Goal: Task Accomplishment & Management: Complete application form

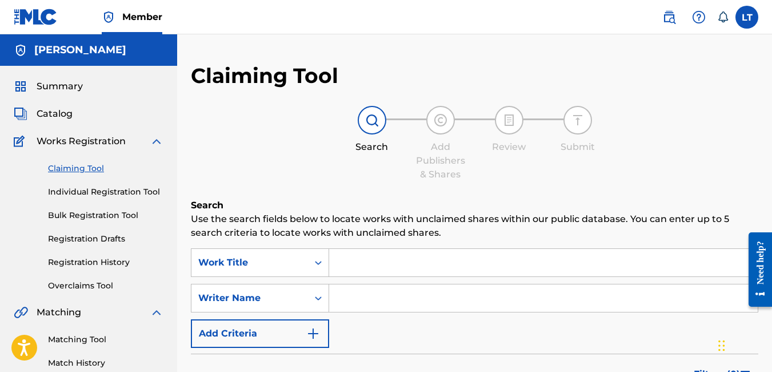
click at [103, 261] on link "Registration History" at bounding box center [106, 262] width 116 height 12
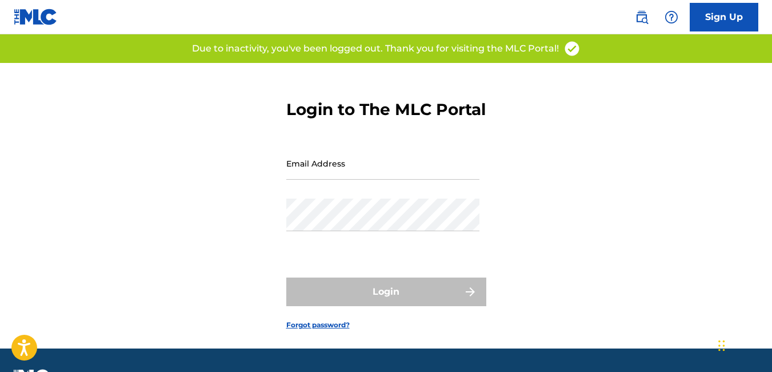
type input "[EMAIL_ADDRESS][DOMAIN_NAME]"
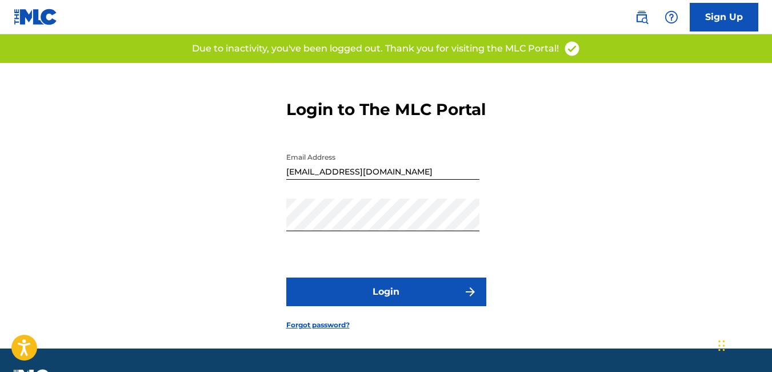
click at [367, 305] on div "Login" at bounding box center [386, 291] width 200 height 29
click at [374, 306] on button "Login" at bounding box center [386, 291] width 200 height 29
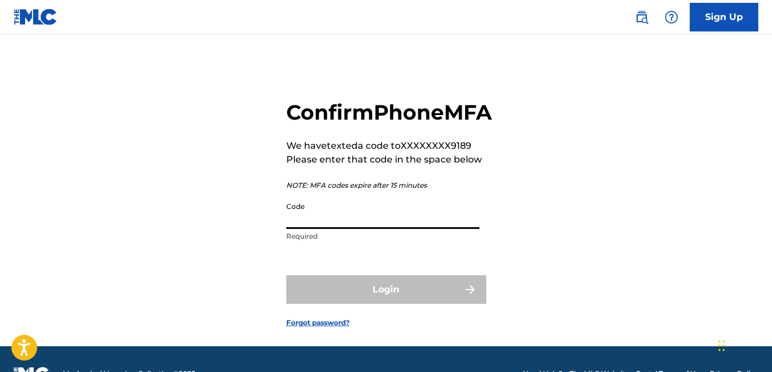
click at [324, 229] on input "Code" at bounding box center [382, 212] width 193 height 33
click at [324, 229] on input "4" at bounding box center [382, 212] width 193 height 33
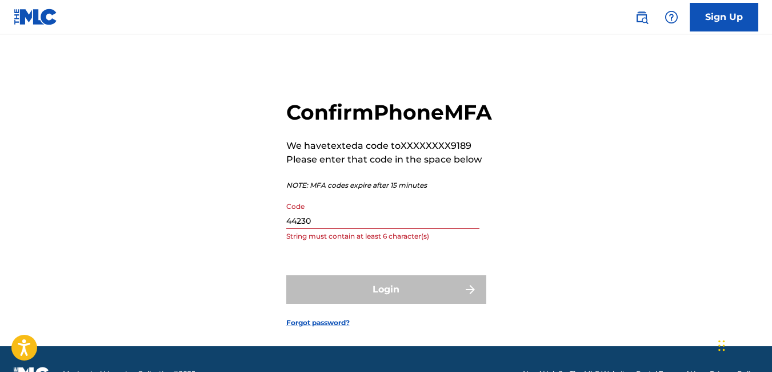
click at [371, 304] on div "Login" at bounding box center [386, 289] width 200 height 29
click at [364, 229] on input "44230" at bounding box center [382, 212] width 193 height 33
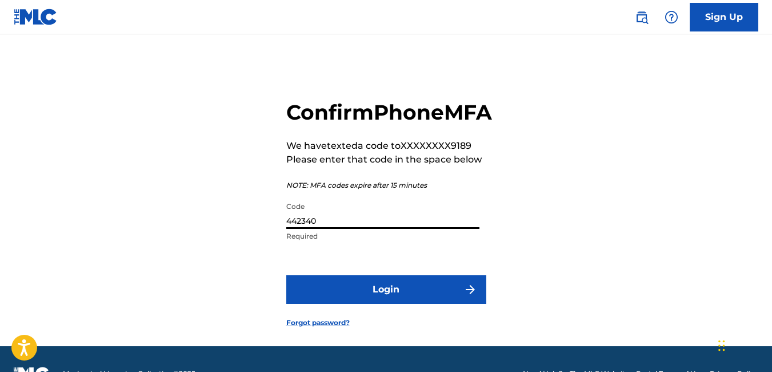
type input "442340"
click at [355, 304] on button "Login" at bounding box center [386, 289] width 200 height 29
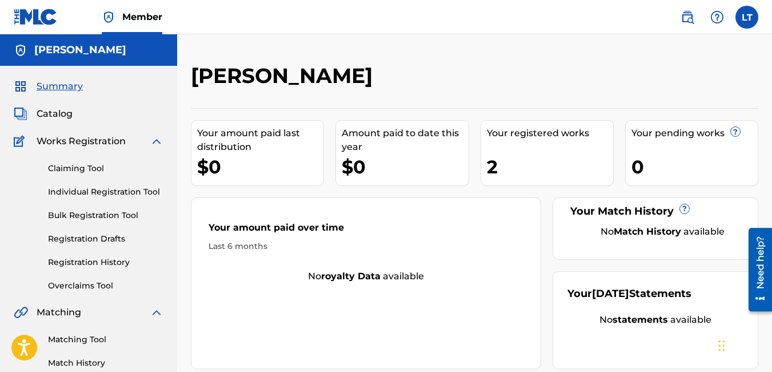
click at [95, 263] on link "Registration History" at bounding box center [106, 262] width 116 height 12
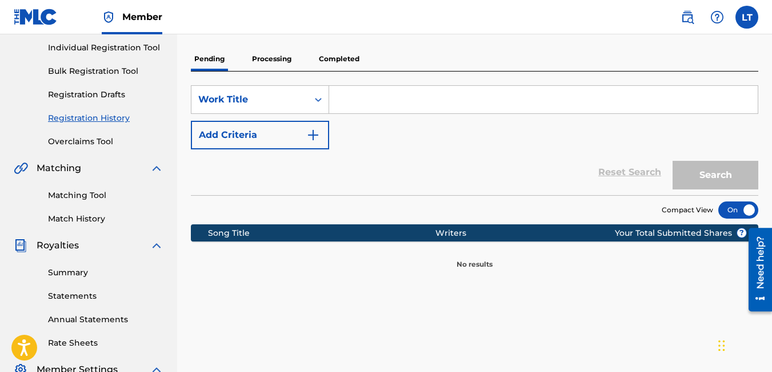
scroll to position [144, 0]
click at [106, 117] on link "Registration History" at bounding box center [106, 119] width 116 height 12
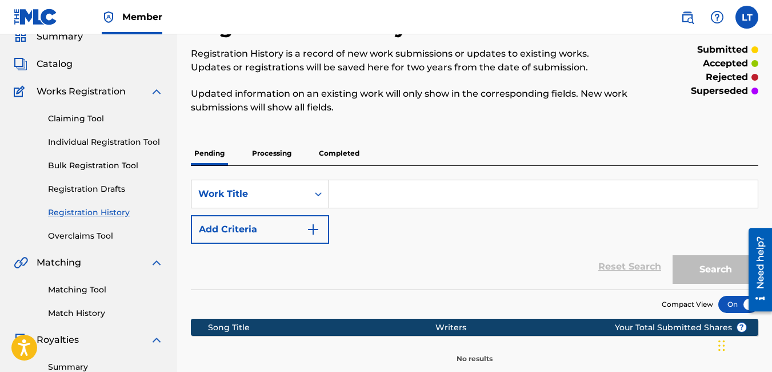
scroll to position [97, 0]
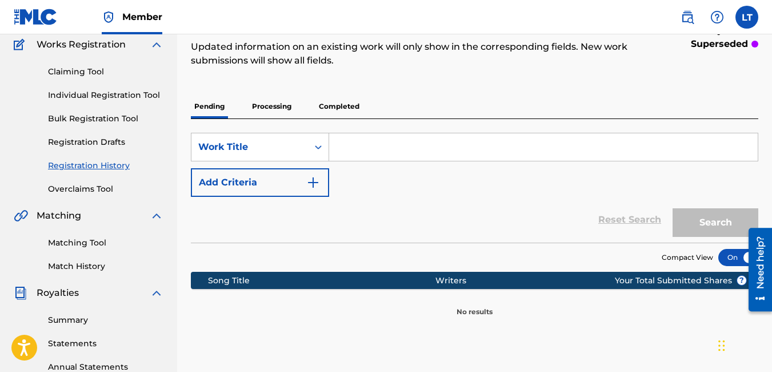
click at [110, 144] on link "Registration Drafts" at bounding box center [106, 142] width 116 height 12
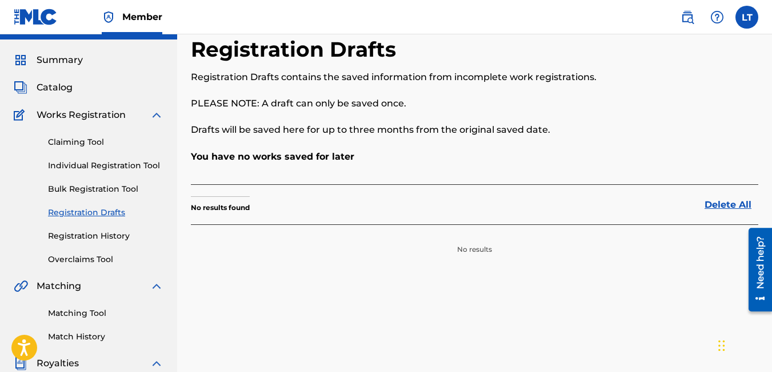
scroll to position [22, 0]
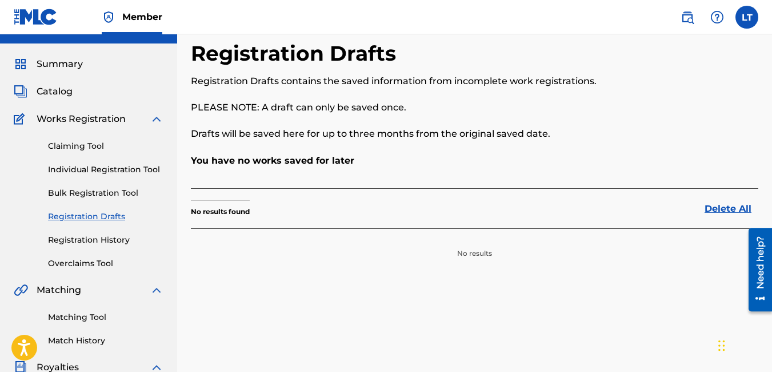
click at [57, 90] on span "Catalog" at bounding box center [55, 92] width 36 height 14
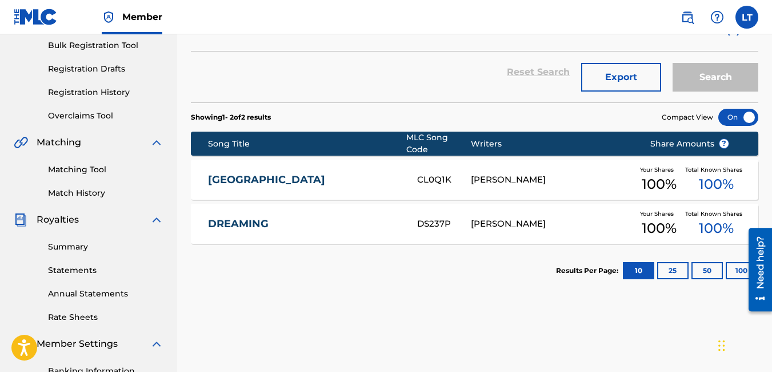
scroll to position [113, 0]
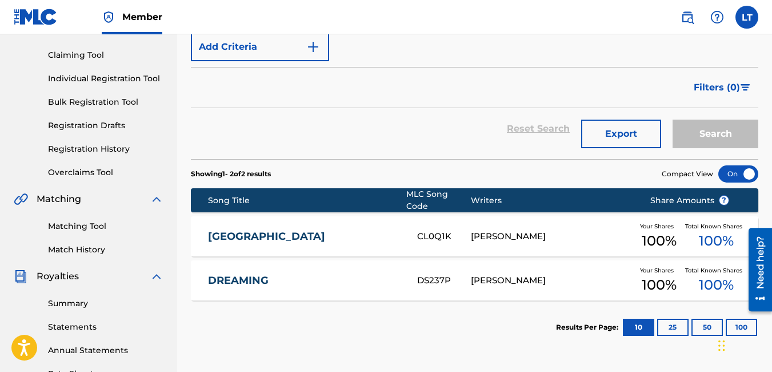
click at [95, 146] on link "Registration History" at bounding box center [106, 149] width 116 height 12
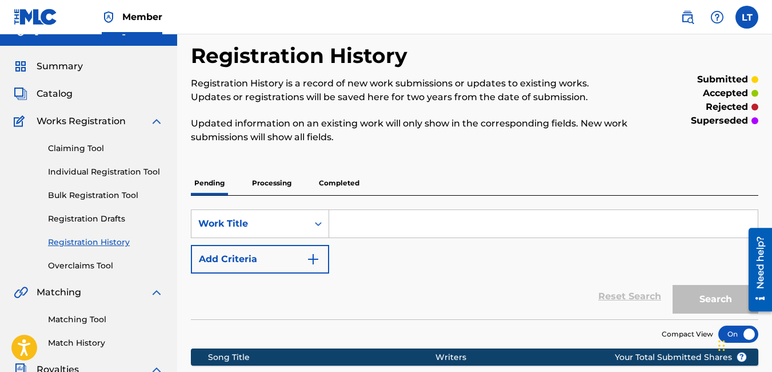
scroll to position [21, 0]
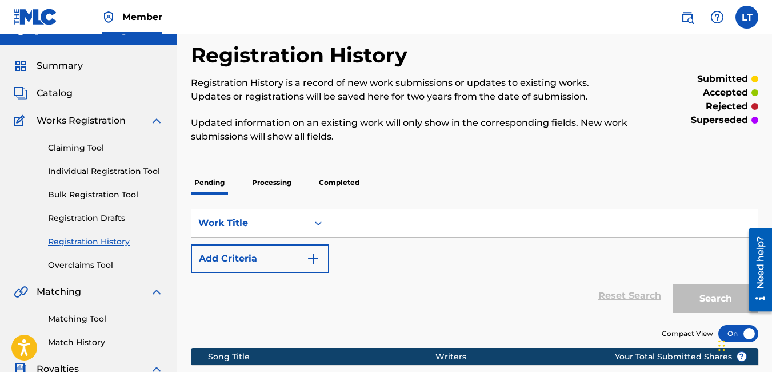
click at [278, 181] on p "Processing" at bounding box center [272, 182] width 46 height 24
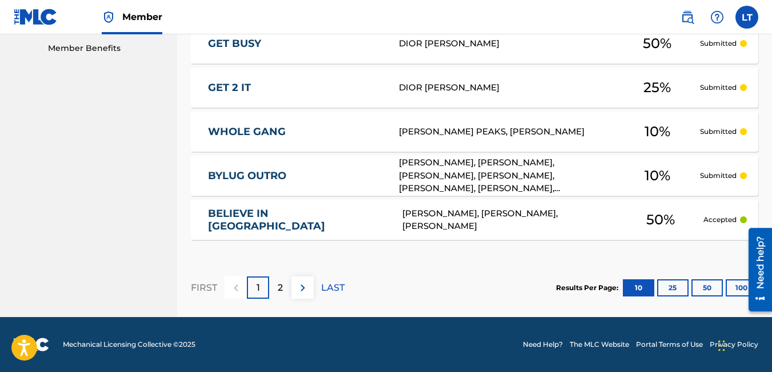
scroll to position [570, 0]
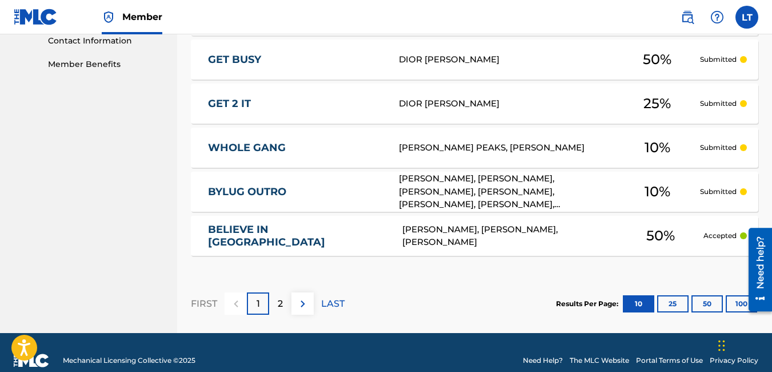
click at [286, 298] on div "2" at bounding box center [280, 303] width 22 height 22
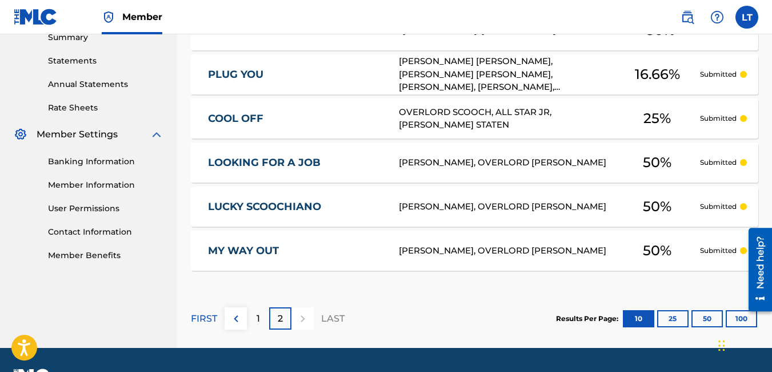
scroll to position [380, 0]
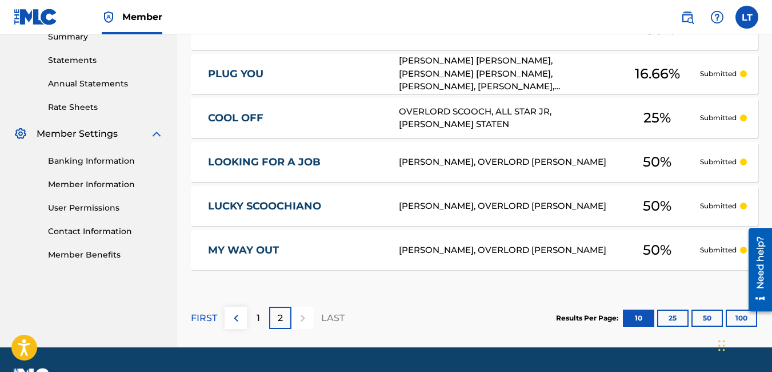
click at [257, 314] on p "1" at bounding box center [258, 318] width 3 height 14
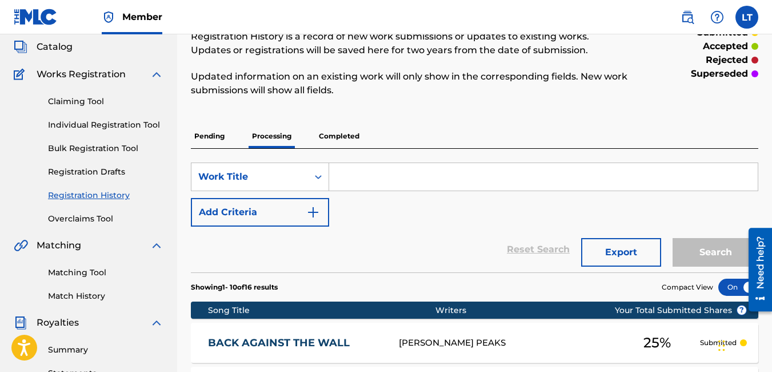
scroll to position [66, 0]
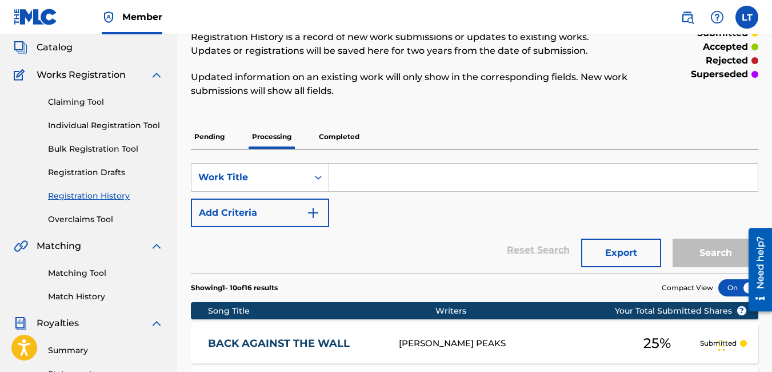
click at [73, 105] on link "Claiming Tool" at bounding box center [106, 102] width 116 height 12
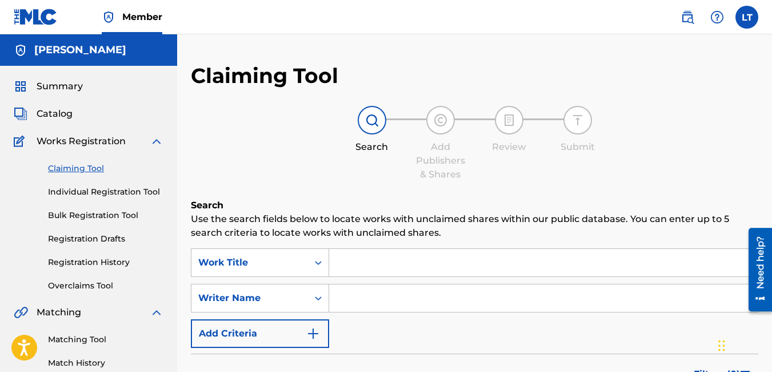
click at [385, 269] on input "Search Form" at bounding box center [543, 262] width 429 height 27
type input "overlordz get a bag"
click at [385, 305] on input "Search Form" at bounding box center [543, 297] width 429 height 27
type input "[PERSON_NAME]"
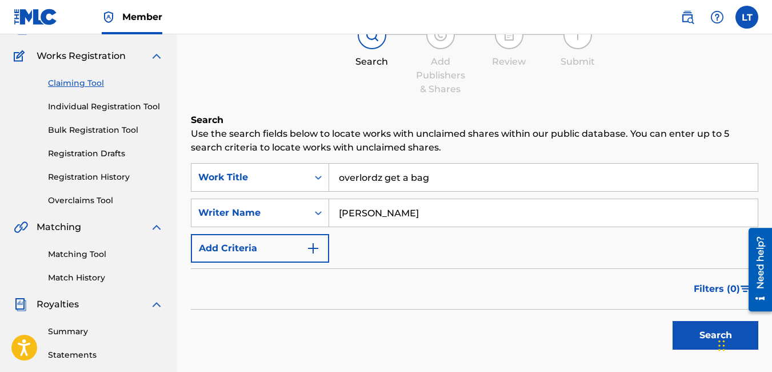
scroll to position [119, 0]
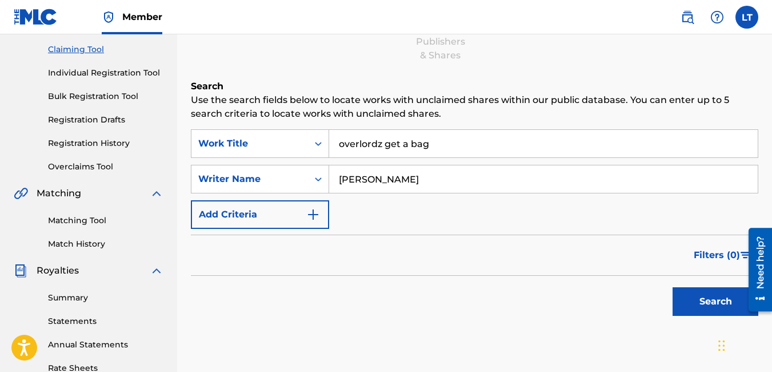
click at [692, 298] on button "Search" at bounding box center [716, 301] width 86 height 29
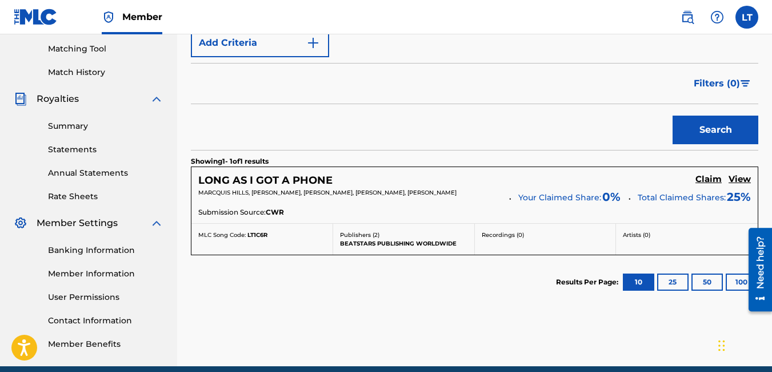
scroll to position [340, 0]
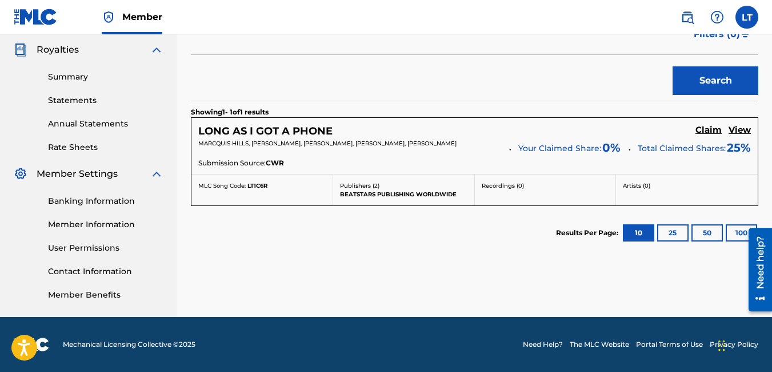
click at [711, 132] on h5 "Claim" at bounding box center [709, 130] width 26 height 11
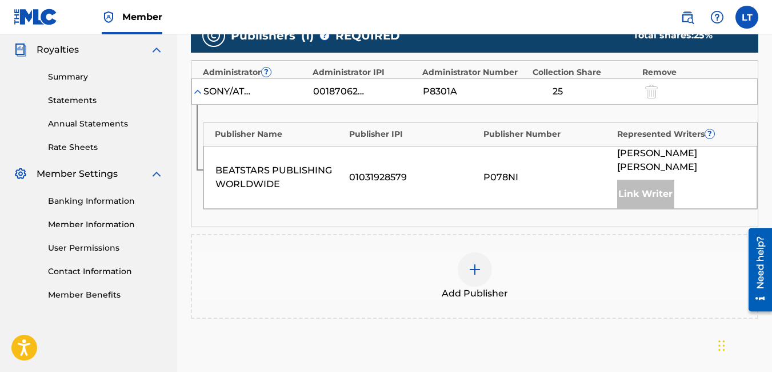
click at [485, 253] on div at bounding box center [475, 269] width 34 height 34
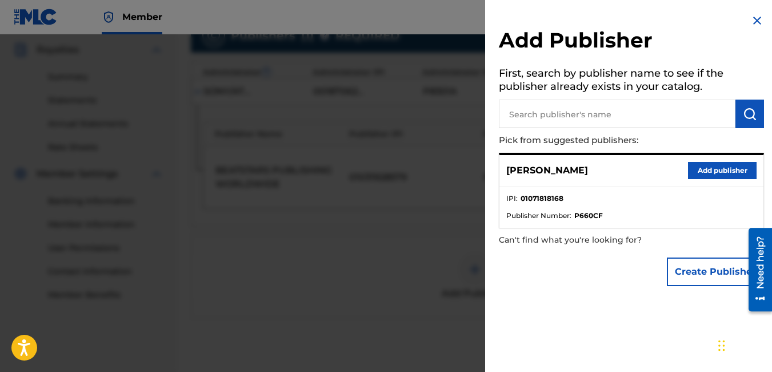
click at [532, 116] on input "text" at bounding box center [617, 113] width 237 height 29
click at [710, 162] on button "Add publisher" at bounding box center [722, 170] width 69 height 17
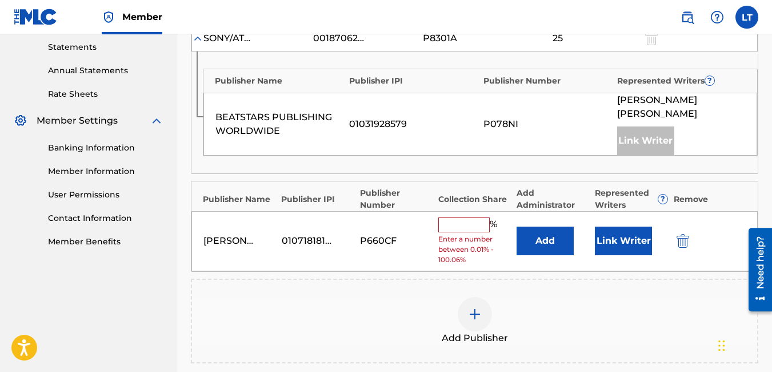
scroll to position [394, 0]
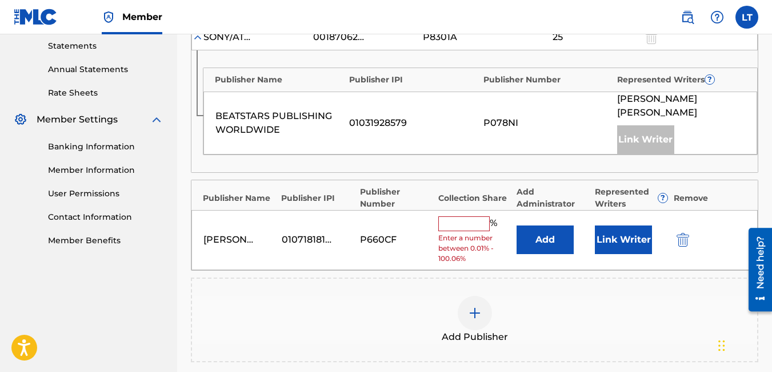
click at [468, 216] on input "text" at bounding box center [464, 223] width 51 height 15
type input "25"
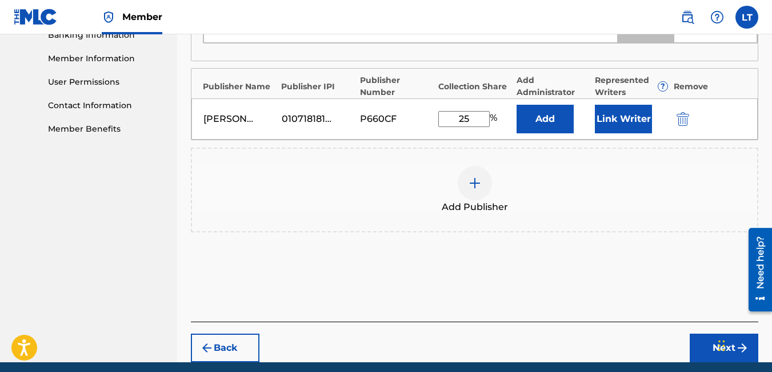
scroll to position [506, 0]
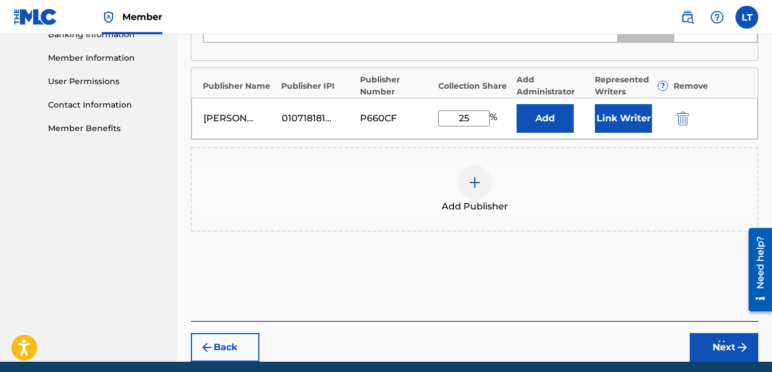
click at [710, 333] on button "Next" at bounding box center [724, 347] width 69 height 29
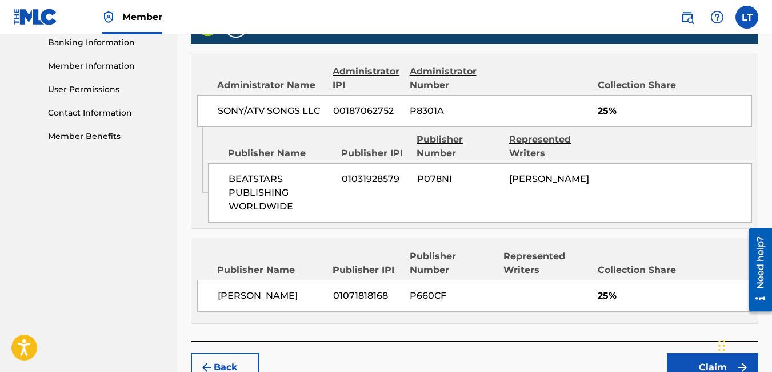
scroll to position [563, 0]
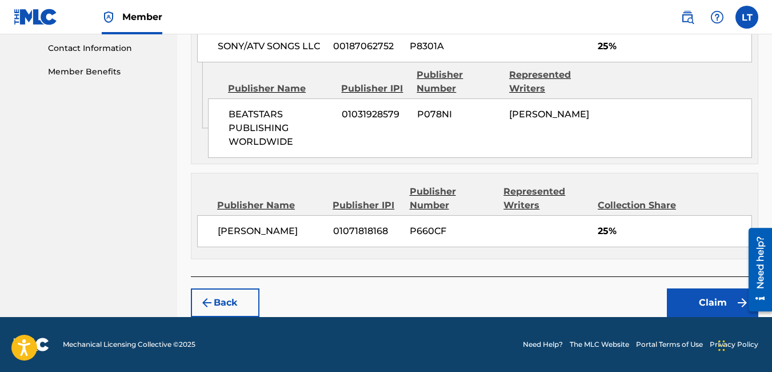
click at [688, 308] on button "Claim" at bounding box center [712, 302] width 91 height 29
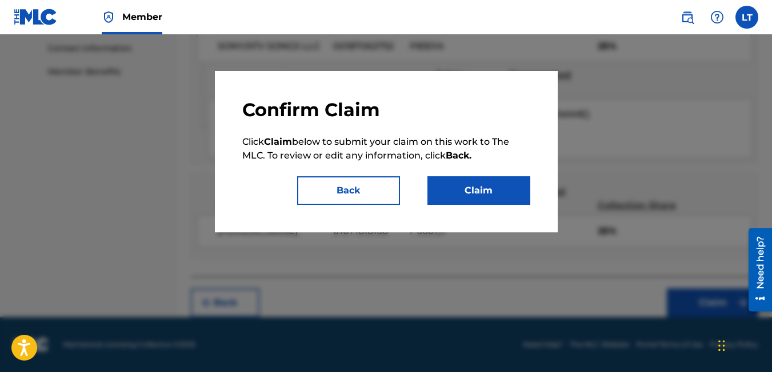
click at [476, 189] on button "Claim" at bounding box center [479, 190] width 103 height 29
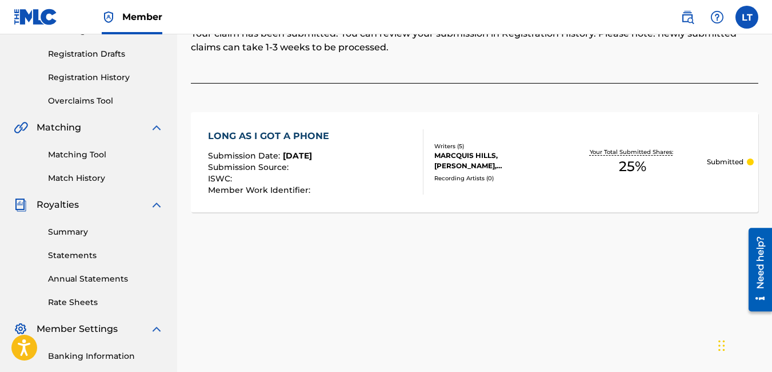
scroll to position [0, 0]
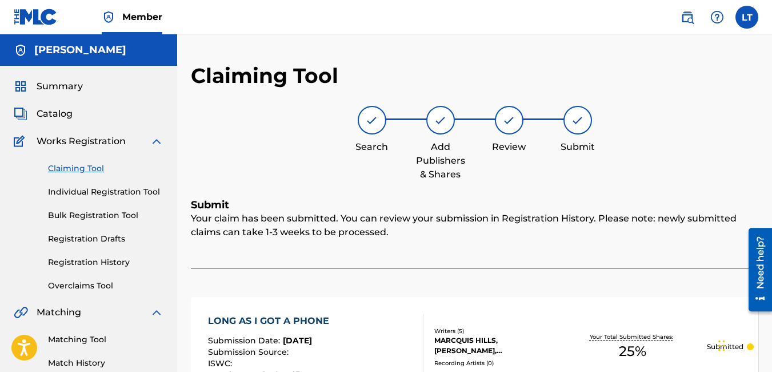
click at [75, 194] on link "Individual Registration Tool" at bounding box center [106, 192] width 116 height 12
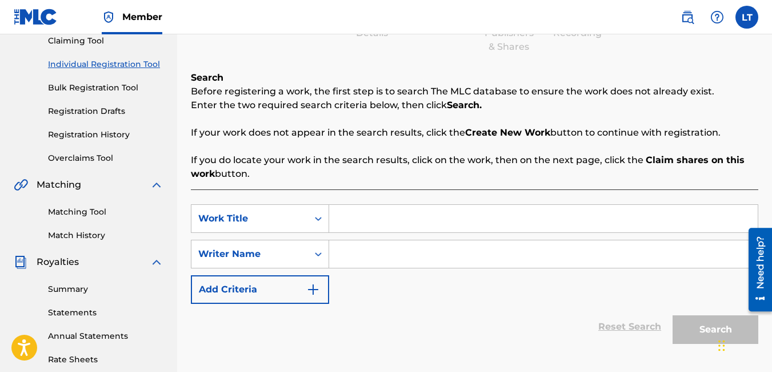
scroll to position [128, 0]
click at [390, 212] on input "Search Form" at bounding box center [543, 217] width 429 height 27
type input "overlordz get a bag"
click at [389, 258] on input "Search Form" at bounding box center [543, 253] width 429 height 27
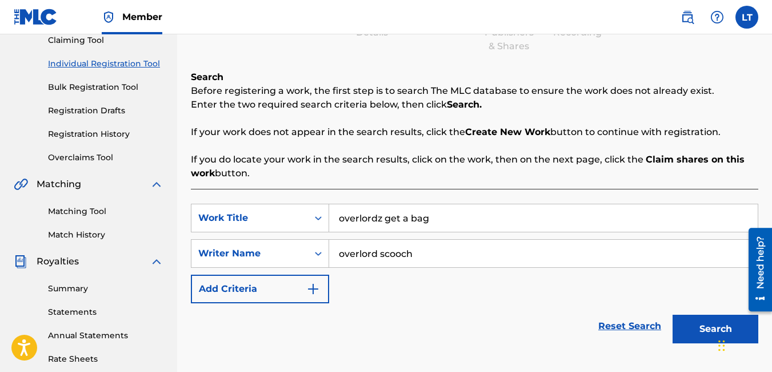
type input "overlord scooch"
click at [702, 329] on button "Search" at bounding box center [716, 328] width 86 height 29
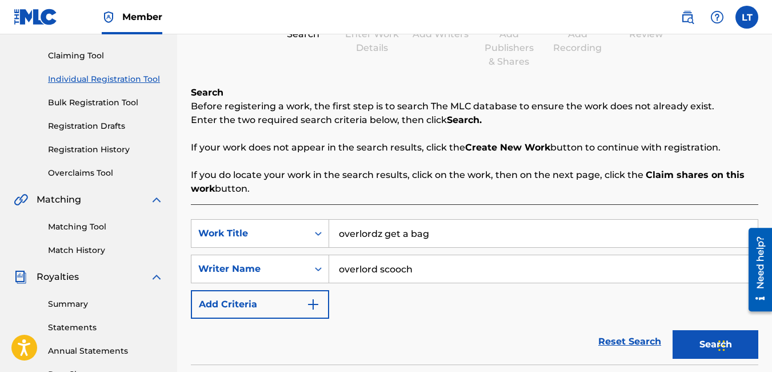
scroll to position [67, 0]
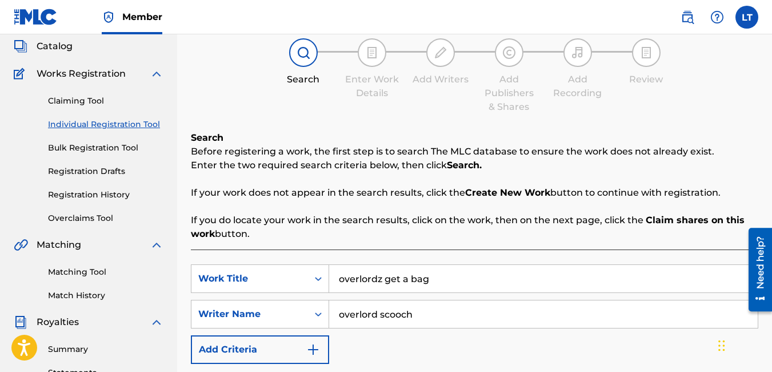
click at [107, 121] on link "Individual Registration Tool" at bounding box center [106, 124] width 116 height 12
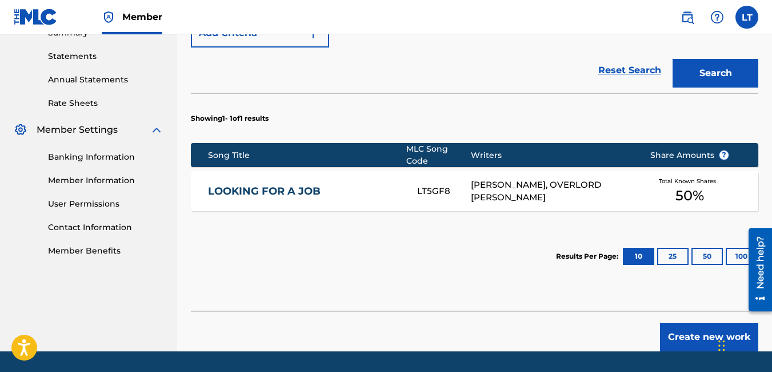
scroll to position [378, 0]
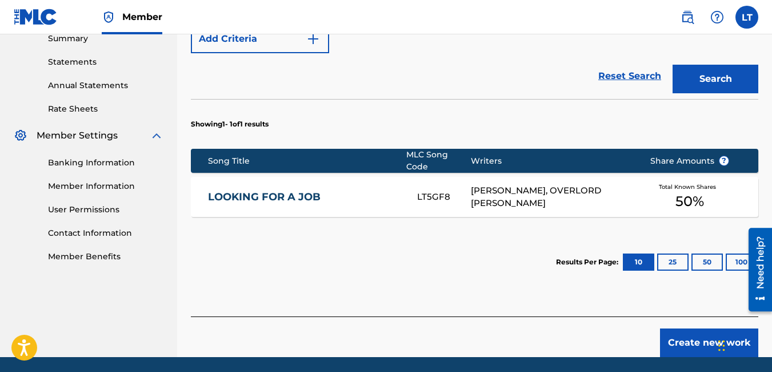
click at [691, 338] on button "Create new work" at bounding box center [709, 342] width 98 height 29
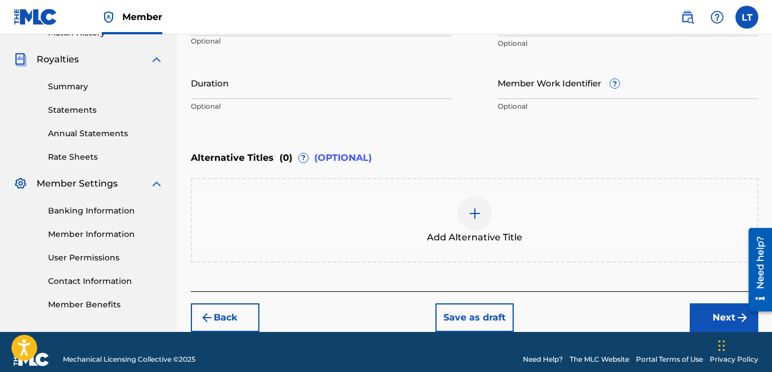
scroll to position [345, 0]
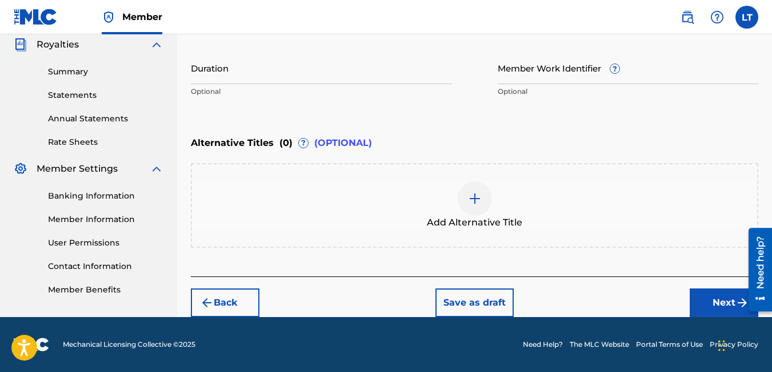
click at [714, 307] on button "Next" at bounding box center [724, 302] width 69 height 29
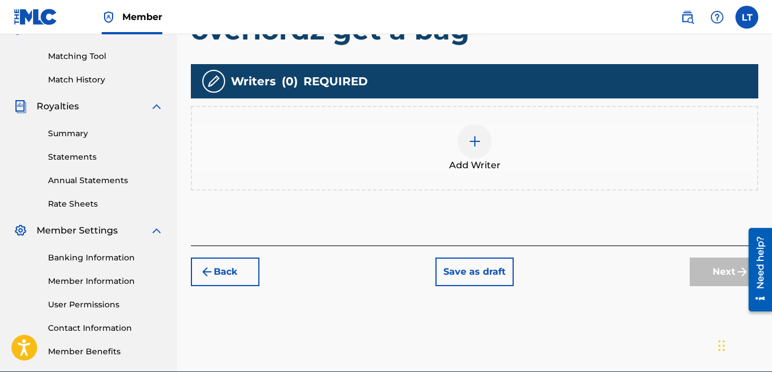
scroll to position [284, 0]
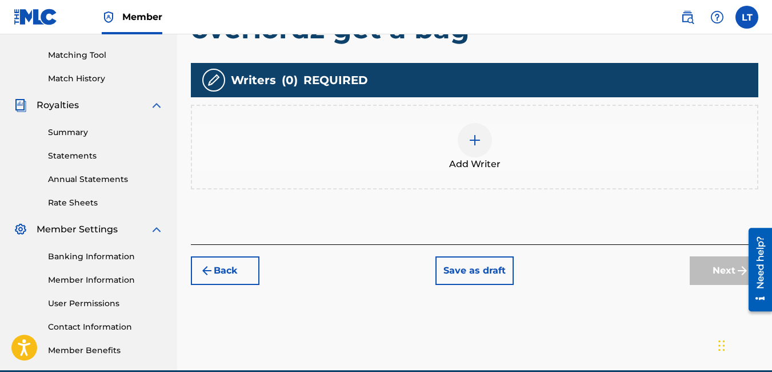
click at [468, 145] on img at bounding box center [475, 140] width 14 height 14
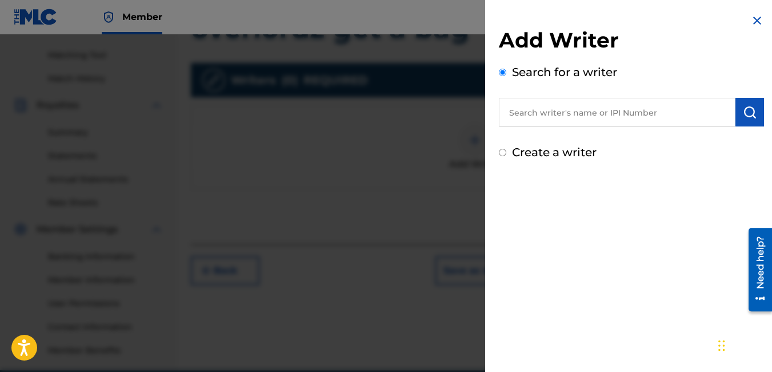
click at [571, 116] on input "text" at bounding box center [617, 112] width 237 height 29
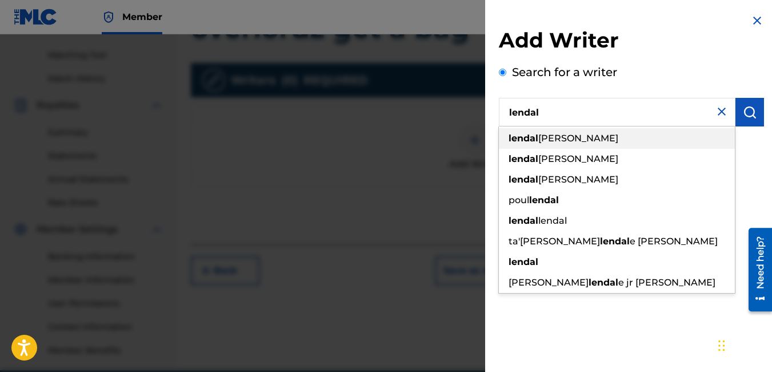
click at [561, 138] on span "[PERSON_NAME]" at bounding box center [579, 138] width 80 height 11
type input "[PERSON_NAME]"
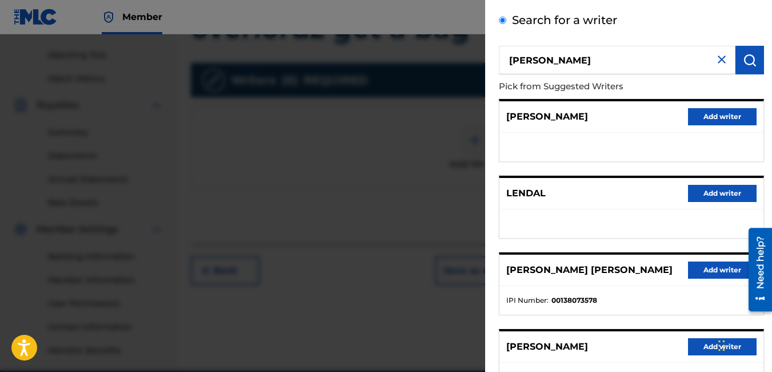
scroll to position [53, 0]
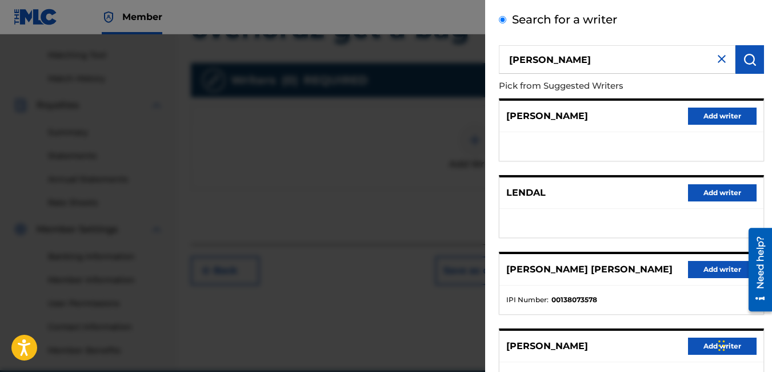
click at [554, 113] on p "[PERSON_NAME]" at bounding box center [548, 116] width 82 height 14
click at [700, 110] on button "Add writer" at bounding box center [722, 115] width 69 height 17
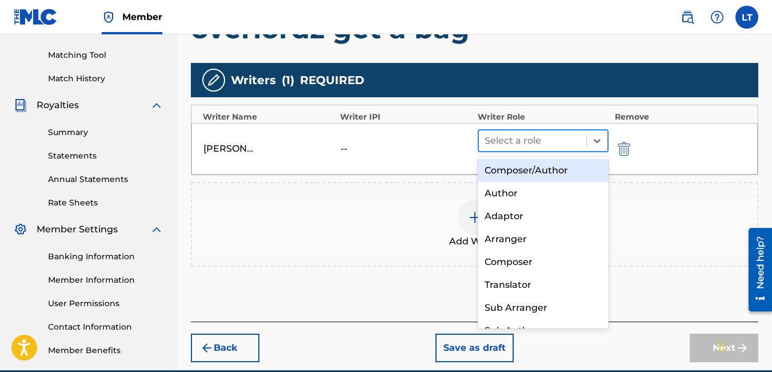
click at [525, 146] on div at bounding box center [533, 141] width 97 height 16
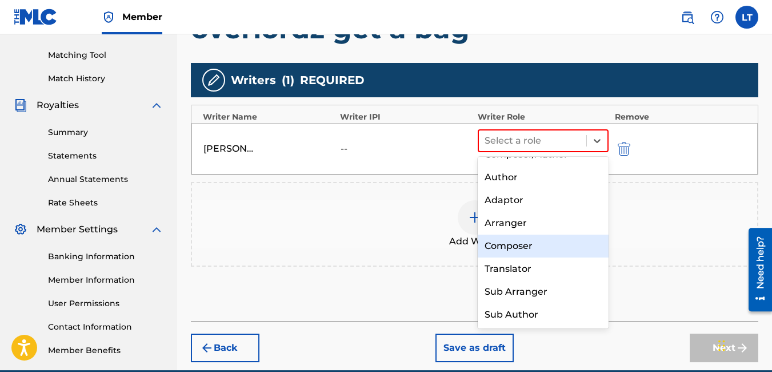
scroll to position [0, 0]
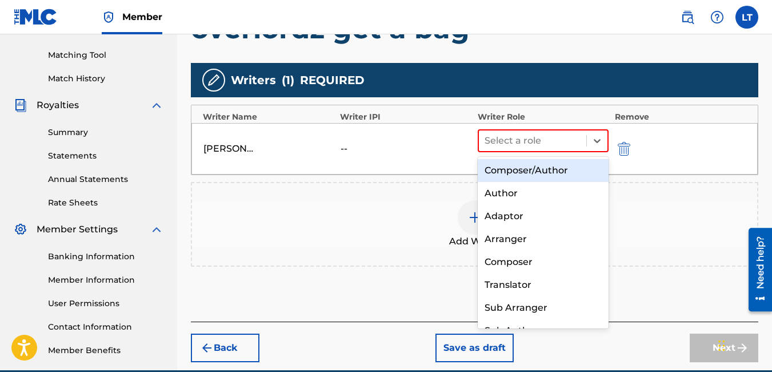
click at [516, 173] on div "Composer/Author" at bounding box center [544, 170] width 132 height 23
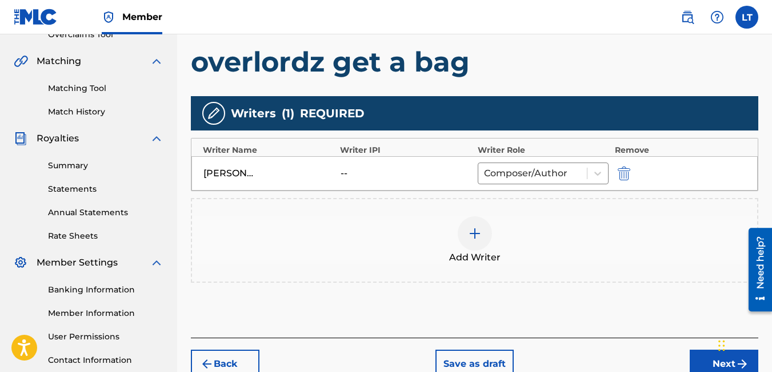
scroll to position [250, 0]
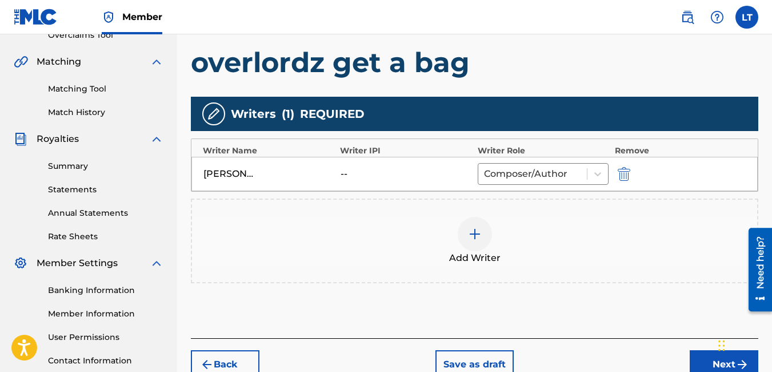
click at [479, 233] on img at bounding box center [475, 234] width 14 height 14
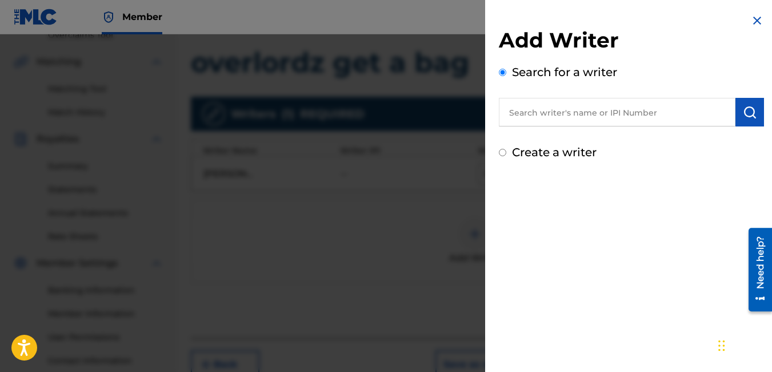
click at [535, 117] on input "text" at bounding box center [617, 112] width 237 height 29
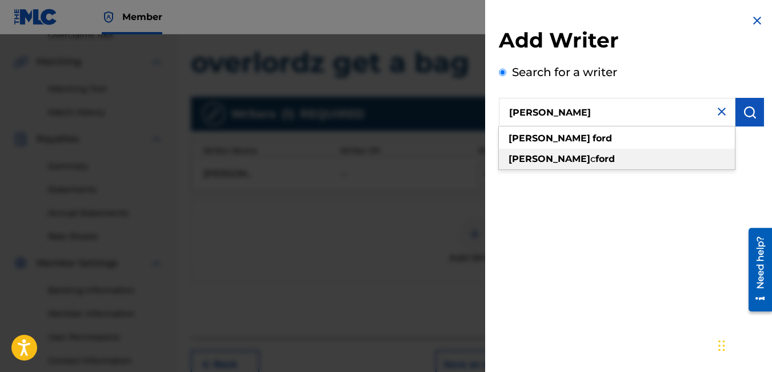
click at [591, 162] on span "c" at bounding box center [593, 158] width 5 height 11
type input "[PERSON_NAME]"
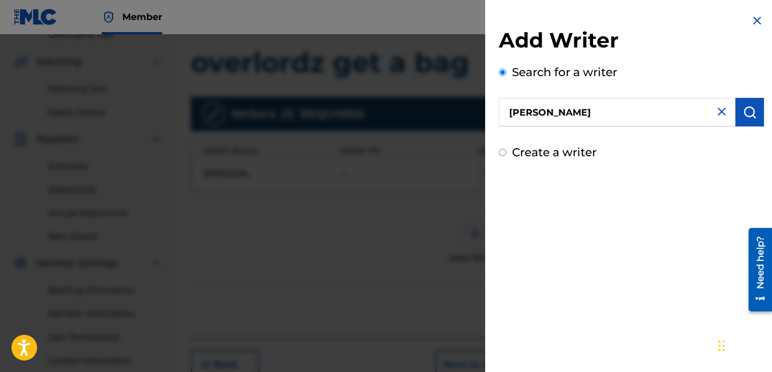
click at [564, 152] on label "Create a writer" at bounding box center [554, 152] width 85 height 14
radio input "true"
click at [507, 152] on input "Create a writer" at bounding box center [502, 152] width 7 height 7
radio input "false"
radio input "true"
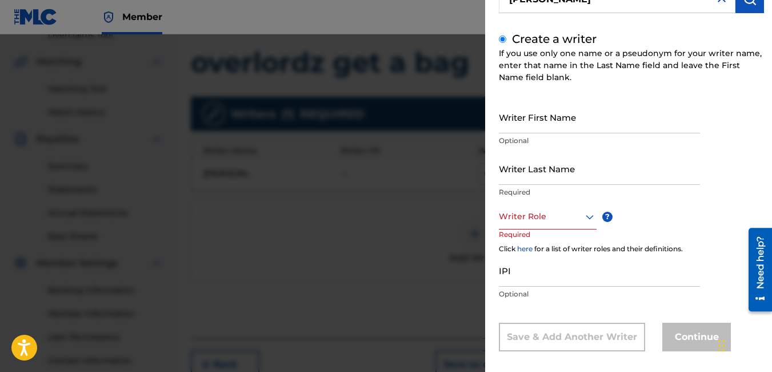
scroll to position [124, 0]
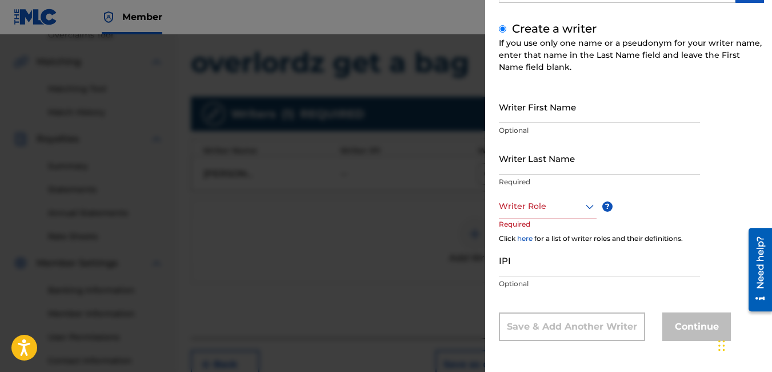
click at [535, 209] on div at bounding box center [548, 206] width 98 height 14
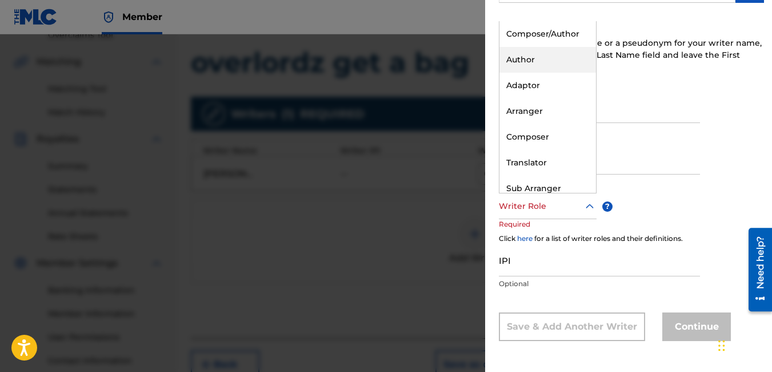
click at [523, 63] on div "Author" at bounding box center [548, 60] width 97 height 26
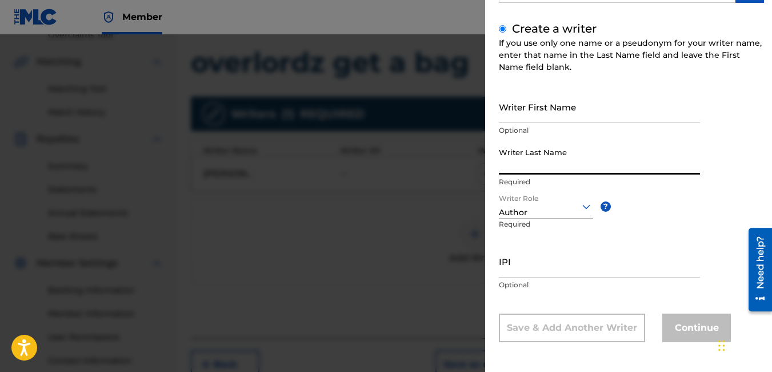
click at [535, 153] on input "Writer Last Name" at bounding box center [599, 158] width 201 height 33
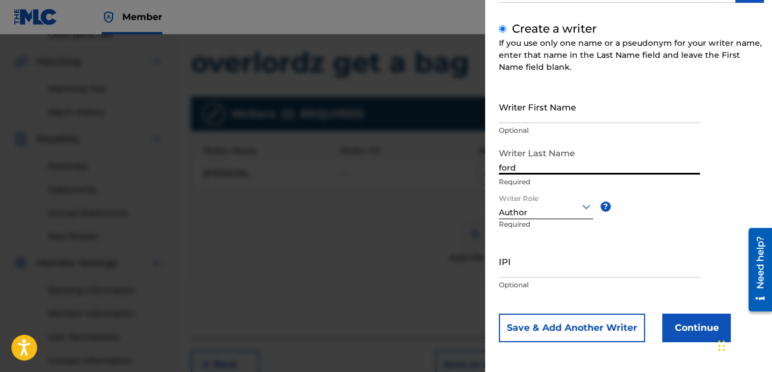
type input "ford"
click at [699, 331] on button "Continue" at bounding box center [697, 327] width 69 height 29
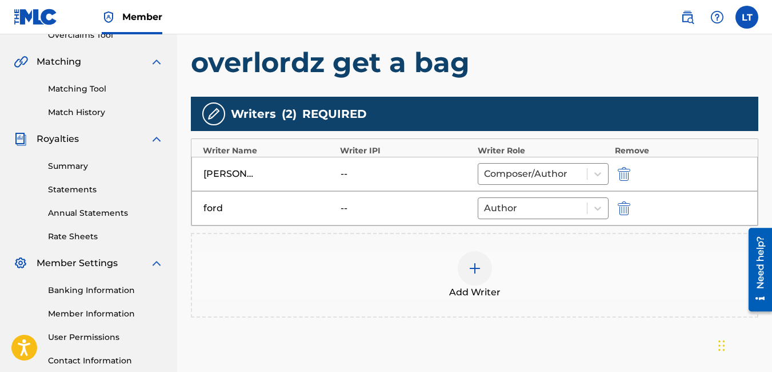
click at [622, 206] on img "submit" at bounding box center [624, 208] width 13 height 14
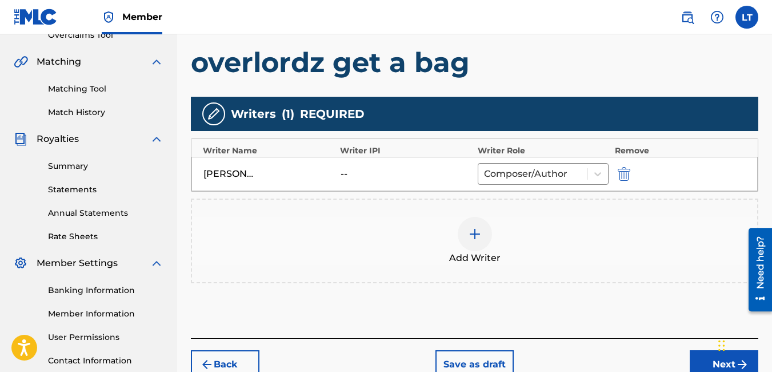
click at [626, 177] on img "submit" at bounding box center [624, 174] width 13 height 14
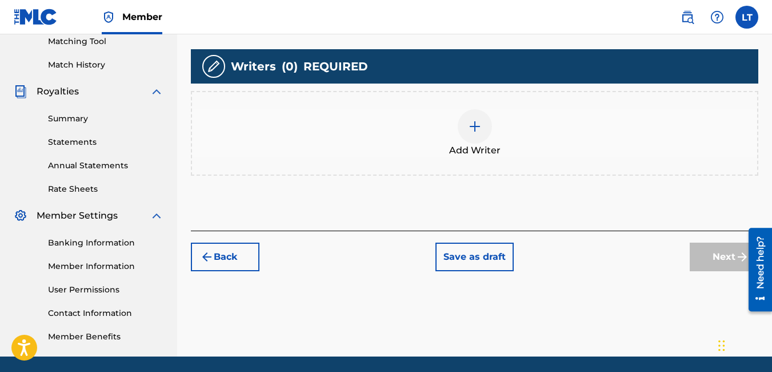
scroll to position [297, 0]
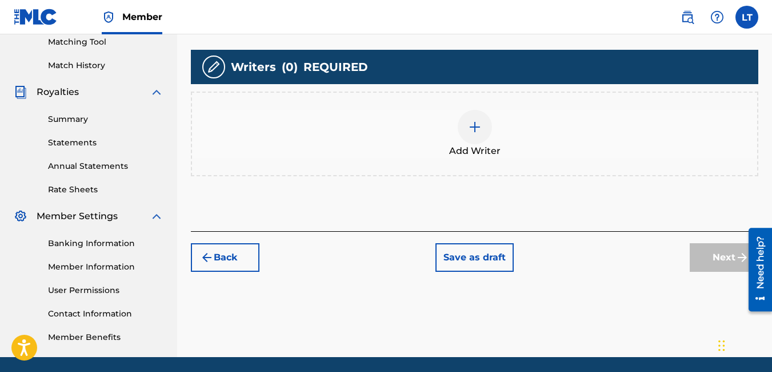
click at [481, 129] on img at bounding box center [475, 127] width 14 height 14
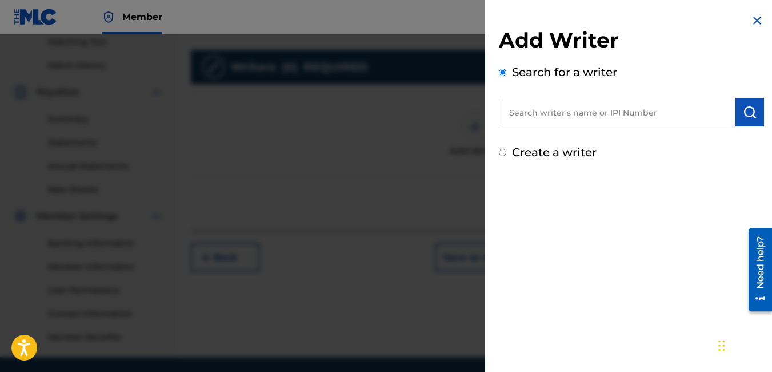
click at [540, 117] on input "text" at bounding box center [617, 112] width 237 height 29
type input "01071818168"
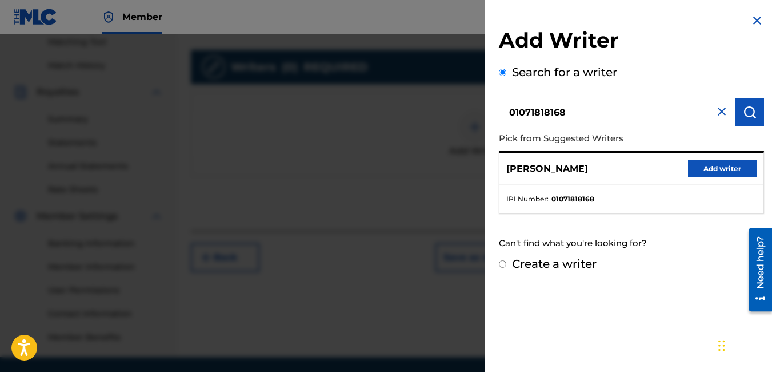
click at [719, 167] on button "Add writer" at bounding box center [722, 168] width 69 height 17
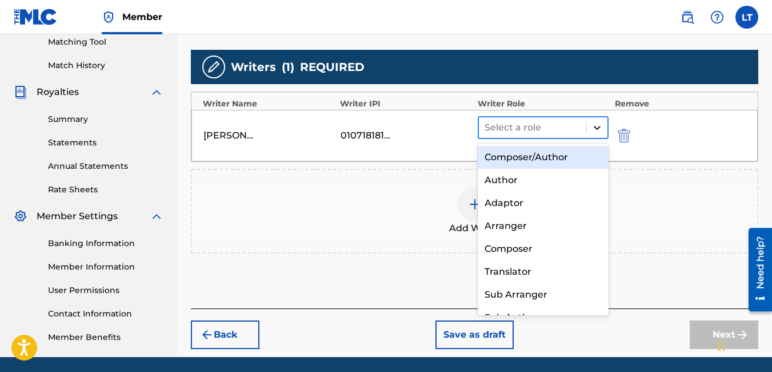
click at [594, 127] on icon at bounding box center [597, 127] width 11 height 11
click at [527, 158] on div "Composer/Author" at bounding box center [544, 157] width 132 height 23
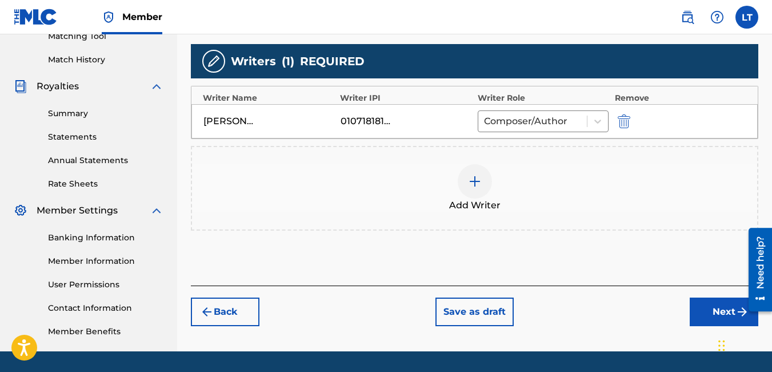
scroll to position [304, 0]
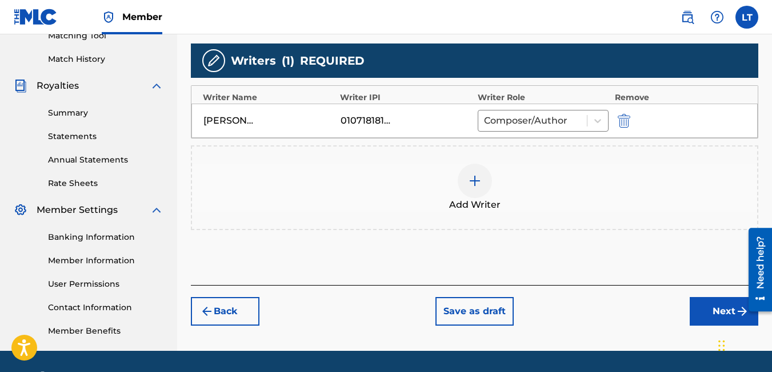
click at [476, 176] on img at bounding box center [475, 181] width 14 height 14
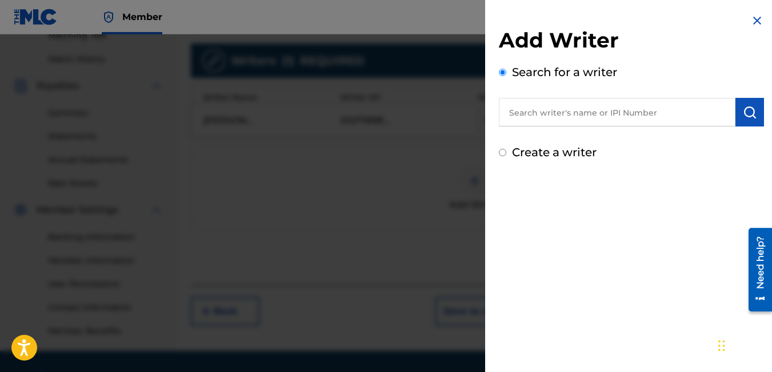
click at [560, 108] on input "text" at bounding box center [617, 112] width 237 height 29
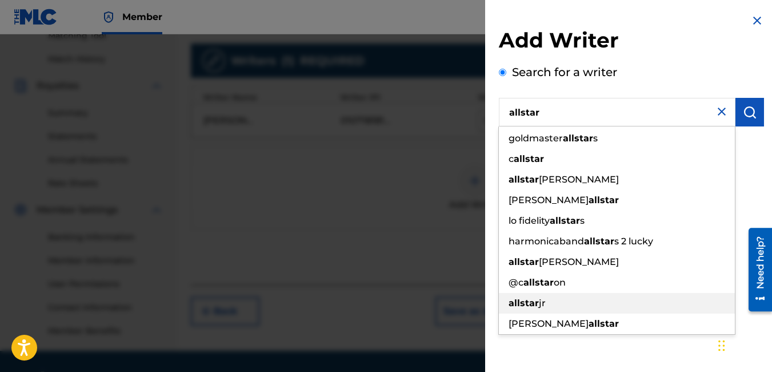
click at [541, 306] on span "jr" at bounding box center [542, 302] width 7 height 11
type input "allstar jr"
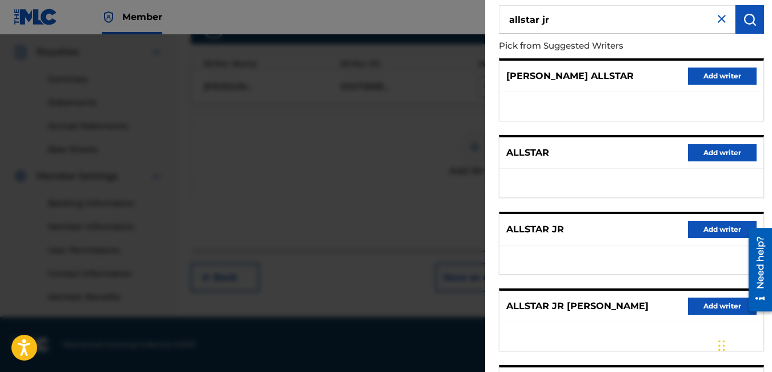
scroll to position [0, 0]
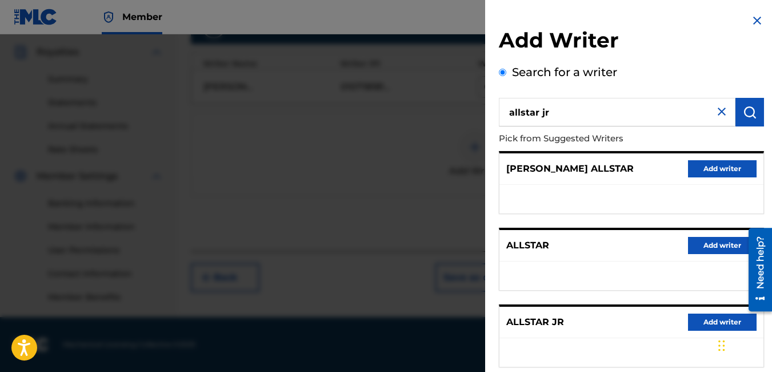
click at [752, 17] on img at bounding box center [758, 21] width 14 height 14
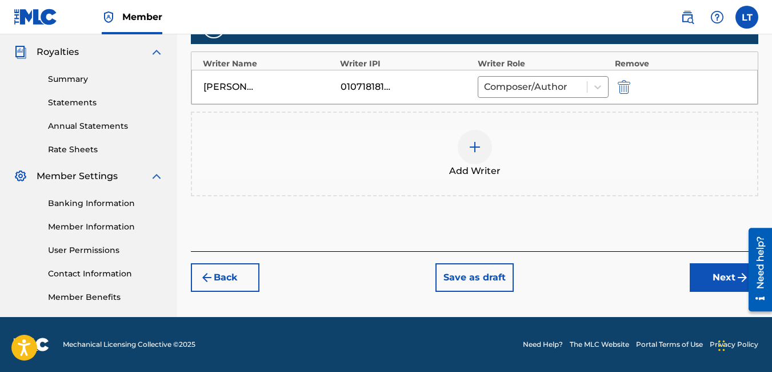
click at [465, 275] on button "Save as draft" at bounding box center [475, 277] width 78 height 29
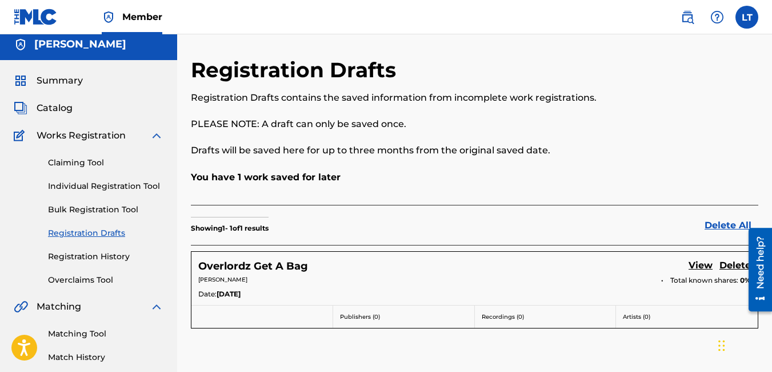
scroll to position [8, 0]
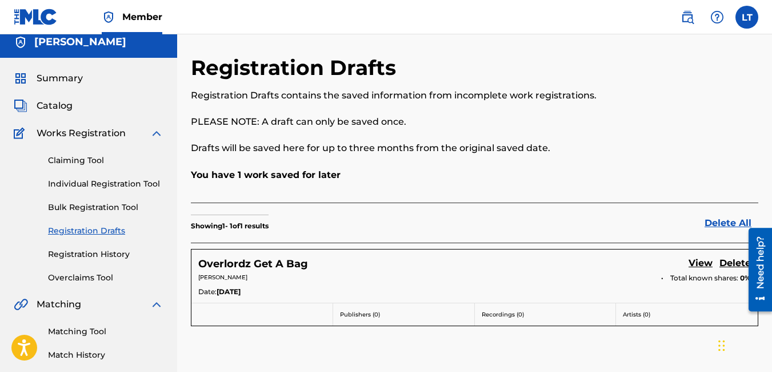
click at [85, 160] on link "Claiming Tool" at bounding box center [106, 160] width 116 height 12
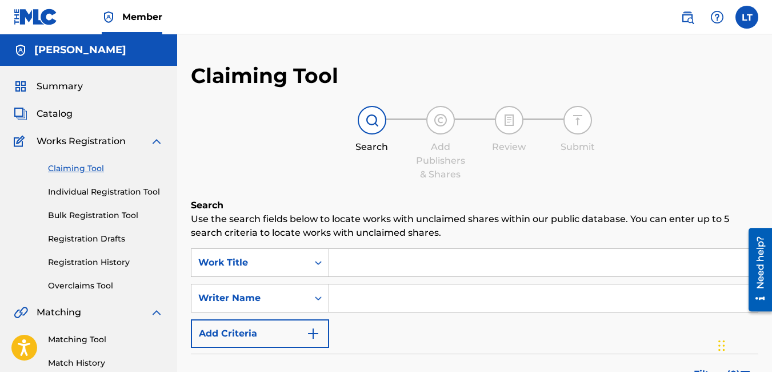
click at [349, 259] on input "Search Form" at bounding box center [543, 262] width 429 height 27
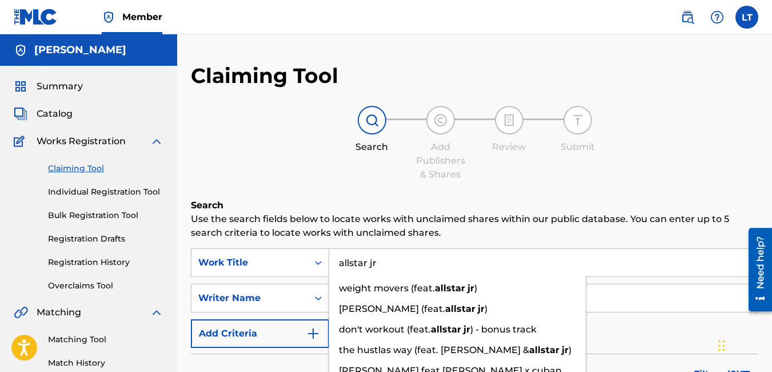
type input "allstar jr"
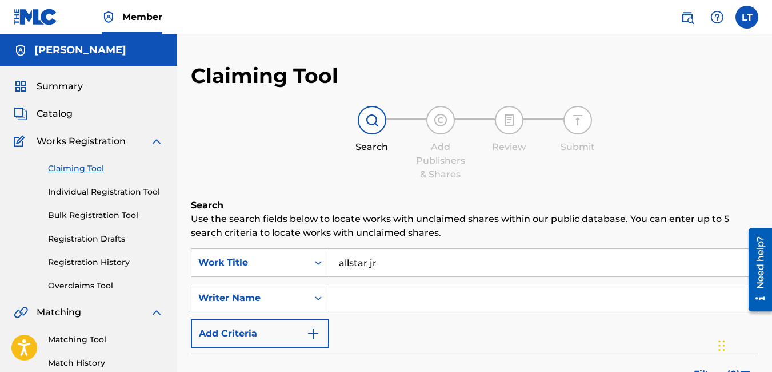
click at [366, 297] on input "Search Form" at bounding box center [543, 297] width 429 height 27
type input "all star jr"
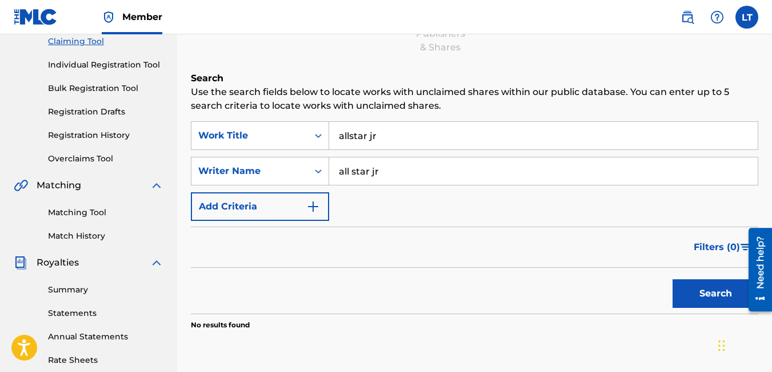
scroll to position [134, 0]
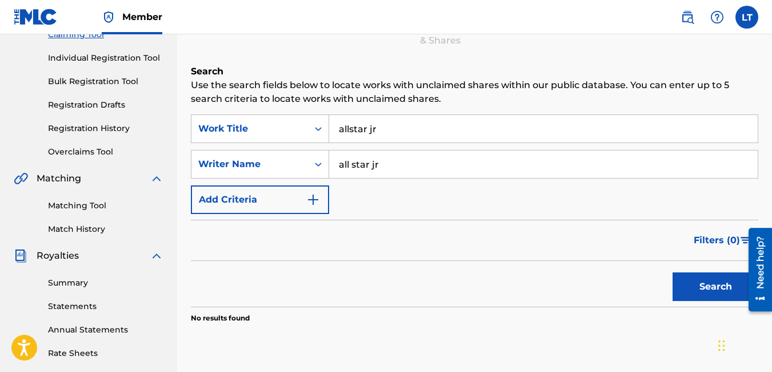
click at [696, 283] on button "Search" at bounding box center [716, 286] width 86 height 29
click at [382, 130] on input "allstar jr" at bounding box center [543, 128] width 429 height 27
type input "a"
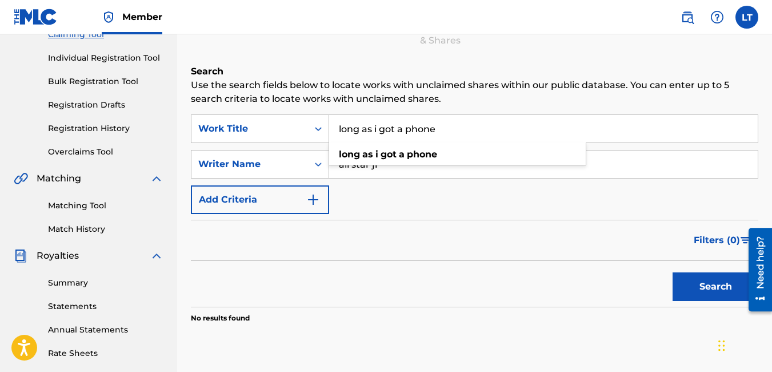
type input "long as i got a phone"
click at [673, 272] on button "Search" at bounding box center [716, 286] width 86 height 29
click at [699, 286] on button "Search" at bounding box center [716, 286] width 86 height 29
click at [351, 165] on input "all star jr" at bounding box center [543, 163] width 429 height 27
type input "allstar jr"
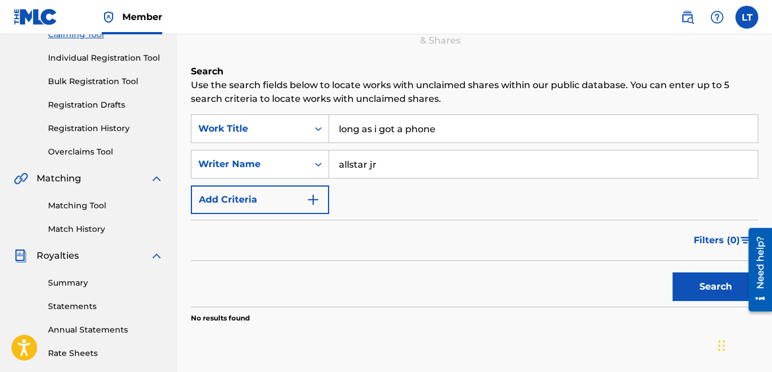
click at [702, 284] on button "Search" at bounding box center [716, 286] width 86 height 29
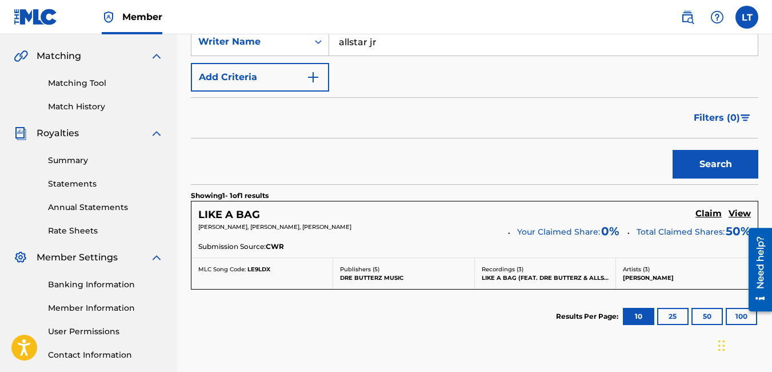
scroll to position [259, 0]
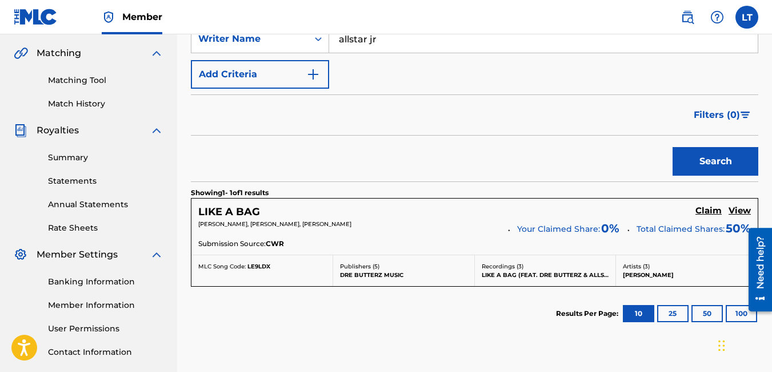
click at [736, 208] on h5 "View" at bounding box center [740, 210] width 22 height 11
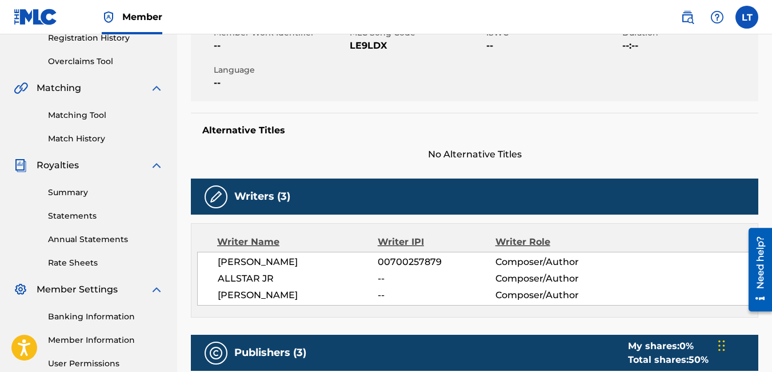
scroll to position [263, 0]
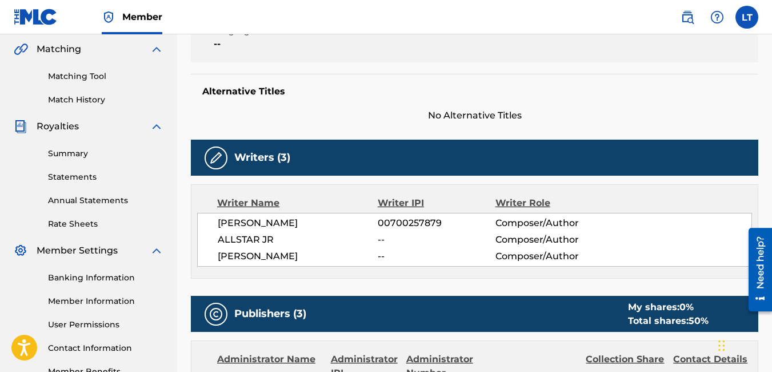
click at [373, 237] on span "ALLSTAR JR" at bounding box center [298, 240] width 160 height 14
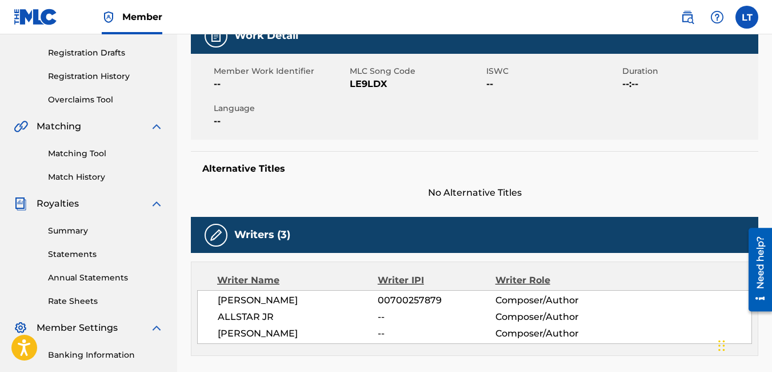
scroll to position [0, 0]
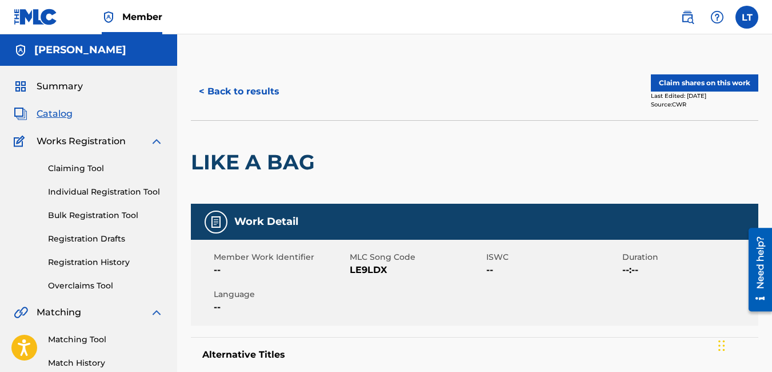
click at [228, 93] on button "< Back to results" at bounding box center [239, 91] width 97 height 29
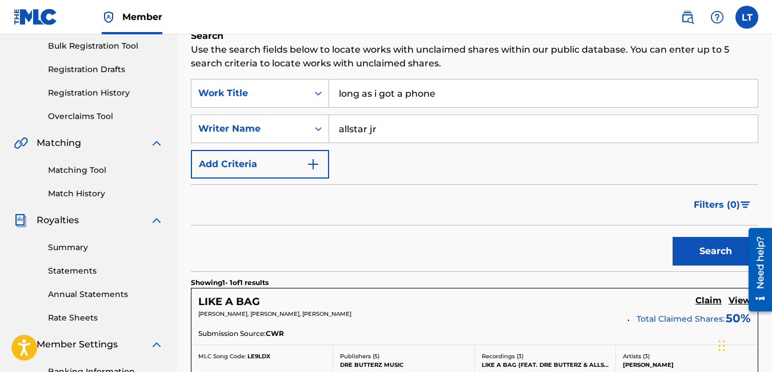
scroll to position [169, 0]
click at [439, 94] on input "long as i got a phone" at bounding box center [543, 93] width 429 height 27
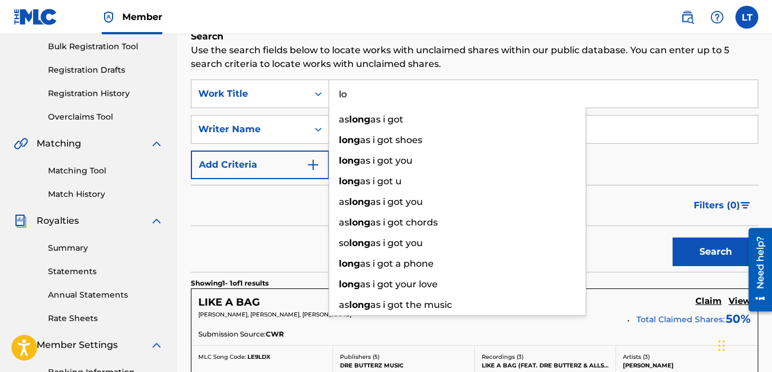
type input "l"
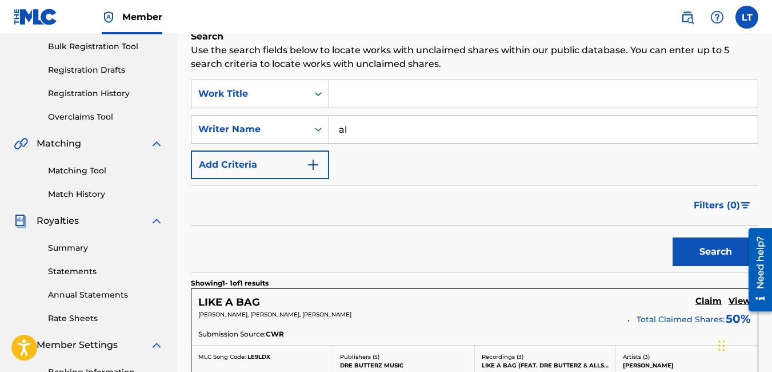
type input "a"
type input "[PERSON_NAME]"
click at [673, 237] on button "Search" at bounding box center [716, 251] width 86 height 29
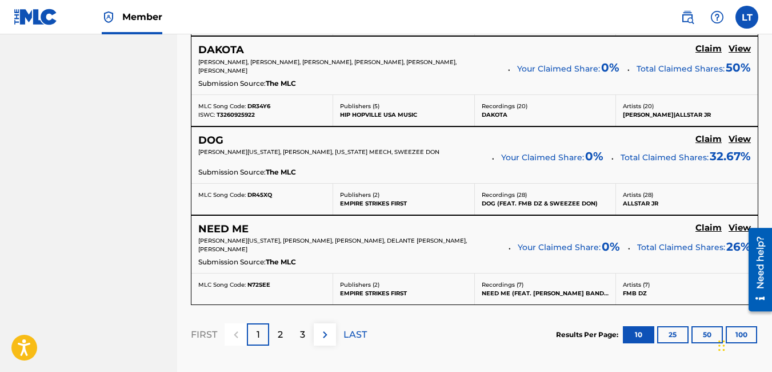
scroll to position [1045, 0]
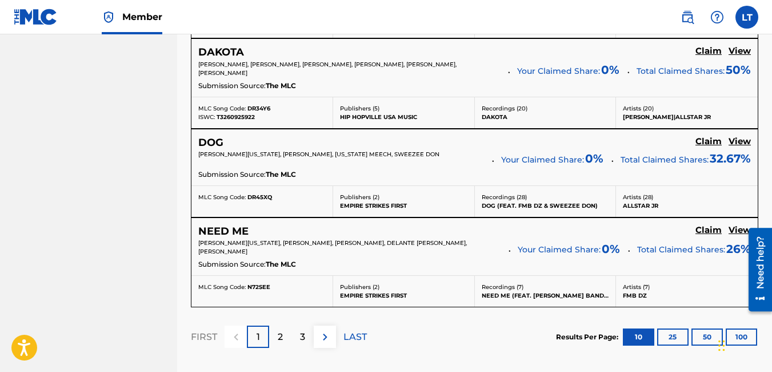
click at [738, 230] on h5 "View" at bounding box center [740, 230] width 22 height 11
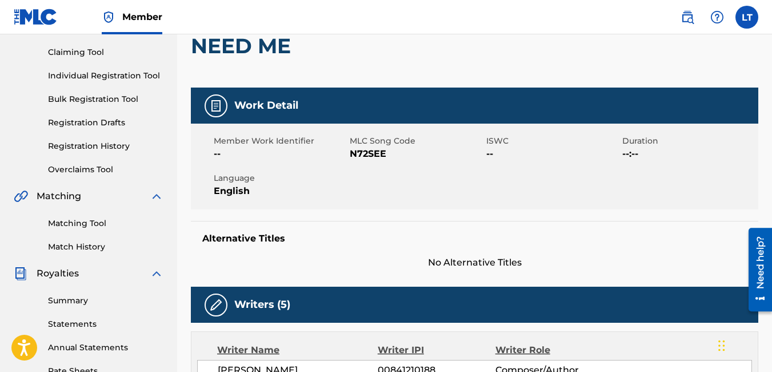
scroll to position [111, 0]
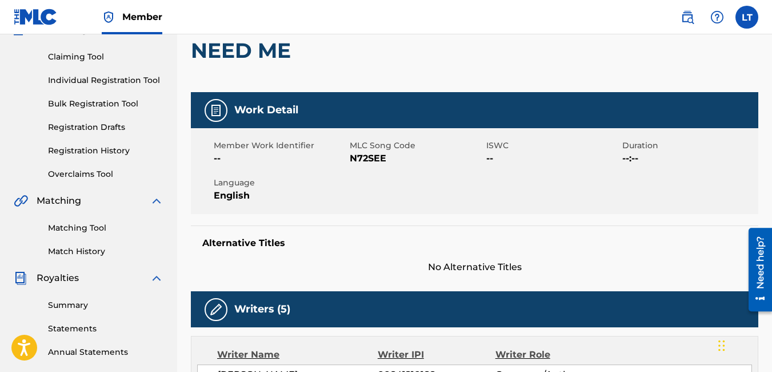
click at [99, 126] on link "Registration Drafts" at bounding box center [106, 127] width 116 height 12
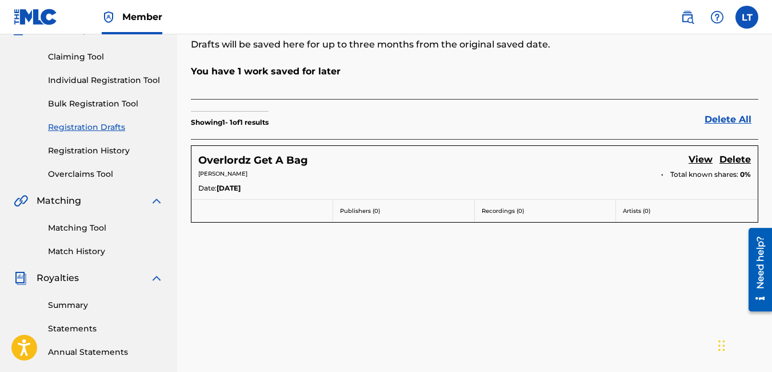
scroll to position [105, 0]
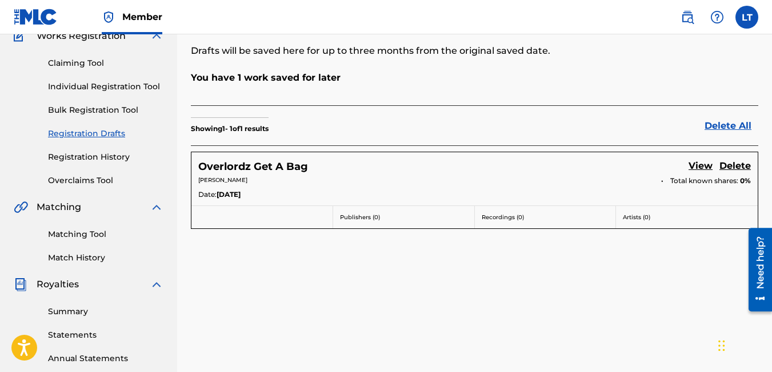
click at [702, 164] on link "View" at bounding box center [701, 166] width 24 height 15
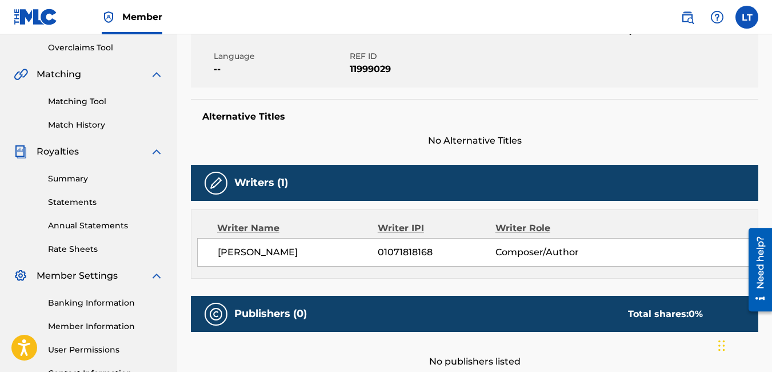
scroll to position [248, 0]
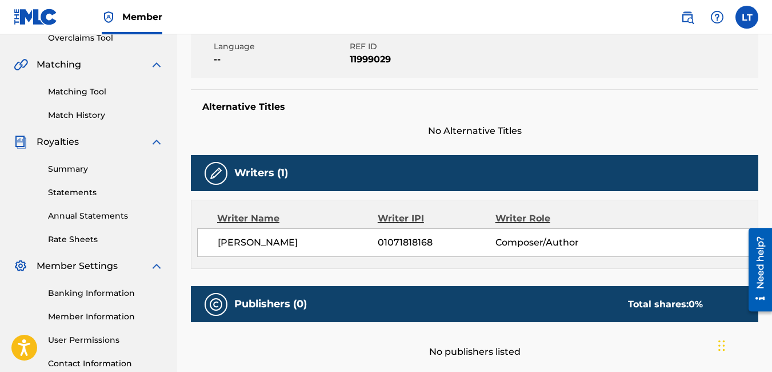
click at [324, 248] on span "[PERSON_NAME]" at bounding box center [298, 243] width 160 height 14
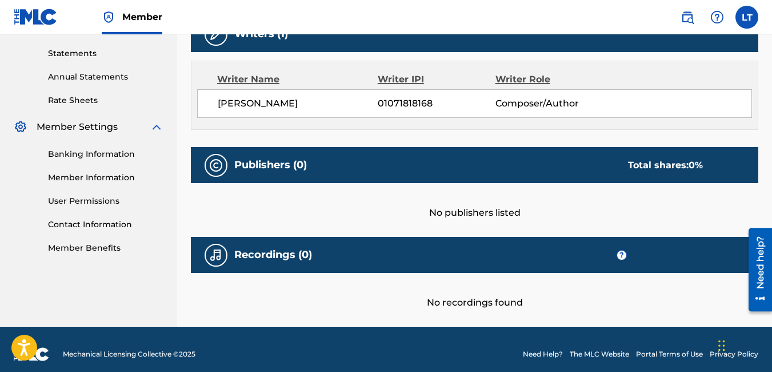
scroll to position [386, 0]
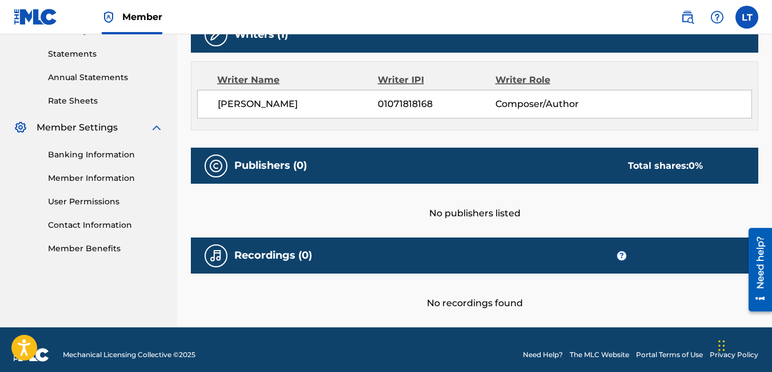
click at [351, 140] on div "Work Detail Member Work Identifier -- MLC Song Code -- ISWC -- Duration --:-- L…" at bounding box center [475, 64] width 568 height 492
click at [328, 214] on div "No publishers listed" at bounding box center [475, 202] width 568 height 37
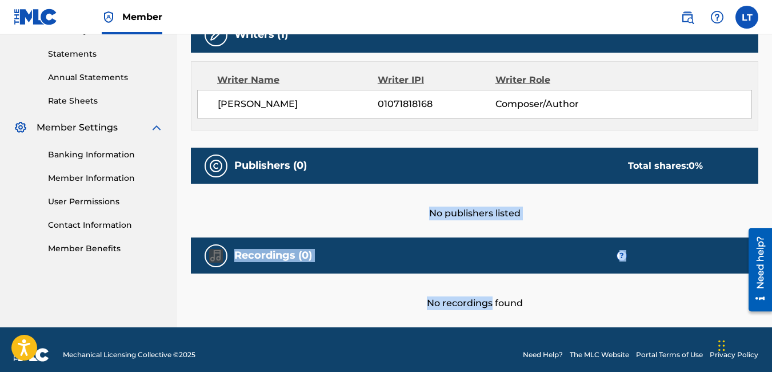
drag, startPoint x: 328, startPoint y: 214, endPoint x: 448, endPoint y: 291, distance: 142.7
click at [448, 291] on div "Work Detail Member Work Identifier -- MLC Song Code -- ISWC -- Duration --:-- L…" at bounding box center [475, 64] width 568 height 492
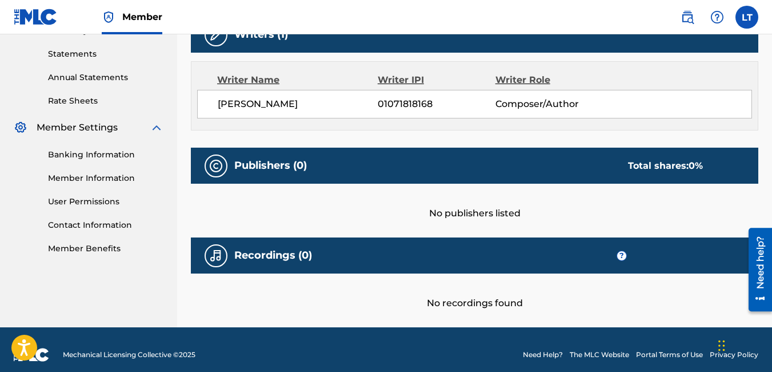
drag, startPoint x: 448, startPoint y: 291, endPoint x: 424, endPoint y: 142, distance: 151.2
click at [424, 142] on div "Work Detail Member Work Identifier -- MLC Song Code -- ISWC -- Duration --:-- L…" at bounding box center [475, 64] width 568 height 492
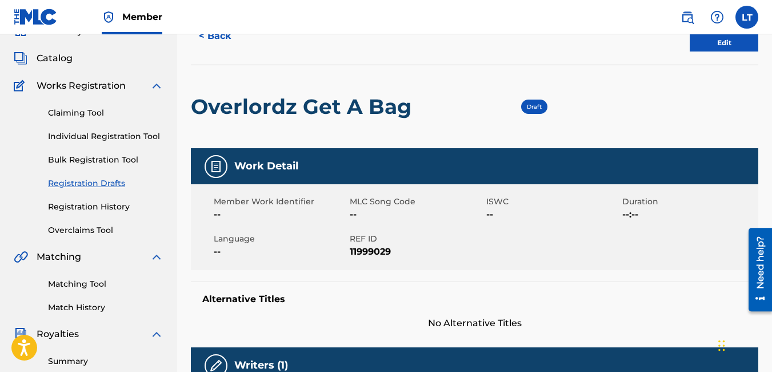
scroll to position [29, 0]
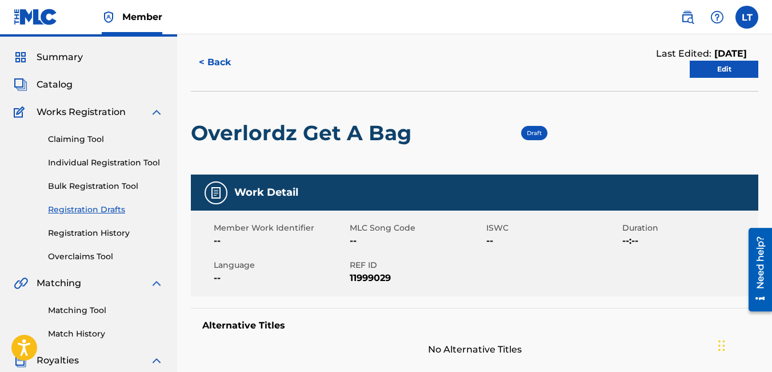
click at [82, 141] on link "Claiming Tool" at bounding box center [106, 139] width 116 height 12
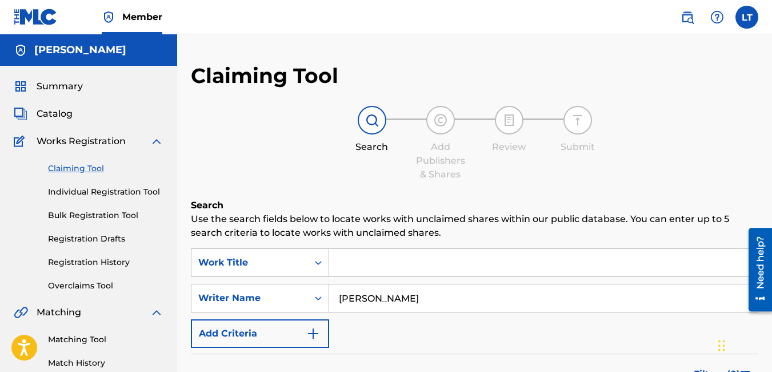
click at [408, 262] on input "Search Form" at bounding box center [543, 262] width 429 height 27
click at [419, 302] on input "[PERSON_NAME]" at bounding box center [543, 297] width 429 height 27
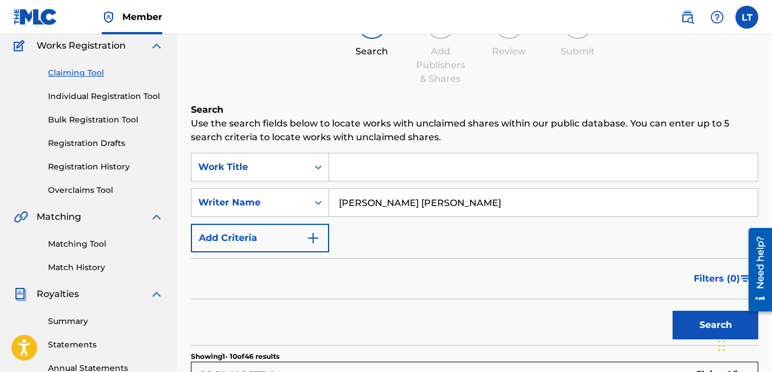
scroll to position [96, 0]
click at [691, 317] on button "Search" at bounding box center [716, 324] width 86 height 29
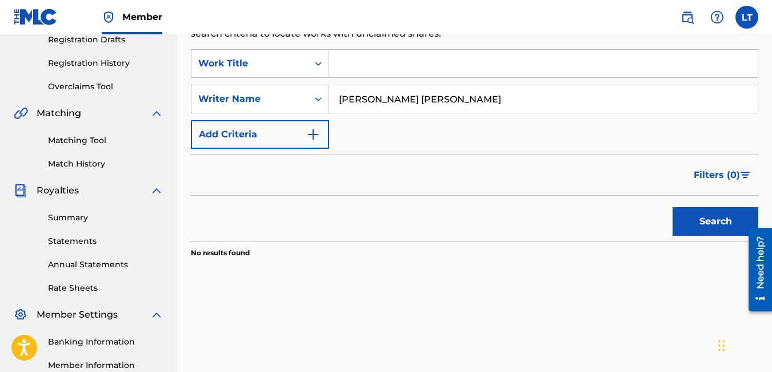
scroll to position [200, 0]
click at [378, 96] on input "[PERSON_NAME] [PERSON_NAME]" at bounding box center [543, 98] width 429 height 27
click at [673, 206] on button "Search" at bounding box center [716, 220] width 86 height 29
click at [690, 218] on button "Search" at bounding box center [716, 220] width 86 height 29
click at [460, 99] on input "[PERSON_NAME] [PERSON_NAME]" at bounding box center [543, 98] width 429 height 27
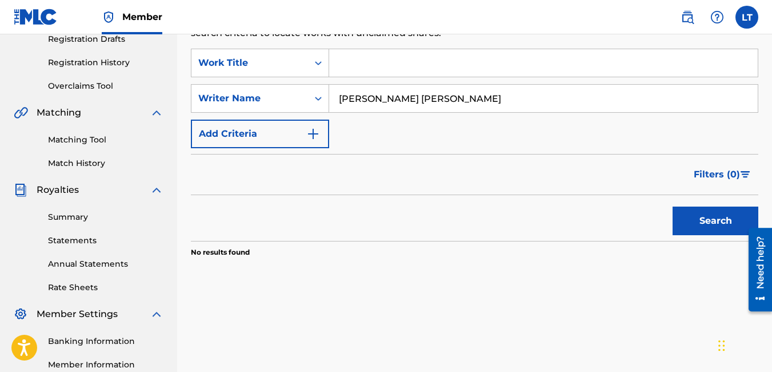
click at [460, 99] on input "[PERSON_NAME] [PERSON_NAME]" at bounding box center [543, 98] width 429 height 27
type input "j"
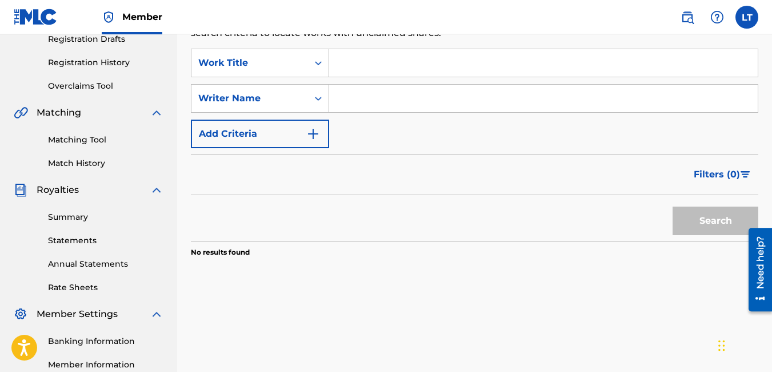
click at [352, 62] on input "Search Form" at bounding box center [543, 62] width 429 height 27
click at [351, 102] on input "Search Form" at bounding box center [543, 98] width 429 height 27
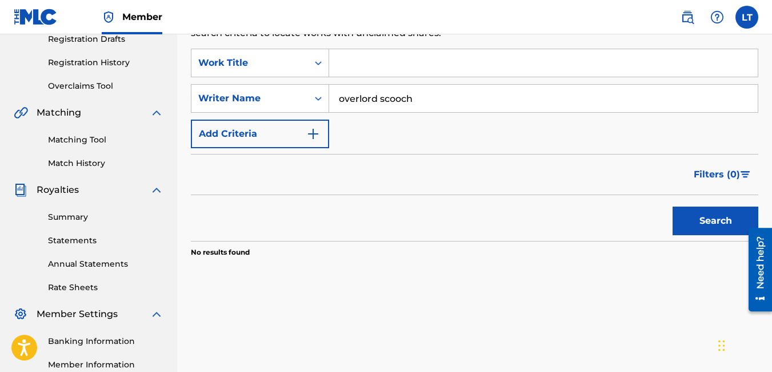
type input "overlord scooch"
click at [704, 210] on button "Search" at bounding box center [716, 220] width 86 height 29
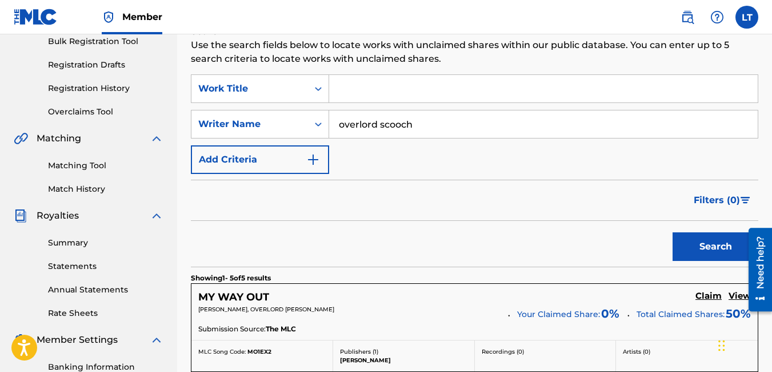
scroll to position [172, 0]
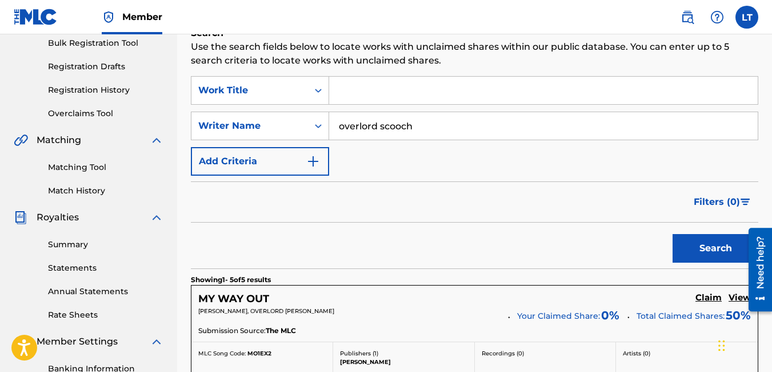
click at [103, 86] on link "Registration History" at bounding box center [106, 90] width 116 height 12
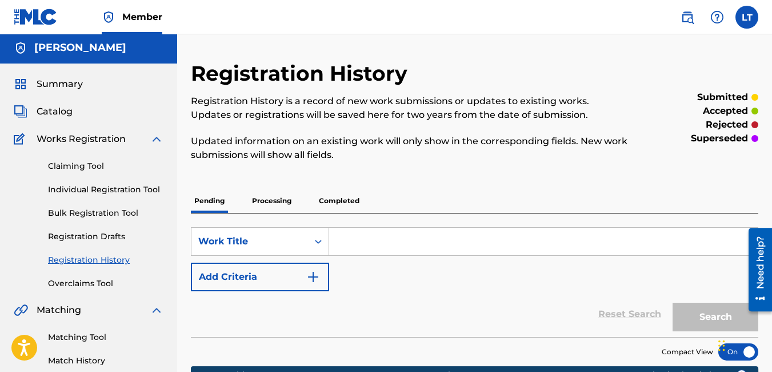
scroll to position [2, 0]
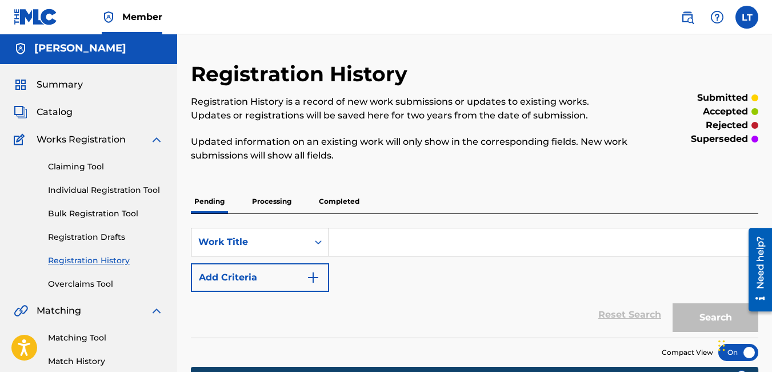
click at [269, 204] on p "Processing" at bounding box center [272, 201] width 46 height 24
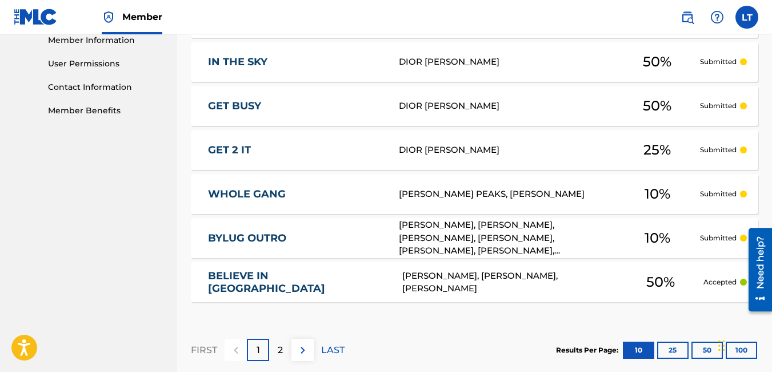
scroll to position [529, 0]
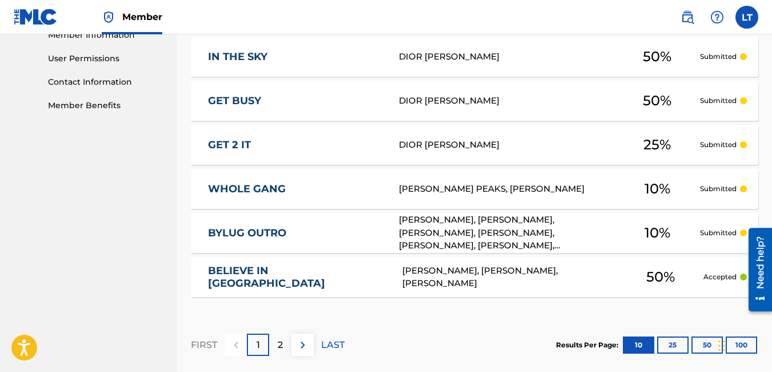
click at [284, 341] on div "2" at bounding box center [280, 344] width 22 height 22
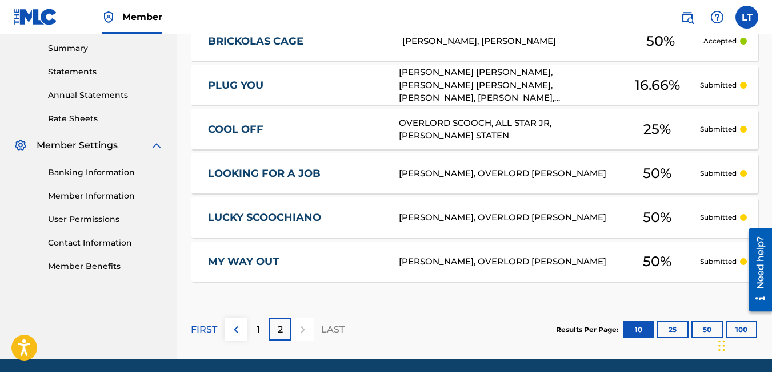
scroll to position [369, 0]
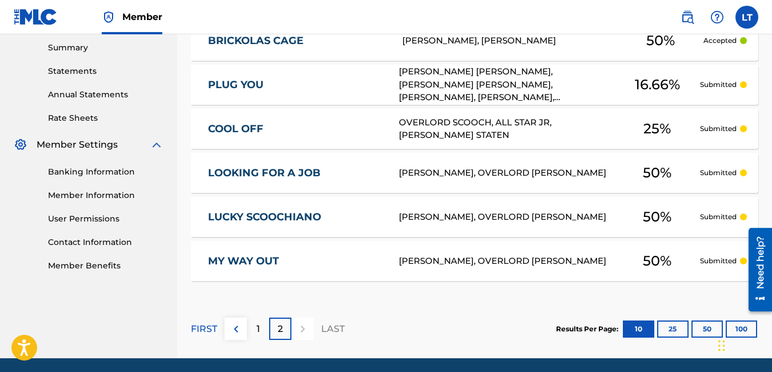
click at [258, 326] on p "1" at bounding box center [258, 329] width 3 height 14
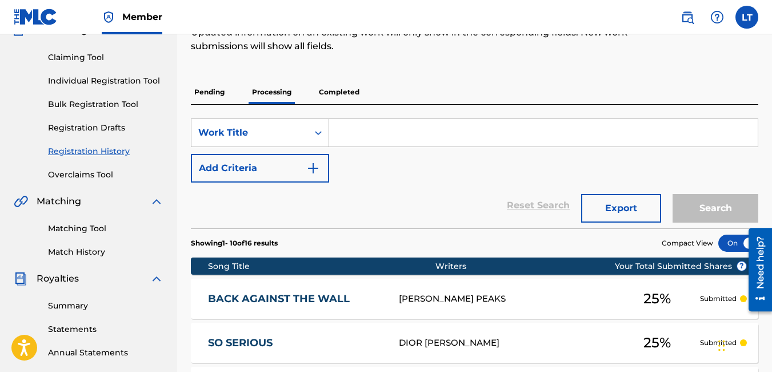
scroll to position [110, 0]
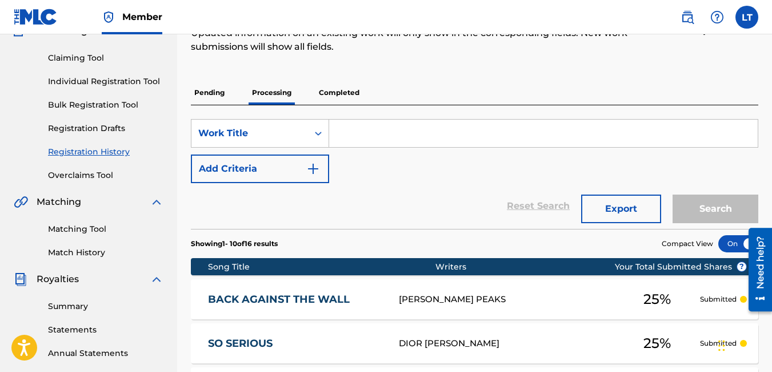
click at [330, 94] on p "Completed" at bounding box center [339, 93] width 47 height 24
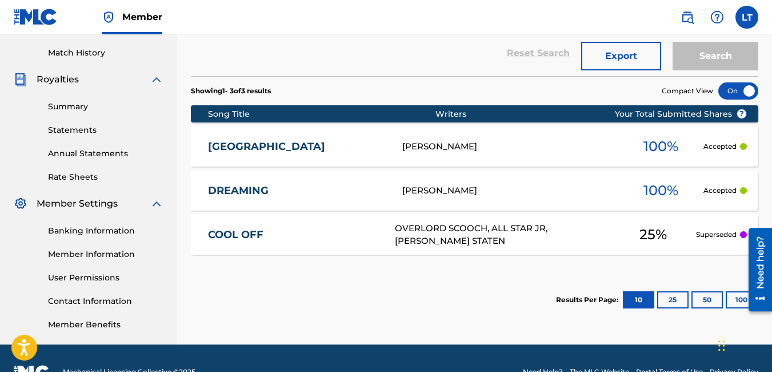
scroll to position [310, 0]
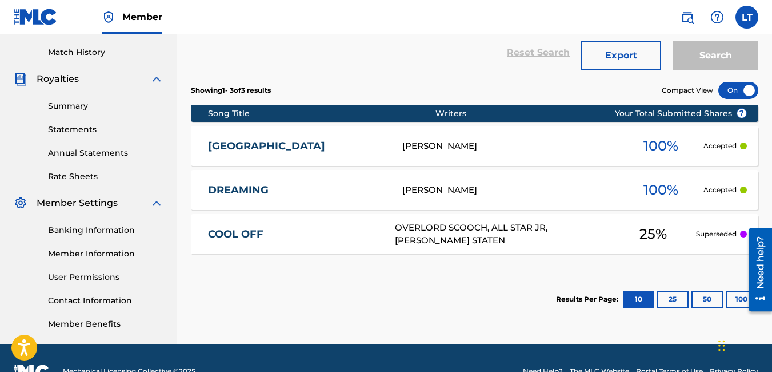
click at [719, 234] on p "Superseded" at bounding box center [716, 234] width 41 height 10
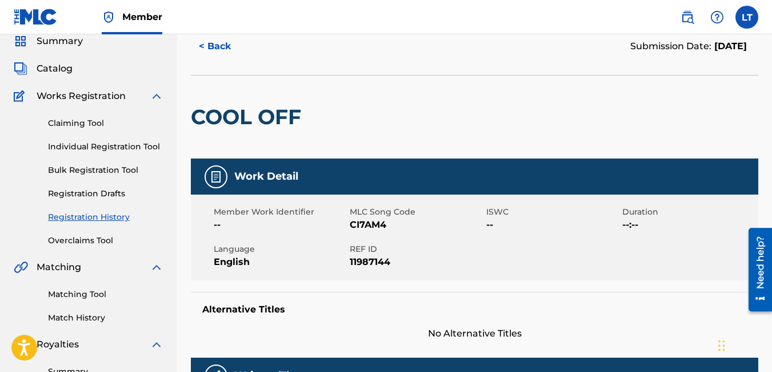
scroll to position [46, 0]
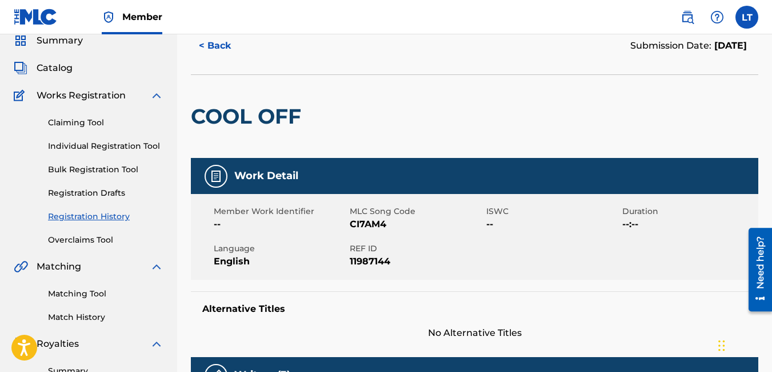
click at [113, 216] on link "Registration History" at bounding box center [106, 216] width 116 height 12
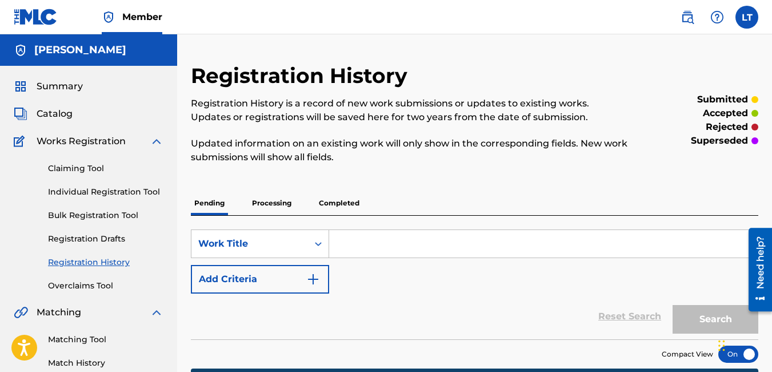
click at [728, 137] on p "superseded" at bounding box center [719, 141] width 57 height 14
click at [278, 206] on p "Processing" at bounding box center [272, 203] width 46 height 24
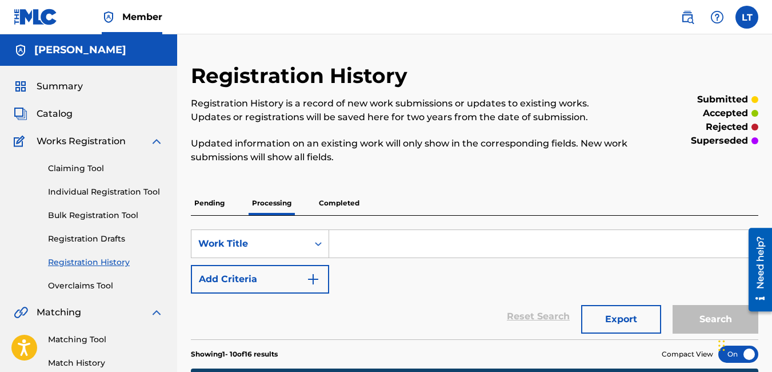
click at [85, 167] on link "Claiming Tool" at bounding box center [106, 168] width 116 height 12
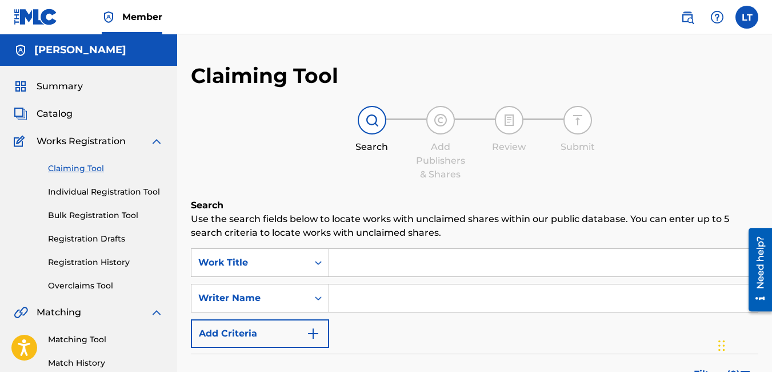
click at [355, 294] on input "Search Form" at bounding box center [543, 297] width 429 height 27
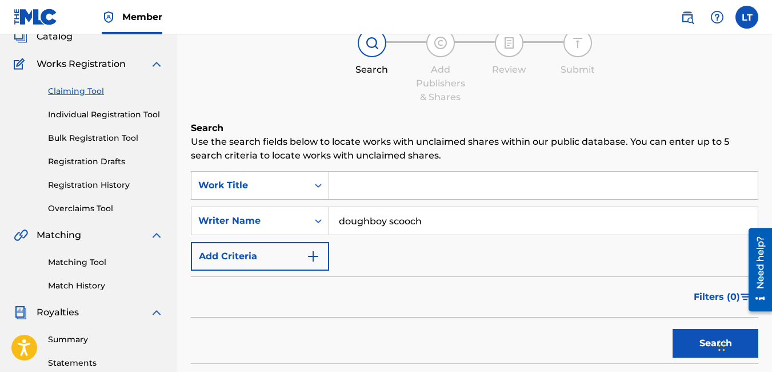
scroll to position [77, 0]
type input "d"
type input "overlord scooch"
click at [699, 334] on button "Search" at bounding box center [716, 343] width 86 height 29
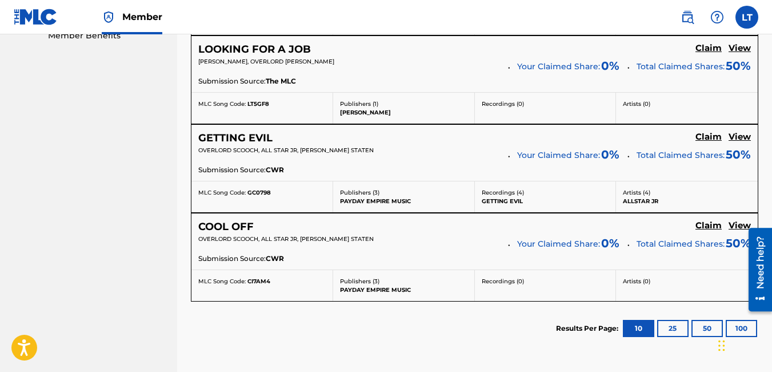
scroll to position [589, 0]
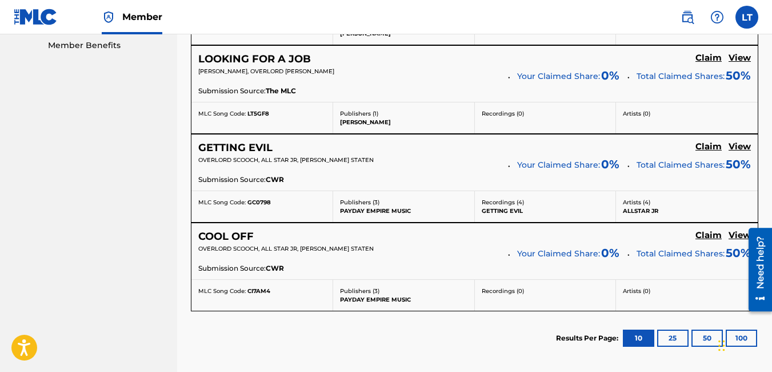
click at [709, 146] on h5 "Claim" at bounding box center [709, 146] width 26 height 11
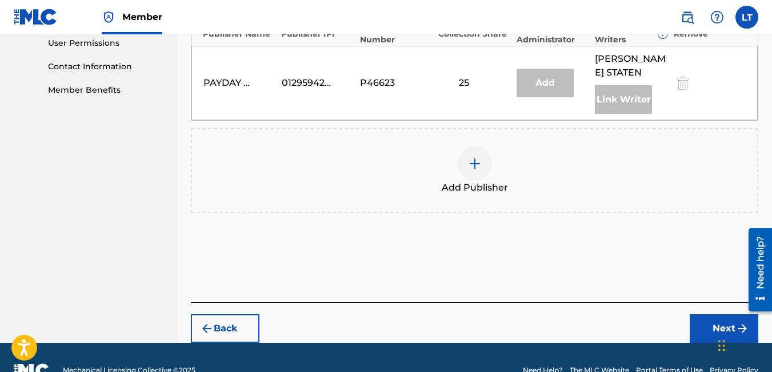
scroll to position [548, 0]
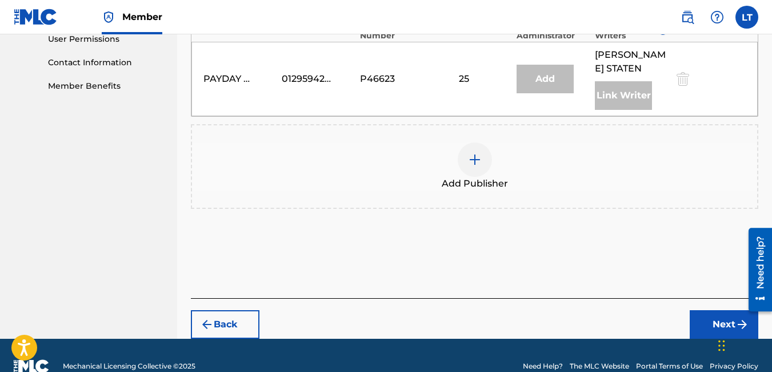
click at [708, 316] on button "Next" at bounding box center [724, 324] width 69 height 29
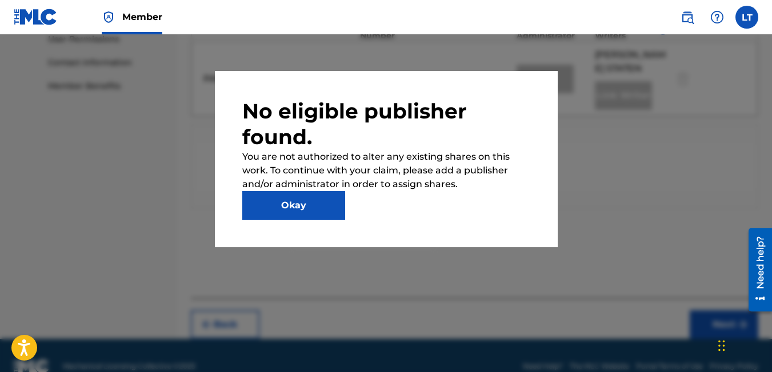
click at [317, 212] on button "Okay" at bounding box center [293, 205] width 103 height 29
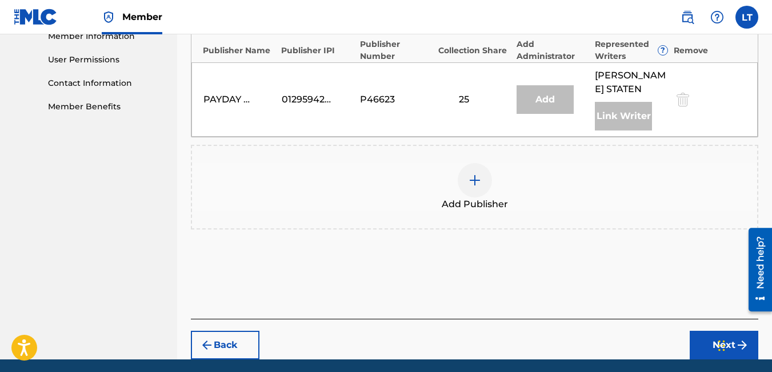
scroll to position [527, 0]
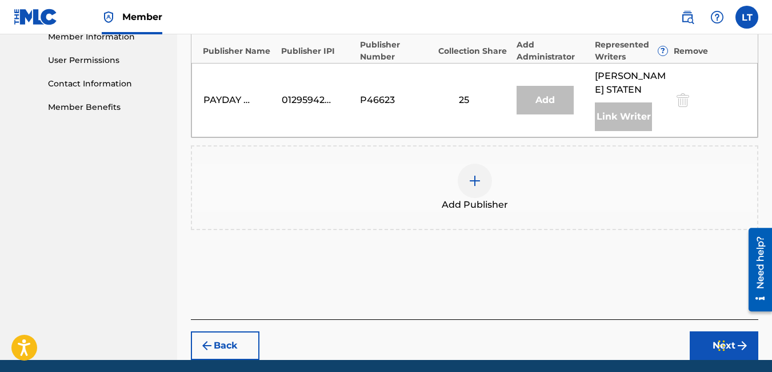
click at [478, 179] on img at bounding box center [475, 181] width 14 height 14
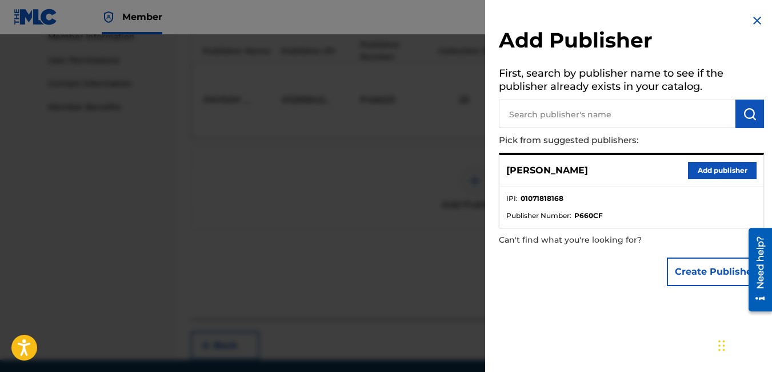
click at [704, 165] on button "Add publisher" at bounding box center [722, 170] width 69 height 17
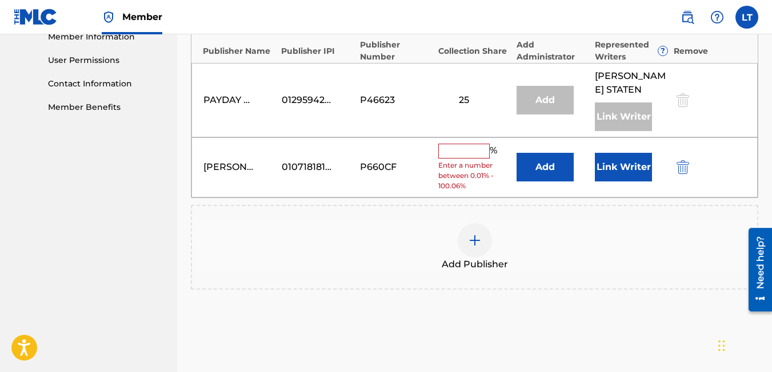
click at [462, 154] on input "text" at bounding box center [464, 151] width 51 height 15
type input "25"
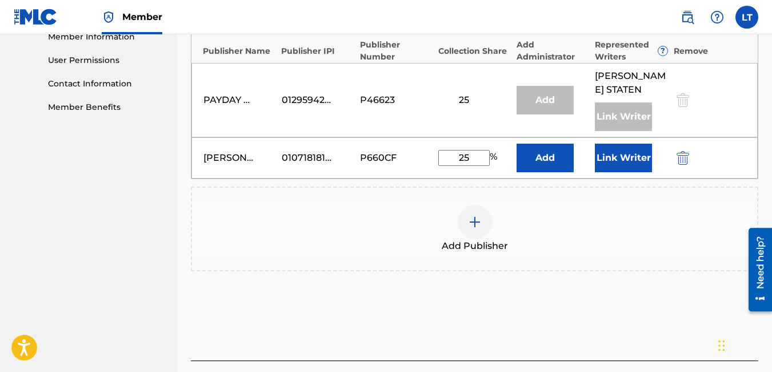
scroll to position [611, 0]
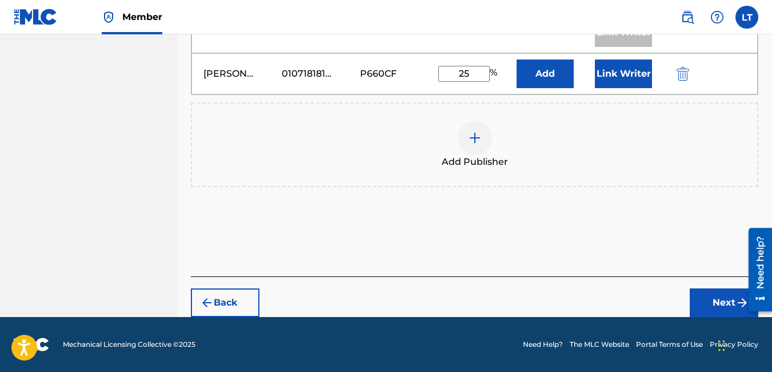
click at [707, 298] on button "Next" at bounding box center [724, 302] width 69 height 29
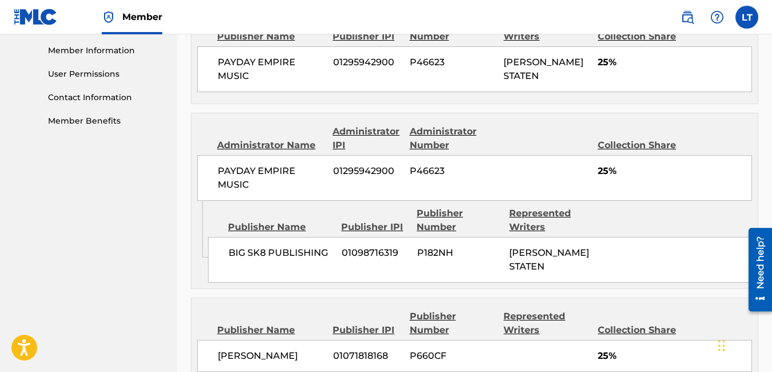
scroll to position [638, 0]
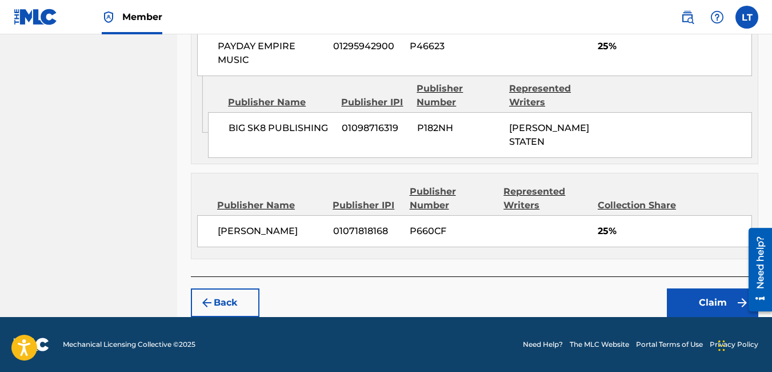
click at [704, 306] on button "Claim" at bounding box center [712, 302] width 91 height 29
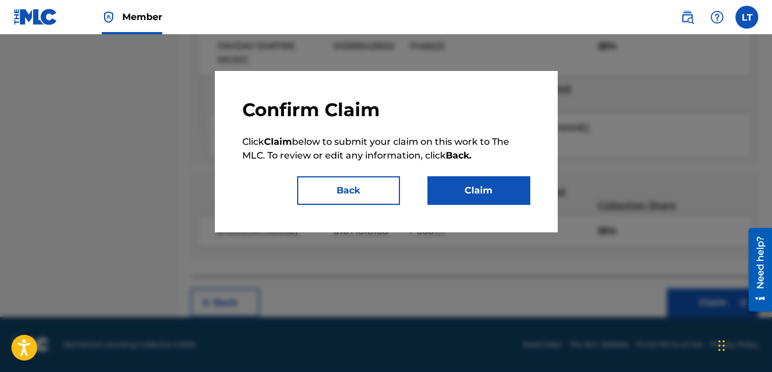
click at [507, 193] on button "Claim" at bounding box center [479, 190] width 103 height 29
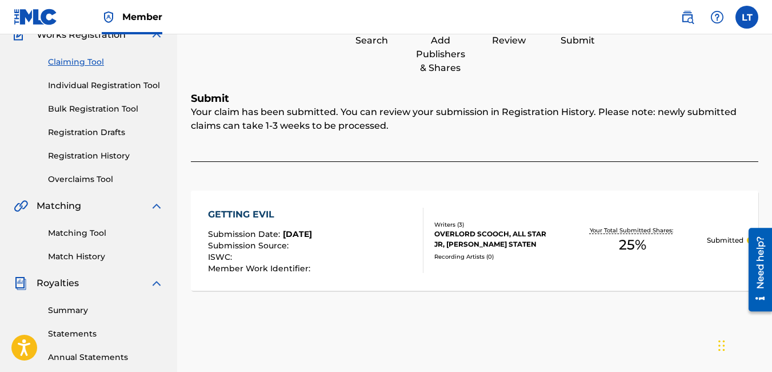
scroll to position [106, 0]
click at [111, 154] on link "Registration History" at bounding box center [106, 156] width 116 height 12
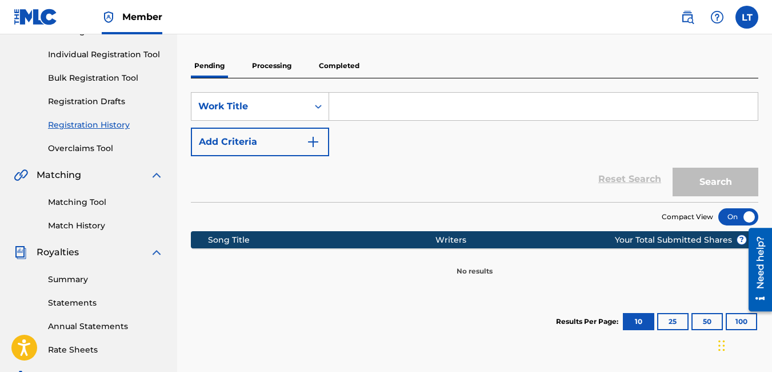
scroll to position [135, 0]
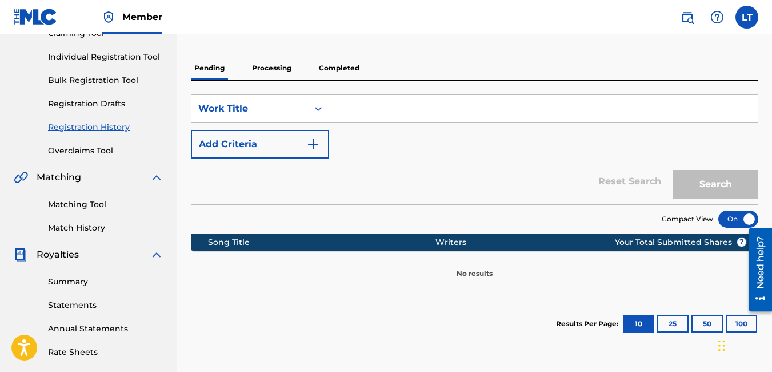
click at [266, 69] on p "Processing" at bounding box center [272, 68] width 46 height 24
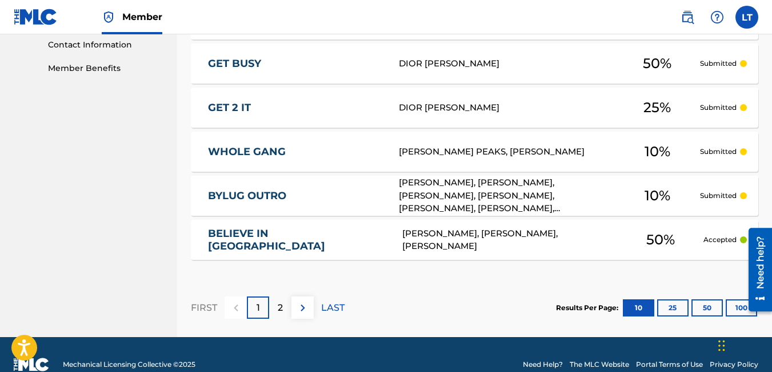
scroll to position [567, 0]
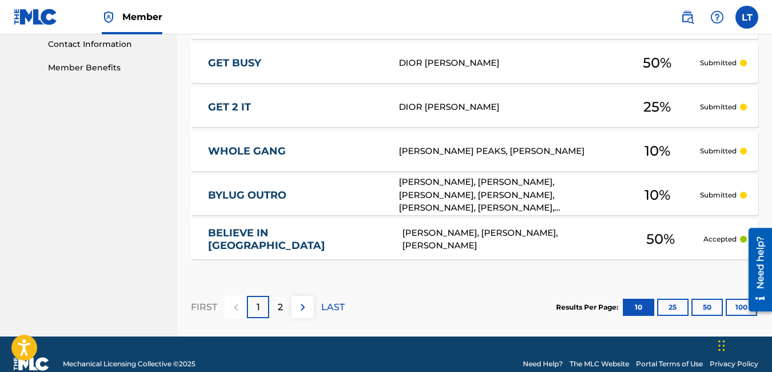
click at [281, 306] on p "2" at bounding box center [280, 307] width 5 height 14
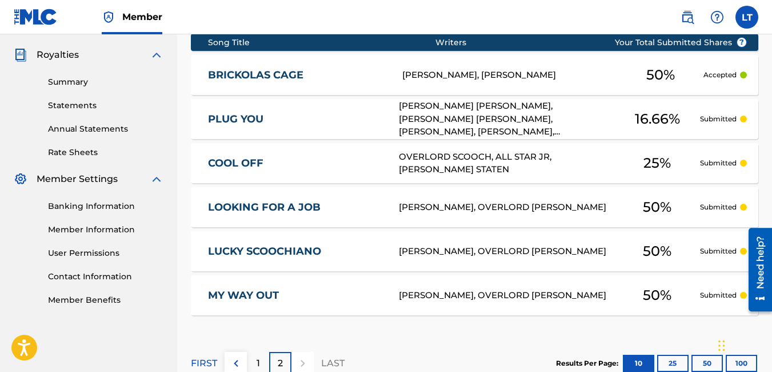
scroll to position [400, 0]
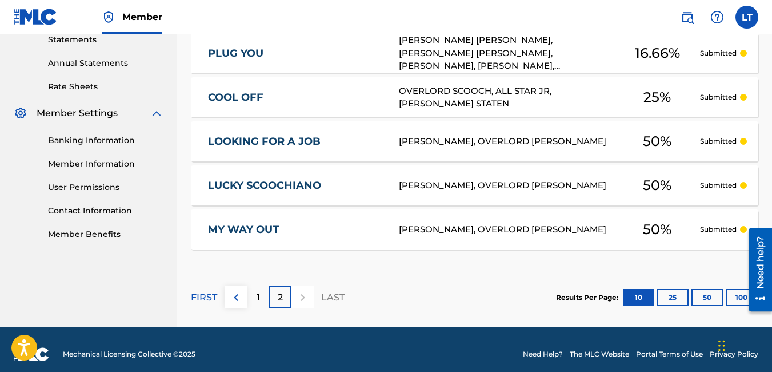
click at [259, 293] on p "1" at bounding box center [258, 297] width 3 height 14
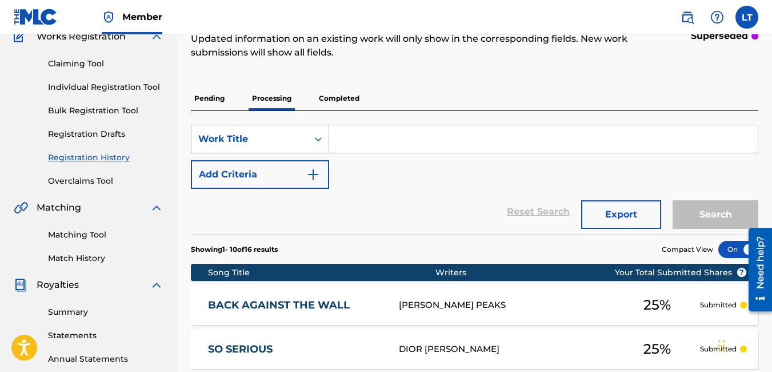
scroll to position [103, 0]
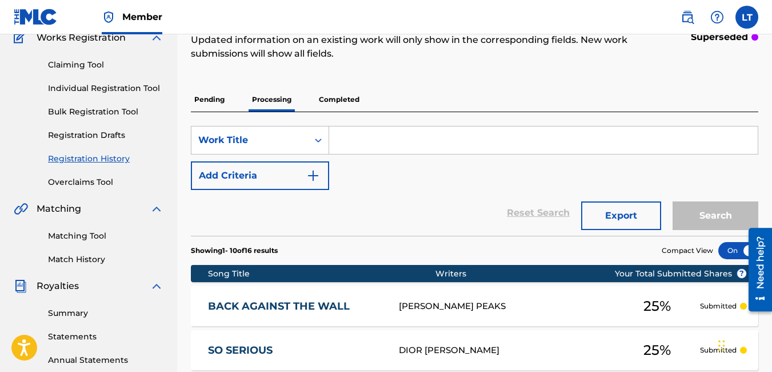
click at [356, 97] on p "Completed" at bounding box center [339, 99] width 47 height 24
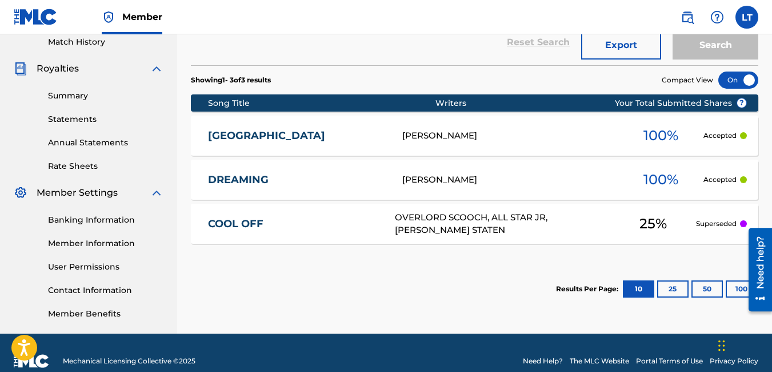
scroll to position [325, 0]
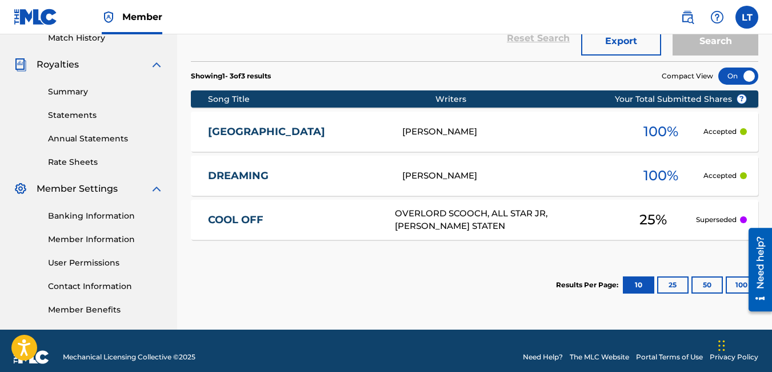
click at [454, 216] on div "OVERLORD SCOOCH, ALL STAR JR, [PERSON_NAME] STATEN" at bounding box center [503, 220] width 216 height 26
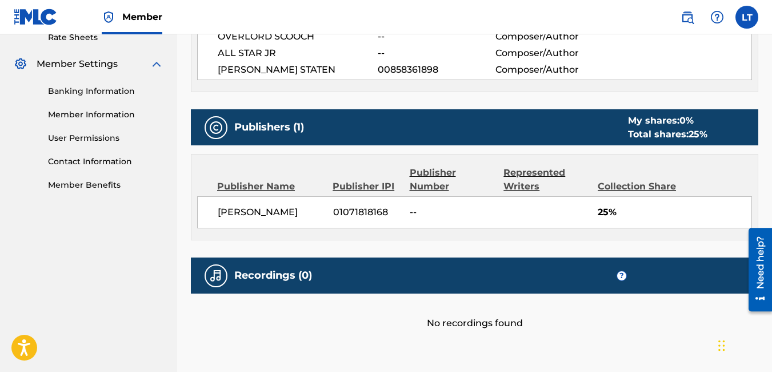
scroll to position [508, 0]
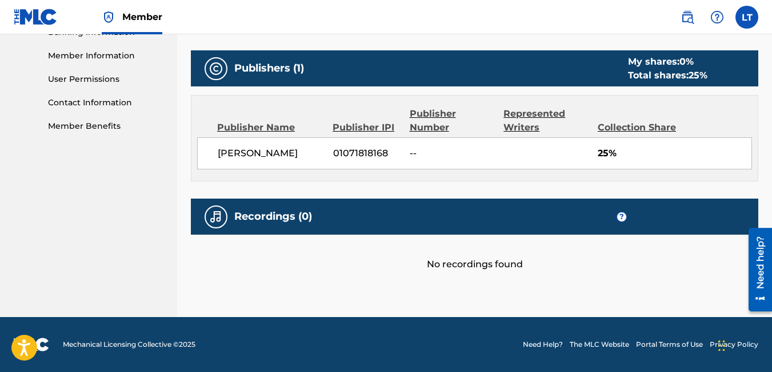
click at [505, 212] on div "Recordings (0) ?" at bounding box center [475, 216] width 568 height 36
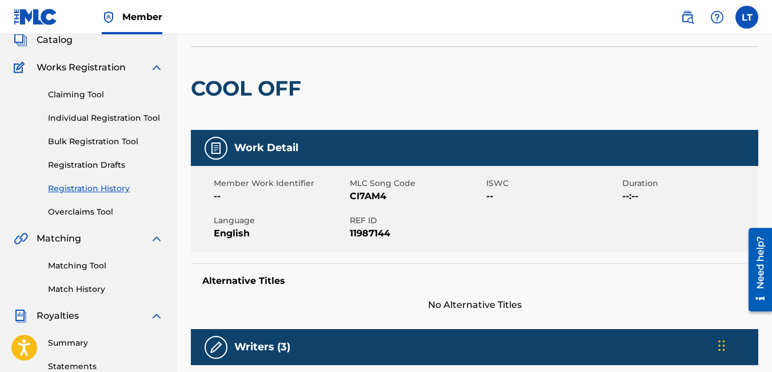
scroll to position [63, 0]
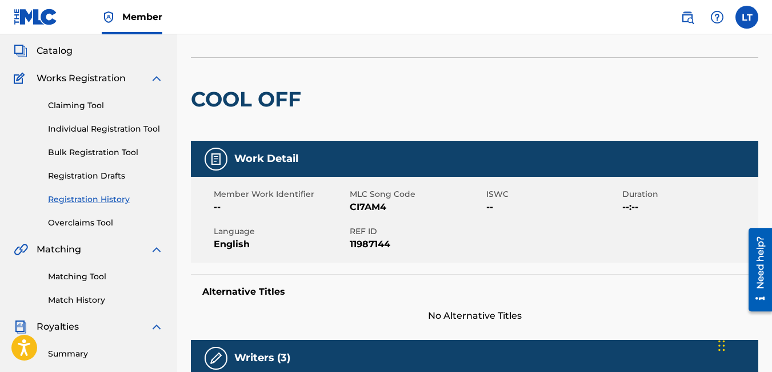
click at [83, 103] on link "Claiming Tool" at bounding box center [106, 105] width 116 height 12
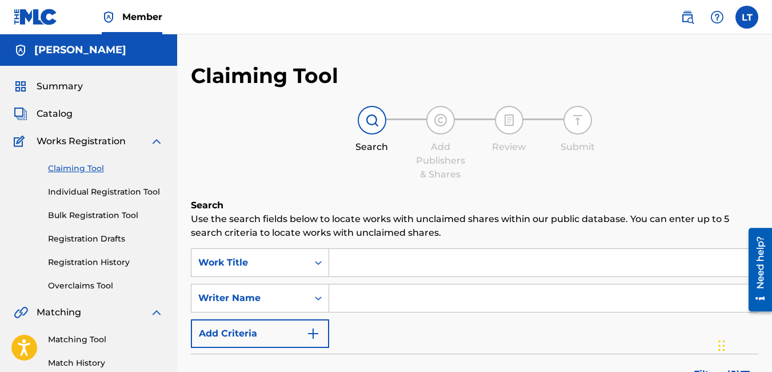
click at [397, 310] on div "SearchWithCriteria89a012db-02f2-42a0-8344-80370c09b7a7 Work Title SearchWithCri…" at bounding box center [475, 297] width 568 height 99
click at [286, 230] on p "Use the search fields below to locate works with unclaimed shares within our pu…" at bounding box center [475, 225] width 568 height 27
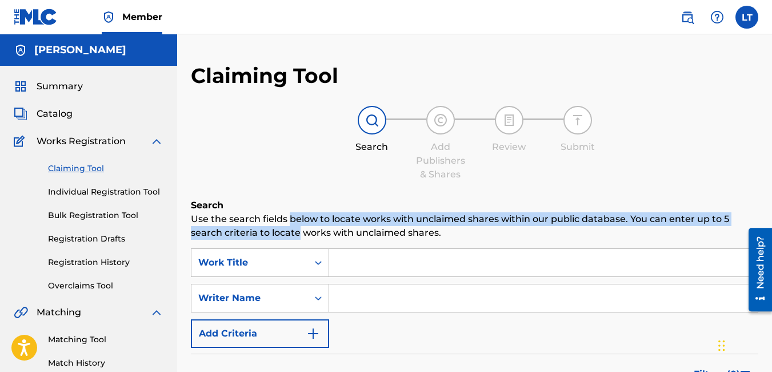
drag, startPoint x: 286, startPoint y: 230, endPoint x: 278, endPoint y: 235, distance: 10.0
click at [278, 235] on p "Use the search fields below to locate works with unclaimed shares within our pu…" at bounding box center [475, 225] width 568 height 27
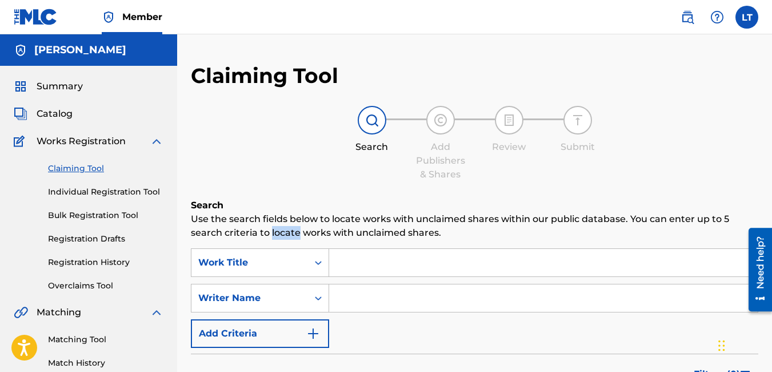
click at [384, 298] on input "Search Form" at bounding box center [543, 297] width 429 height 27
type input "[PERSON_NAME]"
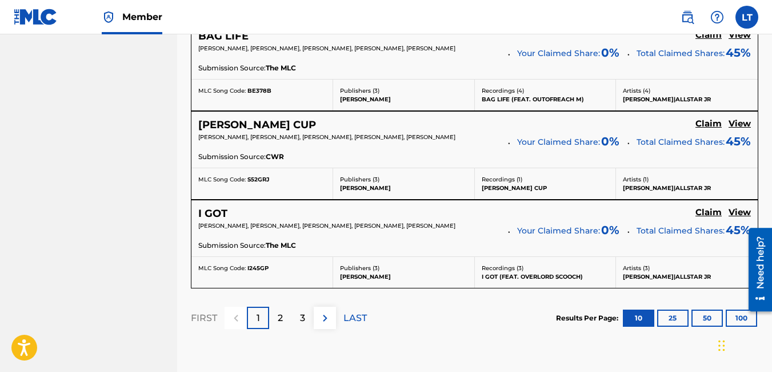
scroll to position [1056, 0]
click at [708, 212] on h5 "Claim" at bounding box center [709, 211] width 26 height 11
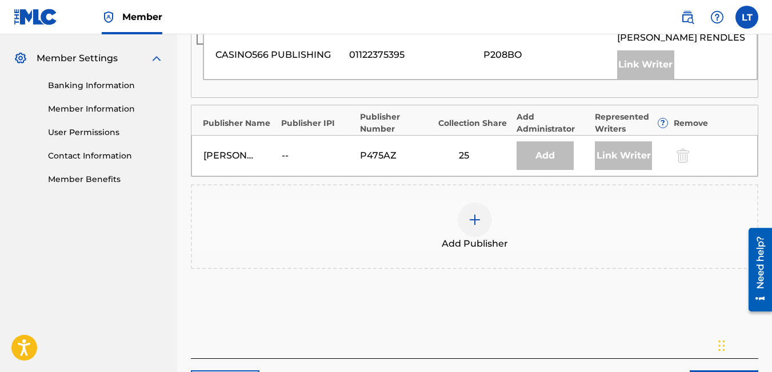
scroll to position [479, 0]
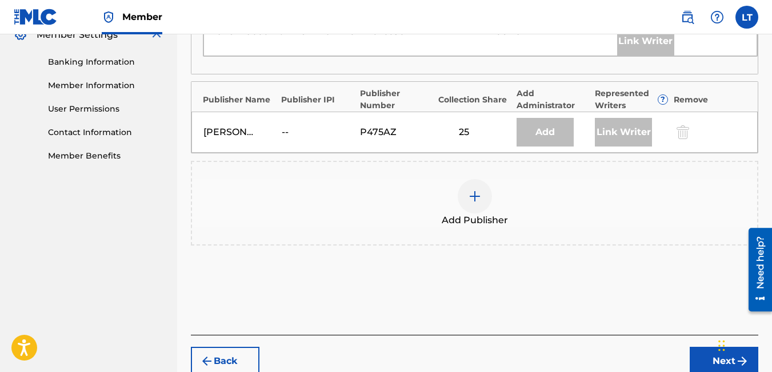
click at [699, 356] on button "Next" at bounding box center [724, 361] width 69 height 29
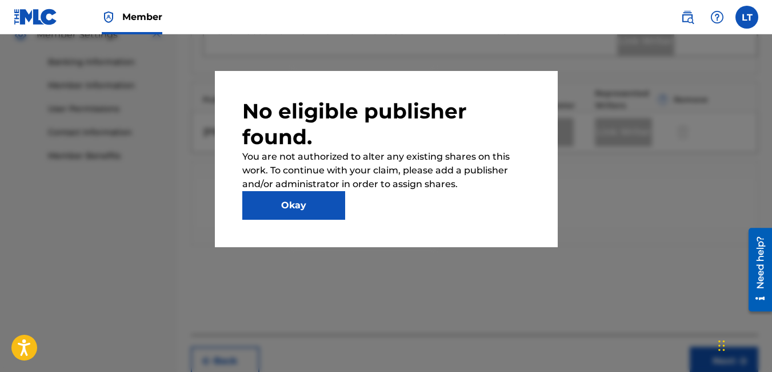
click at [295, 209] on button "Okay" at bounding box center [293, 205] width 103 height 29
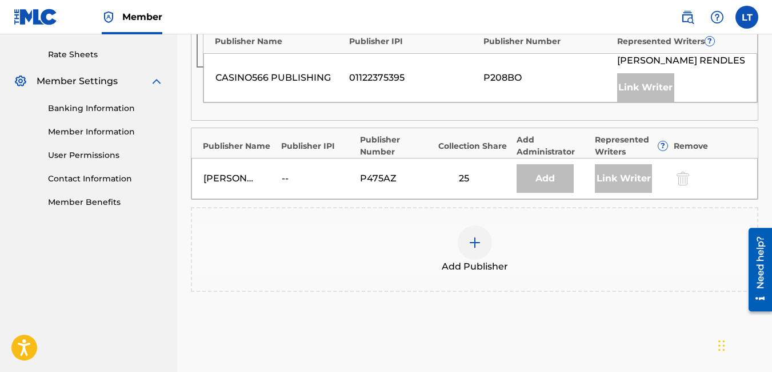
scroll to position [433, 0]
click at [470, 237] on img at bounding box center [475, 242] width 14 height 14
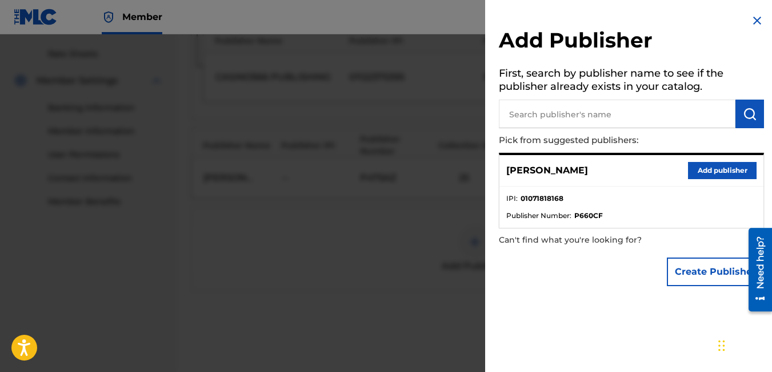
click at [699, 170] on button "Add publisher" at bounding box center [722, 170] width 69 height 17
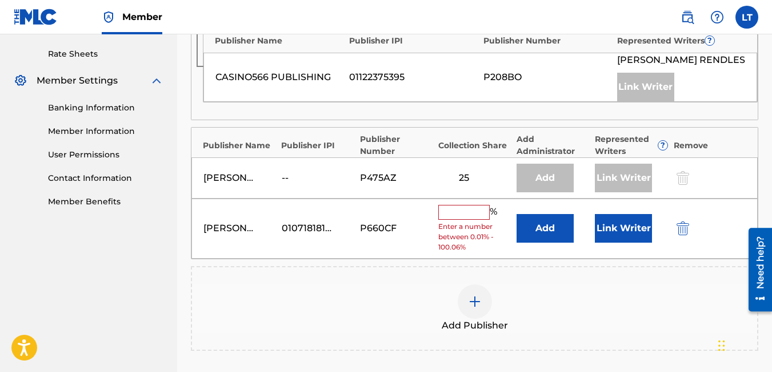
click at [460, 214] on input "text" at bounding box center [464, 212] width 51 height 15
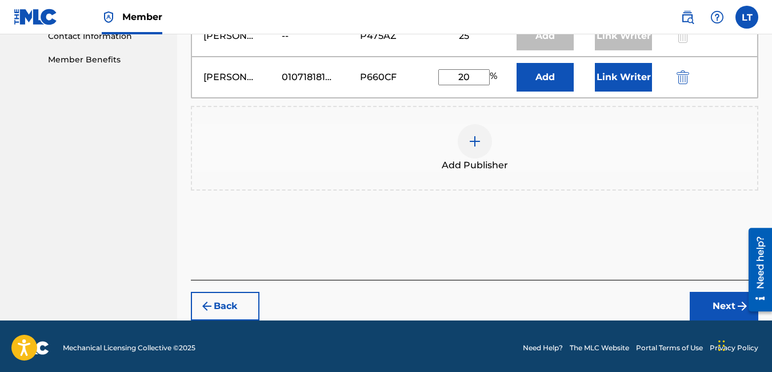
scroll to position [578, 0]
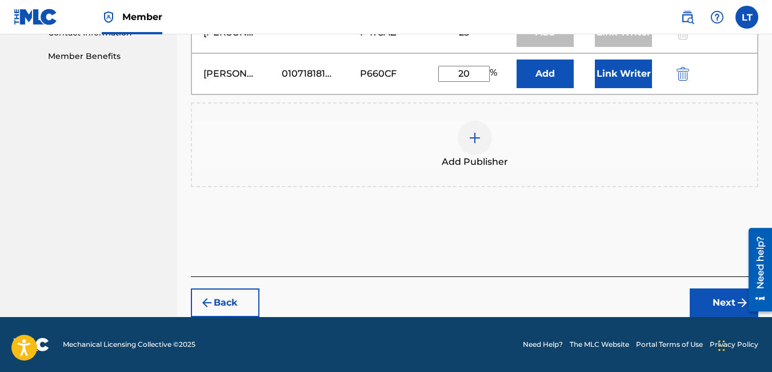
type input "20"
click at [720, 308] on button "Next" at bounding box center [724, 302] width 69 height 29
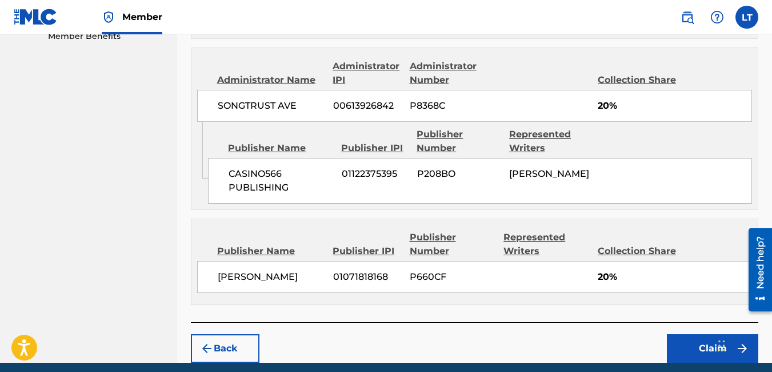
scroll to position [598, 0]
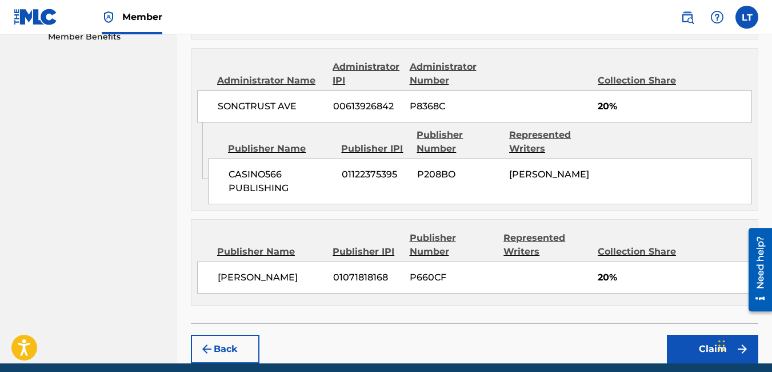
click at [709, 351] on button "Claim" at bounding box center [712, 348] width 91 height 29
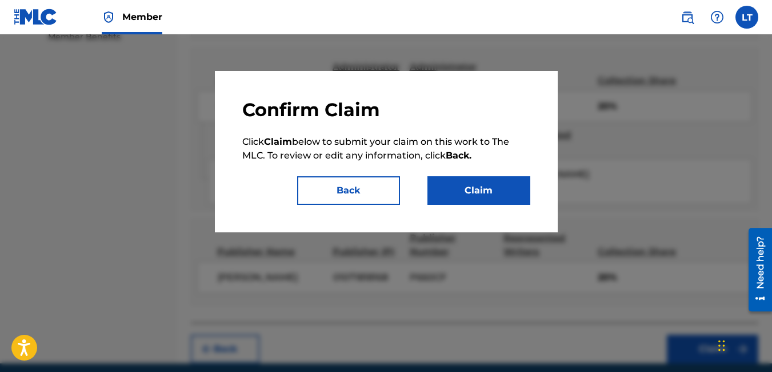
click at [487, 193] on button "Claim" at bounding box center [479, 190] width 103 height 29
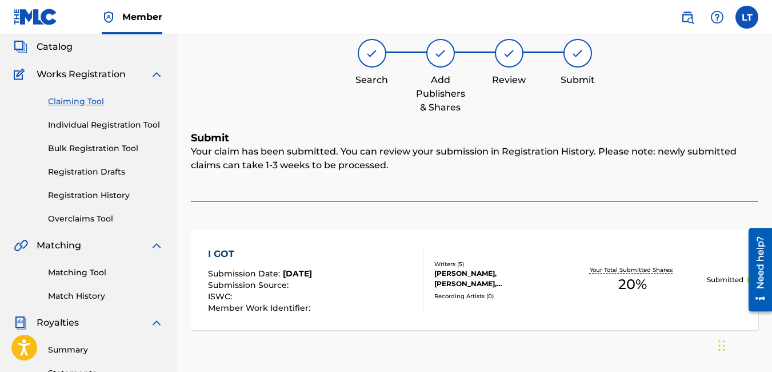
scroll to position [68, 0]
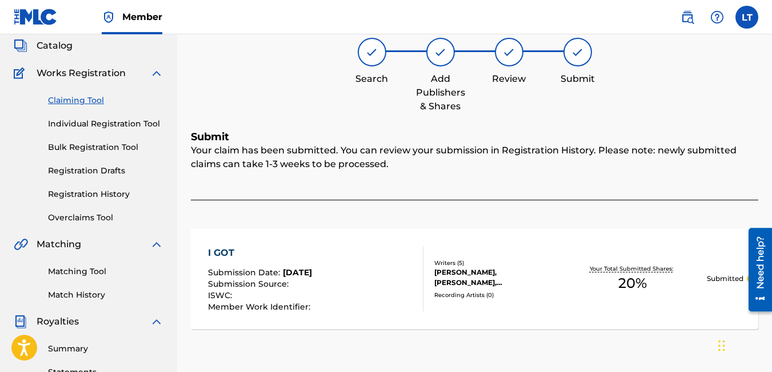
click at [81, 98] on link "Claiming Tool" at bounding box center [106, 100] width 116 height 12
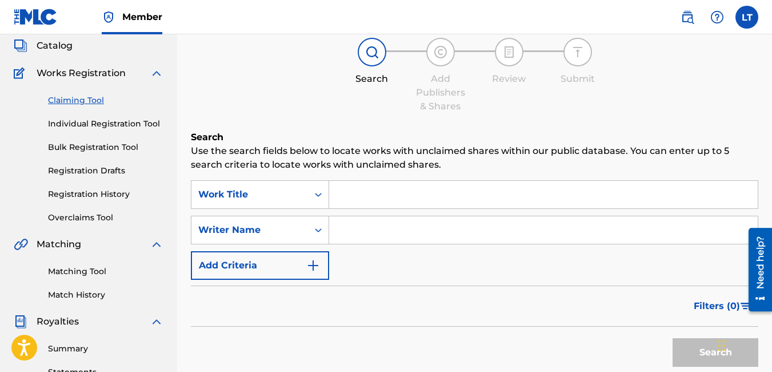
scroll to position [0, 0]
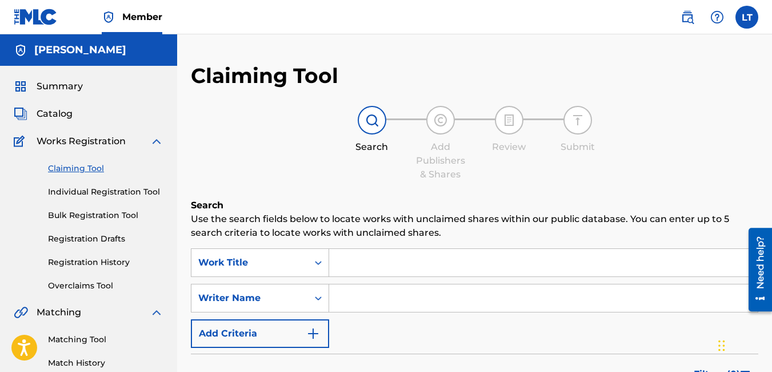
click at [358, 297] on input "Search Form" at bounding box center [543, 297] width 429 height 27
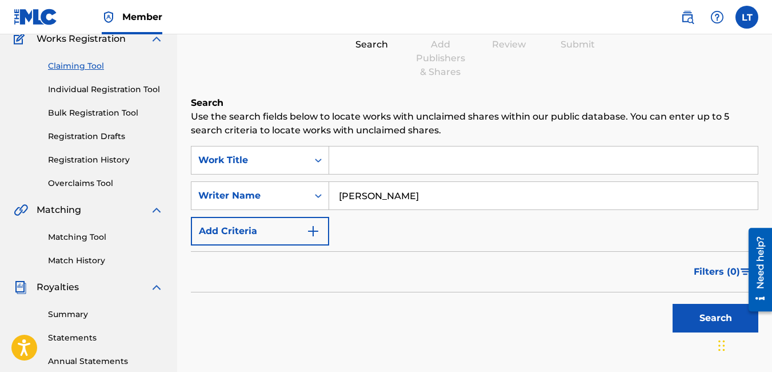
scroll to position [109, 0]
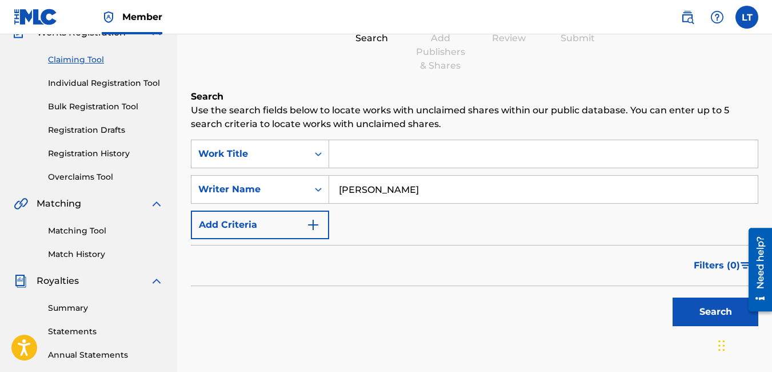
click at [698, 314] on button "Search" at bounding box center [716, 311] width 86 height 29
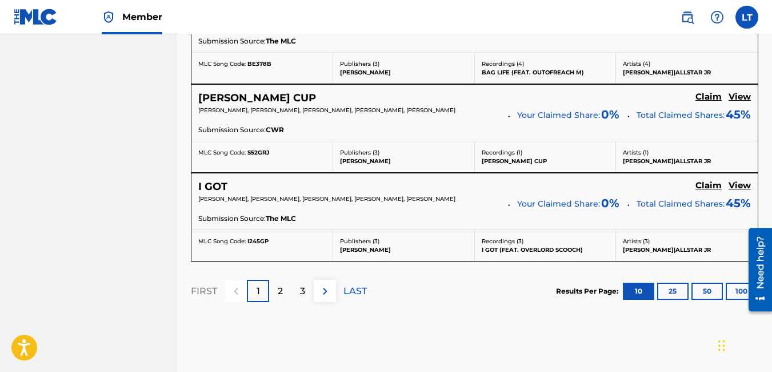
scroll to position [1092, 0]
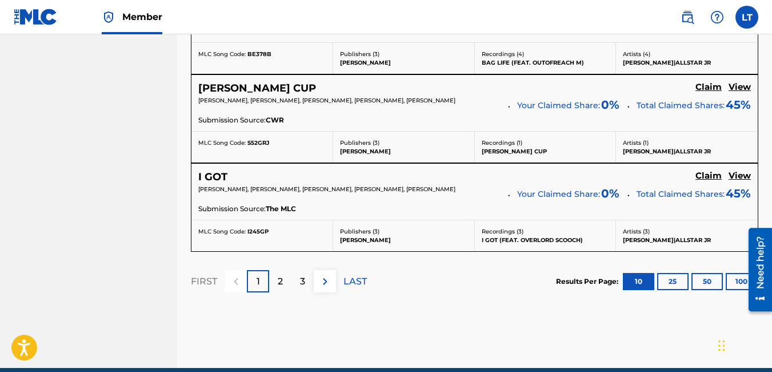
click at [274, 282] on div "2" at bounding box center [280, 281] width 22 height 22
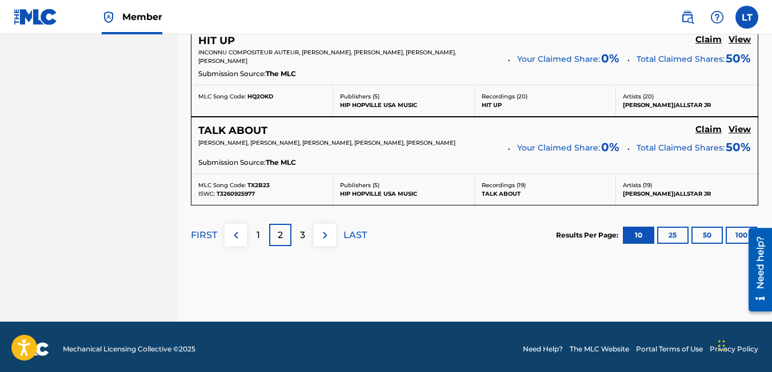
scroll to position [1150, 0]
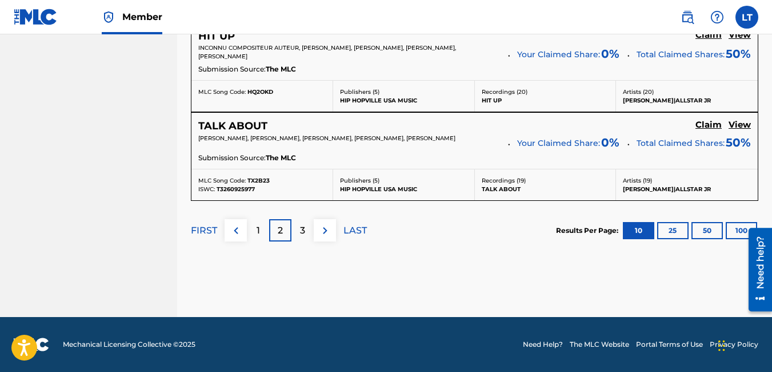
click at [298, 230] on div "3" at bounding box center [303, 230] width 22 height 22
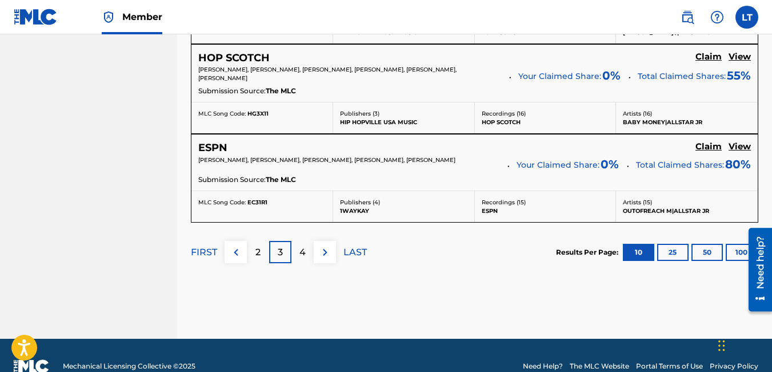
scroll to position [1151, 0]
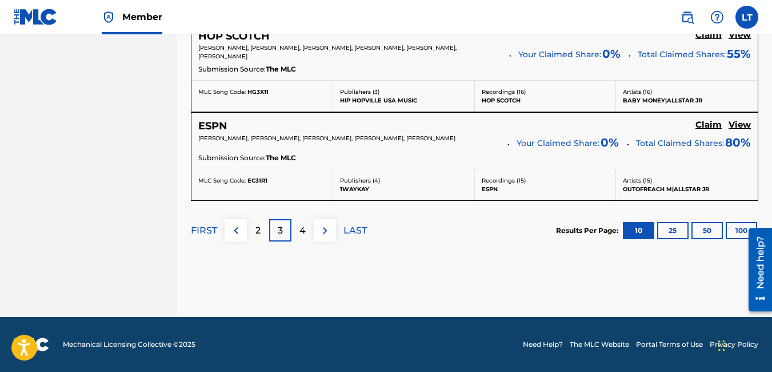
click at [306, 233] on div "4" at bounding box center [303, 230] width 22 height 22
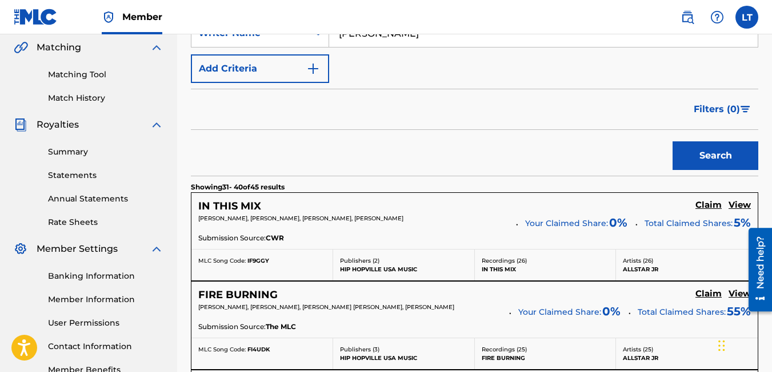
scroll to position [264, 0]
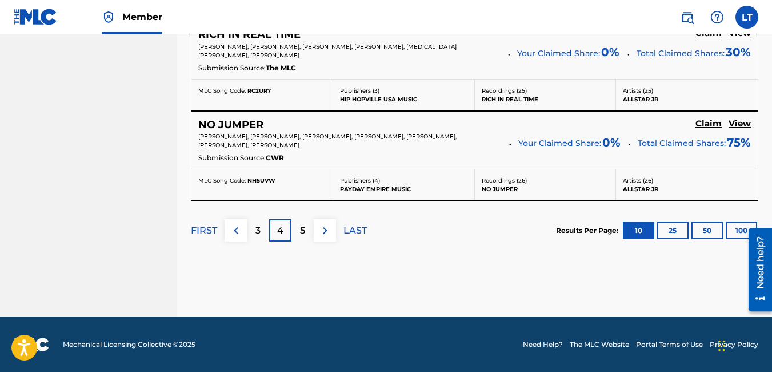
click at [306, 233] on div "5" at bounding box center [303, 230] width 22 height 22
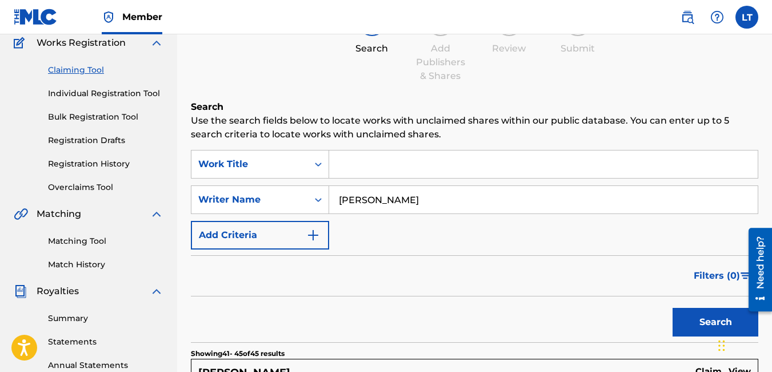
scroll to position [98, 0]
click at [404, 201] on input "[PERSON_NAME]" at bounding box center [543, 199] width 429 height 27
type input "j"
click at [399, 198] on input "[PERSON_NAME]" at bounding box center [543, 199] width 429 height 27
click at [673, 308] on button "Search" at bounding box center [716, 322] width 86 height 29
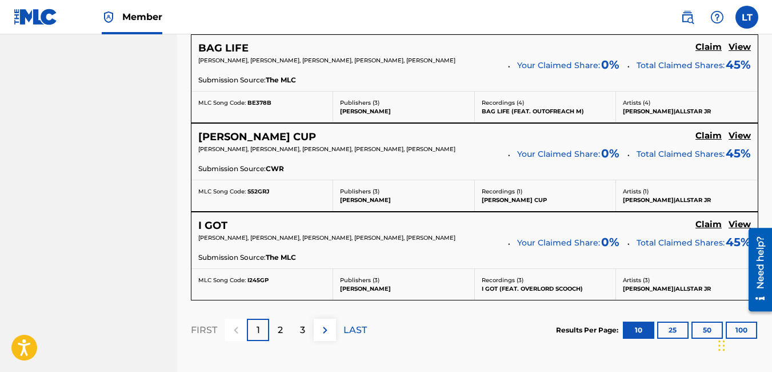
scroll to position [1044, 0]
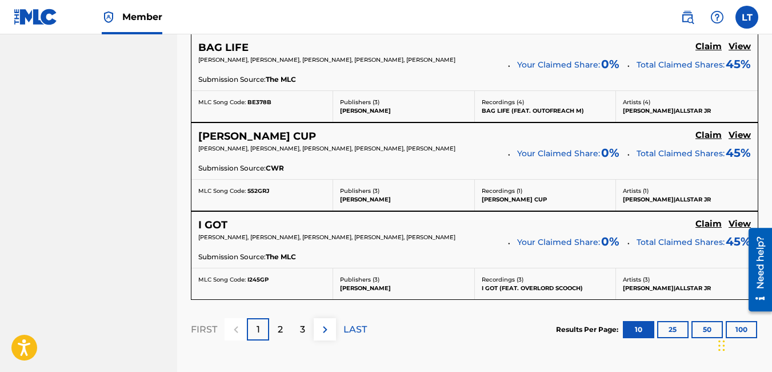
click at [284, 326] on div "2" at bounding box center [280, 329] width 22 height 22
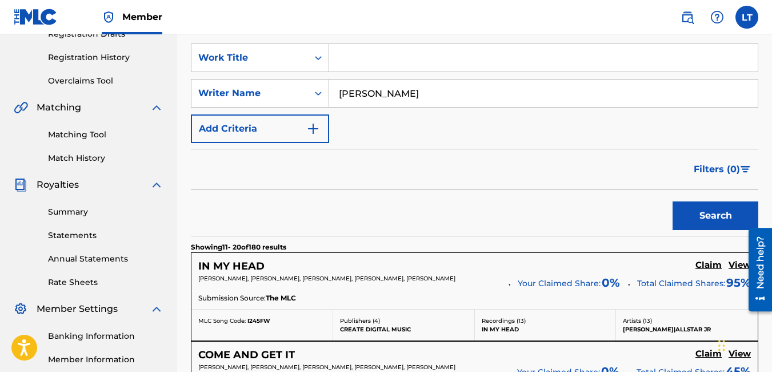
scroll to position [146, 0]
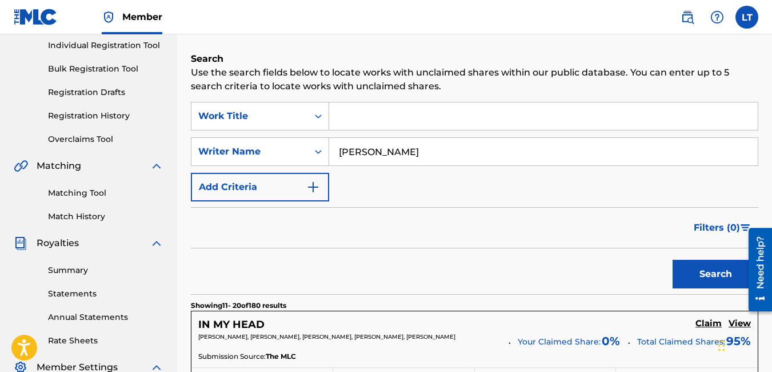
click at [431, 156] on input "[PERSON_NAME]" at bounding box center [543, 151] width 429 height 27
type input "d"
type input "[PERSON_NAME]"
click at [684, 280] on button "Search" at bounding box center [716, 274] width 86 height 29
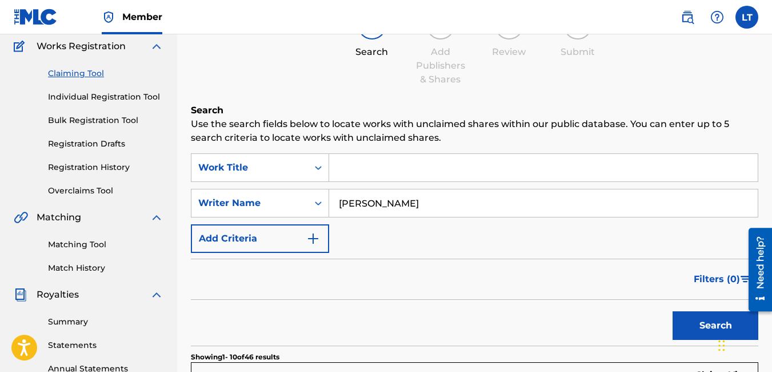
scroll to position [86, 0]
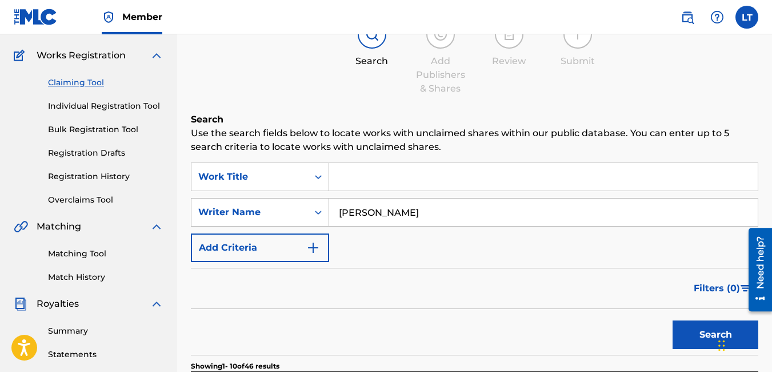
click at [92, 105] on link "Individual Registration Tool" at bounding box center [106, 106] width 116 height 12
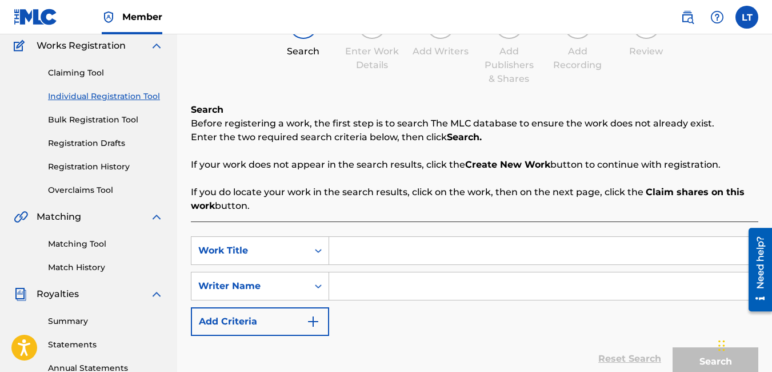
scroll to position [111, 0]
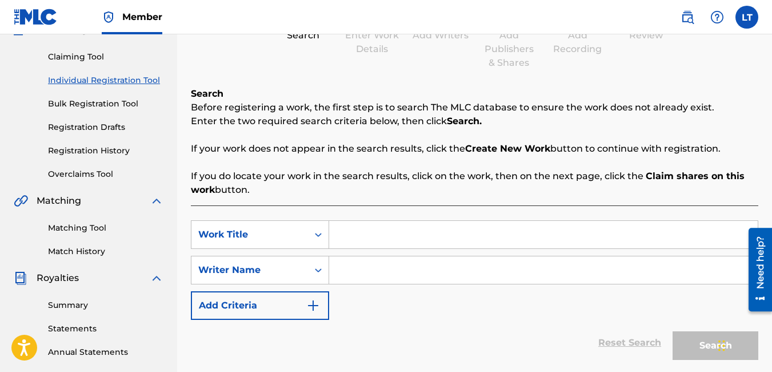
click at [365, 233] on input "Search Form" at bounding box center [543, 234] width 429 height 27
type input "pretty"
click at [412, 267] on input "Search Form" at bounding box center [543, 269] width 429 height 27
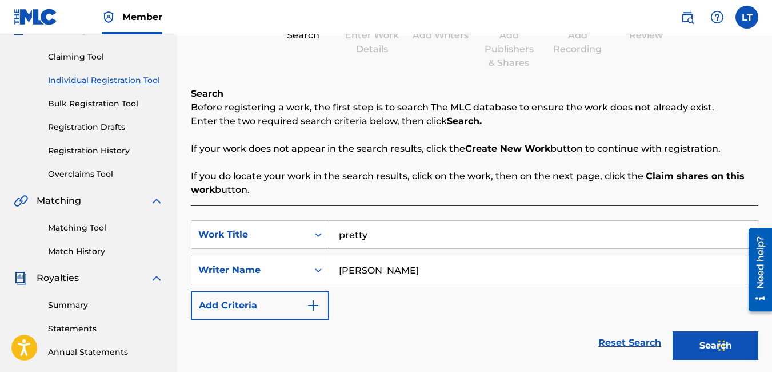
type input "[PERSON_NAME]"
click at [710, 352] on button "Search" at bounding box center [716, 345] width 86 height 29
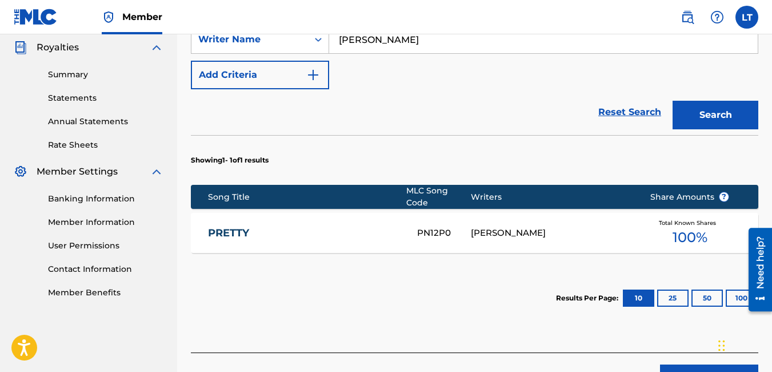
scroll to position [342, 0]
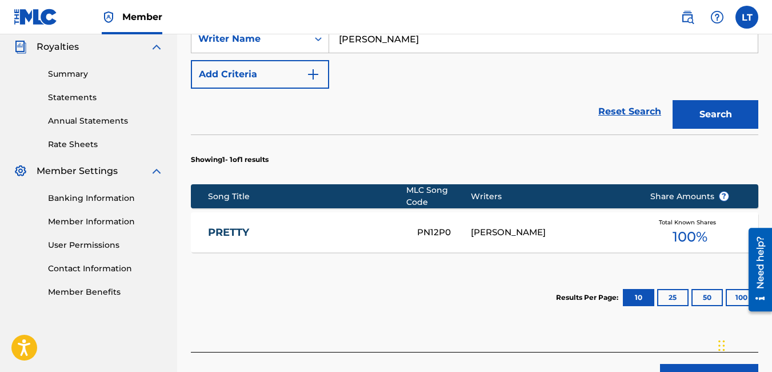
click at [400, 226] on link "PRETTY" at bounding box center [305, 232] width 194 height 13
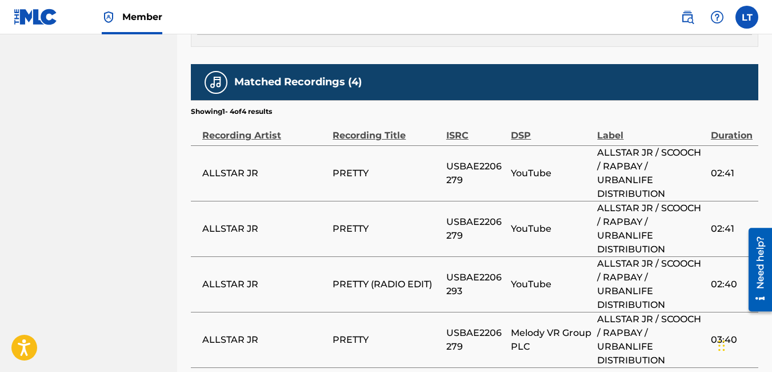
scroll to position [706, 0]
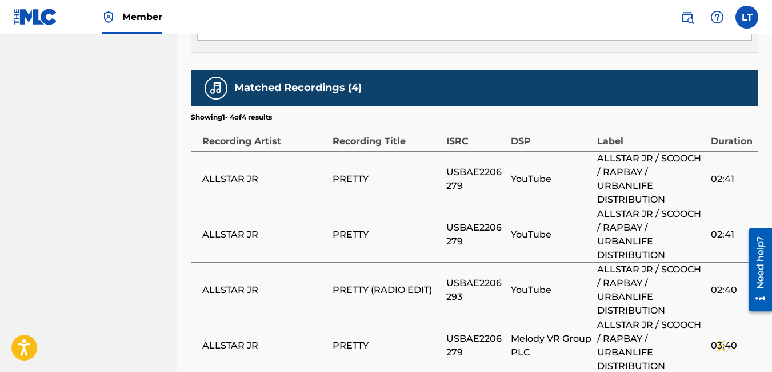
click at [237, 172] on span "ALLSTAR JR" at bounding box center [264, 179] width 125 height 14
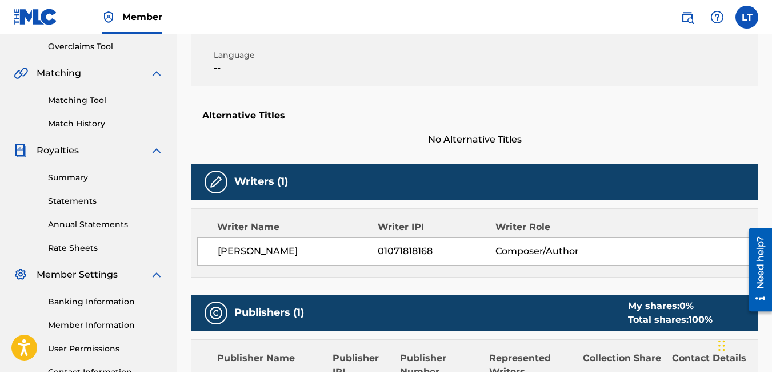
scroll to position [238, 0]
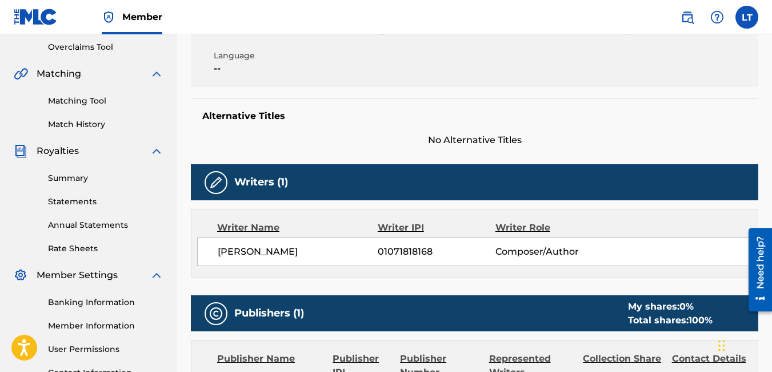
click at [518, 102] on div "Alternative Titles No Alternative Titles" at bounding box center [475, 122] width 568 height 49
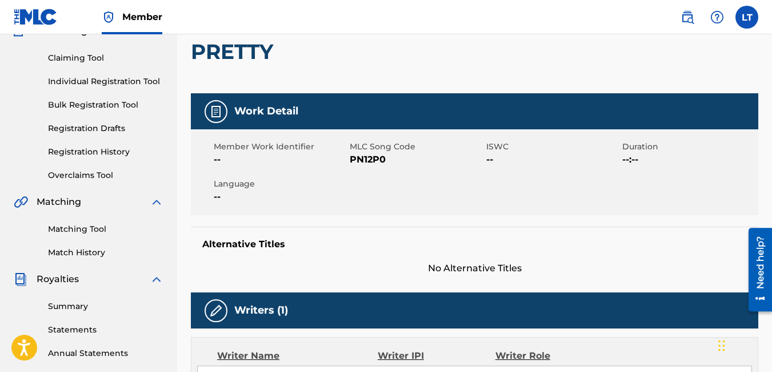
scroll to position [83, 0]
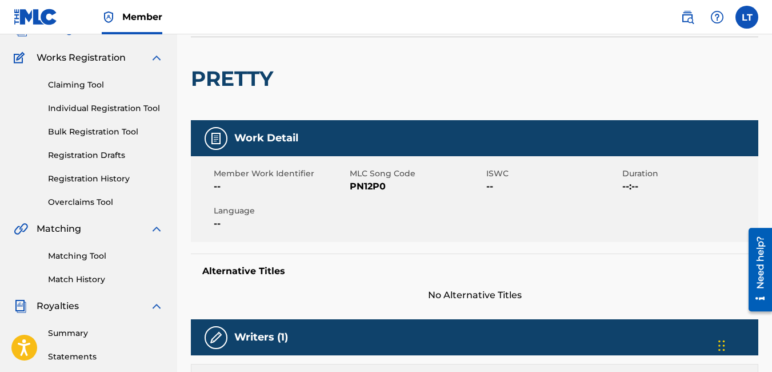
click at [85, 83] on link "Claiming Tool" at bounding box center [106, 85] width 116 height 12
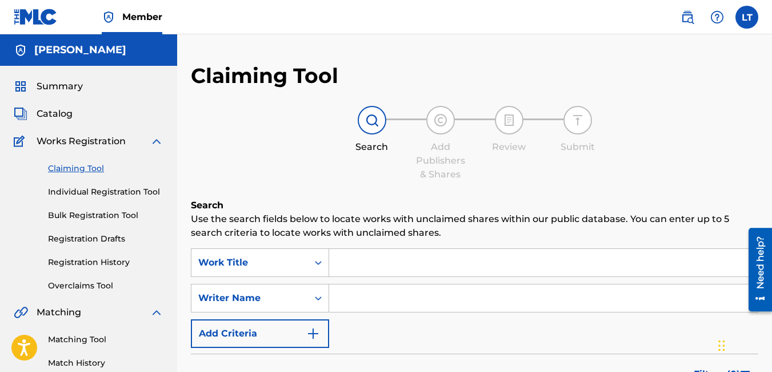
click at [389, 293] on input "Search Form" at bounding box center [543, 297] width 429 height 27
type input "[PERSON_NAME]"
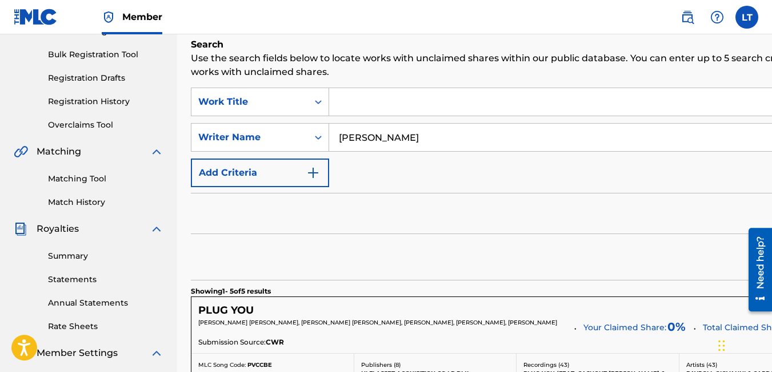
scroll to position [160, 0]
click at [377, 103] on input "Search Form" at bounding box center [585, 102] width 513 height 27
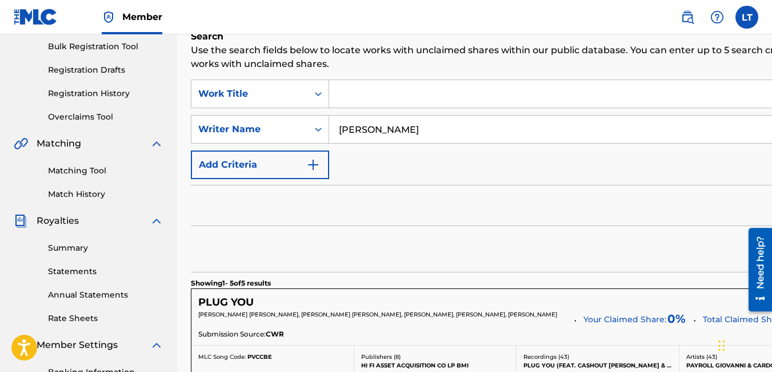
scroll to position [168, 0]
click at [83, 89] on link "Registration History" at bounding box center [106, 94] width 116 height 12
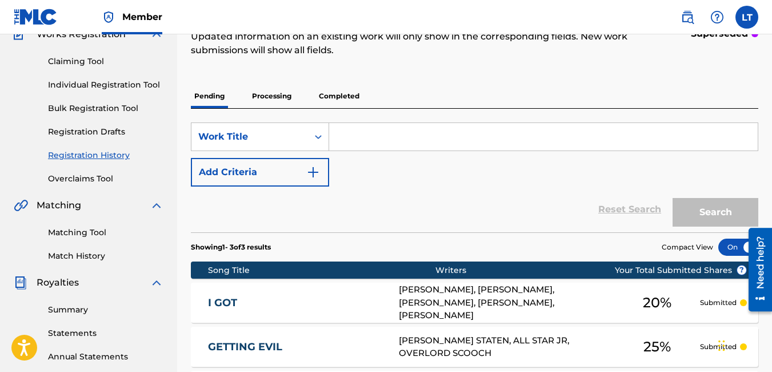
scroll to position [106, 0]
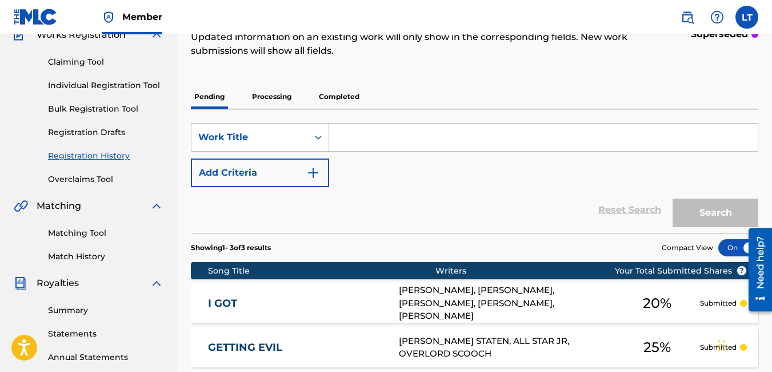
click at [267, 94] on p "Processing" at bounding box center [272, 97] width 46 height 24
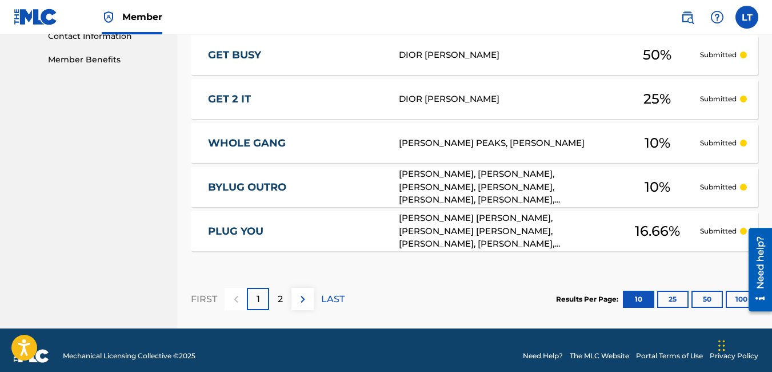
click at [277, 296] on div "2" at bounding box center [280, 299] width 22 height 22
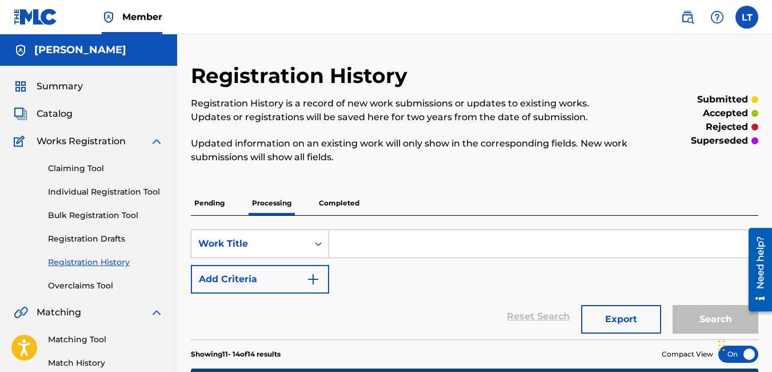
click at [73, 167] on link "Claiming Tool" at bounding box center [106, 168] width 116 height 12
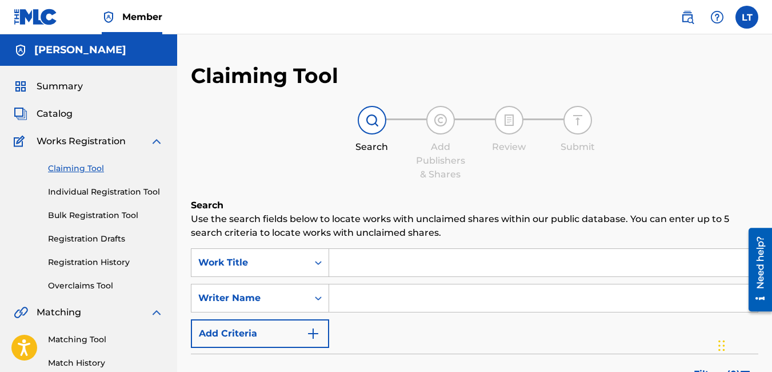
click at [367, 298] on input "Search Form" at bounding box center [543, 297] width 429 height 27
type input "[PERSON_NAME]"
click at [369, 262] on input "Search Form" at bounding box center [543, 262] width 429 height 27
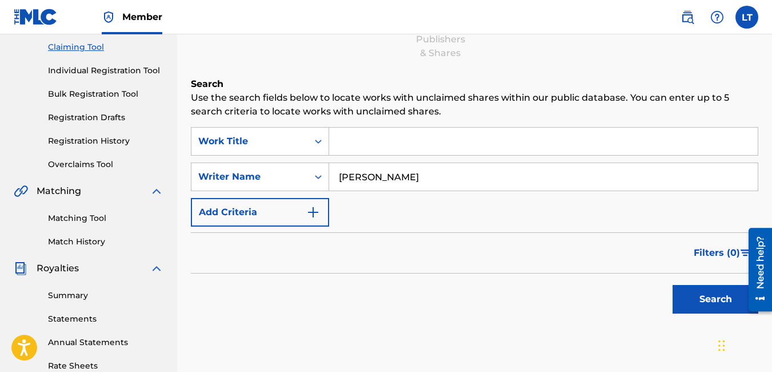
scroll to position [82, 0]
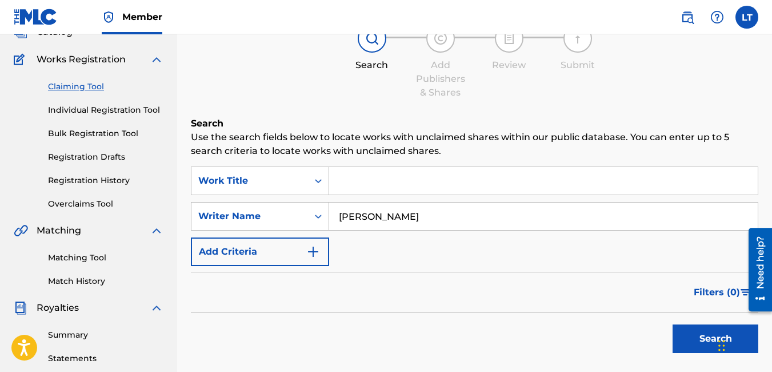
click at [87, 183] on link "Registration History" at bounding box center [106, 180] width 116 height 12
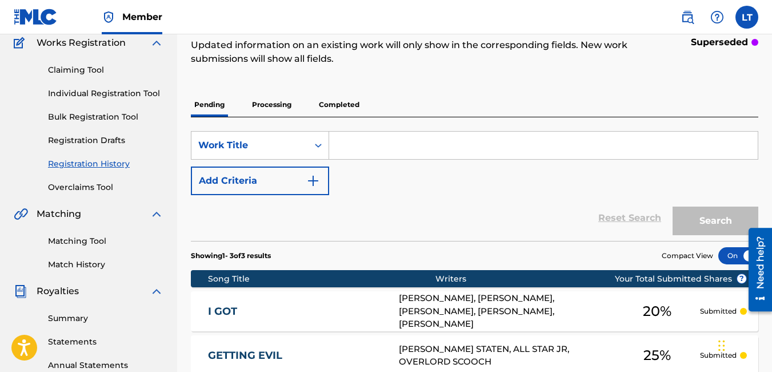
scroll to position [98, 0]
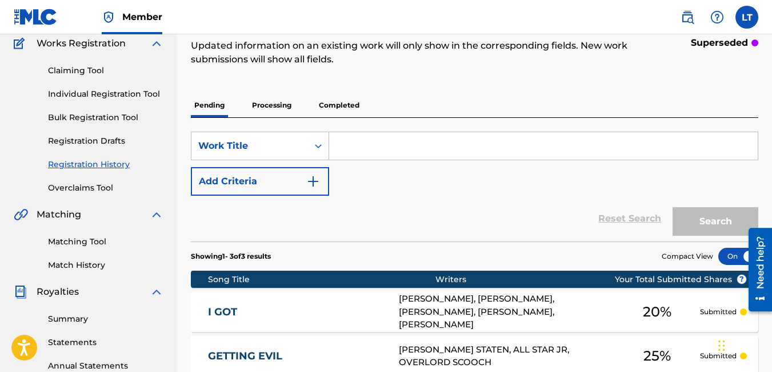
click at [255, 110] on p "Processing" at bounding box center [272, 105] width 46 height 24
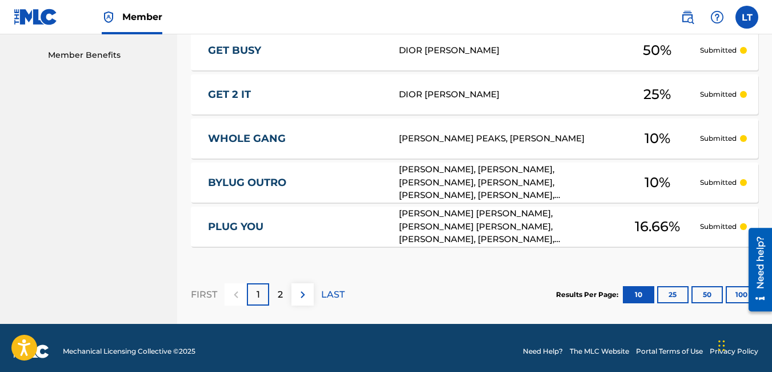
scroll to position [586, 0]
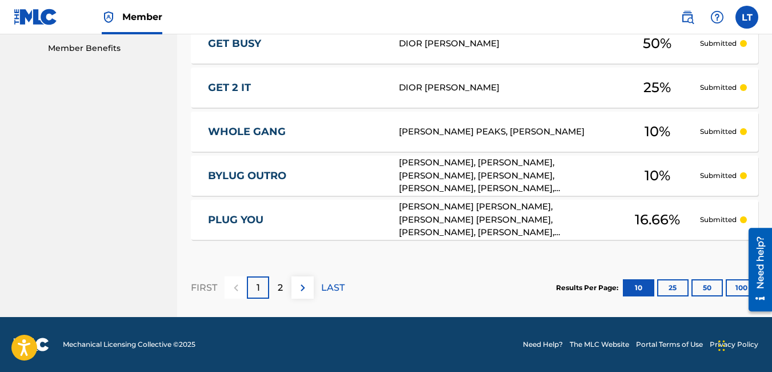
click at [283, 288] on p "2" at bounding box center [280, 288] width 5 height 14
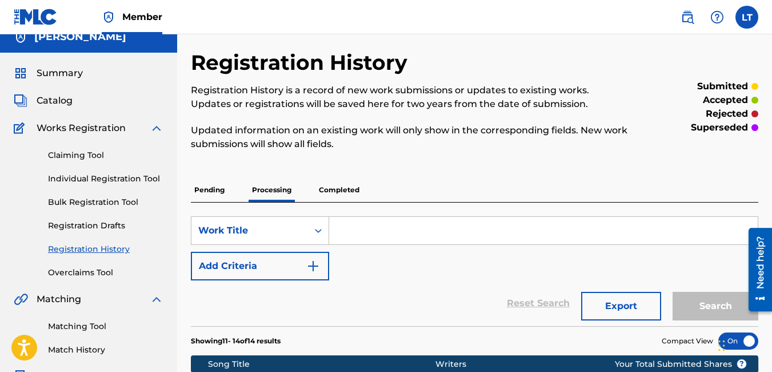
scroll to position [0, 0]
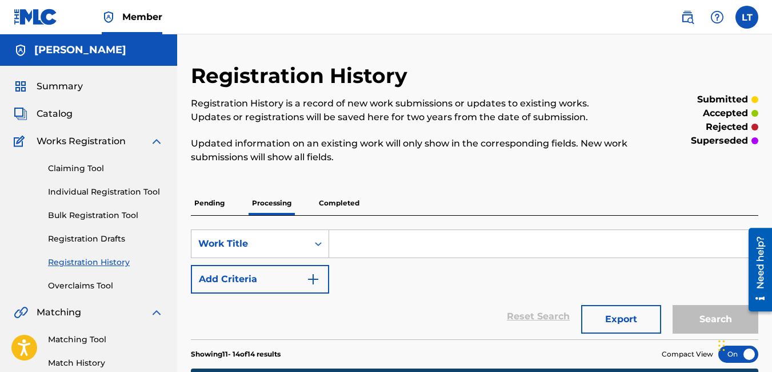
click at [74, 170] on link "Claiming Tool" at bounding box center [106, 168] width 116 height 12
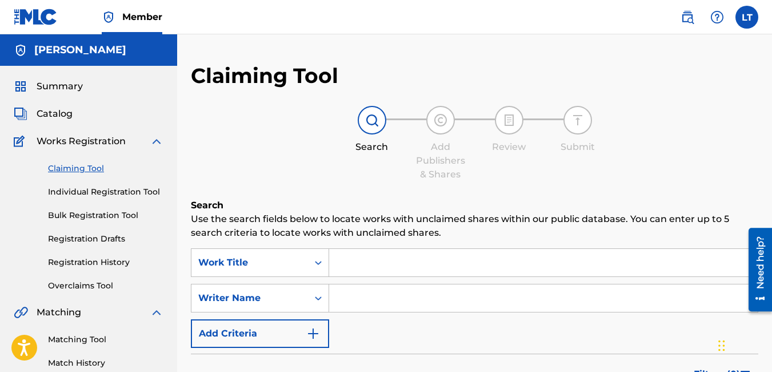
click at [361, 270] on input "Search Form" at bounding box center [543, 262] width 429 height 27
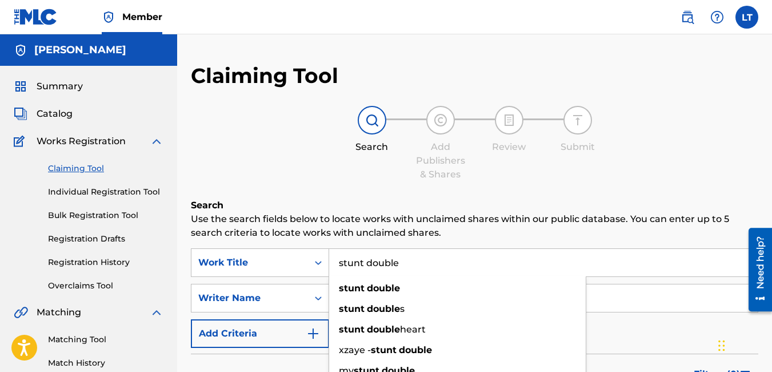
type input "stunt double"
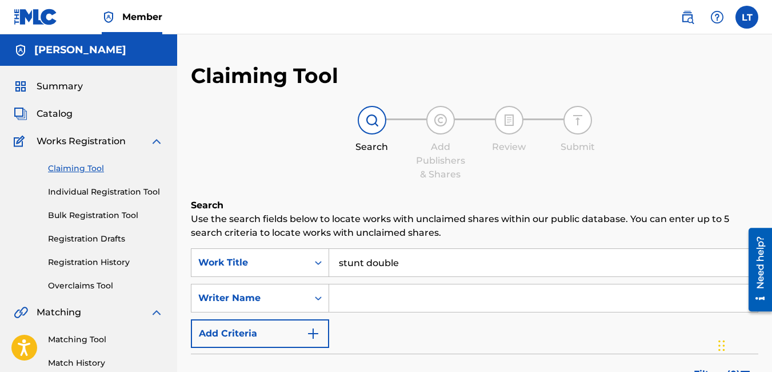
click at [449, 193] on div "Claiming Tool Search Add Publishers & Shares Review Submit Search Use the searc…" at bounding box center [475, 280] width 568 height 435
click at [372, 293] on input "Search Form" at bounding box center [543, 297] width 429 height 27
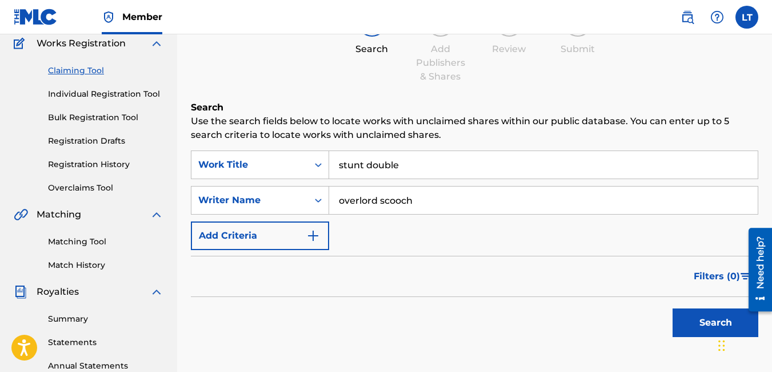
scroll to position [106, 0]
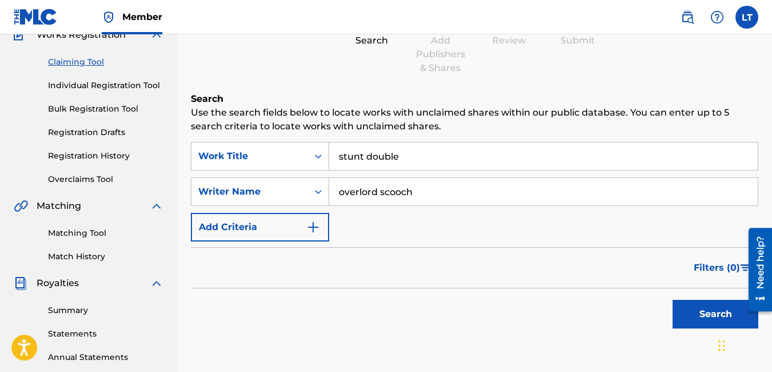
click at [706, 317] on button "Search" at bounding box center [716, 314] width 86 height 29
click at [470, 226] on div "SearchWithCriteria89a012db-02f2-42a0-8344-80370c09b7a7 Work Title stunt double …" at bounding box center [475, 191] width 568 height 99
click at [421, 190] on input "overlord scooch" at bounding box center [543, 191] width 429 height 27
type input "o"
type input "[PERSON_NAME]"
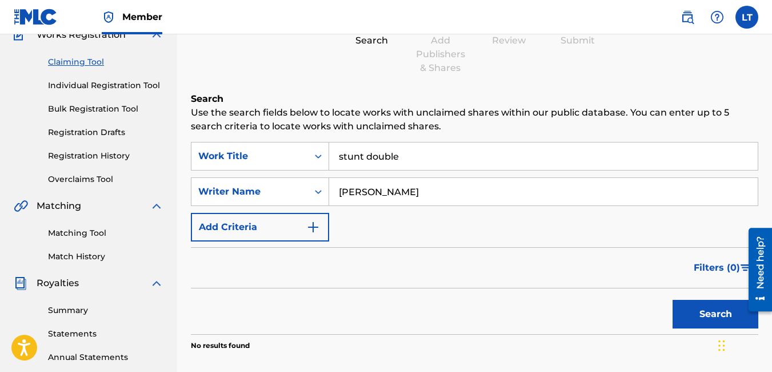
click at [673, 300] on button "Search" at bounding box center [716, 314] width 86 height 29
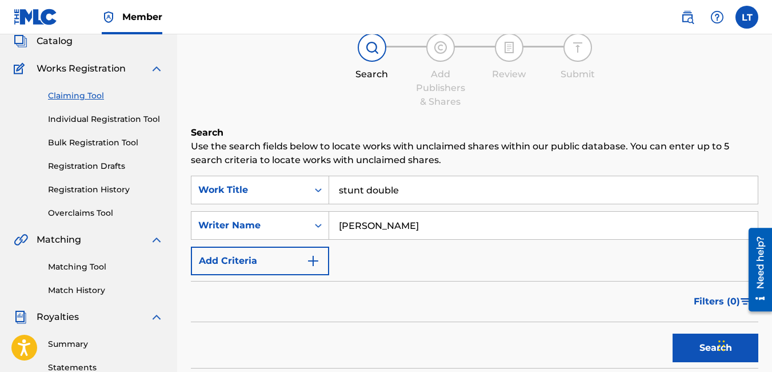
scroll to position [70, 0]
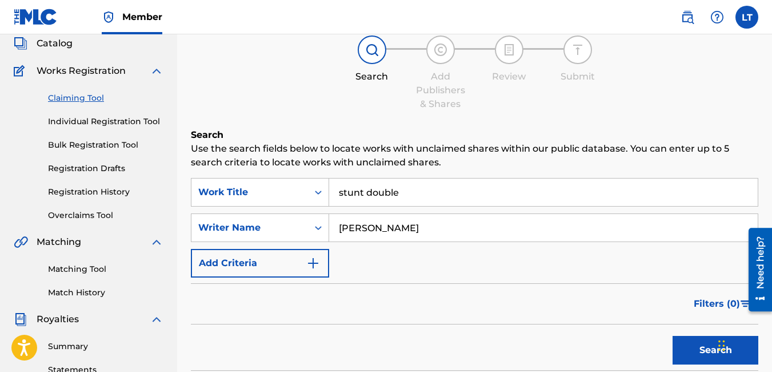
click at [103, 122] on link "Individual Registration Tool" at bounding box center [106, 122] width 116 height 12
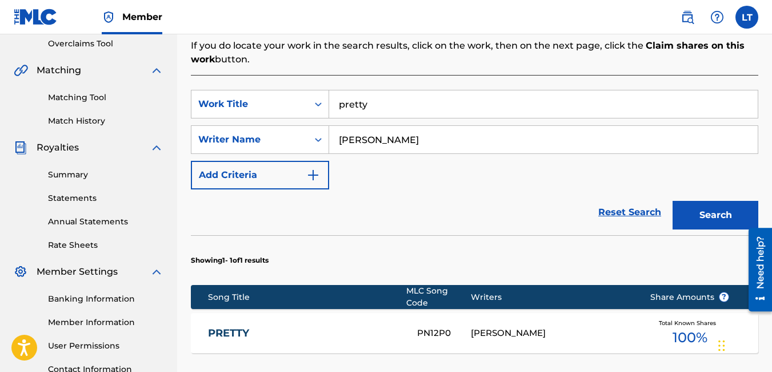
scroll to position [240, 0]
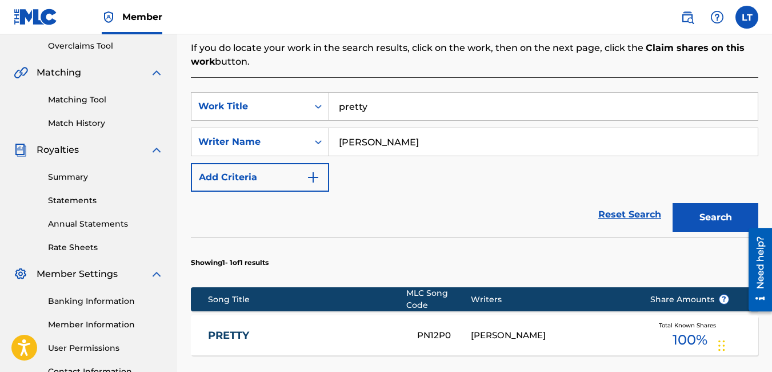
click at [382, 101] on input "pretty" at bounding box center [543, 106] width 429 height 27
type input "p"
type input "Stunt Double"
click at [673, 203] on button "Search" at bounding box center [716, 217] width 86 height 29
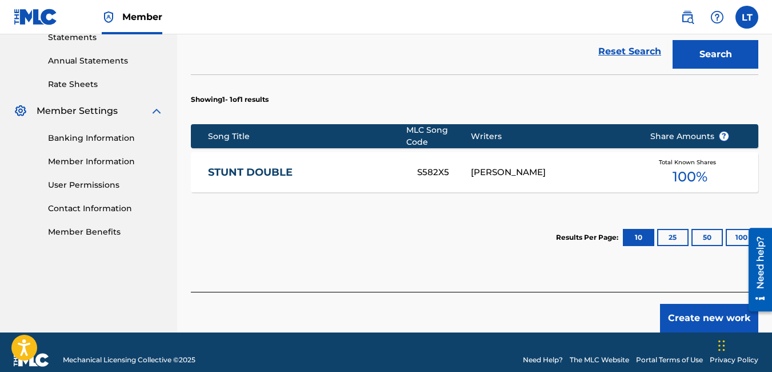
scroll to position [411, 0]
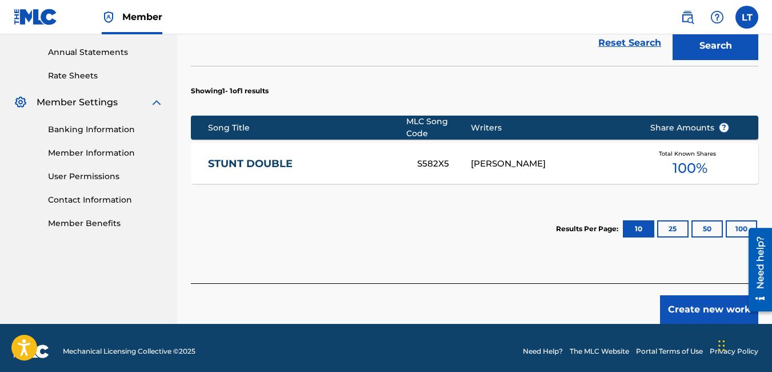
click at [546, 157] on div "[PERSON_NAME]" at bounding box center [552, 163] width 162 height 13
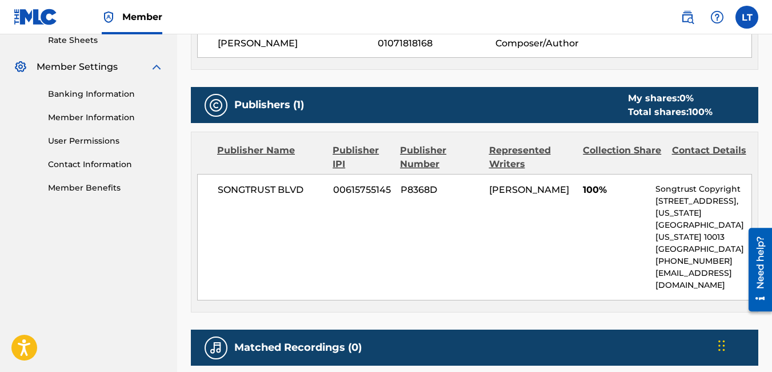
scroll to position [447, 0]
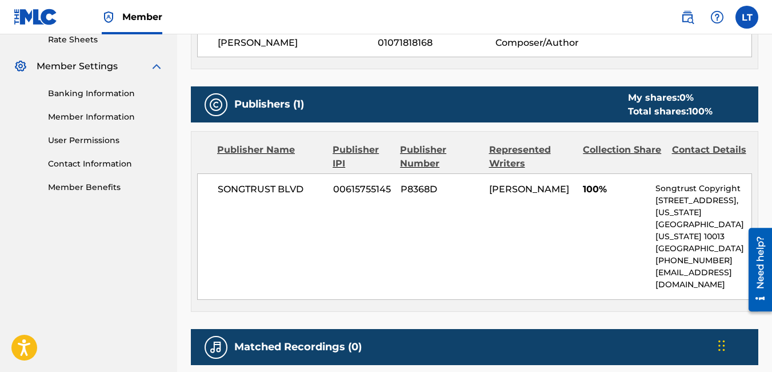
click at [373, 162] on div "Publisher IPI" at bounding box center [362, 156] width 59 height 27
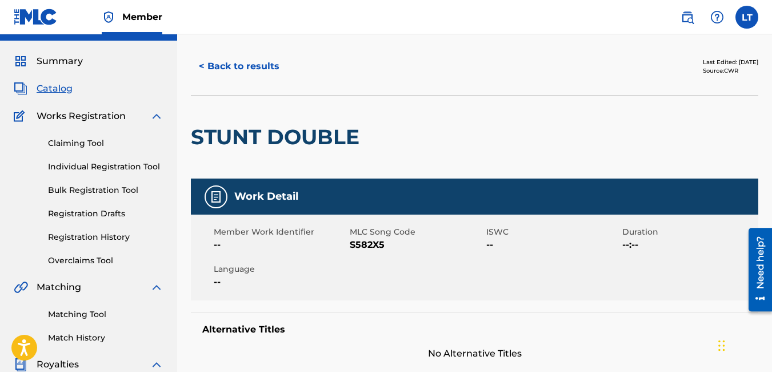
scroll to position [25, 0]
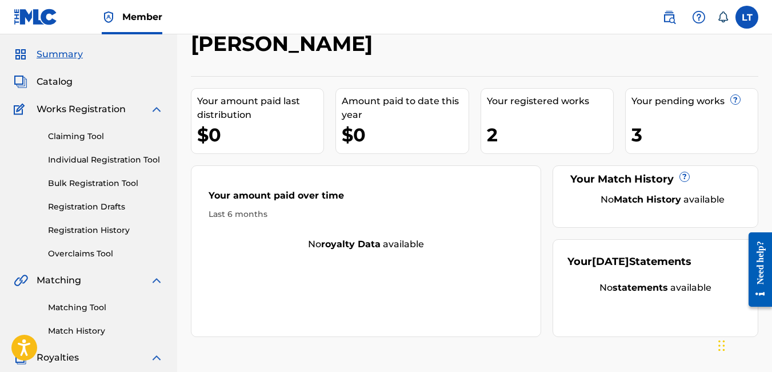
scroll to position [31, 0]
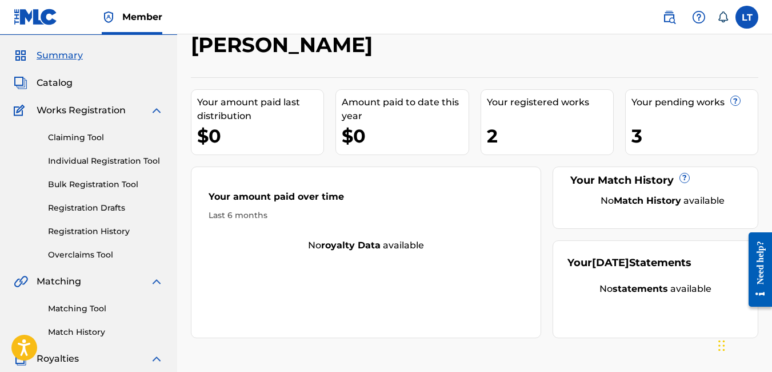
click at [109, 162] on link "Individual Registration Tool" at bounding box center [106, 161] width 116 height 12
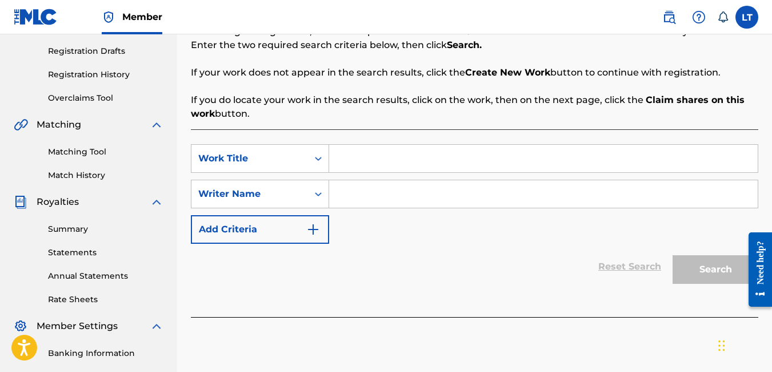
scroll to position [201, 0]
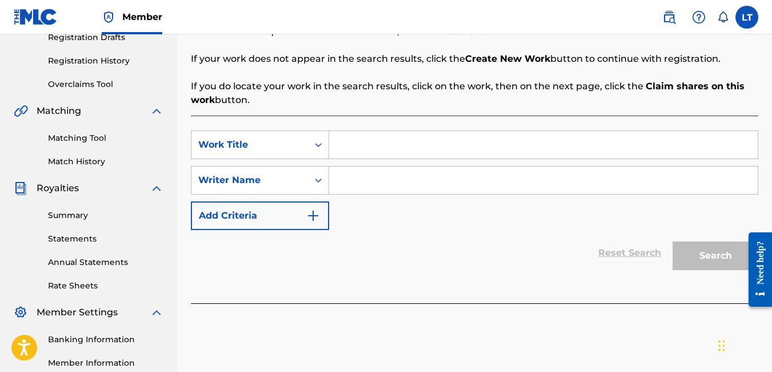
click at [365, 149] on input "Search Form" at bounding box center [543, 144] width 429 height 27
type input "Yatta and Duke"
click at [381, 185] on input "Search Form" at bounding box center [543, 179] width 429 height 27
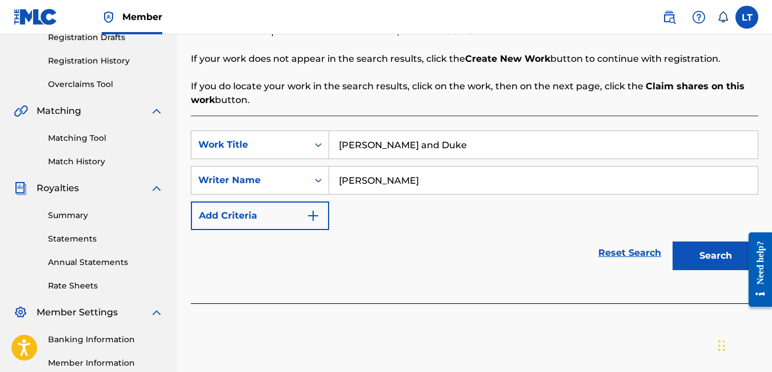
type input "[PERSON_NAME]"
click at [673, 241] on button "Search" at bounding box center [716, 255] width 86 height 29
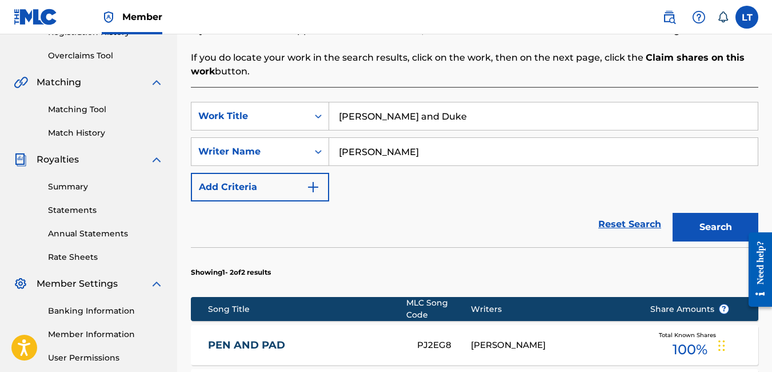
scroll to position [228, 0]
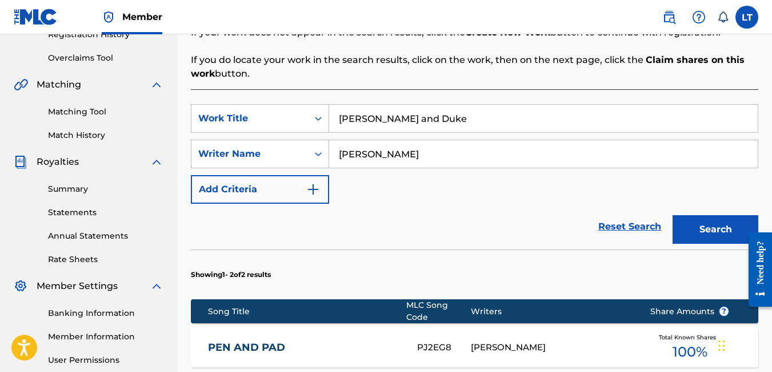
click at [698, 224] on button "Search" at bounding box center [716, 229] width 86 height 29
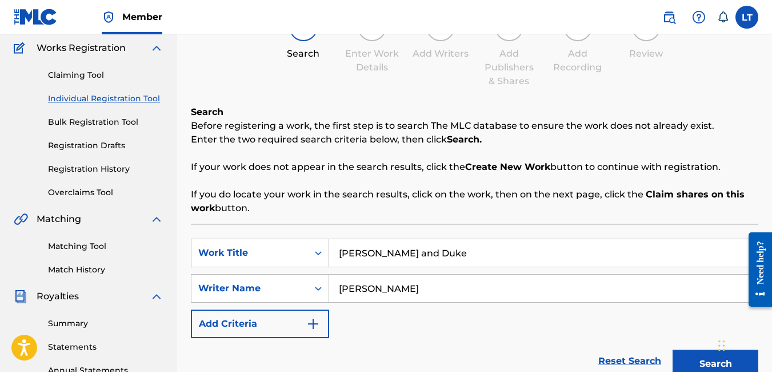
scroll to position [91, 0]
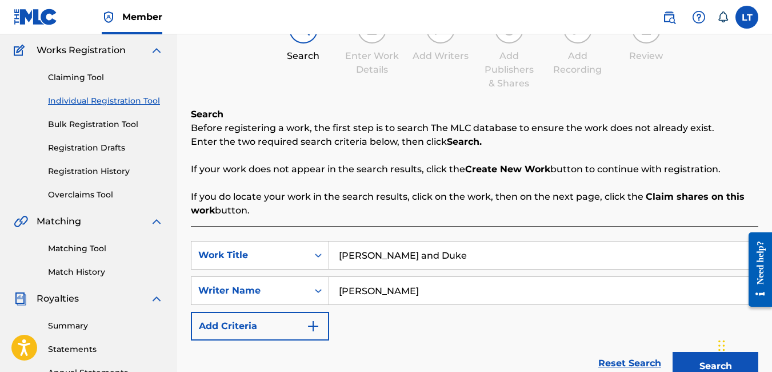
click at [112, 100] on link "Individual Registration Tool" at bounding box center [106, 101] width 116 height 12
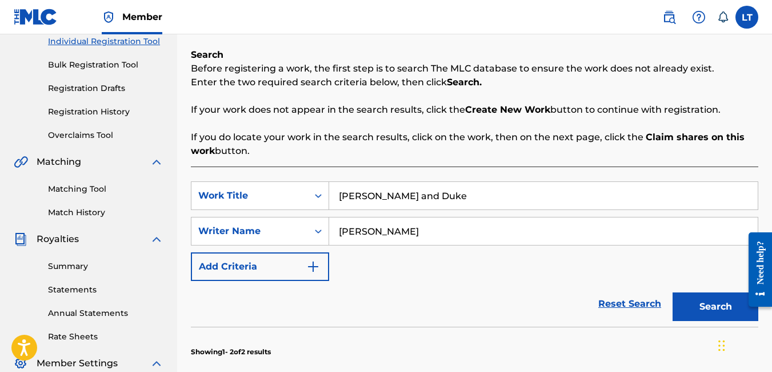
scroll to position [151, 0]
click at [717, 301] on button "Search" at bounding box center [716, 306] width 86 height 29
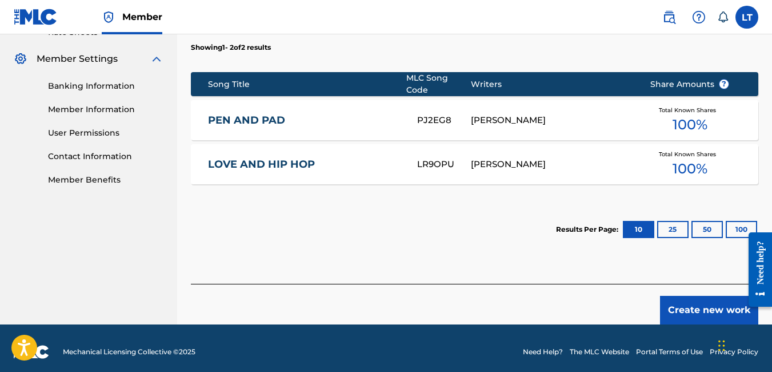
click at [717, 301] on button "Create new work" at bounding box center [709, 310] width 98 height 29
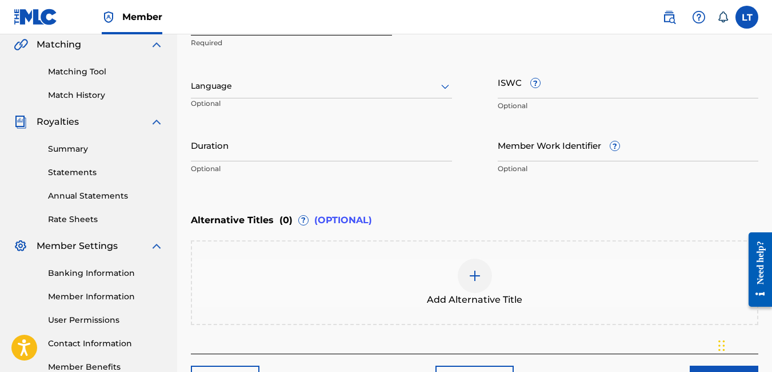
scroll to position [345, 0]
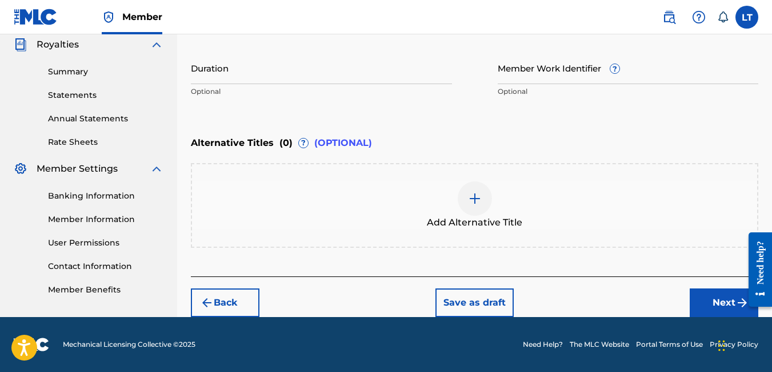
click at [724, 306] on button "Next" at bounding box center [724, 302] width 69 height 29
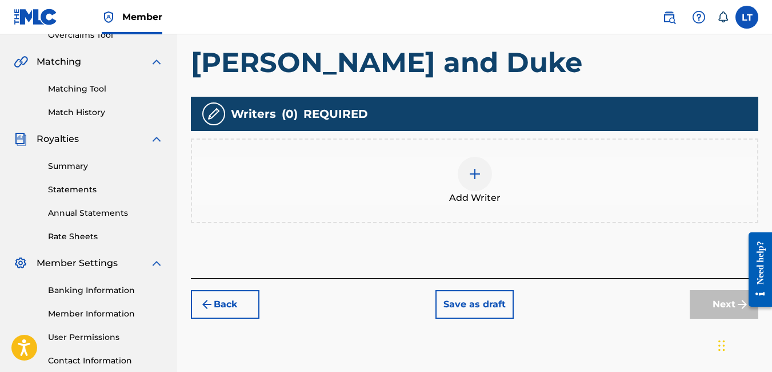
scroll to position [251, 0]
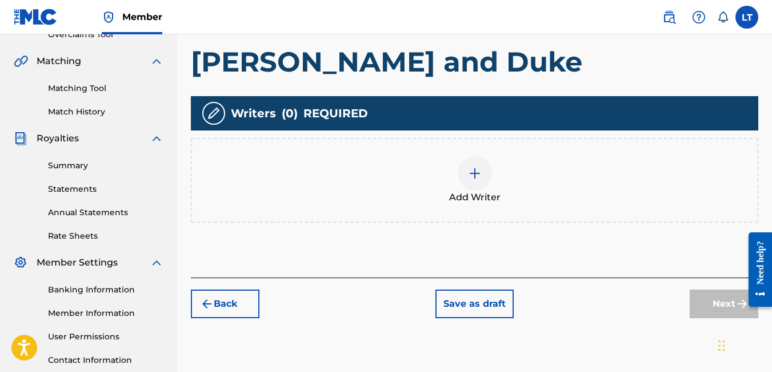
click at [477, 175] on img at bounding box center [475, 173] width 14 height 14
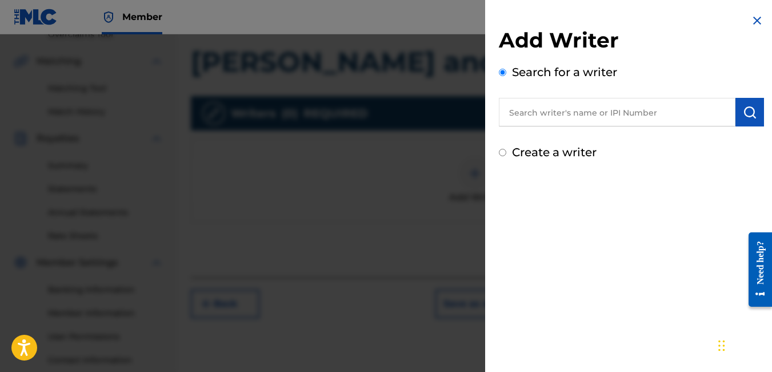
click at [556, 115] on input "text" at bounding box center [617, 112] width 237 height 29
type input "l"
type input "01071818168"
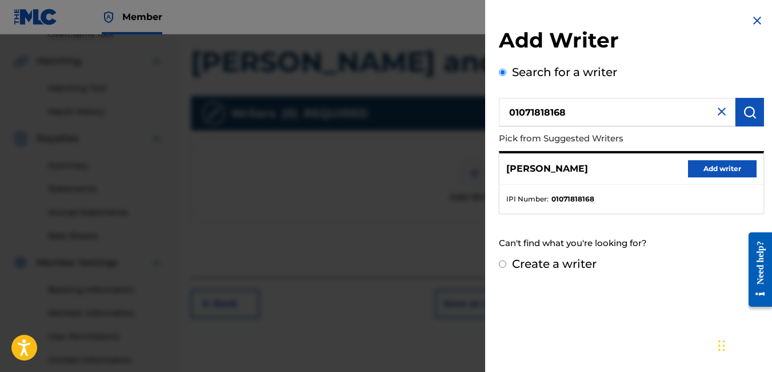
click at [706, 166] on button "Add writer" at bounding box center [722, 168] width 69 height 17
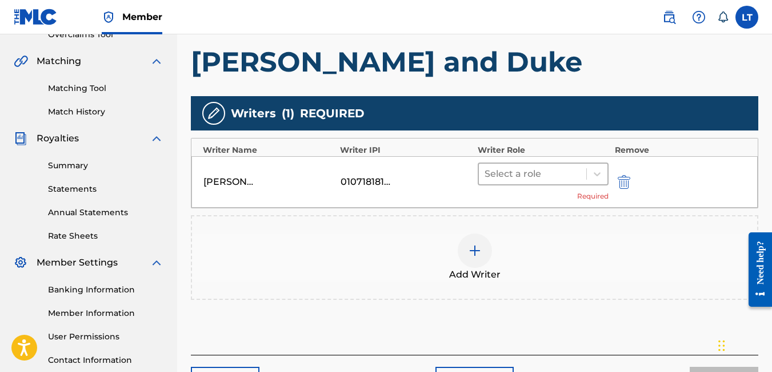
click at [529, 170] on div at bounding box center [533, 174] width 97 height 16
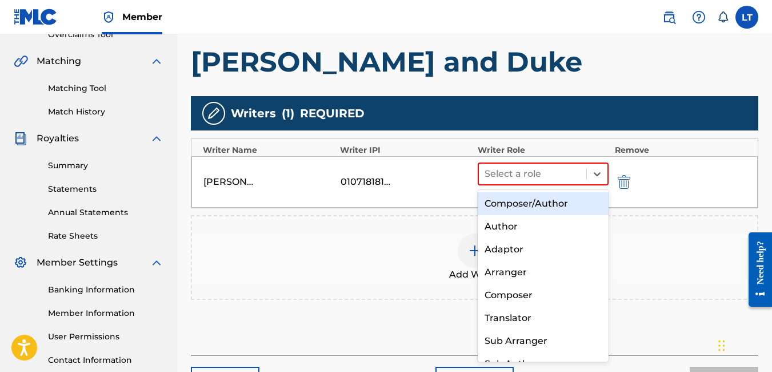
click at [531, 204] on div "Composer/Author" at bounding box center [544, 203] width 132 height 23
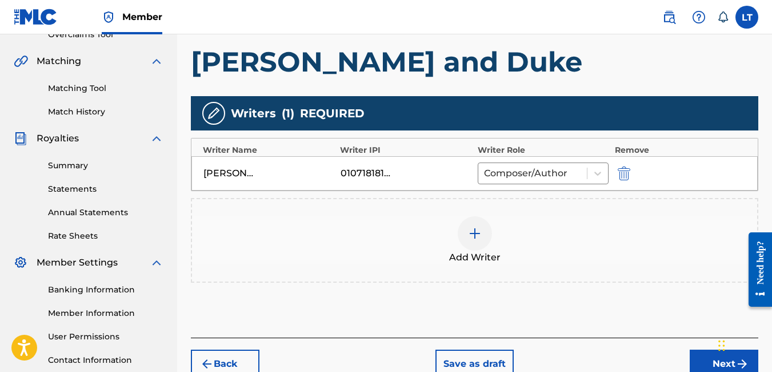
click at [711, 357] on button "Next" at bounding box center [724, 363] width 69 height 29
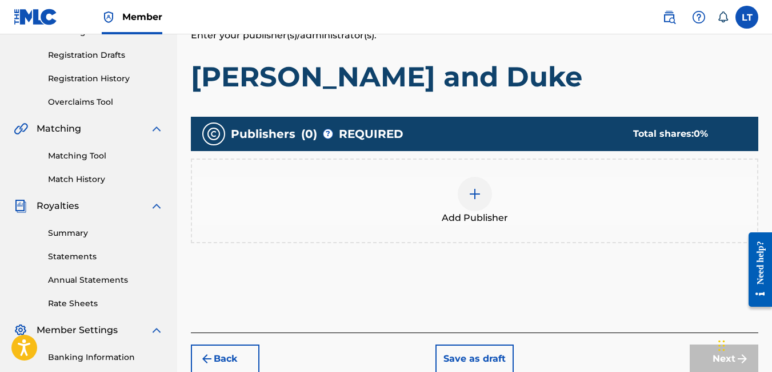
scroll to position [186, 0]
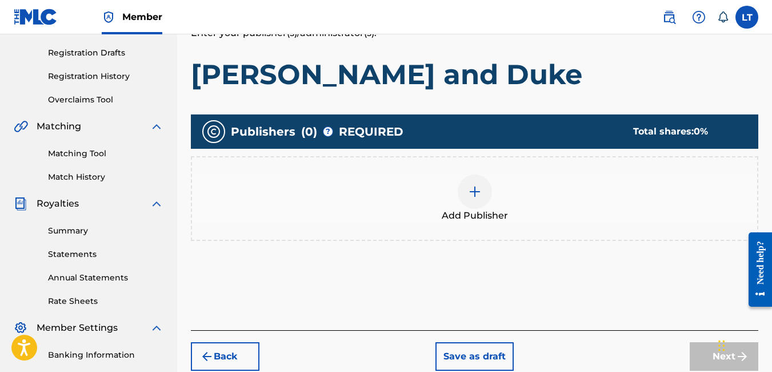
click at [475, 194] on img at bounding box center [475, 192] width 14 height 14
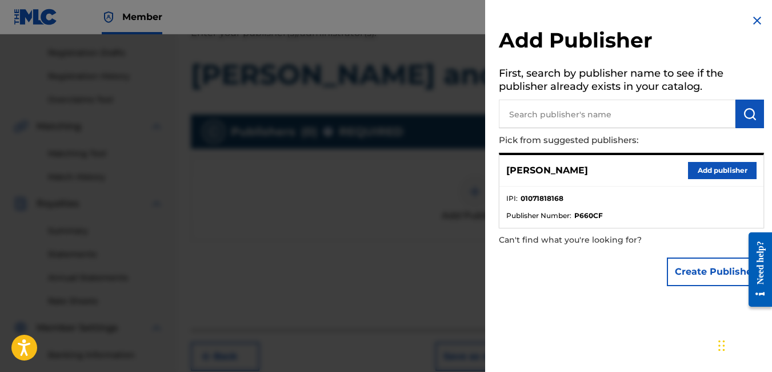
click at [695, 180] on div "Lendal Taylor Add publisher" at bounding box center [632, 170] width 264 height 31
click at [695, 170] on button "Add publisher" at bounding box center [722, 170] width 69 height 17
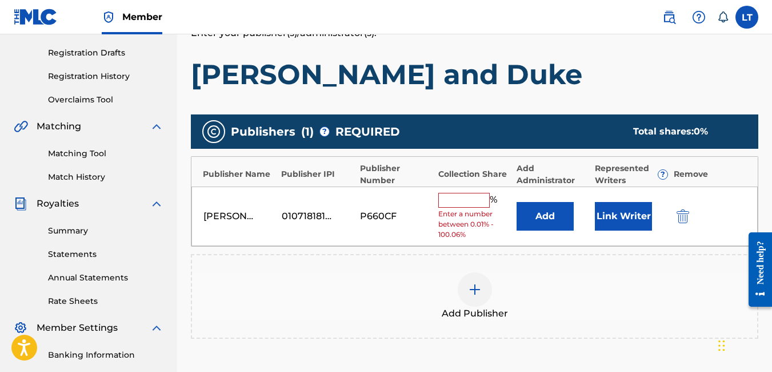
click at [463, 202] on input "text" at bounding box center [464, 200] width 51 height 15
click at [392, 296] on div "Add Publisher" at bounding box center [474, 296] width 565 height 48
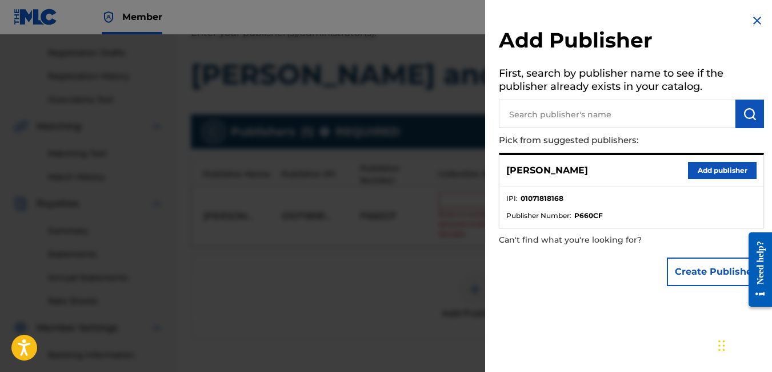
click at [698, 165] on button "Add publisher" at bounding box center [722, 170] width 69 height 17
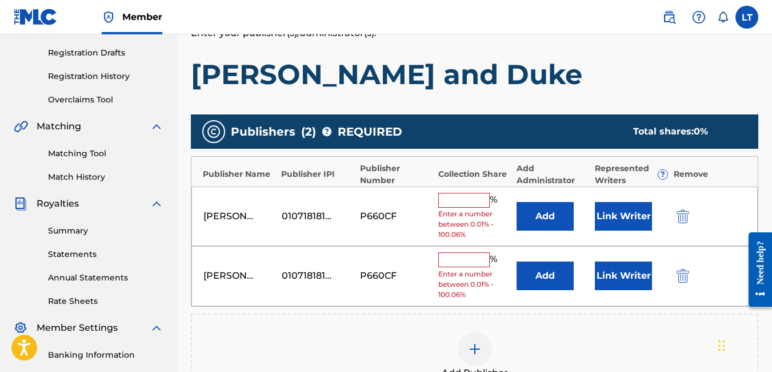
click at [687, 274] on img "submit" at bounding box center [683, 276] width 13 height 14
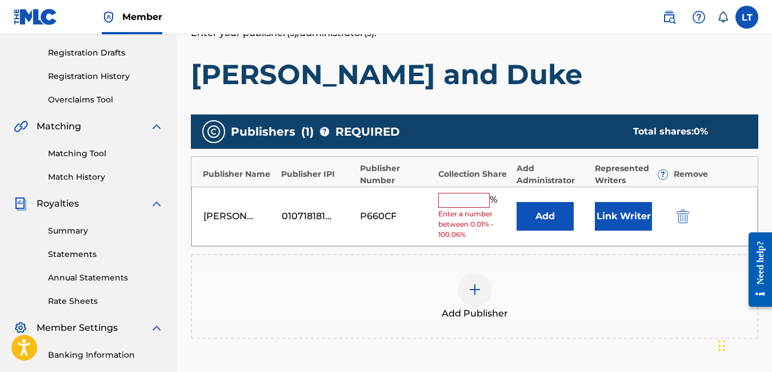
click at [473, 198] on input "text" at bounding box center [464, 200] width 51 height 15
type input "100"
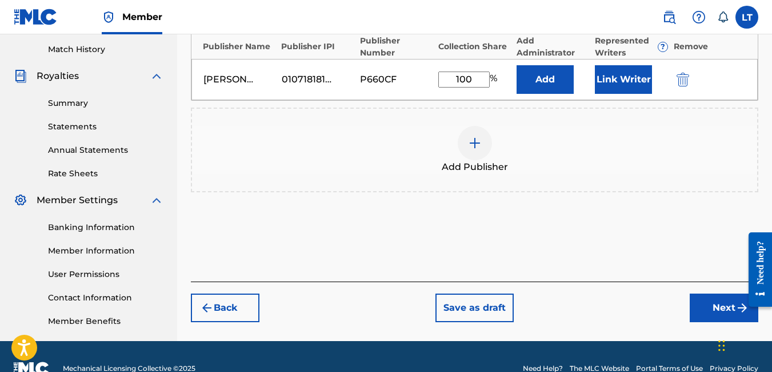
scroll to position [314, 0]
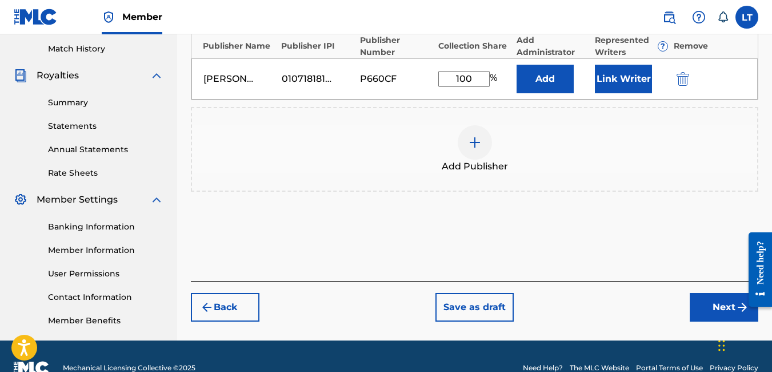
click at [708, 305] on button "Next" at bounding box center [724, 307] width 69 height 29
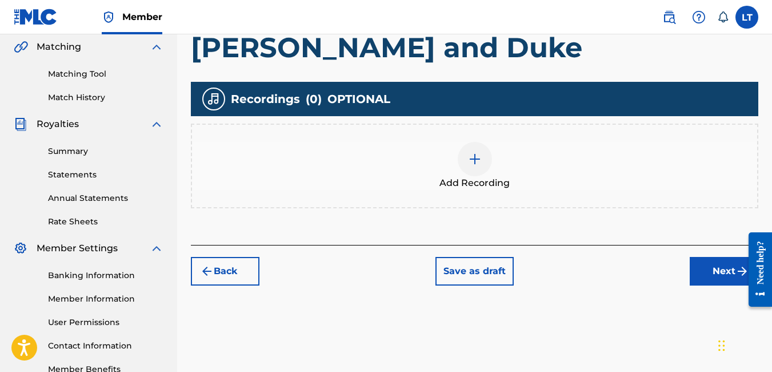
scroll to position [266, 0]
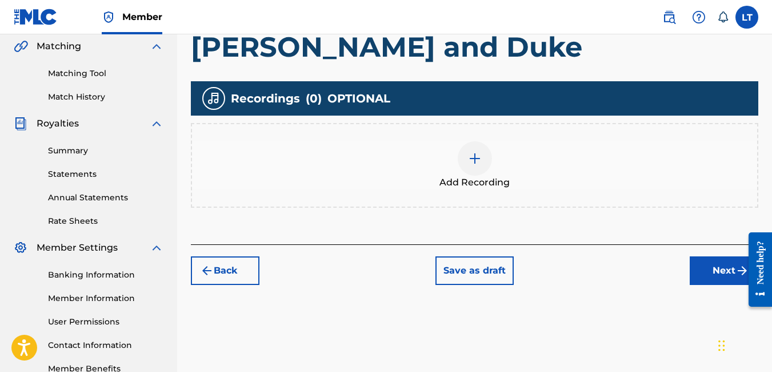
click at [476, 162] on img at bounding box center [475, 159] width 14 height 14
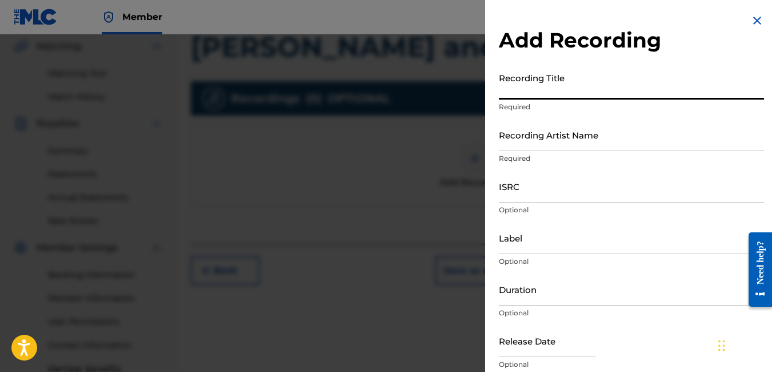
click at [544, 87] on input "Recording Title" at bounding box center [631, 83] width 265 height 33
type input "Yatta and Duke"
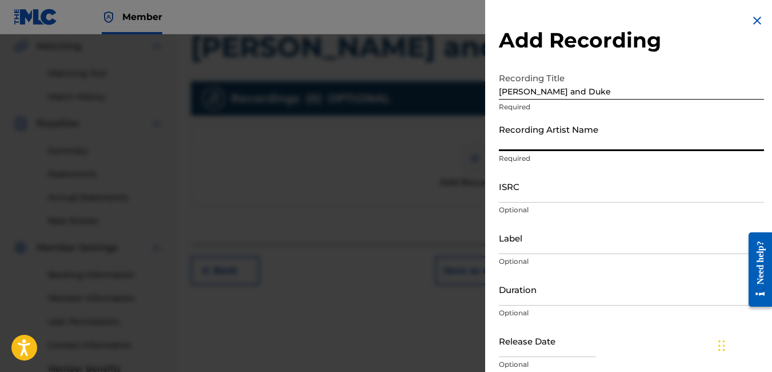
click at [567, 134] on input "Recording Artist Name" at bounding box center [631, 134] width 265 height 33
type input "overlord scooch"
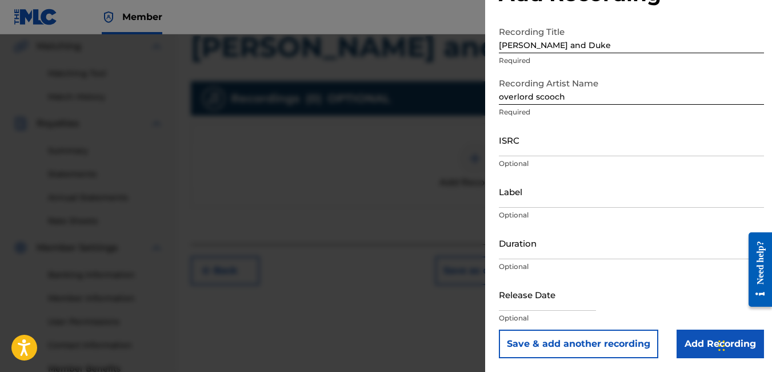
click at [703, 342] on input "Add Recording" at bounding box center [720, 343] width 87 height 29
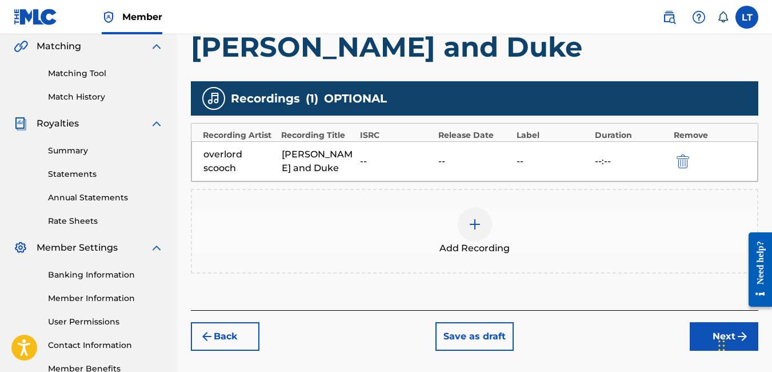
scroll to position [337, 0]
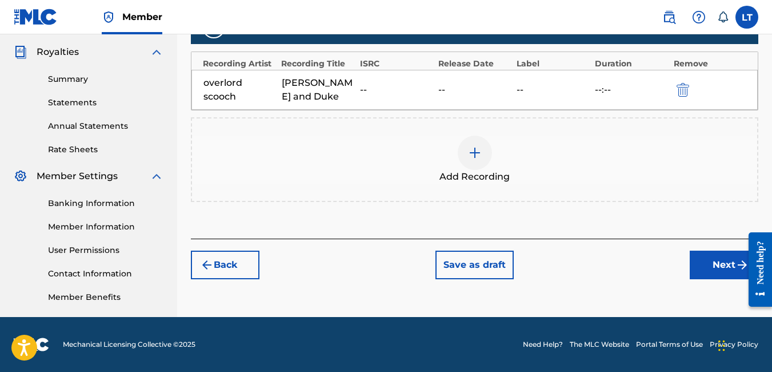
click at [718, 265] on button "Next" at bounding box center [724, 264] width 69 height 29
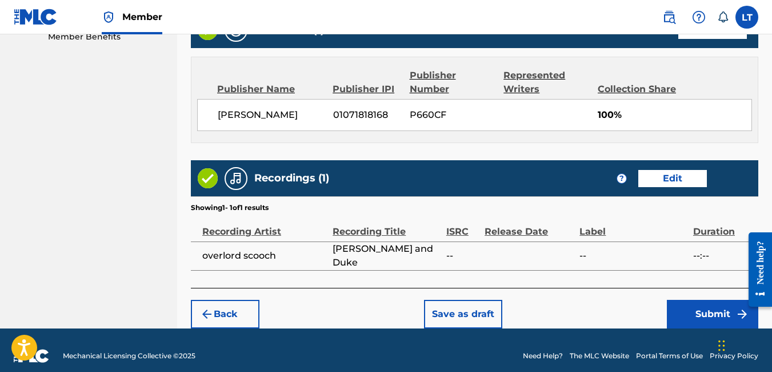
scroll to position [609, 0]
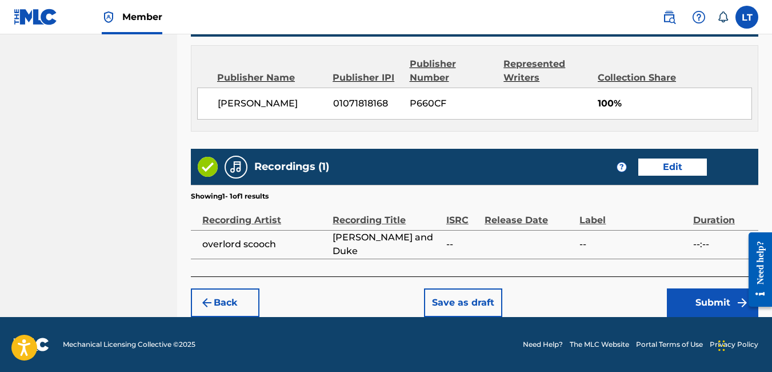
click at [722, 301] on button "Submit" at bounding box center [712, 302] width 91 height 29
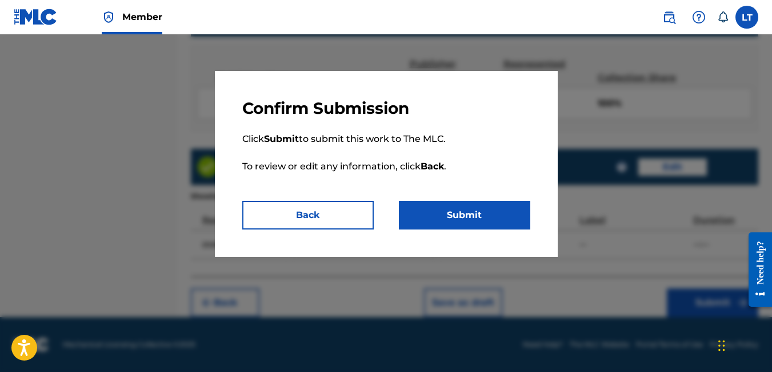
click at [433, 221] on button "Submit" at bounding box center [465, 215] width 132 height 29
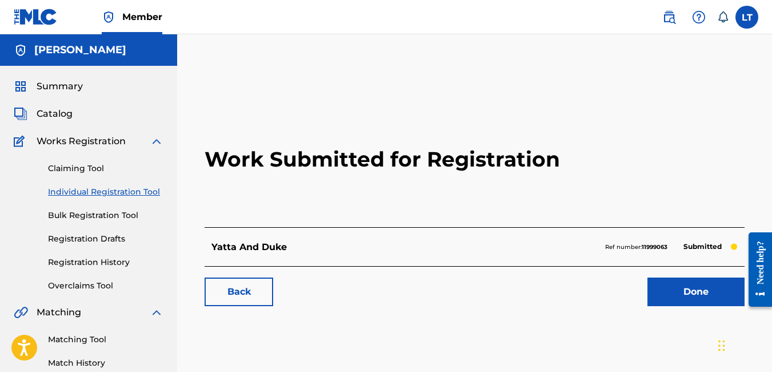
click at [696, 285] on link "Done" at bounding box center [696, 291] width 97 height 29
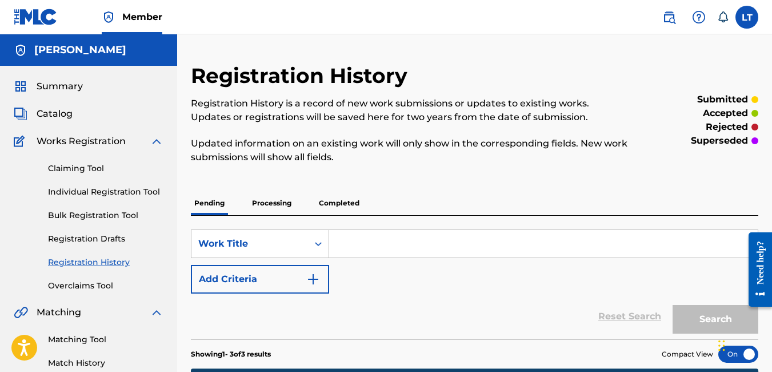
click at [86, 192] on link "Individual Registration Tool" at bounding box center [106, 192] width 116 height 12
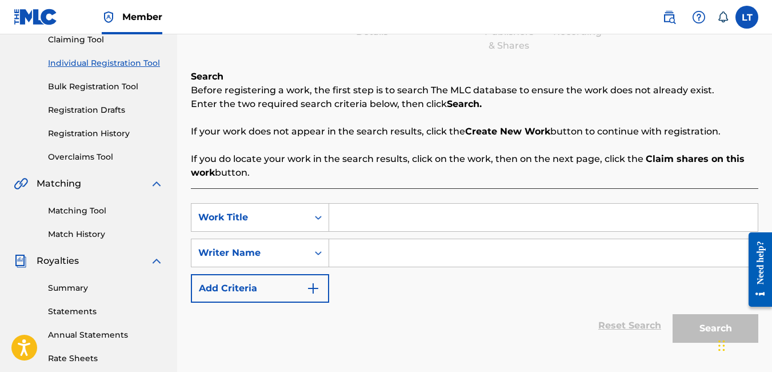
scroll to position [138, 0]
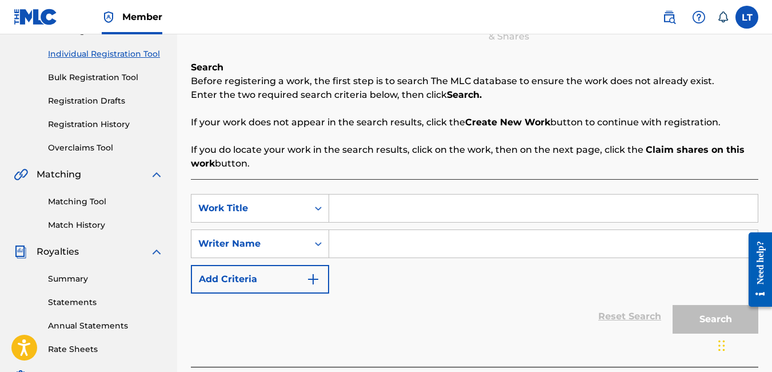
click at [378, 210] on input "Search Form" at bounding box center [543, 207] width 429 height 27
type input "Don't Compare Me"
click at [377, 244] on input "Search Form" at bounding box center [543, 243] width 429 height 27
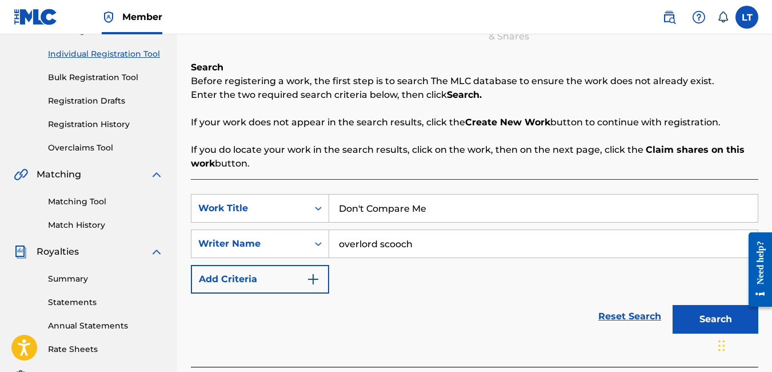
type input "overlord scooch"
click at [716, 314] on button "Search" at bounding box center [716, 319] width 86 height 29
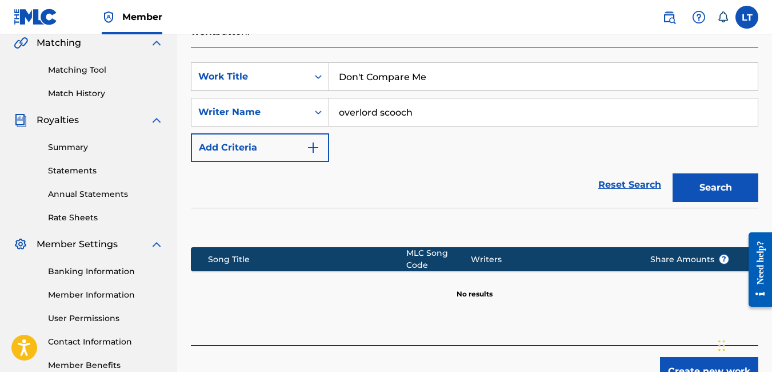
scroll to position [310, 0]
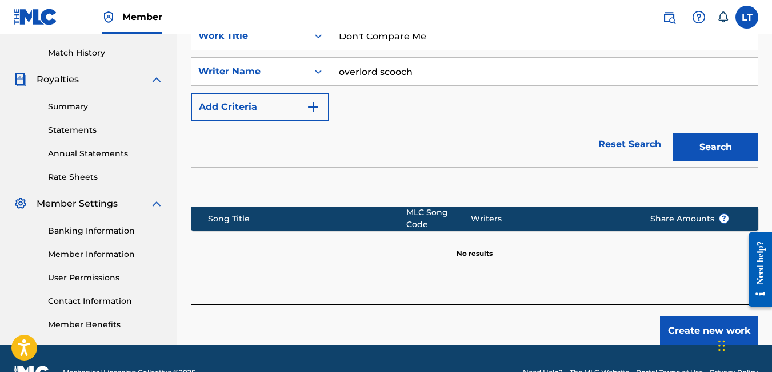
click at [700, 322] on button "Create new work" at bounding box center [709, 330] width 98 height 29
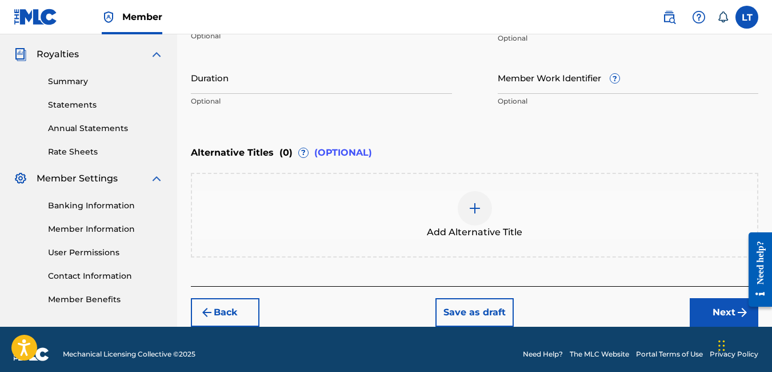
scroll to position [345, 0]
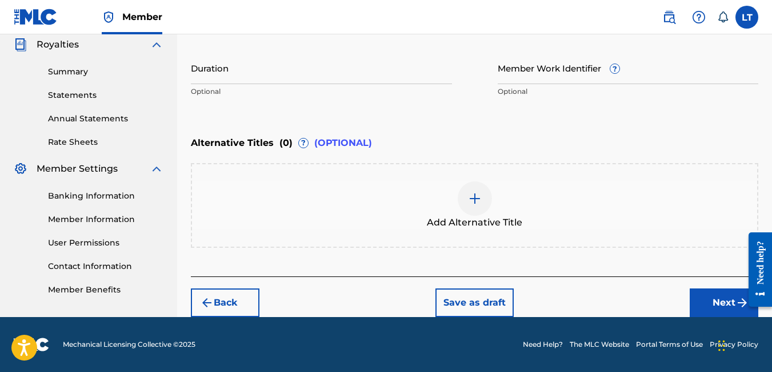
click at [716, 301] on button "Next" at bounding box center [724, 302] width 69 height 29
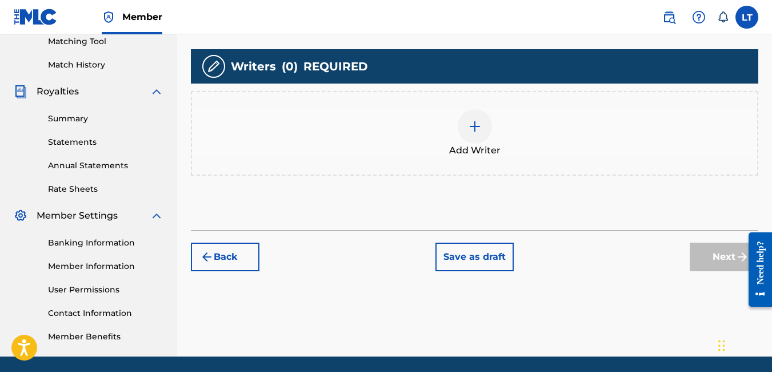
scroll to position [298, 0]
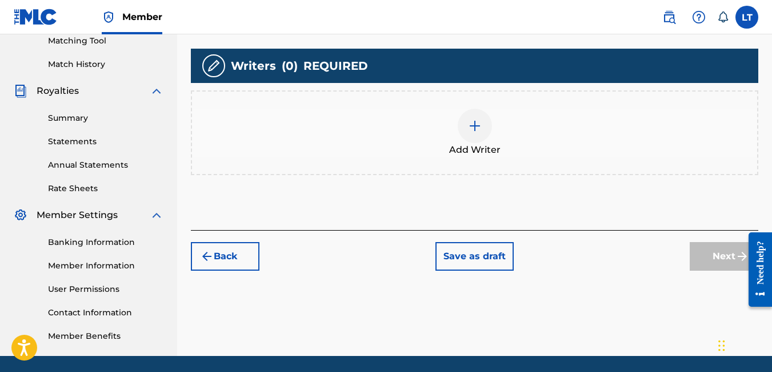
click at [475, 138] on div at bounding box center [475, 126] width 34 height 34
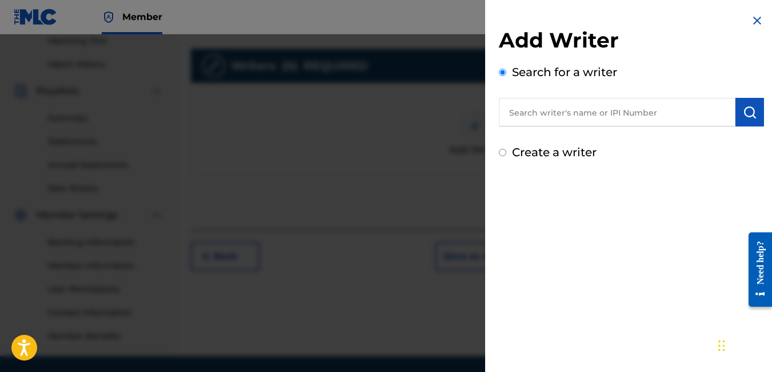
click at [567, 114] on input "text" at bounding box center [617, 112] width 237 height 29
click at [504, 154] on input "Create a writer" at bounding box center [502, 152] width 7 height 7
radio input "false"
radio input "true"
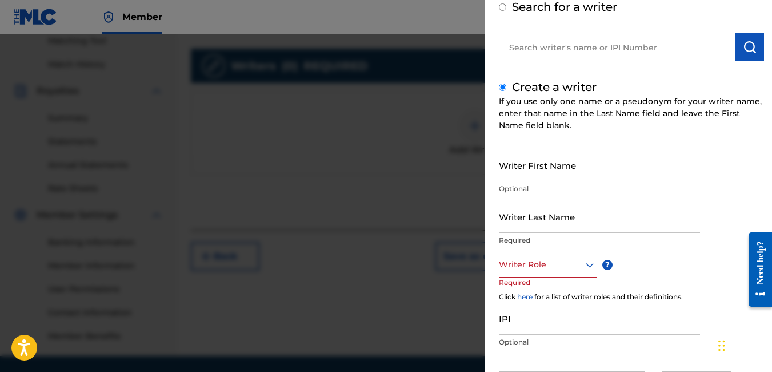
scroll to position [124, 0]
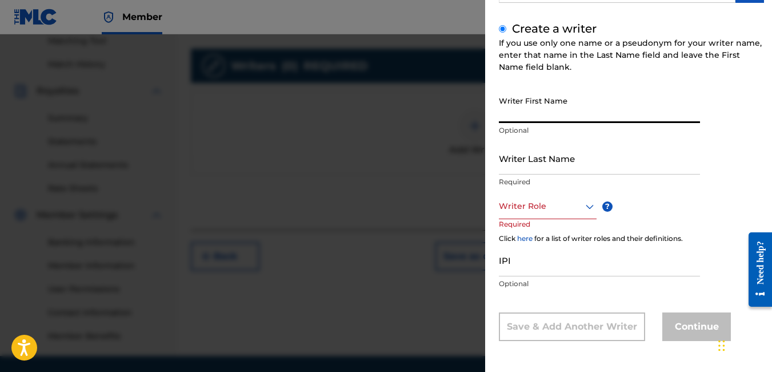
click at [528, 109] on input "Writer First Name" at bounding box center [599, 106] width 201 height 33
type input "l"
click at [528, 109] on input "Lendal" at bounding box center [599, 106] width 201 height 33
type input "Lendal"
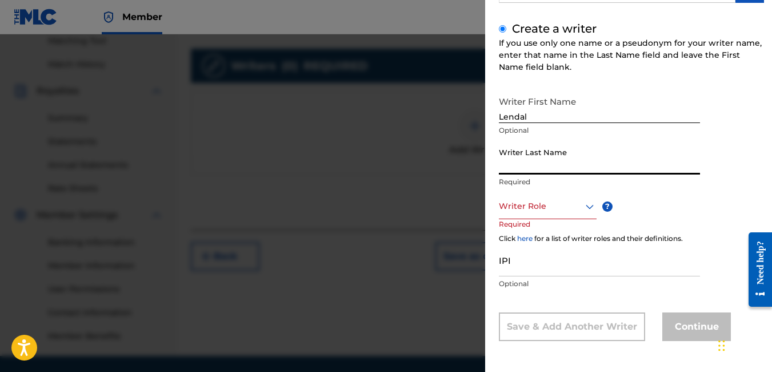
click at [526, 166] on input "Writer Last Name" at bounding box center [599, 158] width 201 height 33
type input "[PERSON_NAME]"
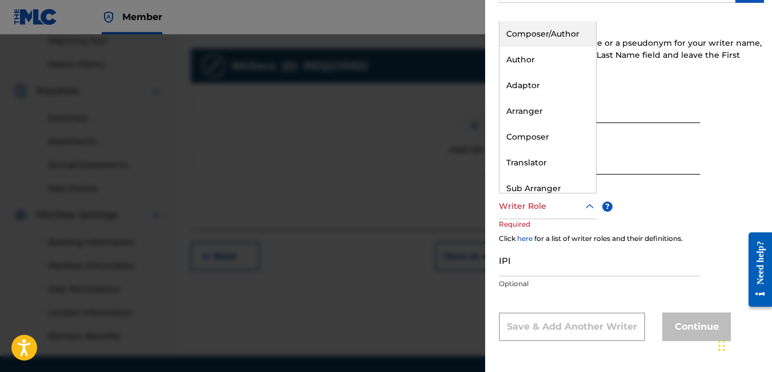
click at [540, 203] on div at bounding box center [548, 206] width 98 height 14
click at [530, 34] on div "Composer/Author" at bounding box center [548, 34] width 97 height 26
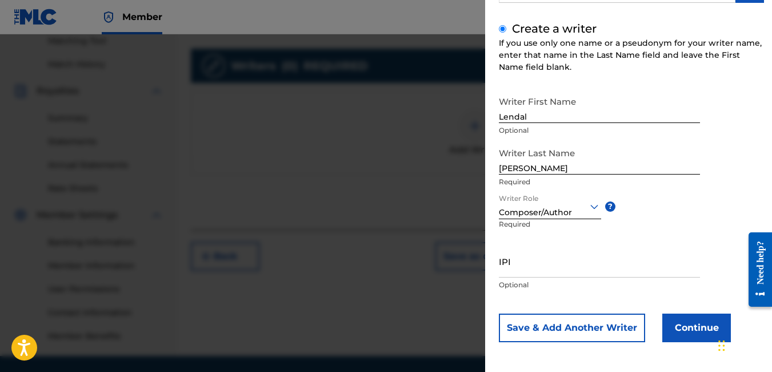
click at [697, 325] on button "Continue" at bounding box center [697, 327] width 69 height 29
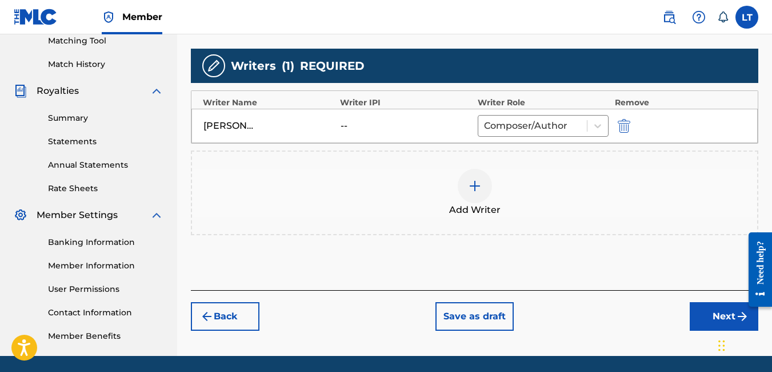
click at [717, 311] on button "Next" at bounding box center [724, 316] width 69 height 29
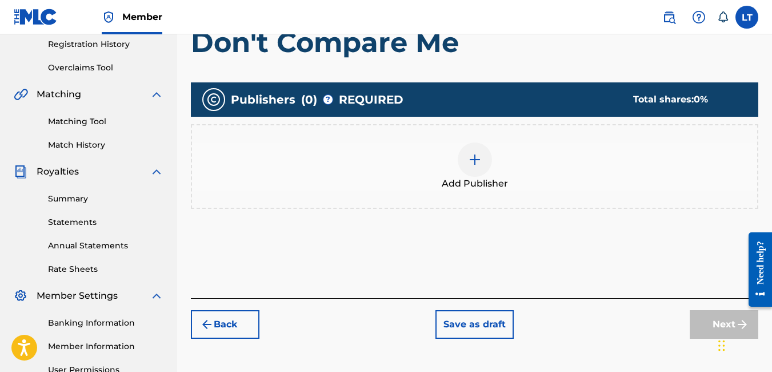
scroll to position [220, 0]
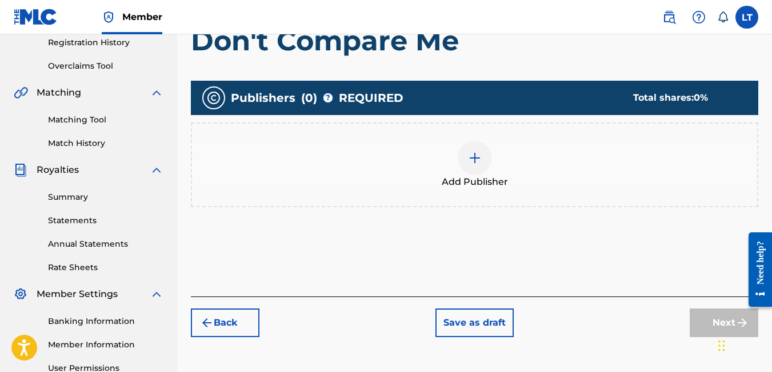
click at [476, 158] on img at bounding box center [475, 158] width 14 height 14
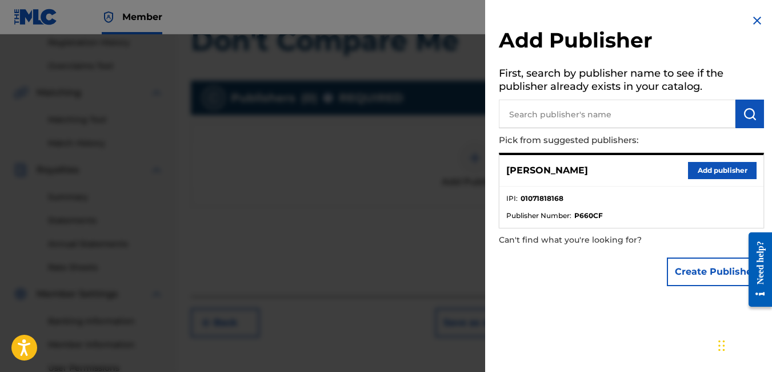
click at [705, 169] on button "Add publisher" at bounding box center [722, 170] width 69 height 17
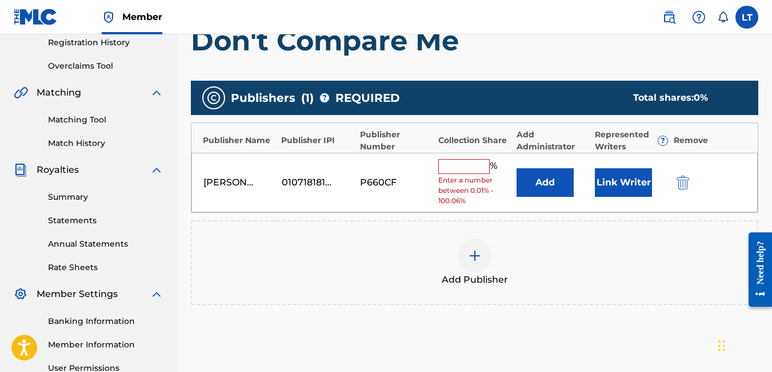
click at [465, 165] on input "text" at bounding box center [464, 166] width 51 height 15
type input "100"
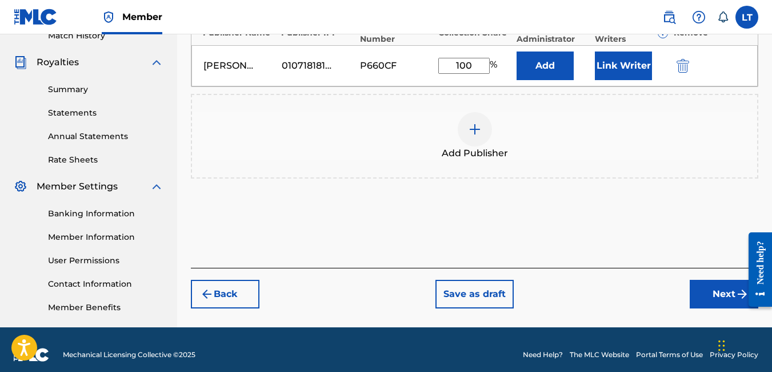
scroll to position [337, 0]
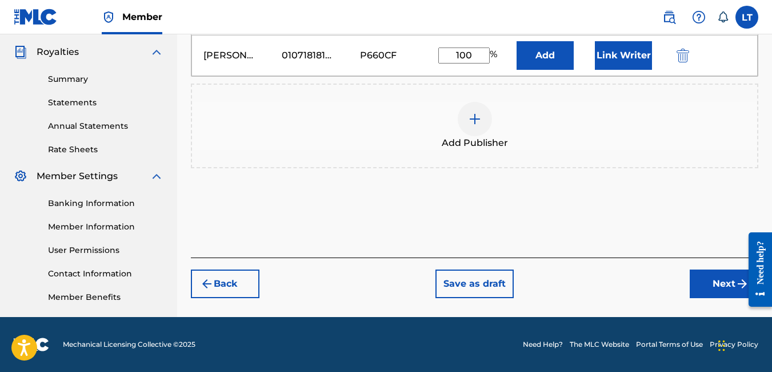
click at [729, 284] on button "Next" at bounding box center [724, 283] width 69 height 29
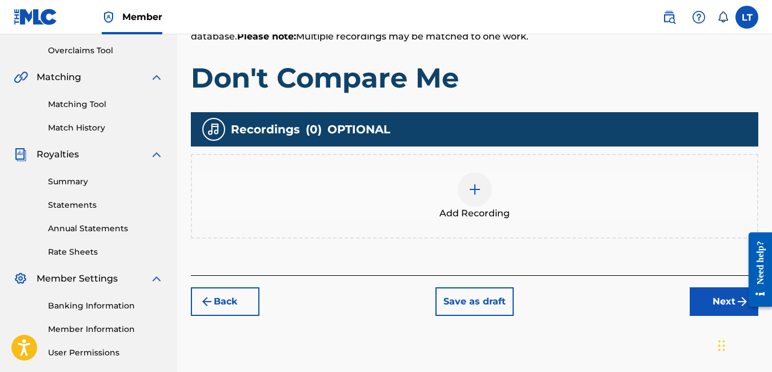
scroll to position [272, 0]
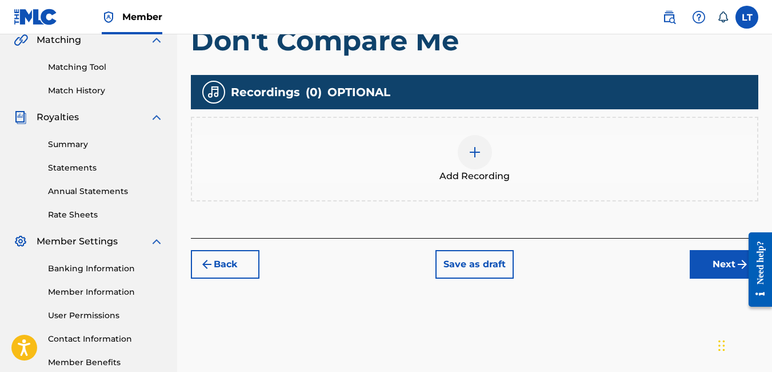
click at [726, 264] on button "Next" at bounding box center [724, 264] width 69 height 29
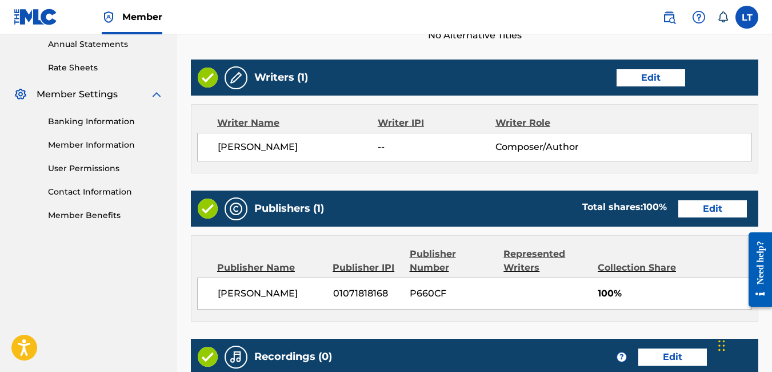
scroll to position [571, 0]
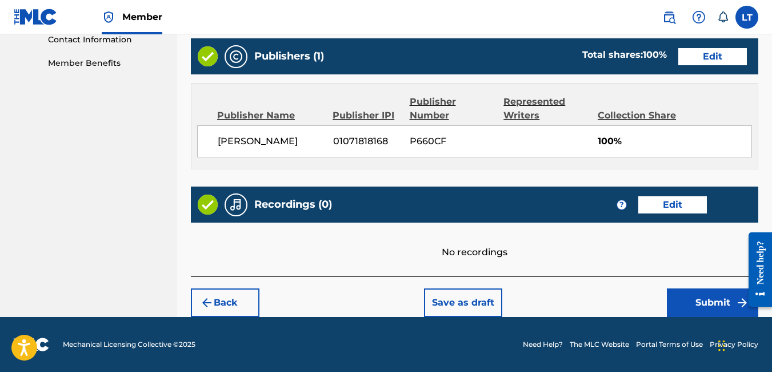
click at [716, 305] on button "Submit" at bounding box center [712, 302] width 91 height 29
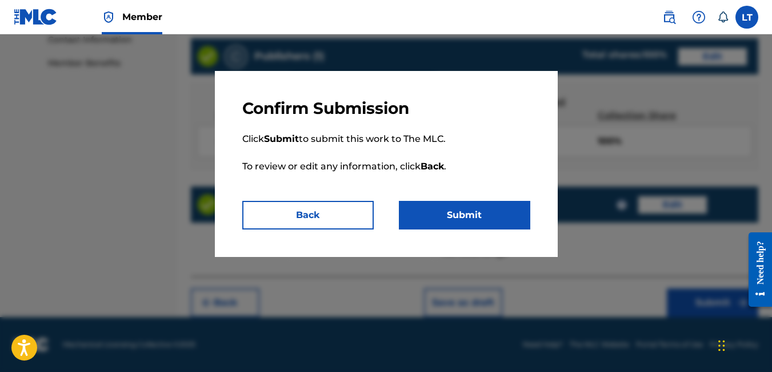
click at [465, 210] on button "Submit" at bounding box center [465, 215] width 132 height 29
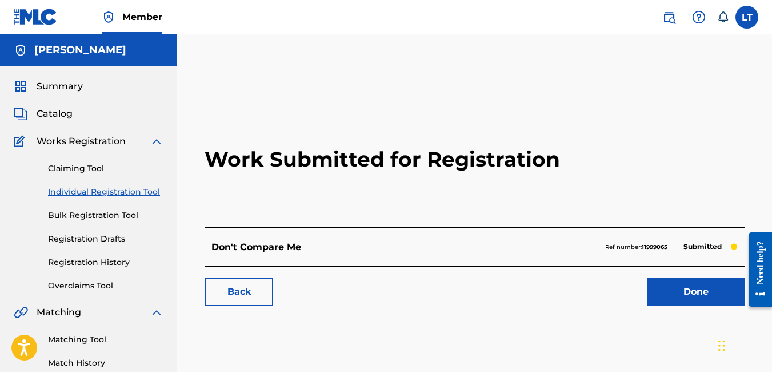
click at [700, 289] on link "Done" at bounding box center [696, 291] width 97 height 29
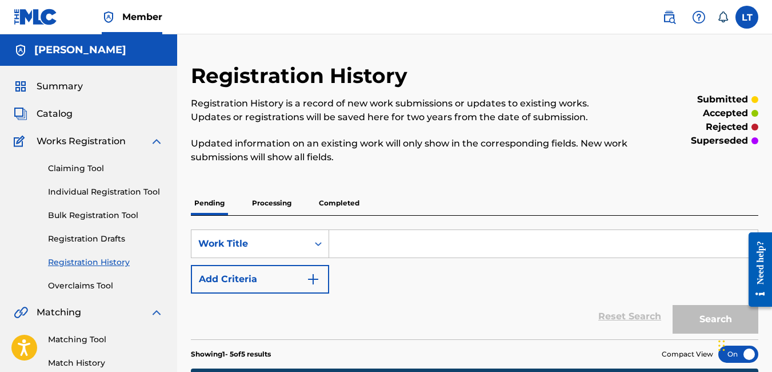
click at [97, 191] on link "Individual Registration Tool" at bounding box center [106, 192] width 116 height 12
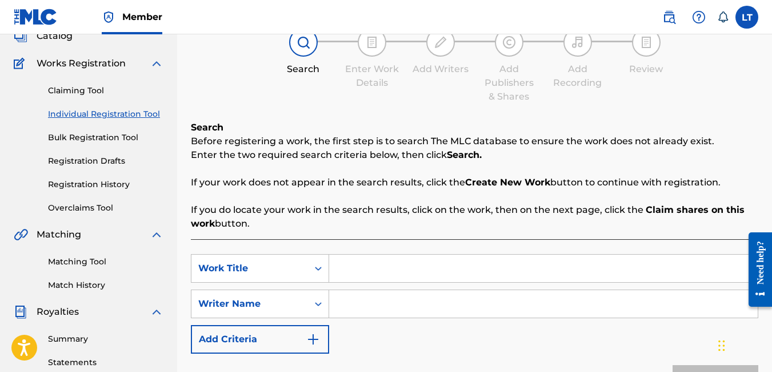
scroll to position [79, 0]
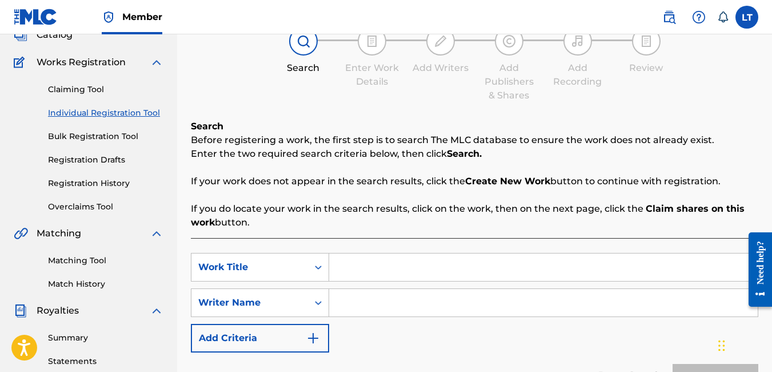
click at [364, 268] on input "Search Form" at bounding box center [543, 266] width 429 height 27
type input "Crime Family"
click at [368, 302] on input "Search Form" at bounding box center [543, 302] width 429 height 27
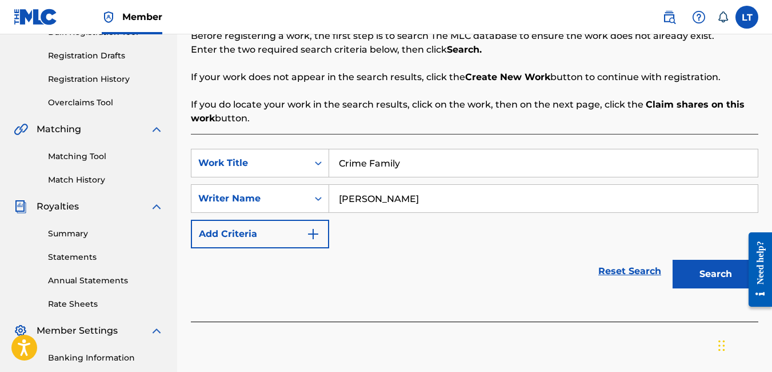
scroll to position [198, 0]
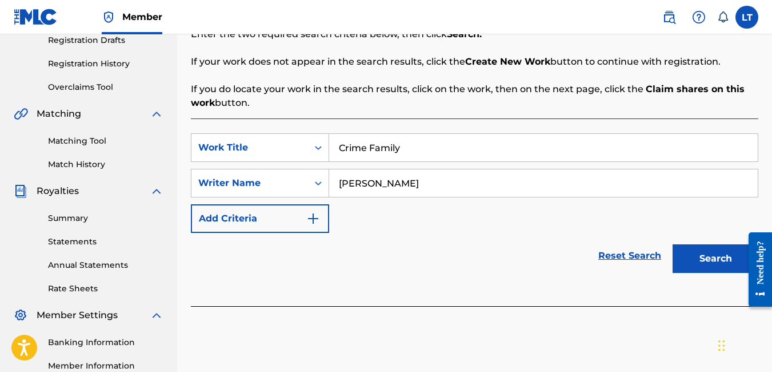
type input "[PERSON_NAME]"
click at [725, 259] on button "Search" at bounding box center [716, 258] width 86 height 29
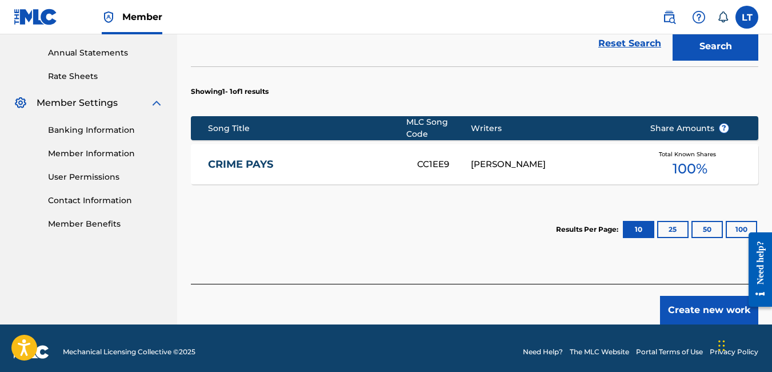
scroll to position [411, 0]
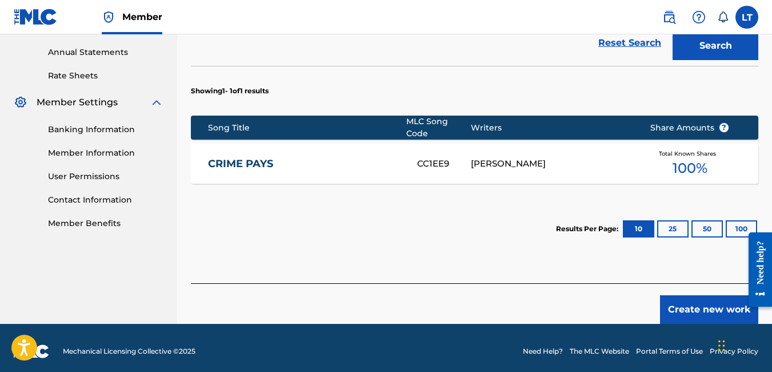
click at [705, 310] on button "Create new work" at bounding box center [709, 309] width 98 height 29
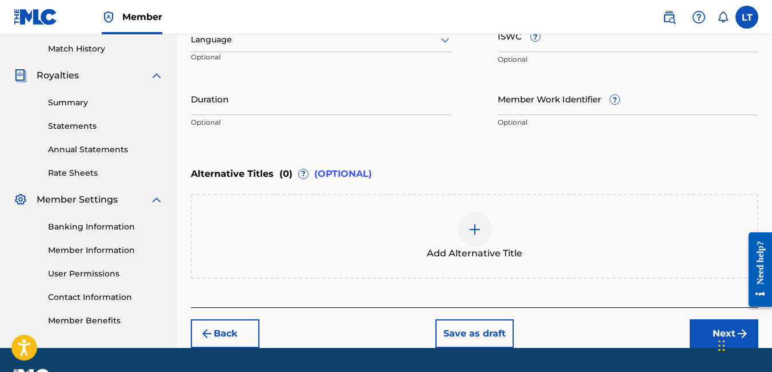
scroll to position [317, 0]
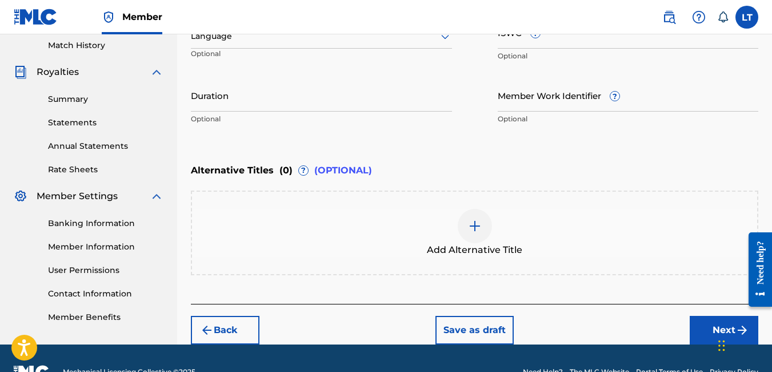
click at [710, 338] on button "Next" at bounding box center [724, 330] width 69 height 29
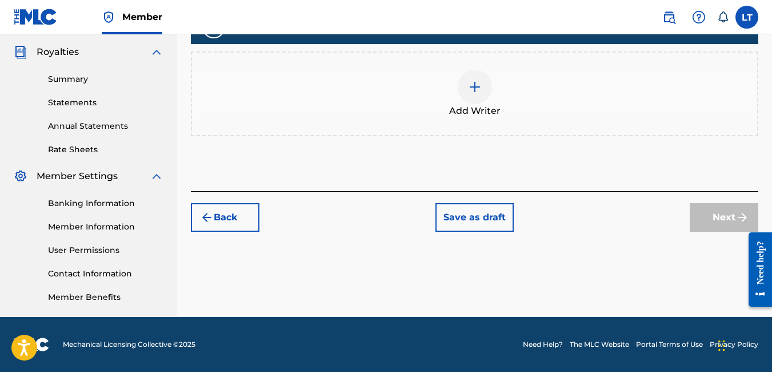
scroll to position [298, 0]
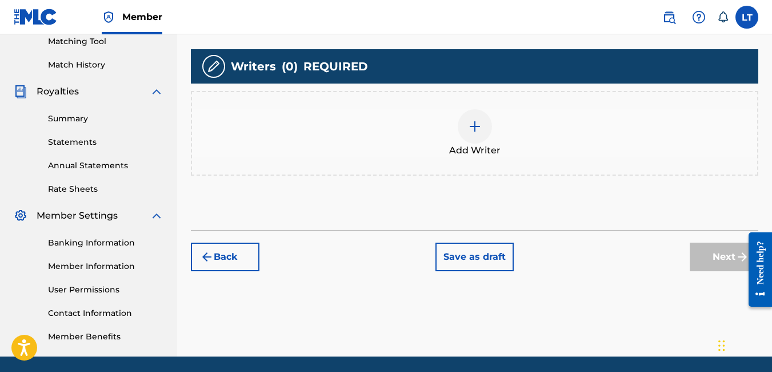
click at [488, 122] on div at bounding box center [475, 126] width 34 height 34
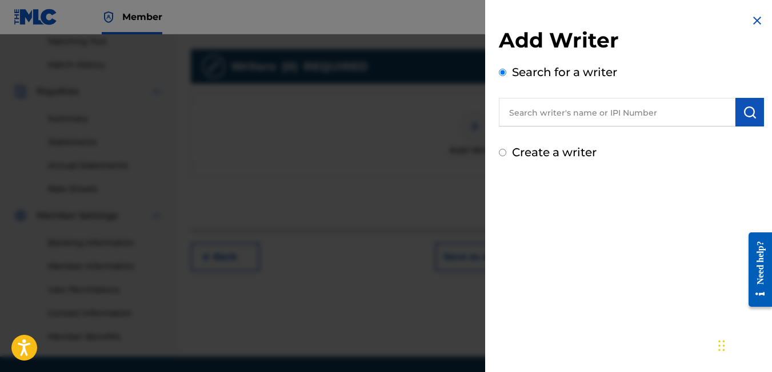
click at [502, 150] on input "Create a writer" at bounding box center [502, 152] width 7 height 7
radio input "false"
radio input "true"
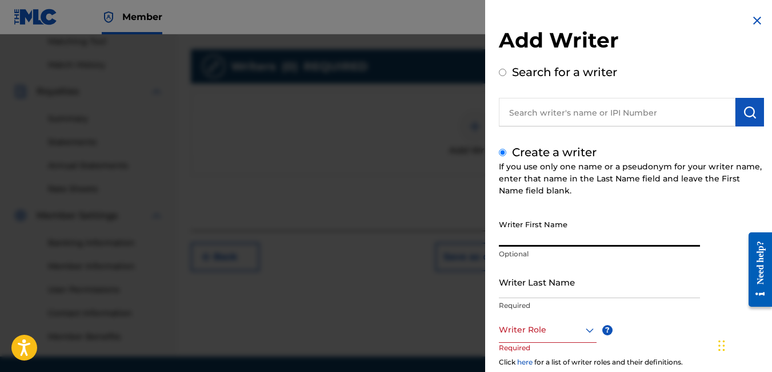
click at [568, 242] on input "Writer First Name" at bounding box center [599, 230] width 201 height 33
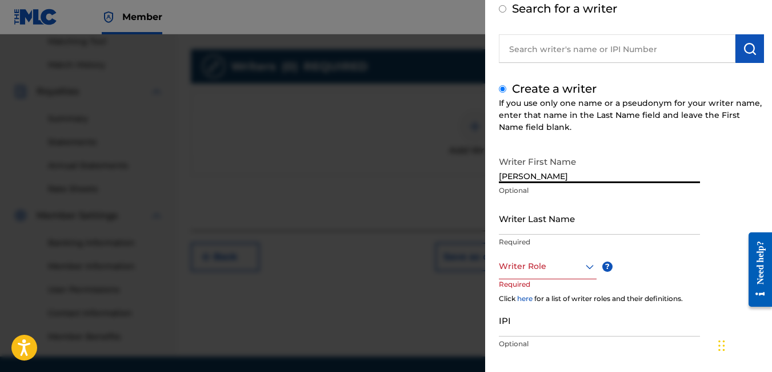
scroll to position [64, 0]
type input "l"
type input "Lendal"
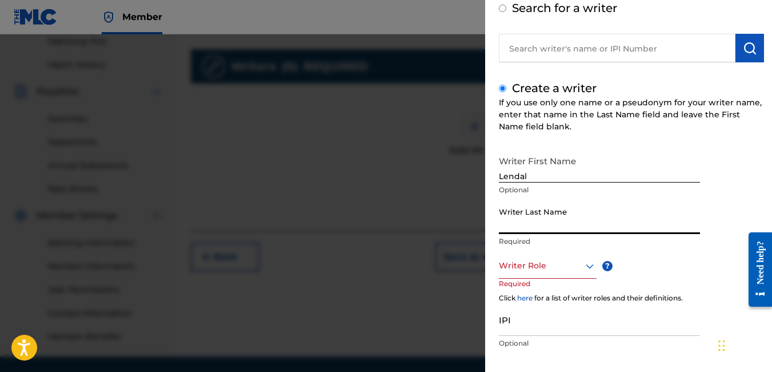
click at [536, 222] on input "Writer Last Name" at bounding box center [599, 217] width 201 height 33
type input "t"
type input "[PERSON_NAME]"
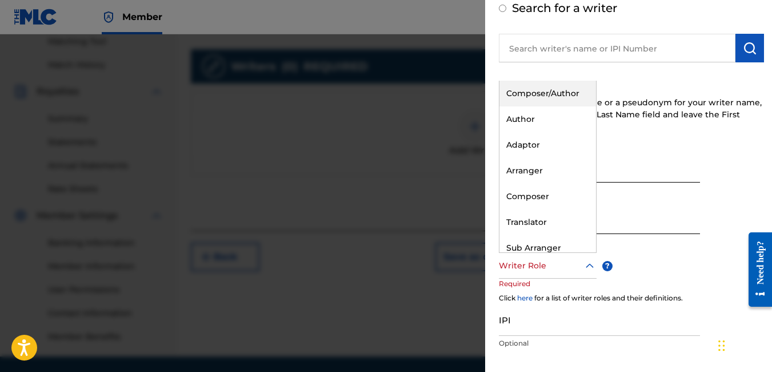
click at [529, 264] on div at bounding box center [548, 265] width 98 height 14
click at [521, 89] on div "Composer/Author" at bounding box center [548, 94] width 97 height 26
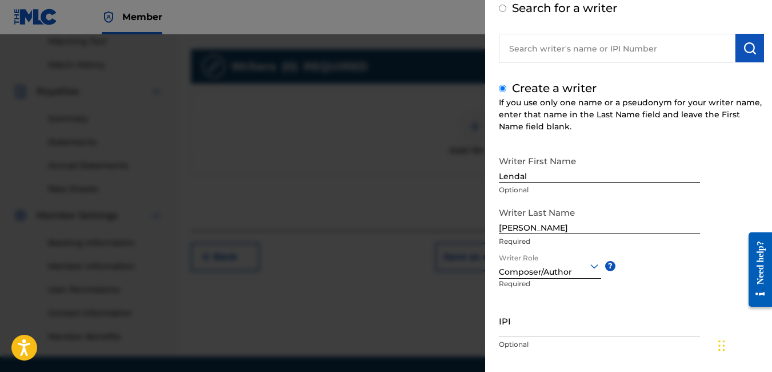
scroll to position [125, 0]
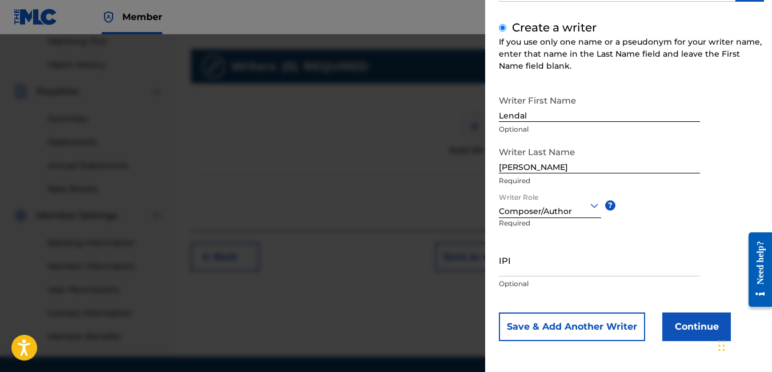
click at [687, 323] on button "Continue" at bounding box center [697, 326] width 69 height 29
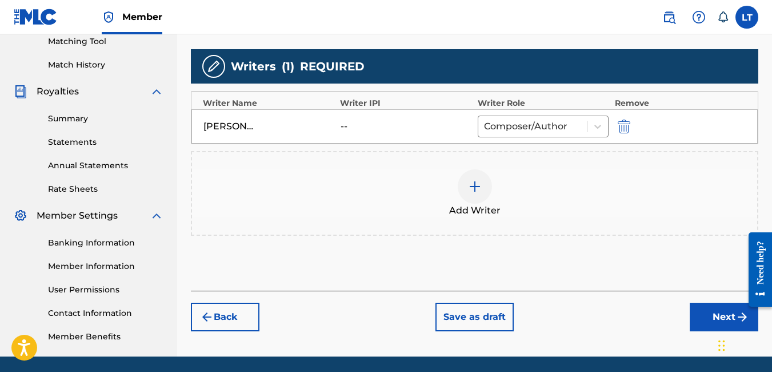
click at [700, 307] on button "Next" at bounding box center [724, 316] width 69 height 29
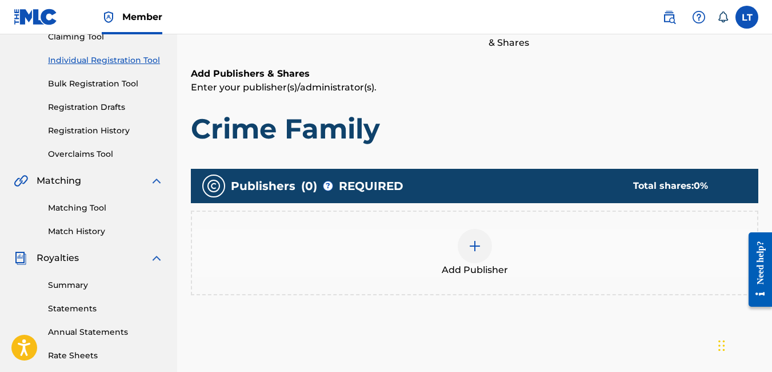
scroll to position [132, 0]
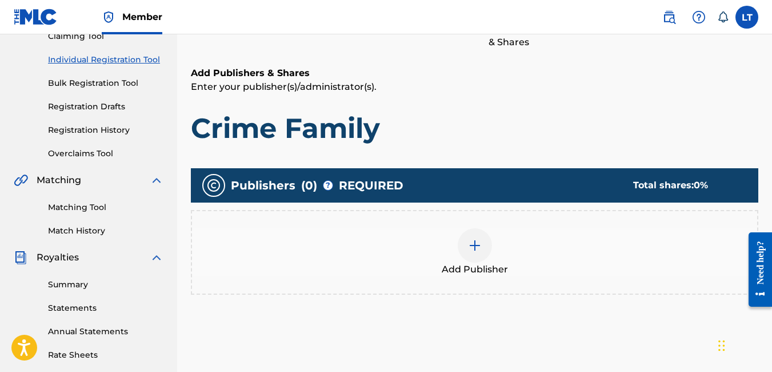
click at [479, 247] on img at bounding box center [475, 245] width 14 height 14
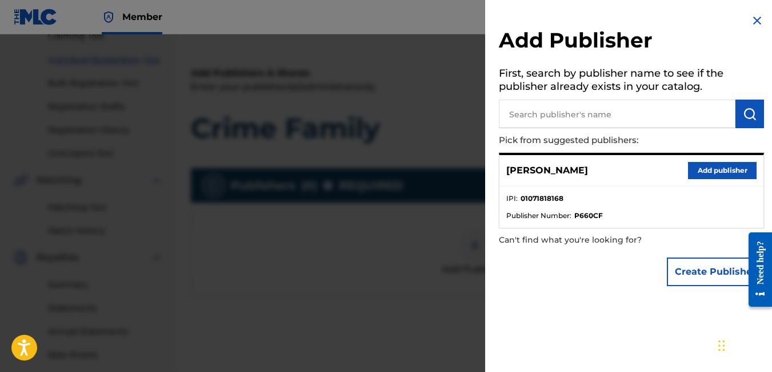
click at [713, 173] on button "Add publisher" at bounding box center [722, 170] width 69 height 17
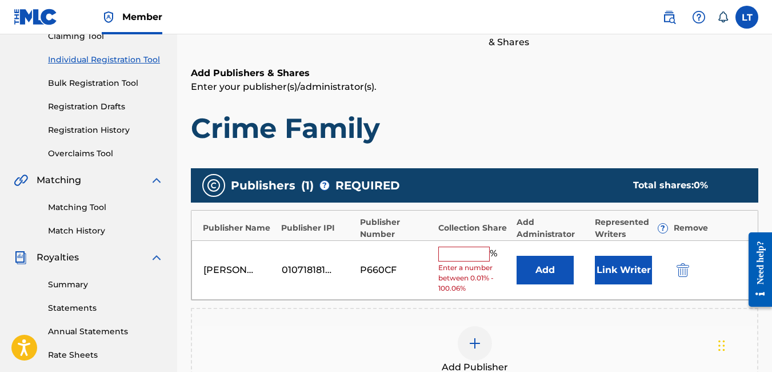
click at [464, 251] on input "text" at bounding box center [464, 253] width 51 height 15
type input "100"
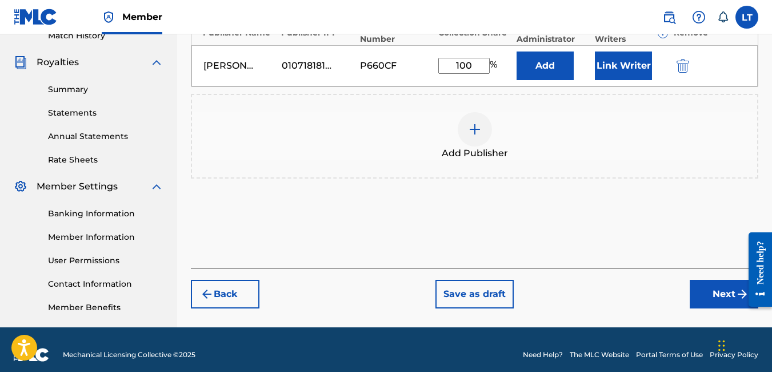
click at [716, 296] on button "Next" at bounding box center [724, 294] width 69 height 29
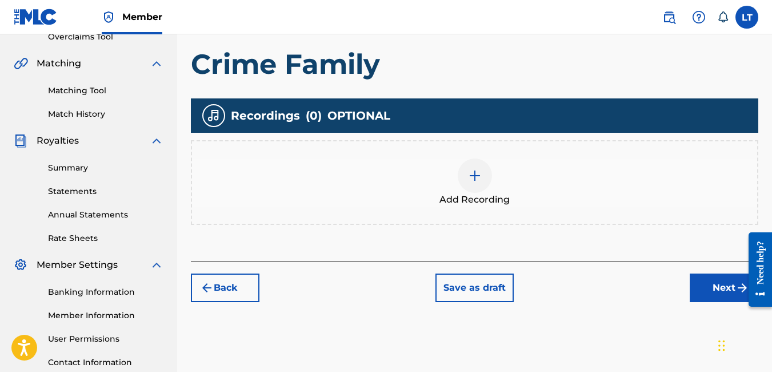
scroll to position [257, 0]
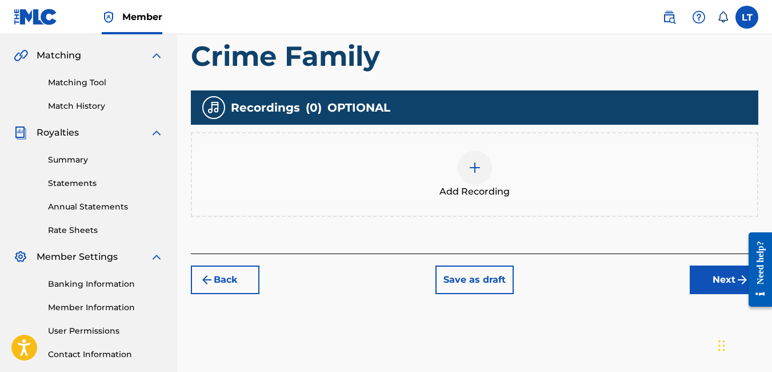
click at [716, 293] on button "Next" at bounding box center [724, 279] width 69 height 29
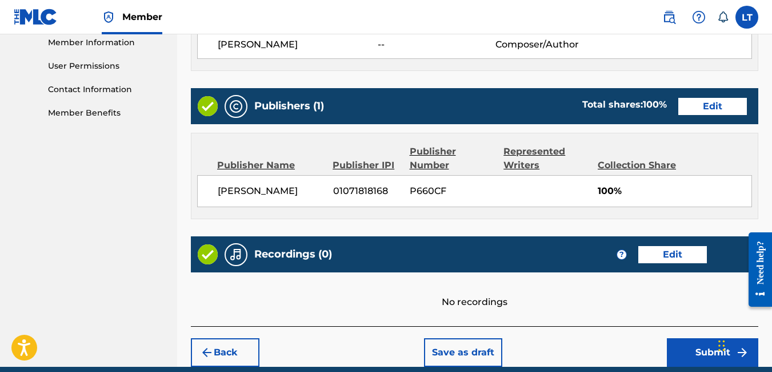
scroll to position [571, 0]
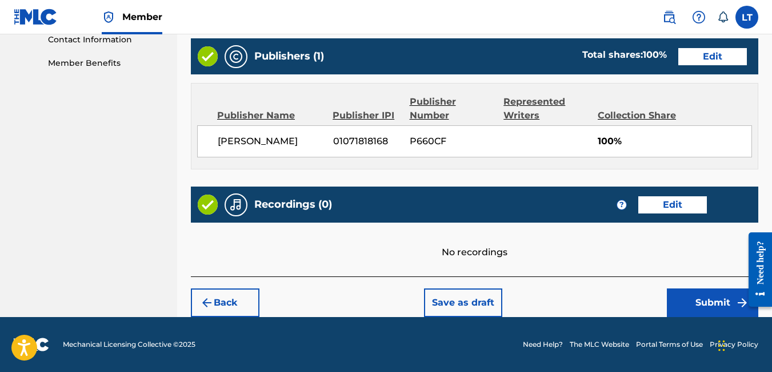
click at [703, 298] on button "Submit" at bounding box center [712, 302] width 91 height 29
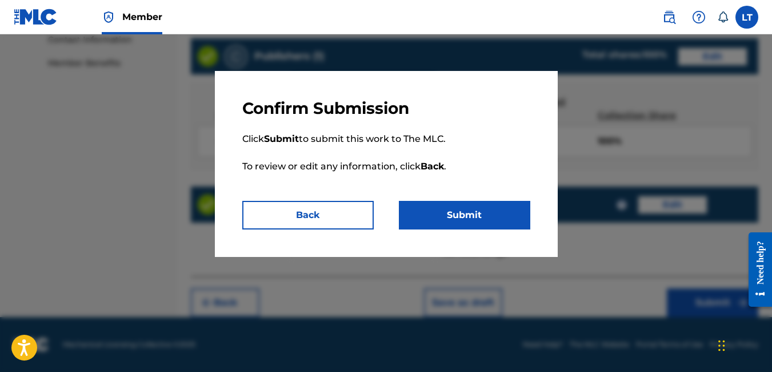
click at [480, 211] on button "Submit" at bounding box center [465, 215] width 132 height 29
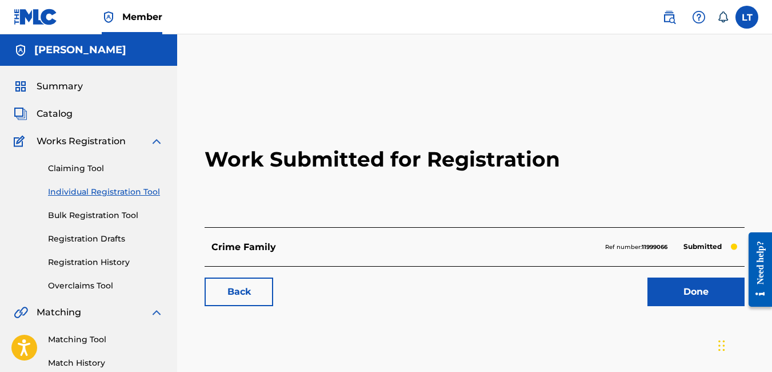
click at [673, 289] on link "Done" at bounding box center [696, 291] width 97 height 29
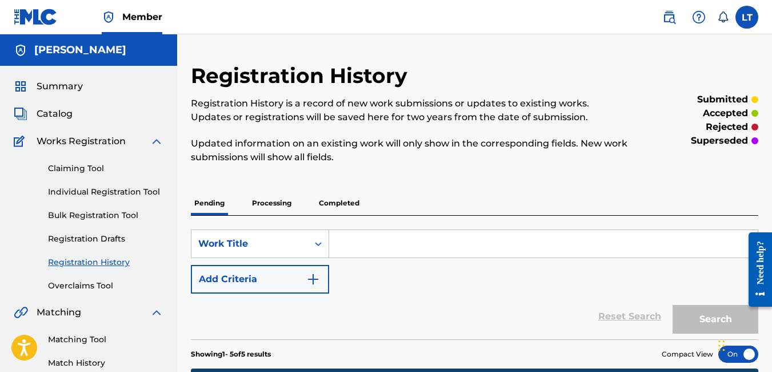
click at [388, 246] on input "Search Form" at bounding box center [543, 243] width 429 height 27
click at [99, 190] on link "Individual Registration Tool" at bounding box center [106, 192] width 116 height 12
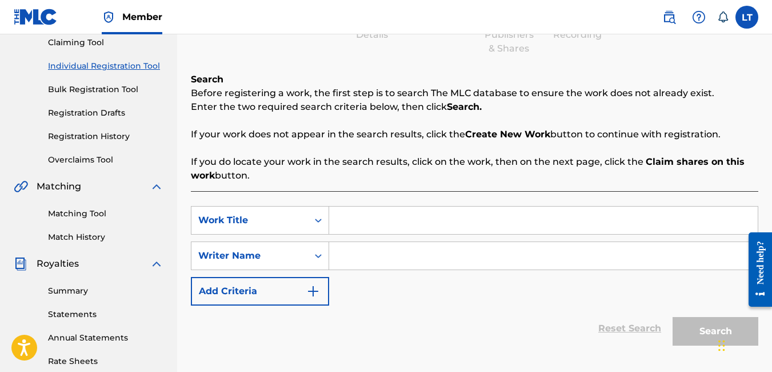
scroll to position [132, 0]
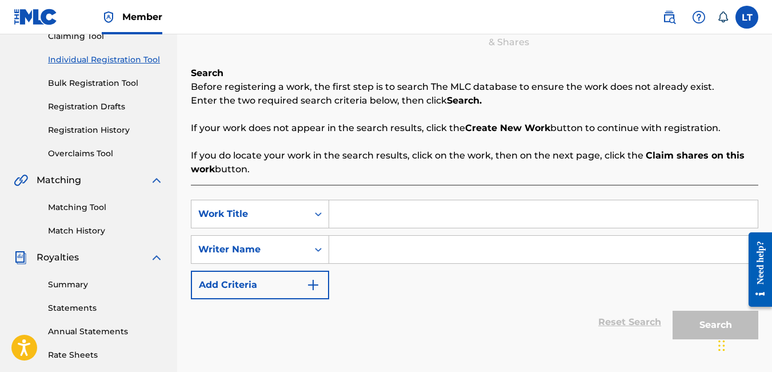
click at [377, 222] on input "Search Form" at bounding box center [543, 213] width 429 height 27
type input "t"
type input "Trenches"
click at [368, 248] on input "Search Form" at bounding box center [543, 249] width 429 height 27
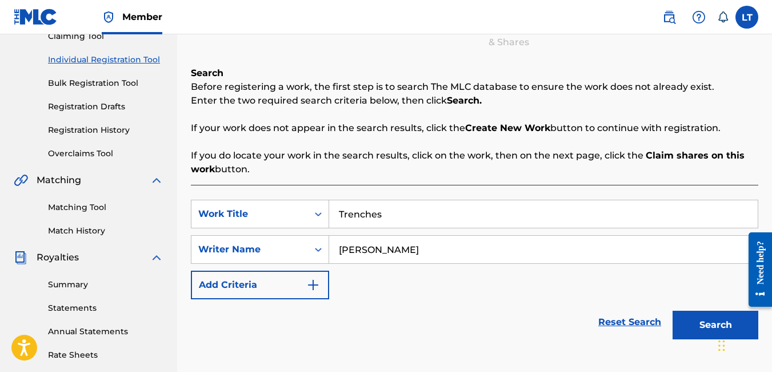
type input "[PERSON_NAME]"
drag, startPoint x: 708, startPoint y: 341, endPoint x: 699, endPoint y: 325, distance: 18.7
click at [699, 325] on div "Search" at bounding box center [712, 322] width 91 height 46
click at [699, 325] on button "Search" at bounding box center [716, 324] width 86 height 29
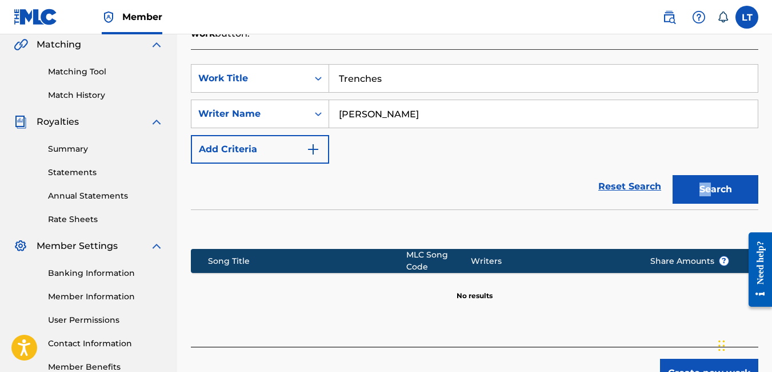
scroll to position [337, 0]
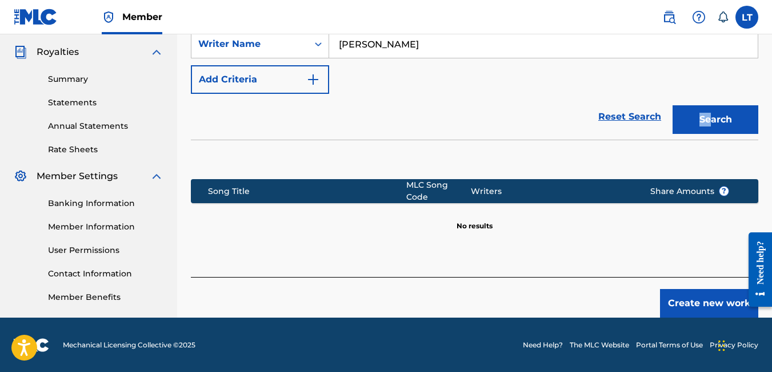
click at [702, 296] on button "Create new work" at bounding box center [709, 303] width 98 height 29
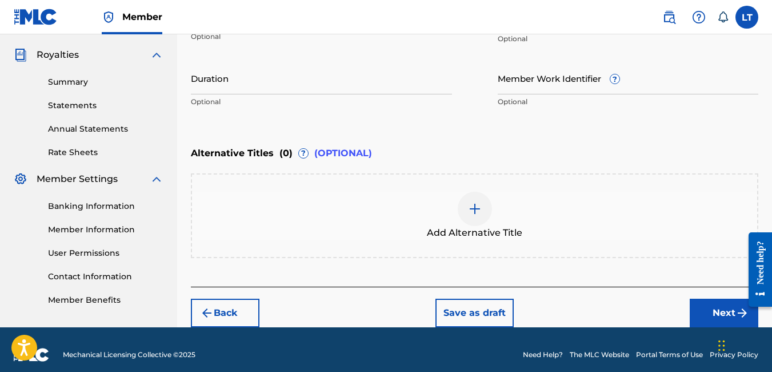
scroll to position [345, 0]
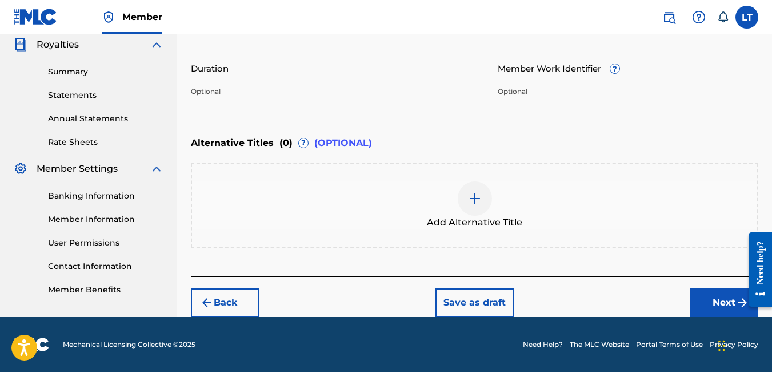
click at [711, 292] on button "Next" at bounding box center [724, 302] width 69 height 29
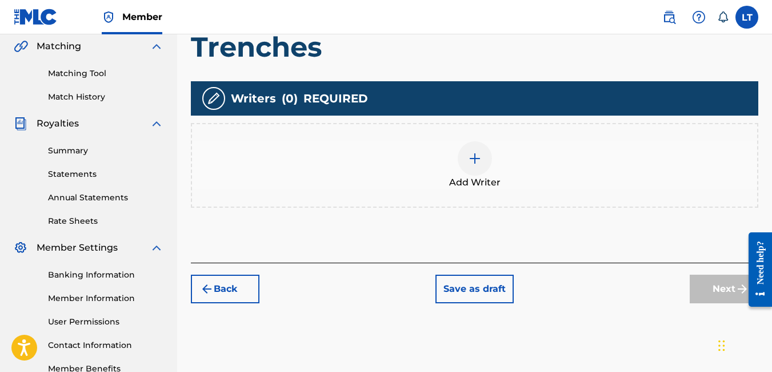
scroll to position [278, 0]
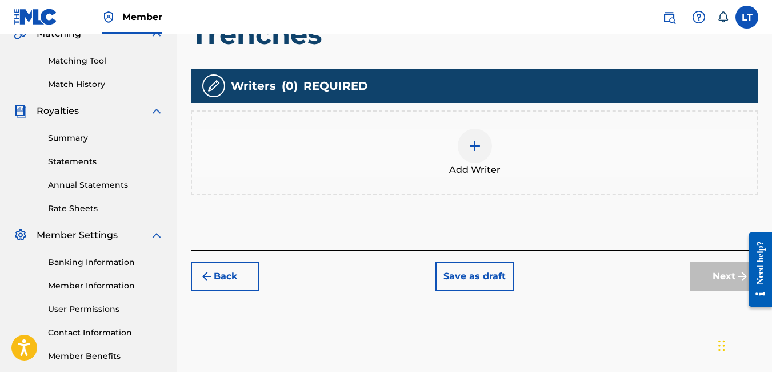
click at [479, 156] on div at bounding box center [475, 146] width 34 height 34
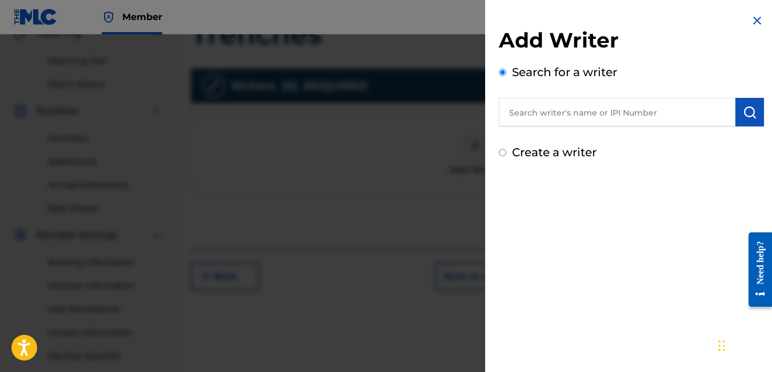
click at [501, 151] on input "Create a writer" at bounding box center [502, 152] width 7 height 7
radio input "false"
radio input "true"
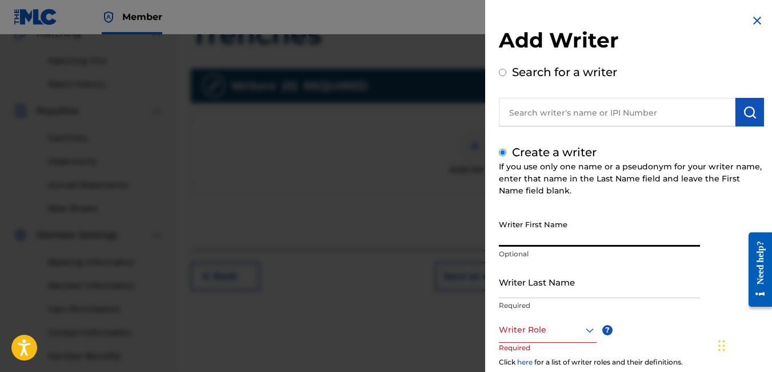
click at [529, 233] on input "Writer First Name" at bounding box center [599, 230] width 201 height 33
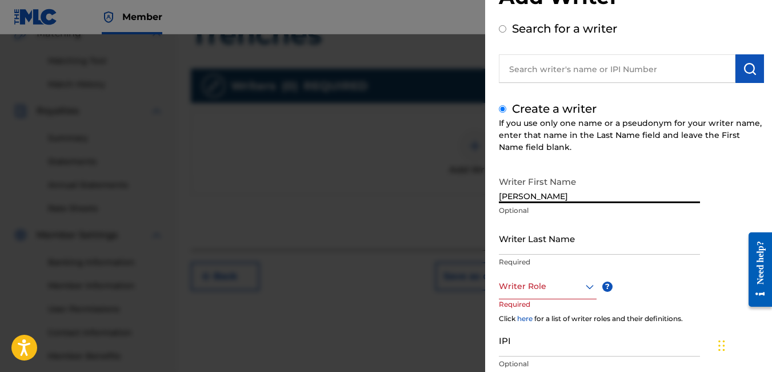
scroll to position [47, 0]
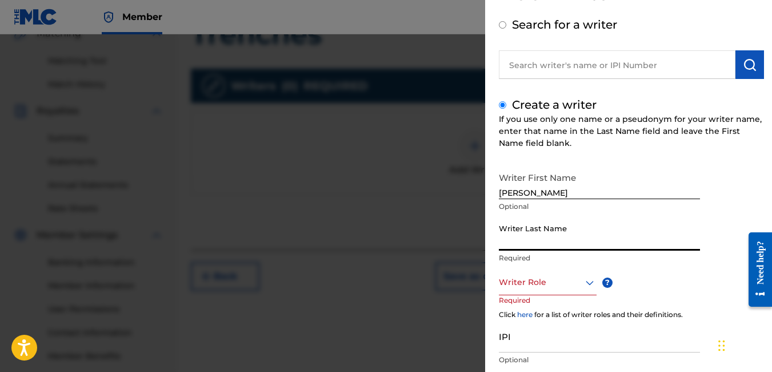
click at [551, 240] on input "Writer Last Name" at bounding box center [599, 234] width 201 height 33
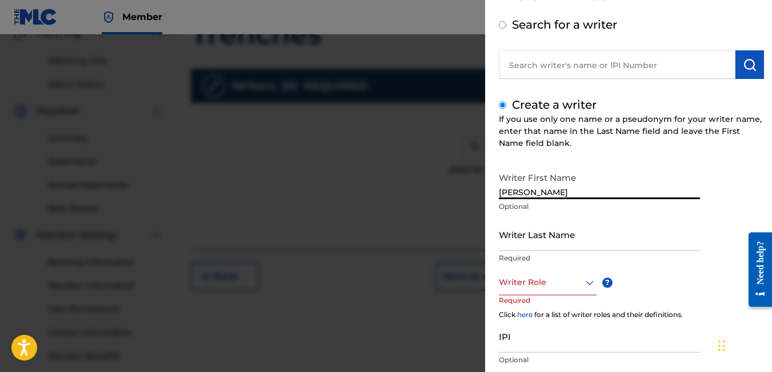
click at [555, 187] on input "[PERSON_NAME]" at bounding box center [599, 182] width 201 height 33
type input "Lendal"
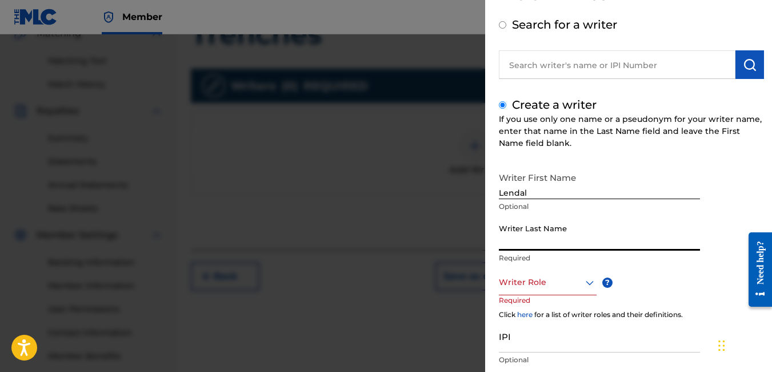
click at [521, 241] on input "Writer Last Name" at bounding box center [599, 234] width 201 height 33
type input "[PERSON_NAME]"
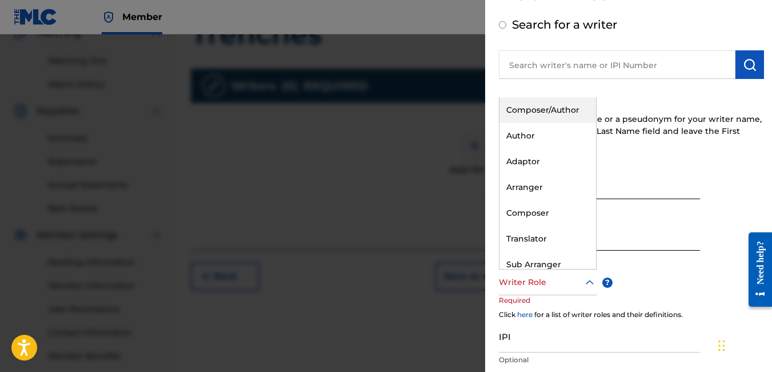
click at [547, 278] on div at bounding box center [548, 282] width 98 height 14
click at [521, 106] on div "Composer/Author" at bounding box center [548, 110] width 97 height 26
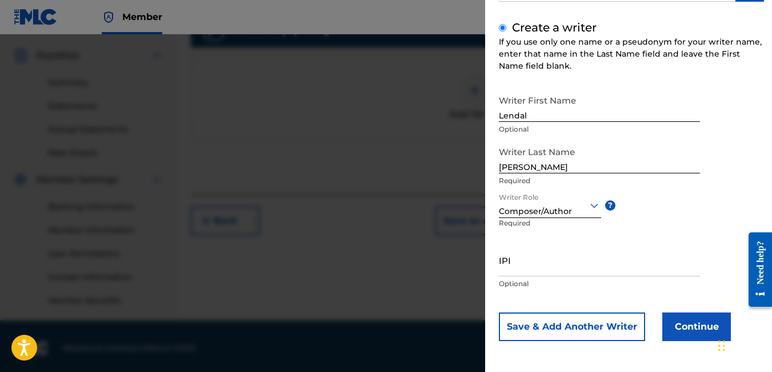
scroll to position [334, 0]
click at [523, 262] on input "IPI" at bounding box center [599, 260] width 201 height 33
type input "01071818168"
click at [671, 321] on button "Continue" at bounding box center [697, 326] width 69 height 29
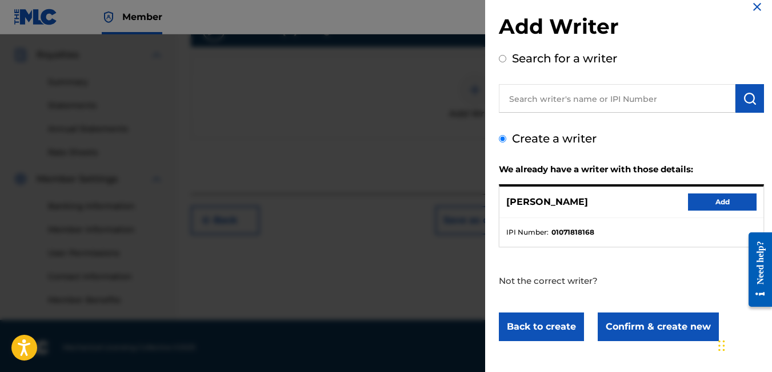
scroll to position [14, 0]
click at [694, 202] on button "Add" at bounding box center [722, 201] width 69 height 17
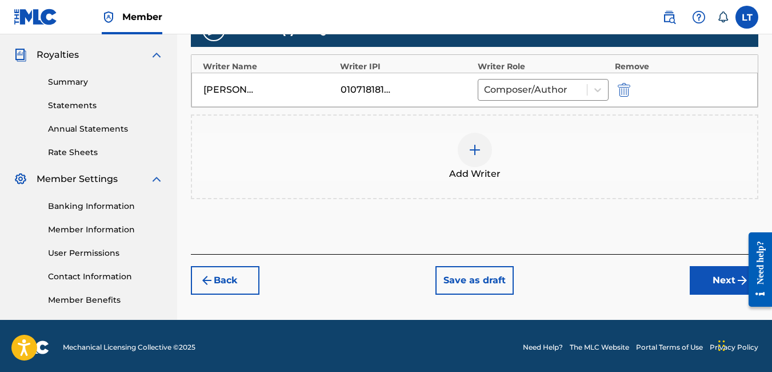
click at [709, 273] on button "Next" at bounding box center [724, 280] width 69 height 29
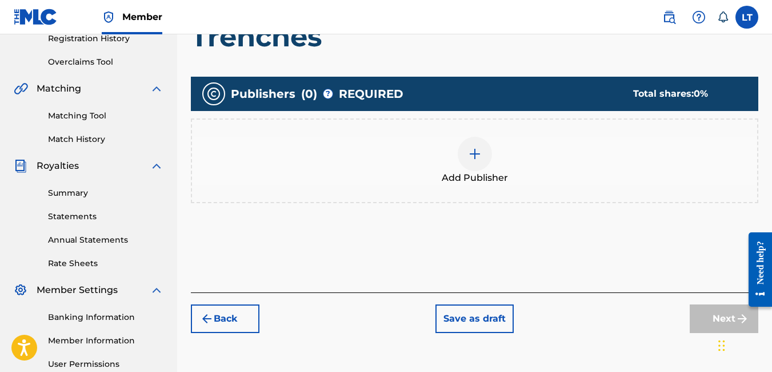
scroll to position [224, 0]
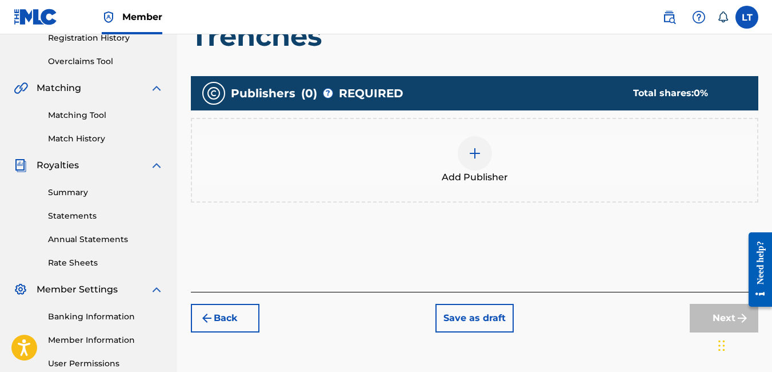
click at [480, 154] on img at bounding box center [475, 153] width 14 height 14
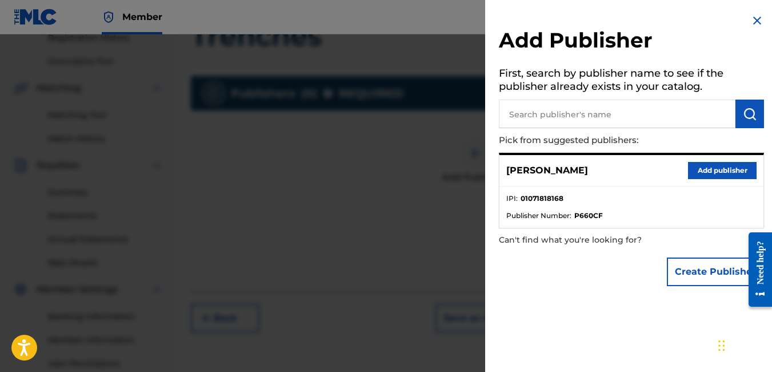
click at [706, 168] on button "Add publisher" at bounding box center [722, 170] width 69 height 17
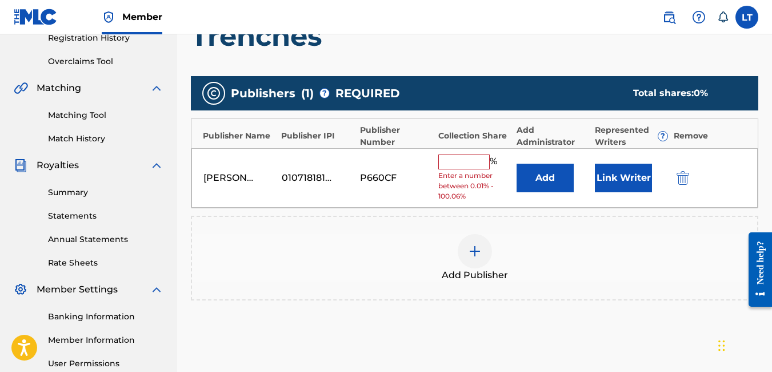
click at [468, 166] on input "text" at bounding box center [464, 161] width 51 height 15
type input "100"
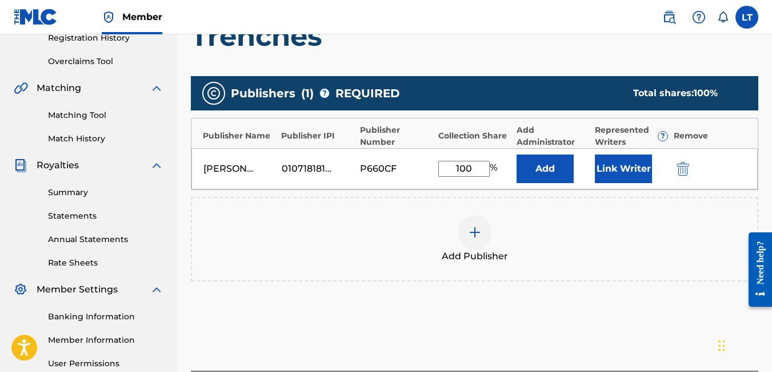
scroll to position [337, 0]
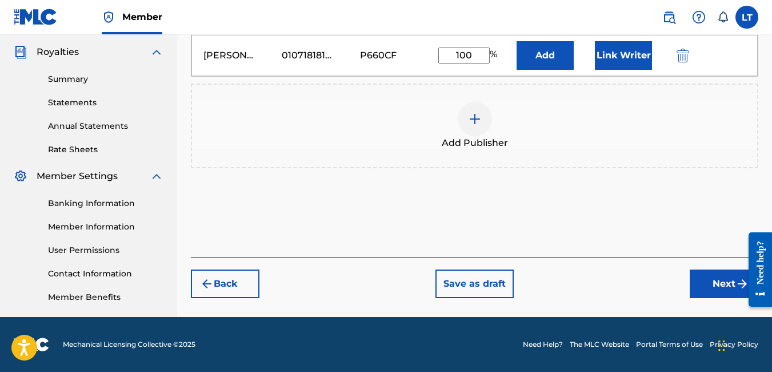
click at [708, 283] on button "Next" at bounding box center [724, 283] width 69 height 29
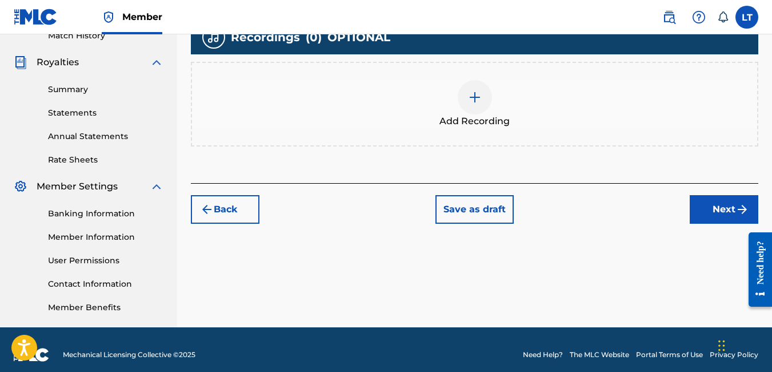
scroll to position [328, 0]
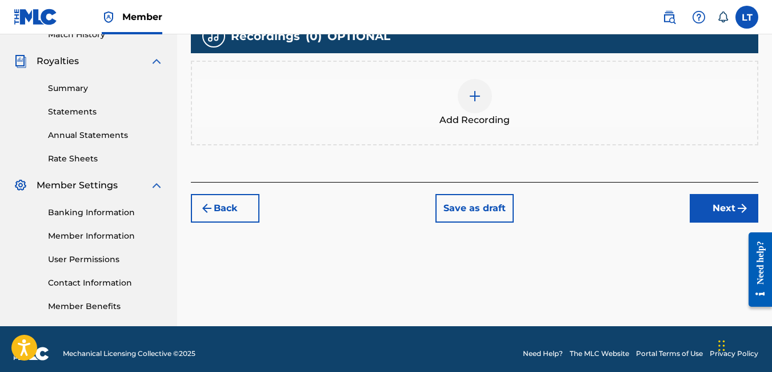
click at [479, 99] on img at bounding box center [475, 96] width 14 height 14
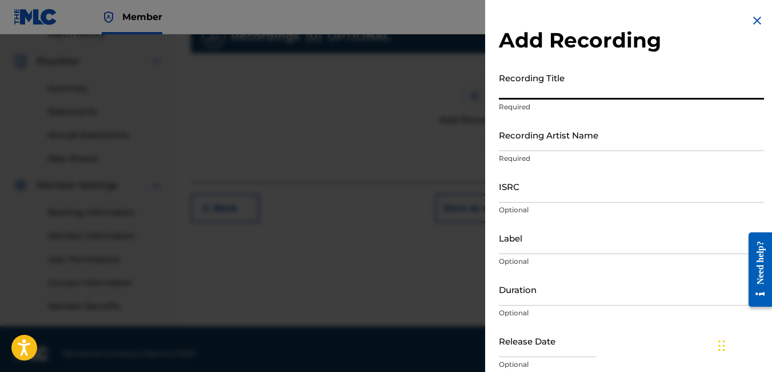
click at [550, 88] on input "Recording Title" at bounding box center [631, 83] width 265 height 33
type input "Trenches"
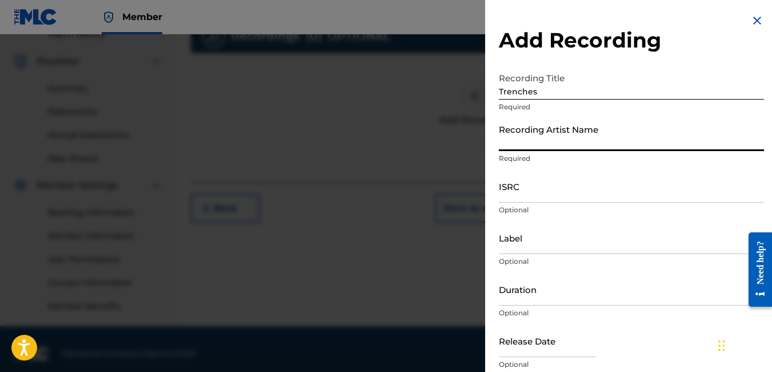
click at [550, 134] on input "Recording Artist Name" at bounding box center [631, 134] width 265 height 33
type input "overlord scooch"
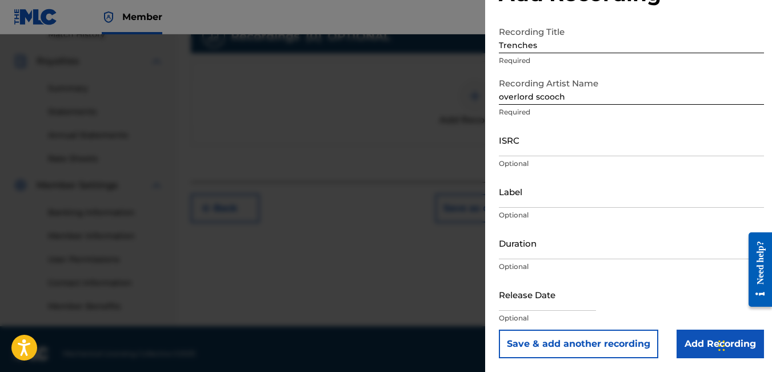
click at [691, 341] on input "Add Recording" at bounding box center [720, 343] width 87 height 29
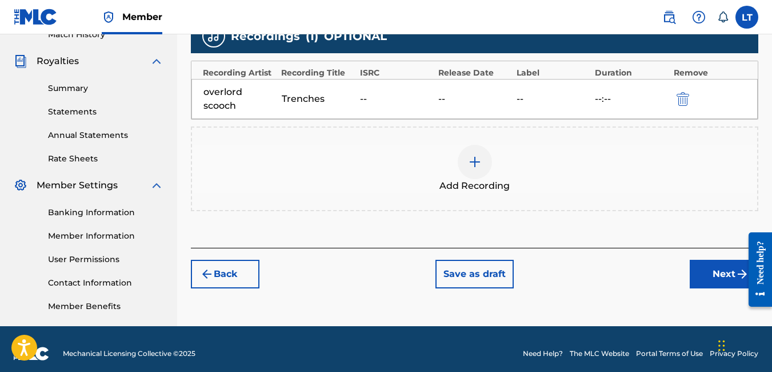
click at [719, 272] on button "Next" at bounding box center [724, 274] width 69 height 29
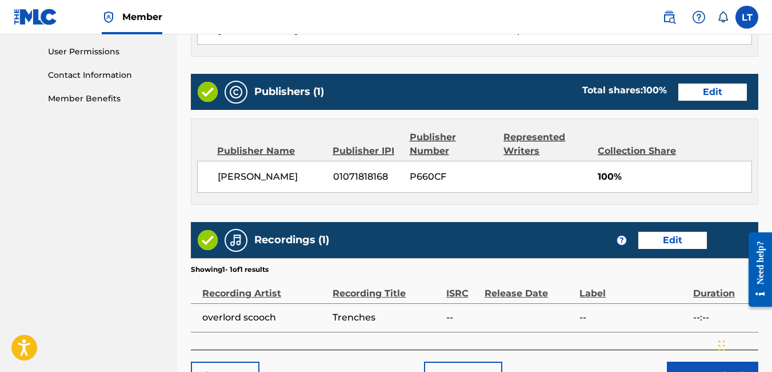
scroll to position [609, 0]
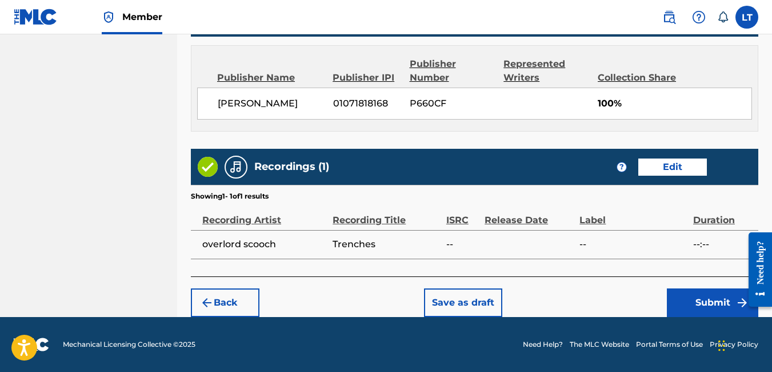
click at [717, 304] on button "Submit" at bounding box center [712, 302] width 91 height 29
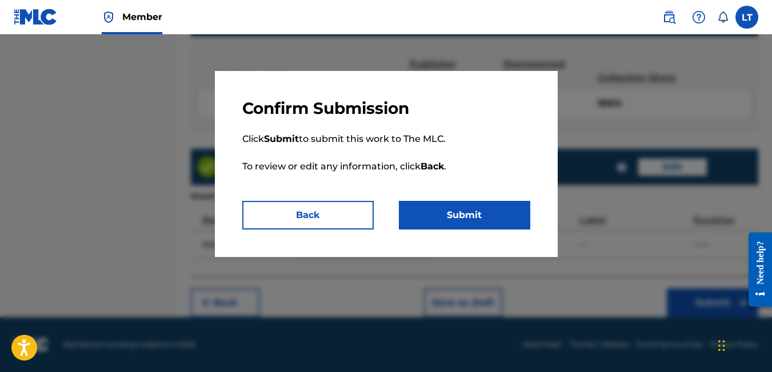
click at [452, 214] on button "Submit" at bounding box center [465, 215] width 132 height 29
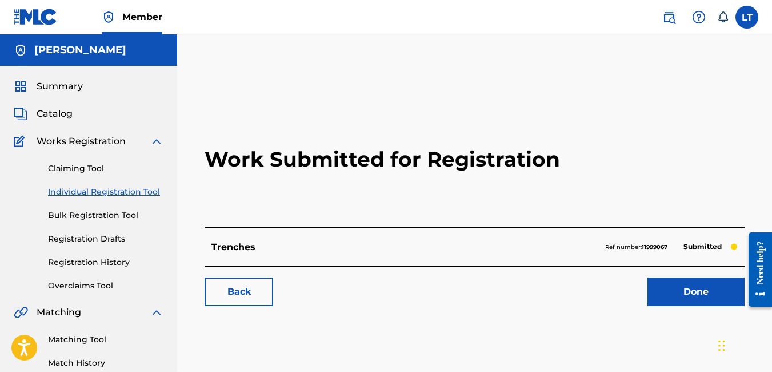
click at [692, 299] on link "Done" at bounding box center [696, 291] width 97 height 29
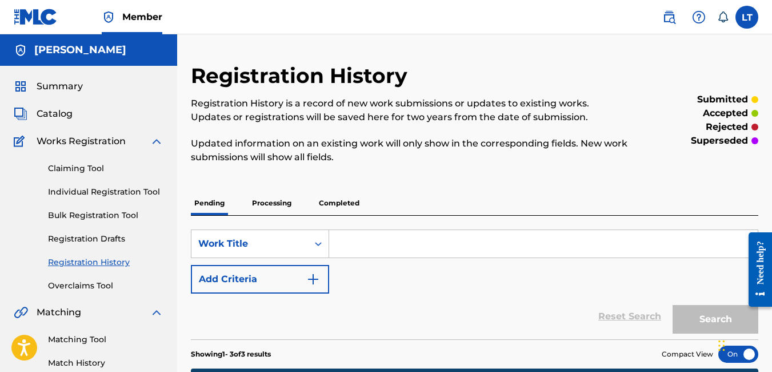
click at [103, 191] on link "Individual Registration Tool" at bounding box center [106, 192] width 116 height 12
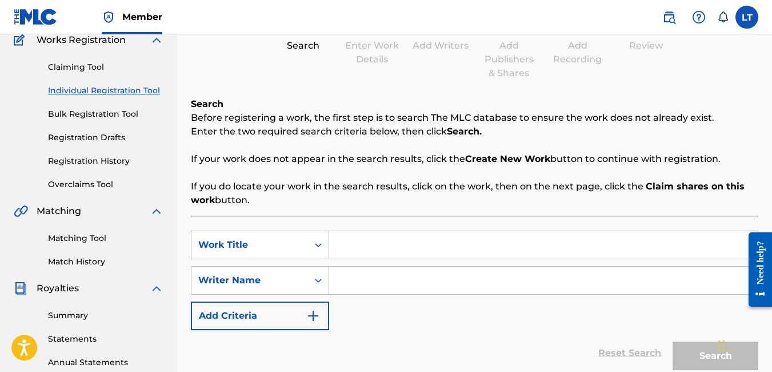
scroll to position [102, 0]
click at [370, 243] on input "Search Form" at bounding box center [543, 243] width 429 height 27
type input "Sicilian Message"
click at [361, 292] on input "Search Form" at bounding box center [543, 279] width 429 height 27
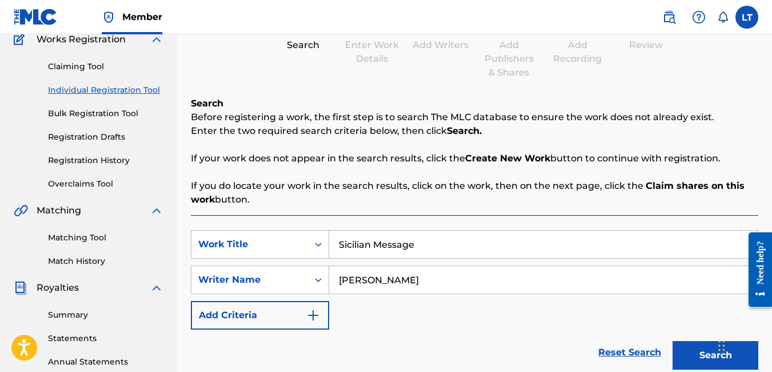
type input "[PERSON_NAME]"
click at [693, 351] on button "Search" at bounding box center [716, 355] width 86 height 29
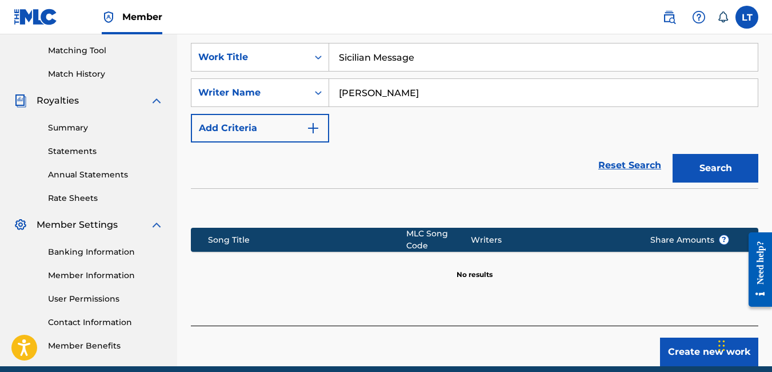
scroll to position [289, 0]
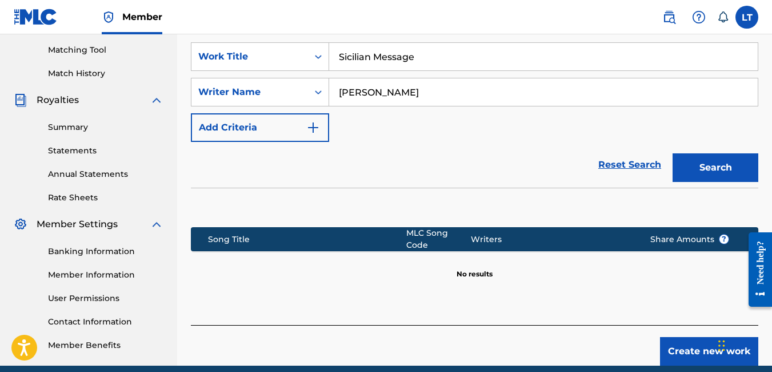
click at [693, 351] on button "Create new work" at bounding box center [709, 351] width 98 height 29
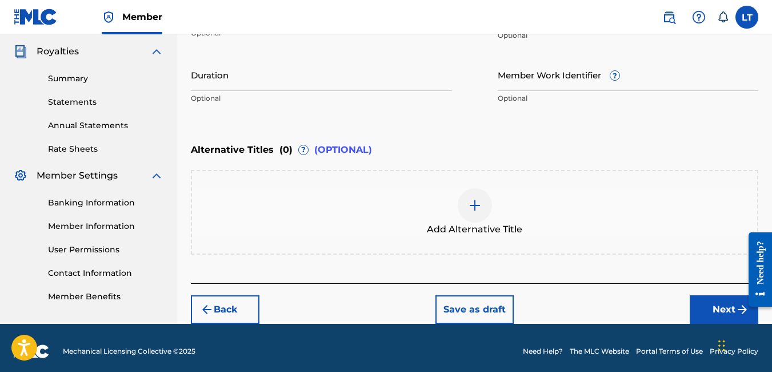
scroll to position [338, 0]
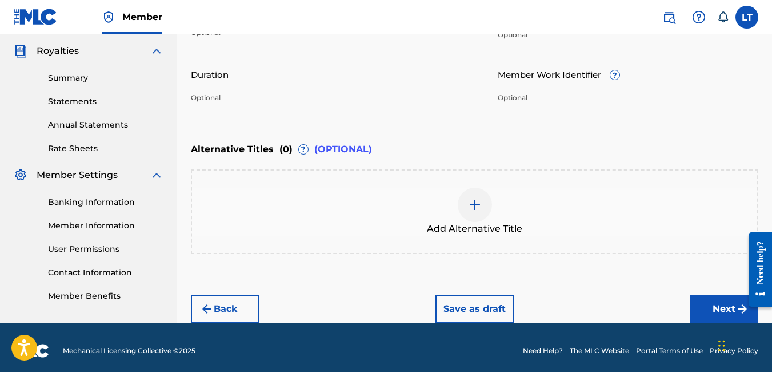
click at [707, 320] on button "Next" at bounding box center [724, 308] width 69 height 29
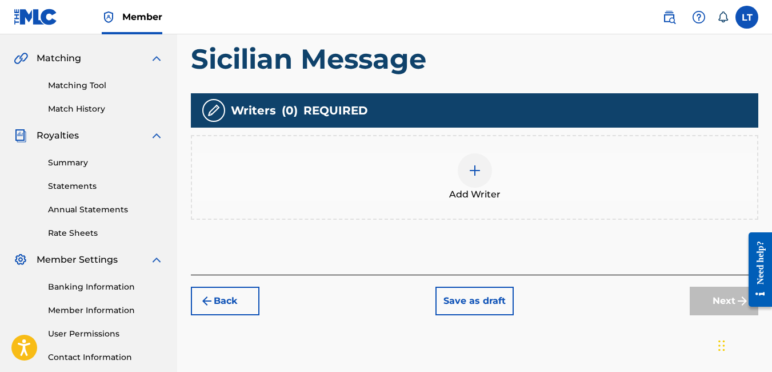
scroll to position [255, 0]
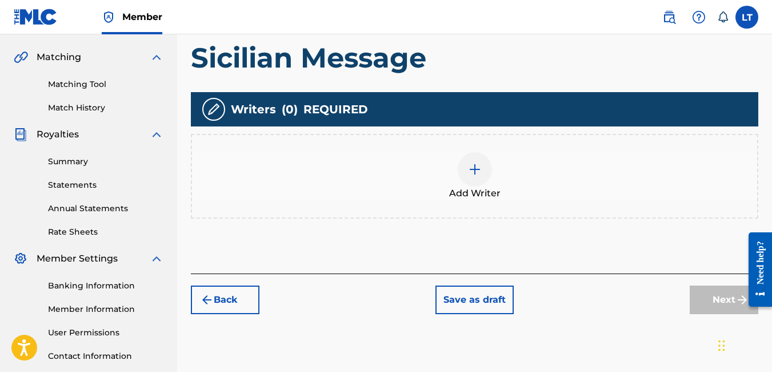
click at [480, 176] on div at bounding box center [475, 169] width 34 height 34
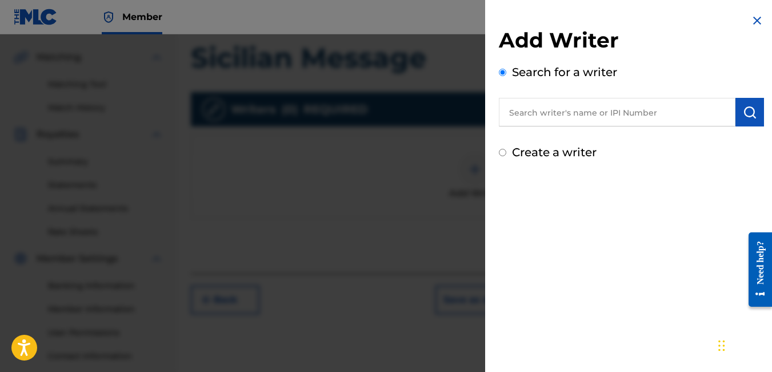
click at [552, 111] on input "text" at bounding box center [617, 112] width 237 height 29
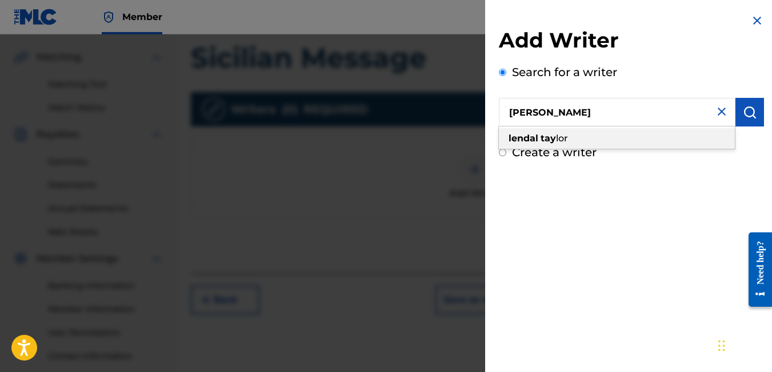
click at [549, 142] on strong "tay" at bounding box center [548, 138] width 15 height 11
type input "[PERSON_NAME]"
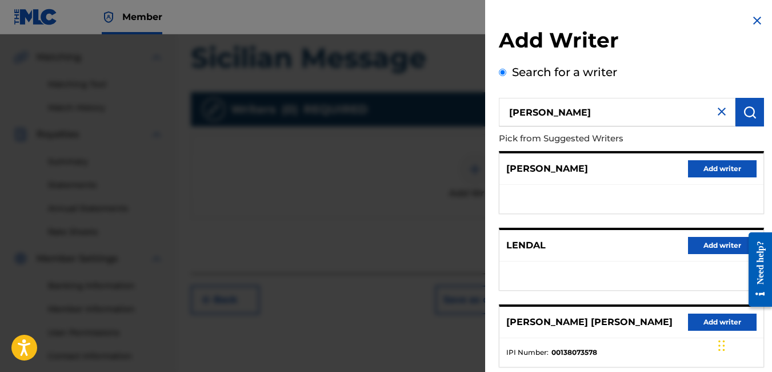
click at [642, 174] on div "LENDAL TAYLOR Add writer" at bounding box center [632, 168] width 264 height 31
click at [720, 164] on button "Add writer" at bounding box center [722, 168] width 69 height 17
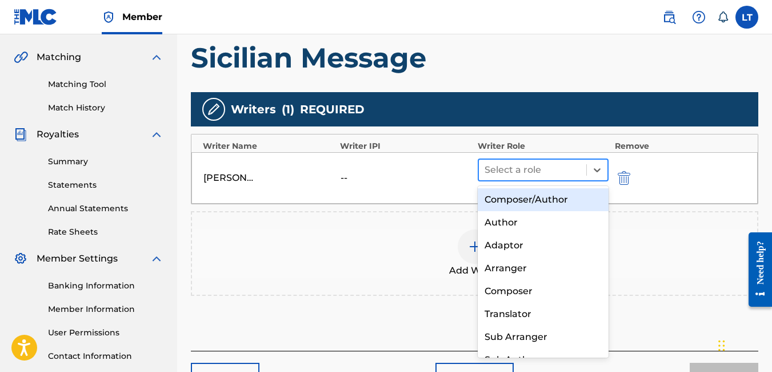
click at [548, 170] on div at bounding box center [533, 170] width 97 height 16
click at [543, 198] on div "Composer/Author" at bounding box center [544, 199] width 132 height 23
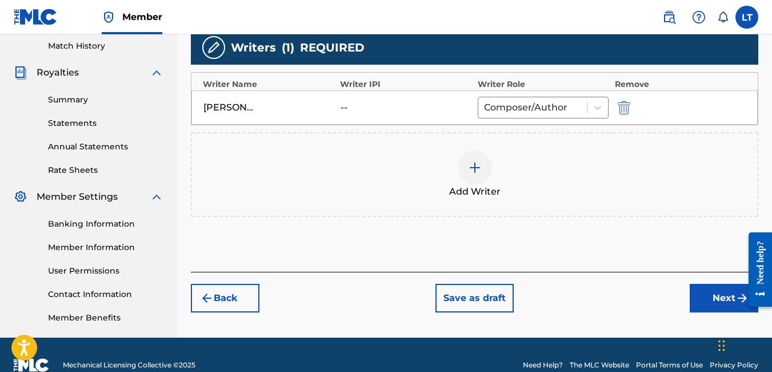
scroll to position [317, 0]
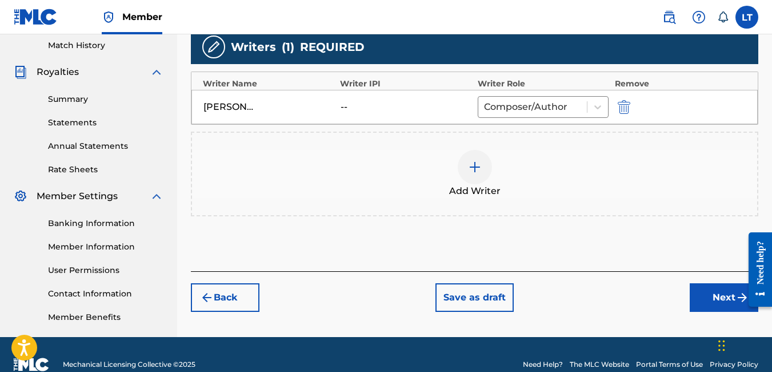
click at [702, 298] on button "Next" at bounding box center [724, 297] width 69 height 29
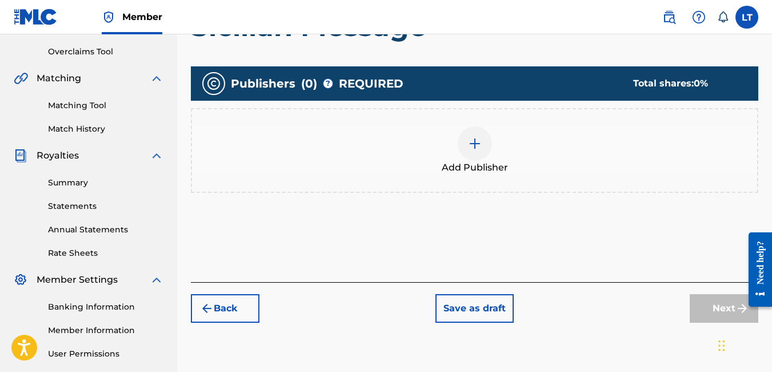
scroll to position [255, 0]
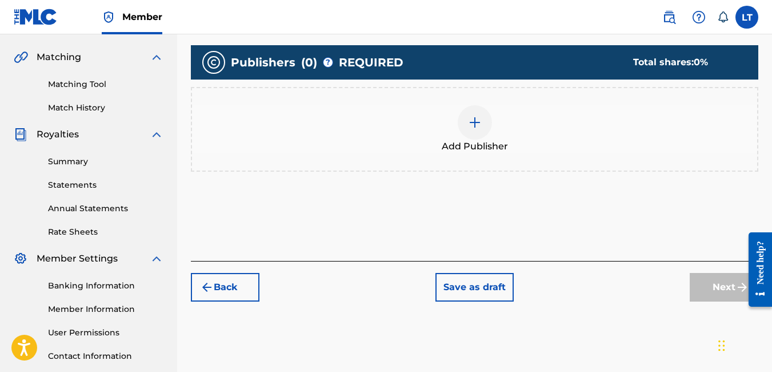
click at [477, 123] on img at bounding box center [475, 123] width 14 height 14
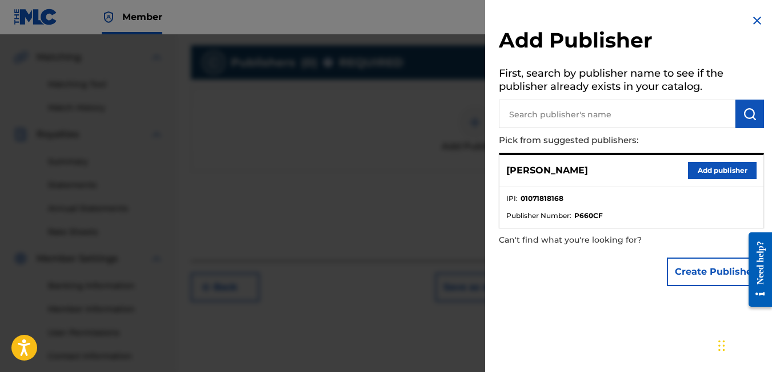
click at [706, 172] on button "Add publisher" at bounding box center [722, 170] width 69 height 17
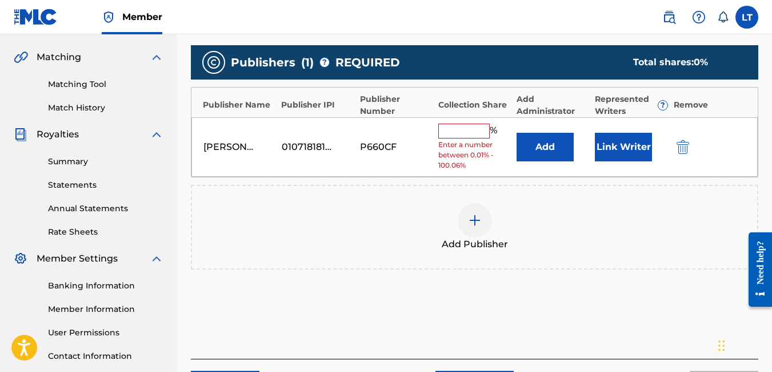
click at [474, 136] on input "text" at bounding box center [464, 131] width 51 height 15
type input "100"
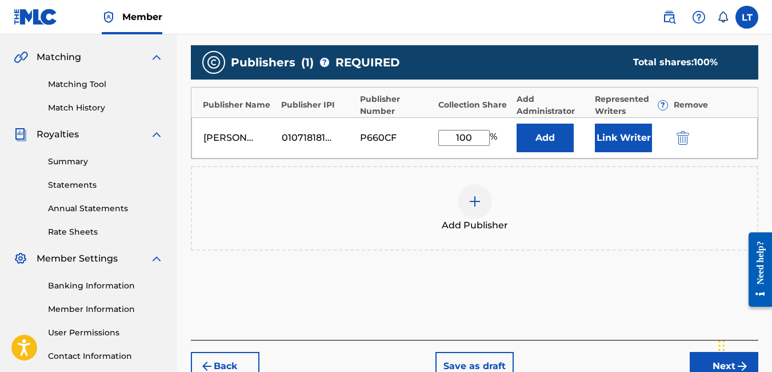
scroll to position [337, 0]
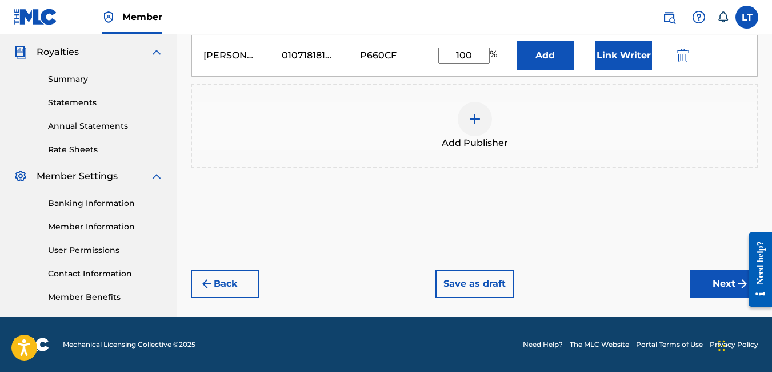
click at [715, 280] on button "Next" at bounding box center [724, 283] width 69 height 29
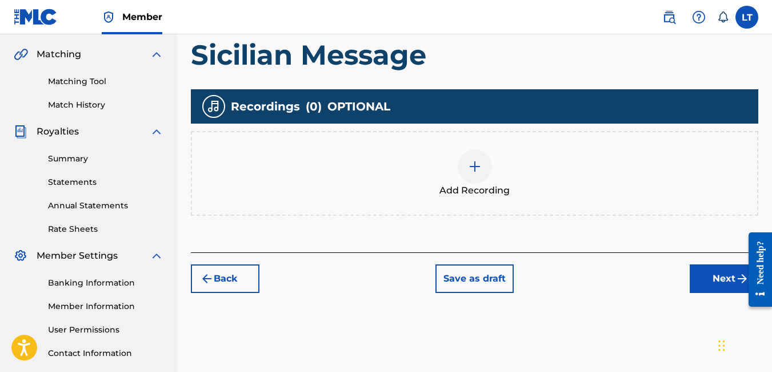
click at [720, 288] on button "Next" at bounding box center [724, 278] width 69 height 29
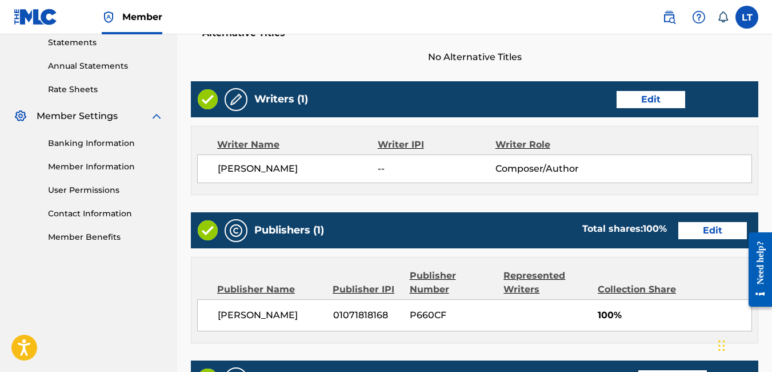
scroll to position [571, 0]
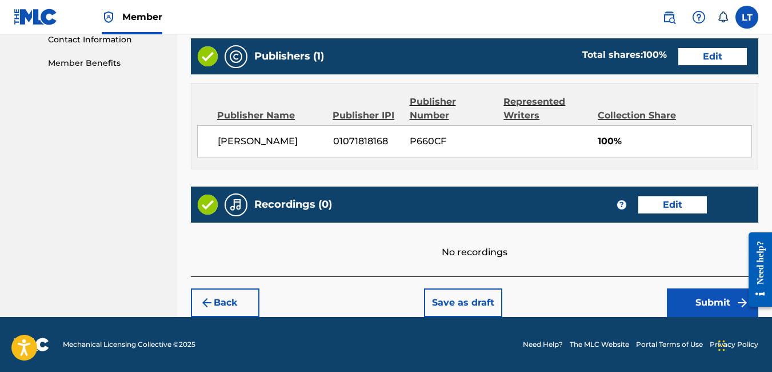
click at [719, 295] on button "Submit" at bounding box center [712, 302] width 91 height 29
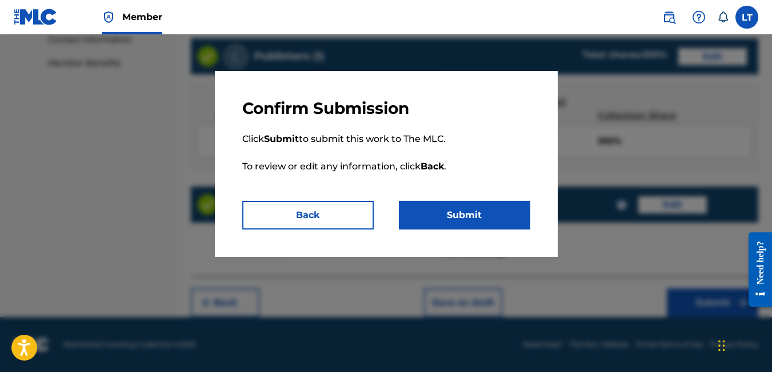
click at [489, 215] on button "Submit" at bounding box center [465, 215] width 132 height 29
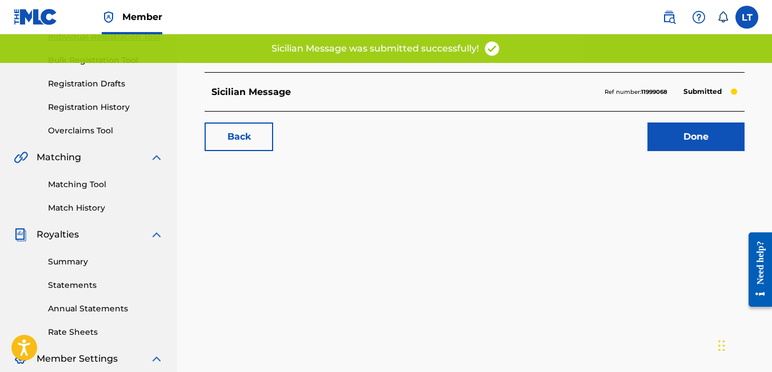
scroll to position [156, 0]
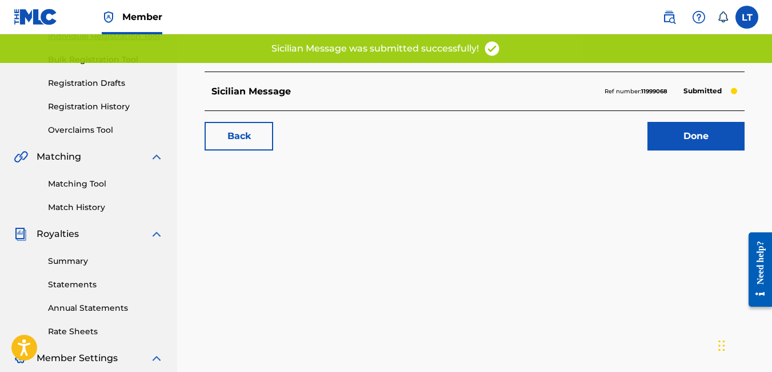
click at [686, 141] on link "Done" at bounding box center [696, 136] width 97 height 29
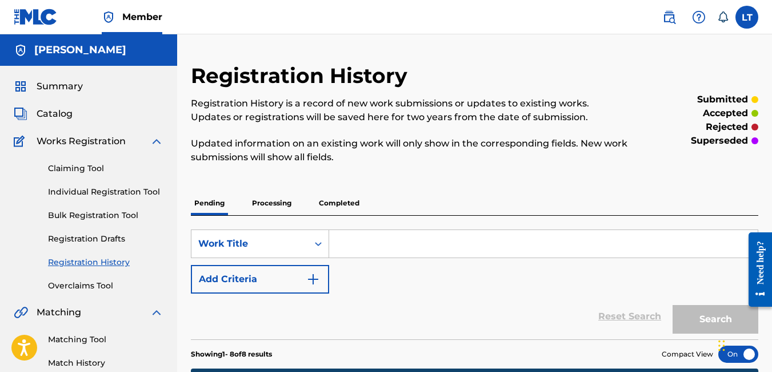
click at [86, 166] on link "Claiming Tool" at bounding box center [106, 168] width 116 height 12
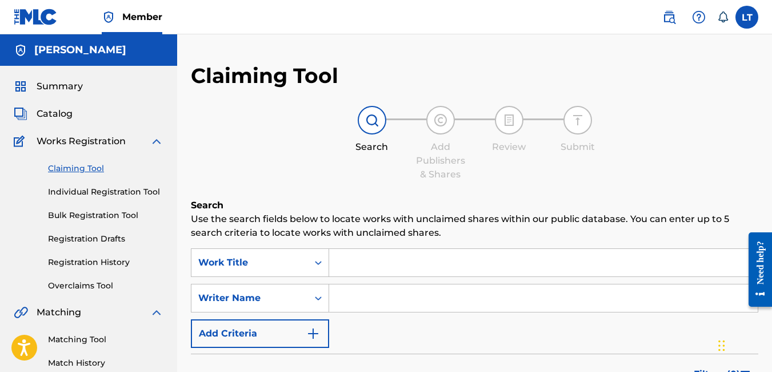
click at [352, 254] on input "Search Form" at bounding box center [543, 262] width 429 height 27
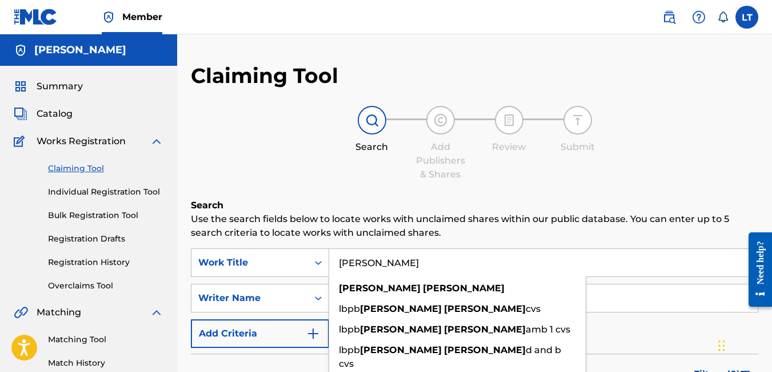
type input "karl malone"
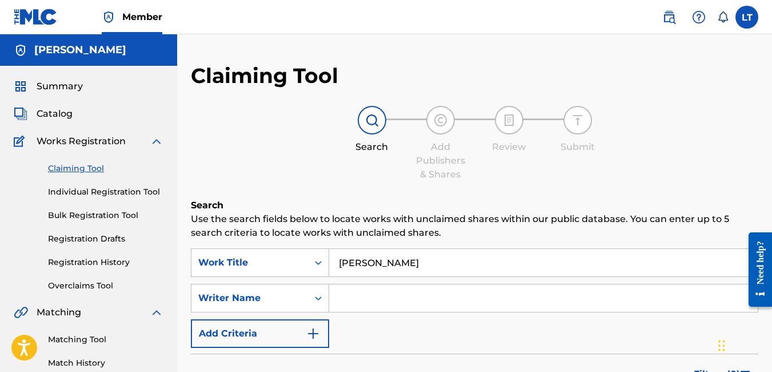
click at [360, 298] on input "Search Form" at bounding box center [543, 297] width 429 height 27
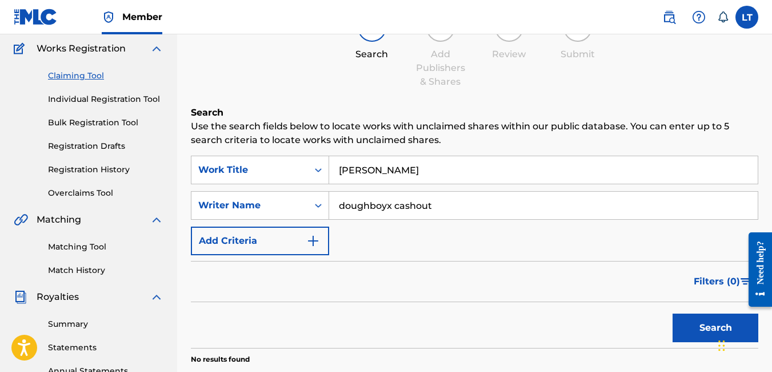
scroll to position [94, 0]
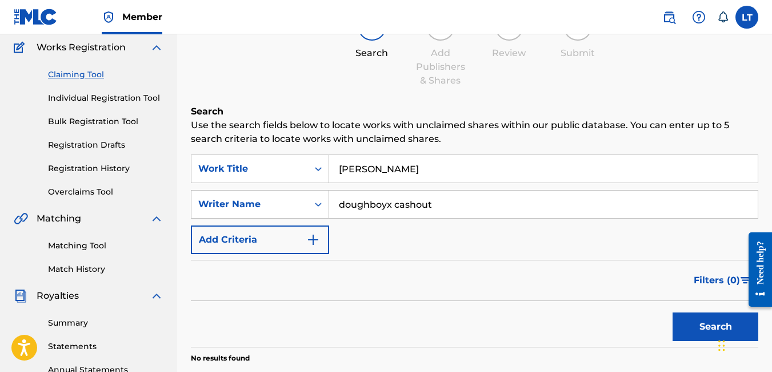
click at [698, 319] on button "Search" at bounding box center [716, 326] width 86 height 29
click at [389, 203] on input "doughboyx cashout" at bounding box center [543, 203] width 429 height 27
click at [391, 202] on input "doughboyx cashout" at bounding box center [543, 203] width 429 height 27
type input "doughboyz cashout"
click at [673, 312] on button "Search" at bounding box center [716, 326] width 86 height 29
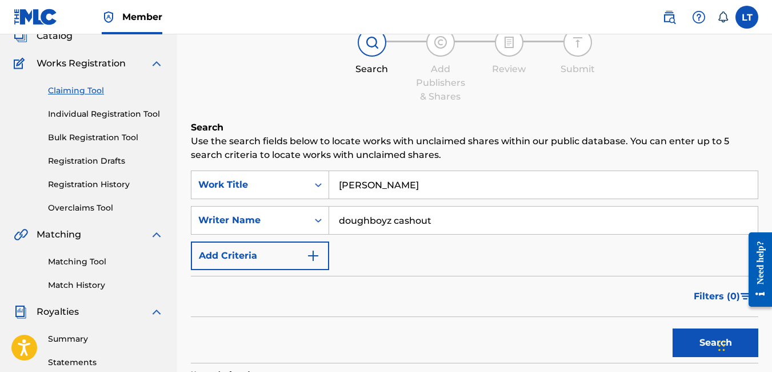
scroll to position [75, 0]
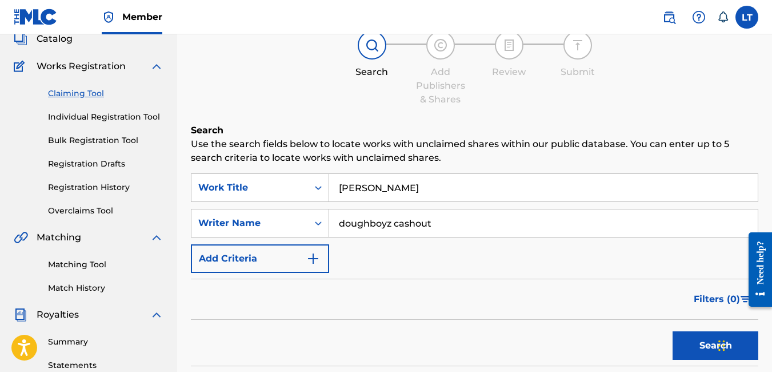
click at [95, 114] on link "Individual Registration Tool" at bounding box center [106, 117] width 116 height 12
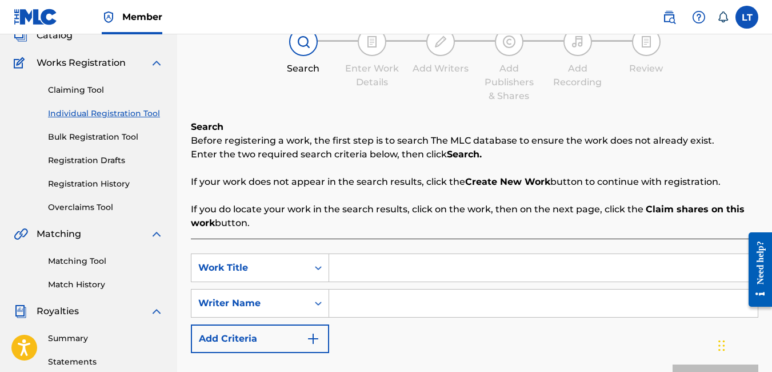
scroll to position [79, 0]
click at [373, 265] on input "Search Form" at bounding box center [543, 266] width 429 height 27
type input "karl malone"
click at [365, 303] on input "Search Form" at bounding box center [543, 302] width 429 height 27
type input "l"
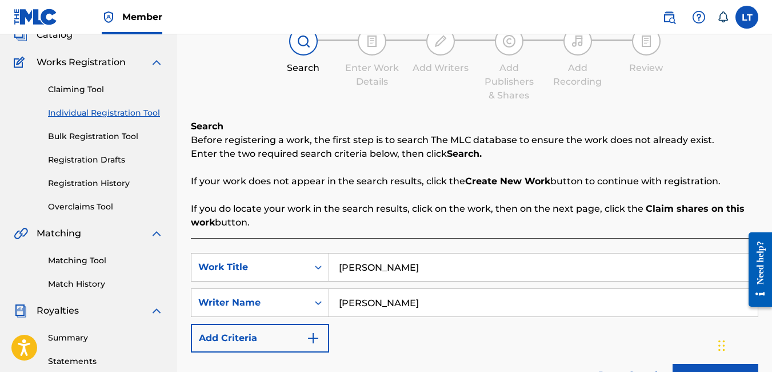
type input "dior petty"
click at [673, 364] on button "Search" at bounding box center [716, 378] width 86 height 29
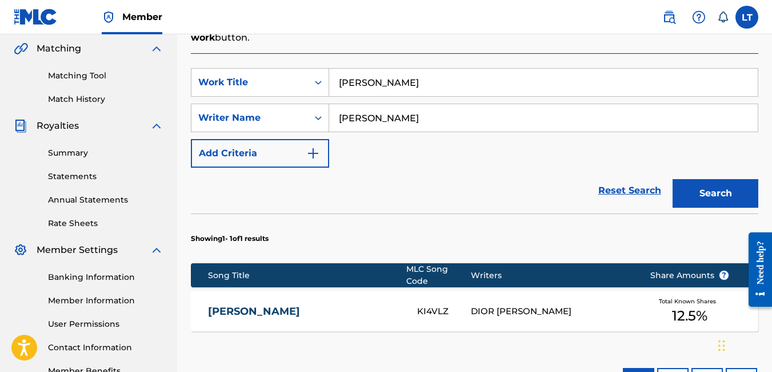
scroll to position [266, 0]
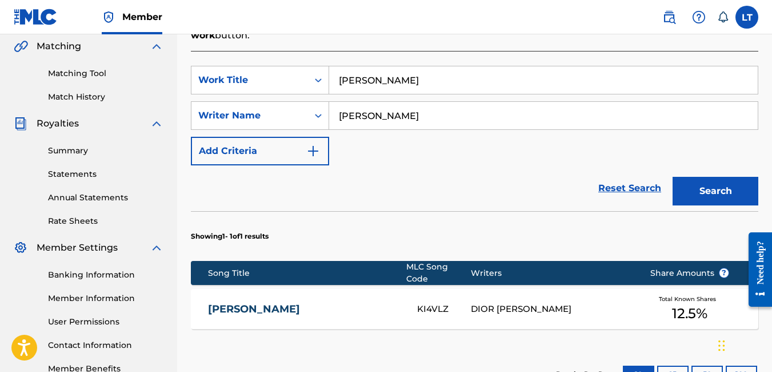
click at [276, 302] on link "KARL MALONE" at bounding box center [305, 308] width 194 height 13
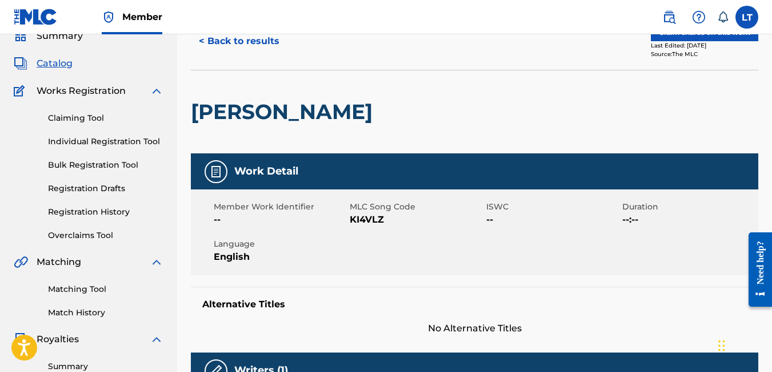
scroll to position [49, 0]
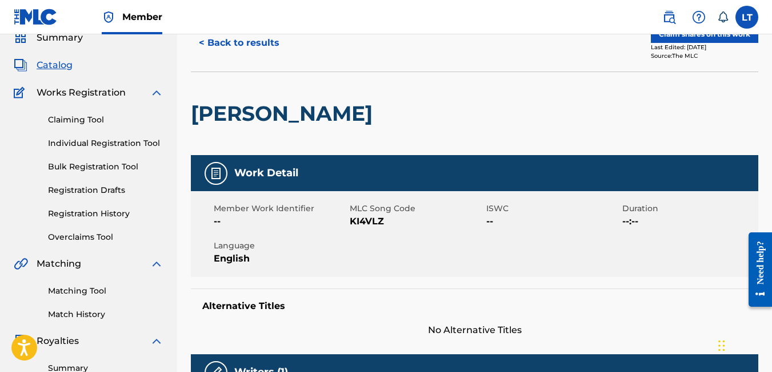
click at [92, 122] on link "Claiming Tool" at bounding box center [106, 120] width 116 height 12
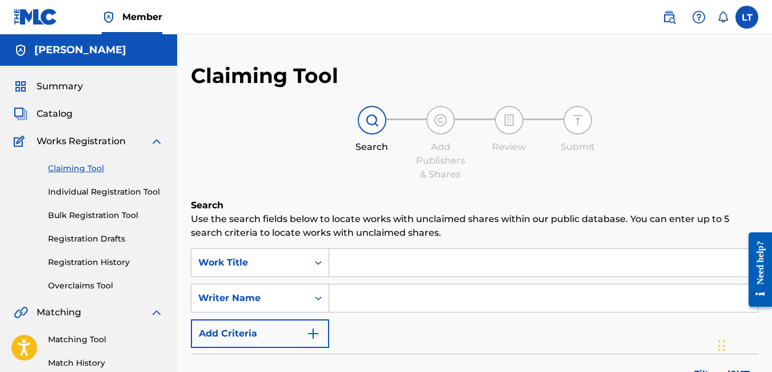
click at [359, 257] on input "Search Form" at bounding box center [543, 262] width 429 height 27
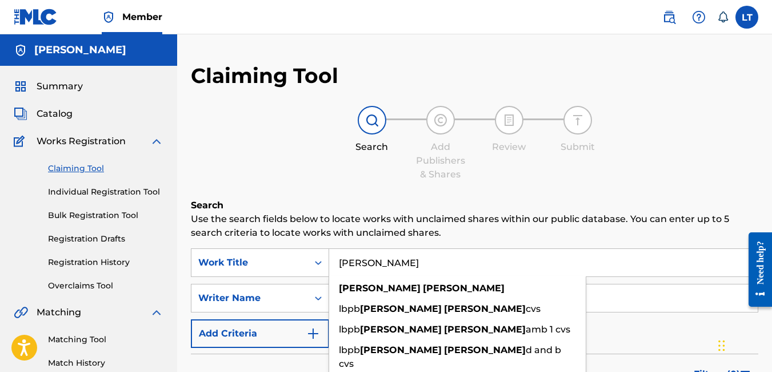
type input "karl malone"
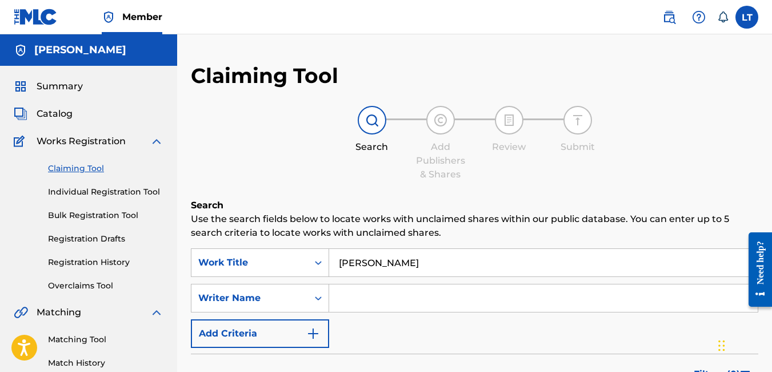
click at [350, 312] on div "Search Form" at bounding box center [543, 298] width 429 height 29
click at [353, 292] on input "Search Form" at bounding box center [543, 297] width 429 height 27
type input "DIOR PETTY"
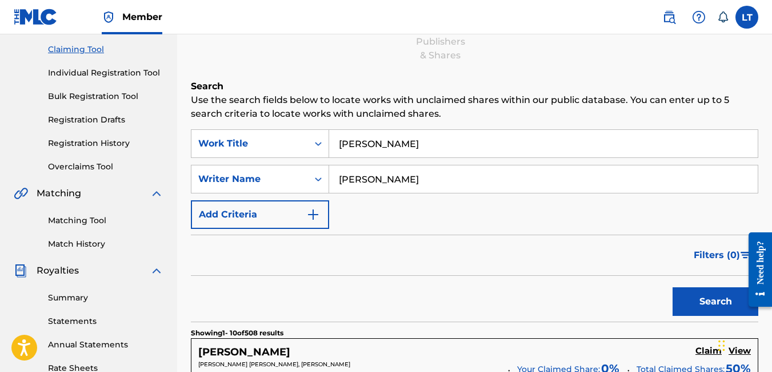
scroll to position [125, 0]
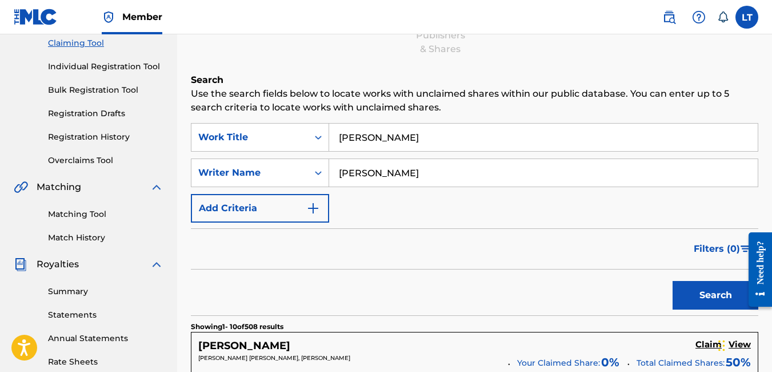
click at [707, 289] on button "Search" at bounding box center [716, 295] width 86 height 29
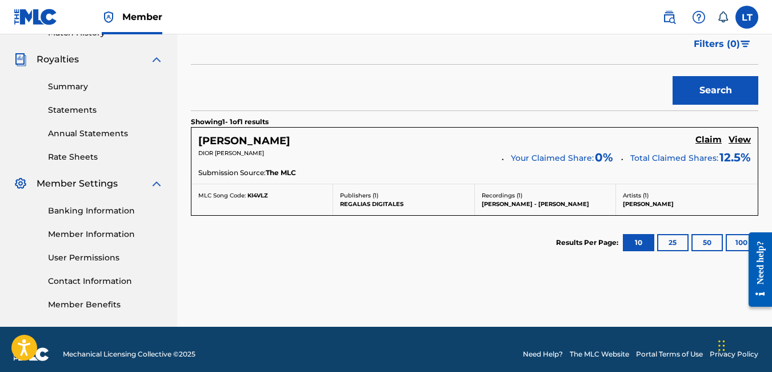
scroll to position [330, 0]
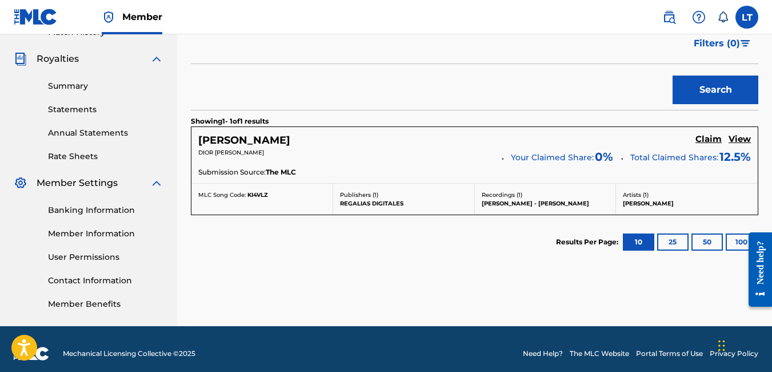
click at [707, 137] on h5 "Claim" at bounding box center [709, 139] width 26 height 11
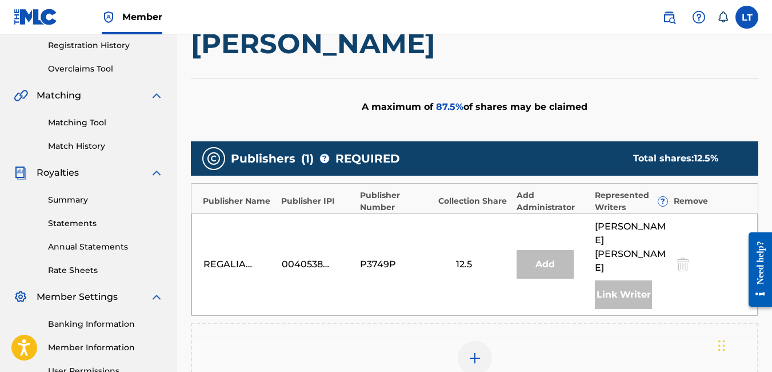
scroll to position [280, 0]
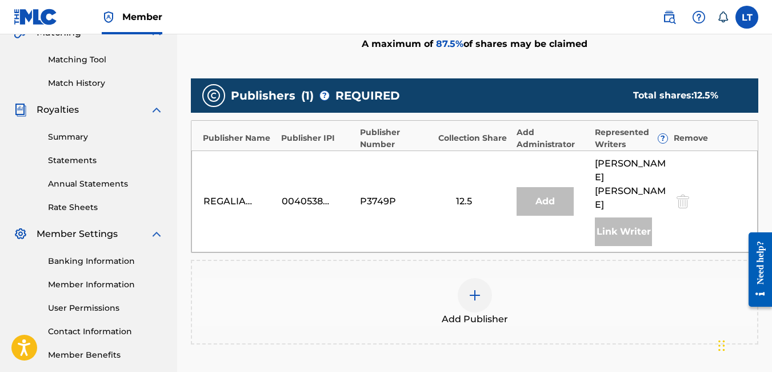
click at [481, 288] on img at bounding box center [475, 295] width 14 height 14
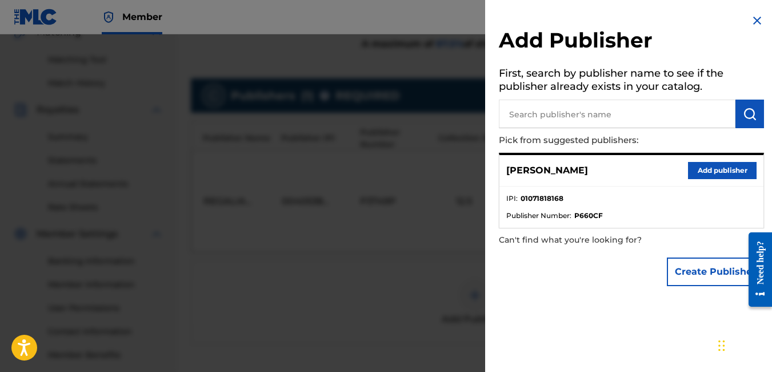
click at [711, 169] on button "Add publisher" at bounding box center [722, 170] width 69 height 17
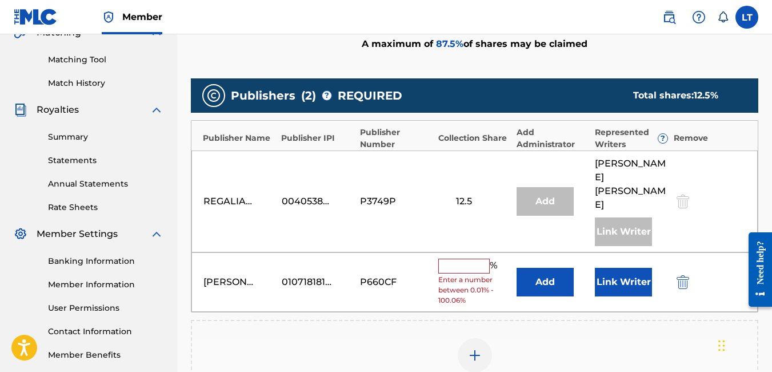
click at [457, 258] on input "text" at bounding box center [464, 265] width 51 height 15
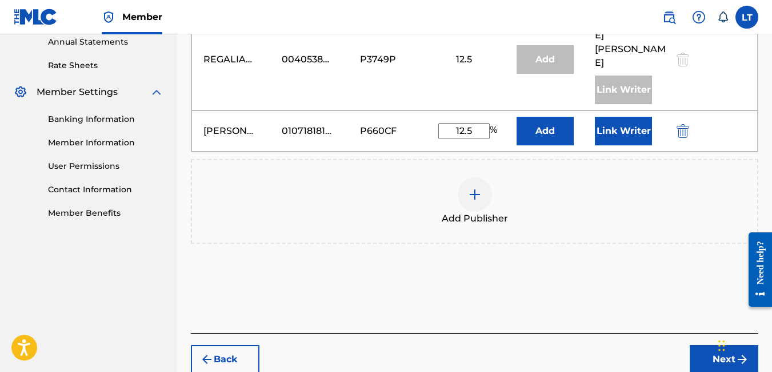
scroll to position [422, 0]
type input "12.5"
click at [712, 344] on button "Next" at bounding box center [724, 358] width 69 height 29
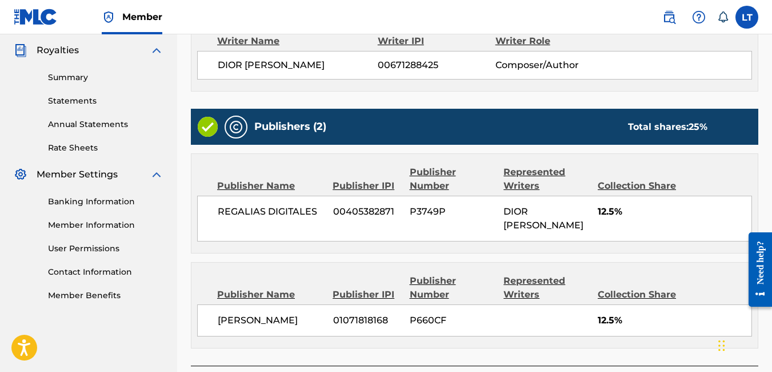
scroll to position [428, 0]
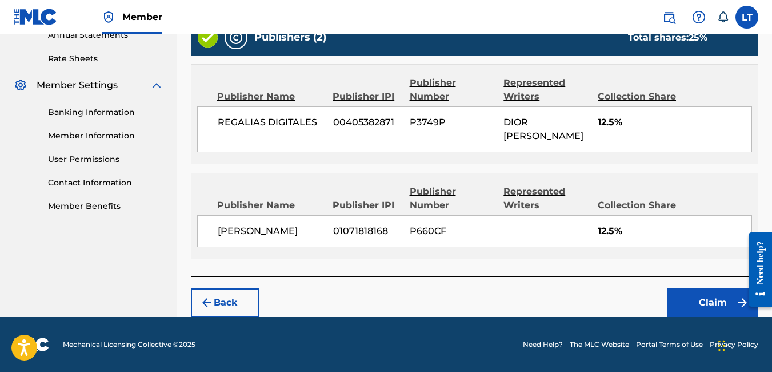
click at [730, 299] on button "Claim" at bounding box center [712, 302] width 91 height 29
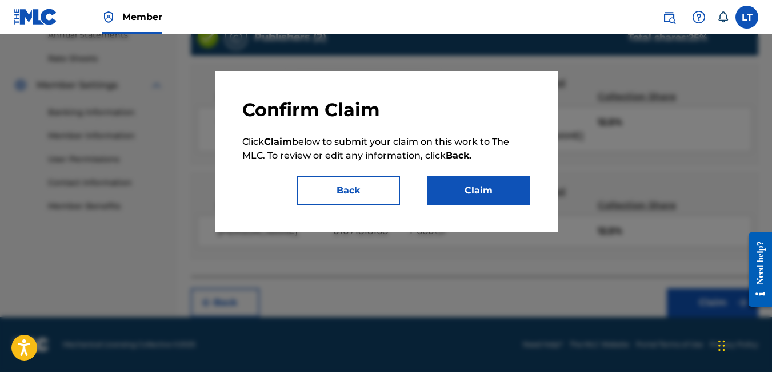
click at [469, 189] on button "Claim" at bounding box center [479, 190] width 103 height 29
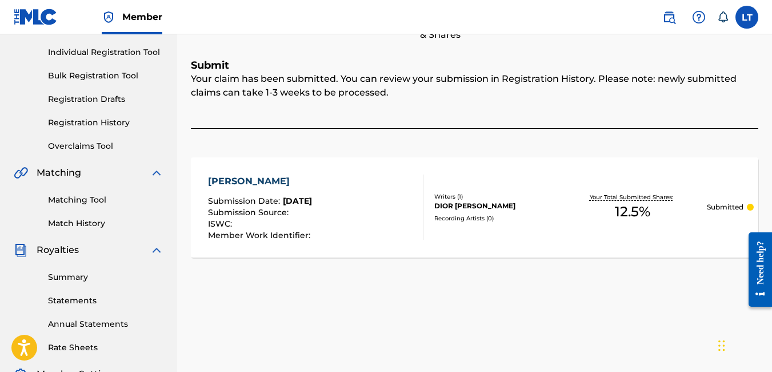
scroll to position [0, 0]
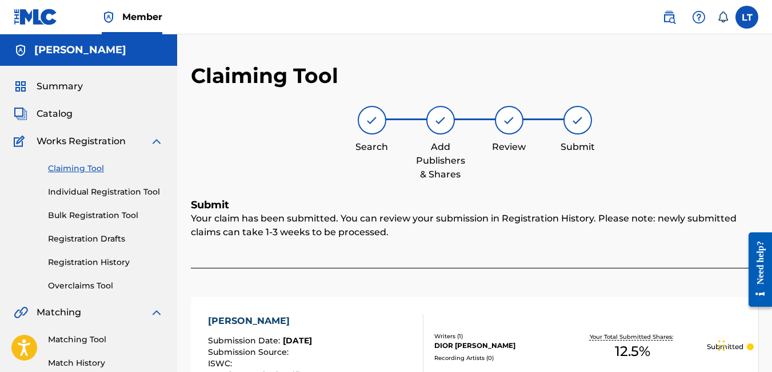
click at [469, 189] on div "Claiming Tool Search Add Publishers & Shares Review Submit Submit Your claim ha…" at bounding box center [475, 244] width 568 height 363
